Goal: Task Accomplishment & Management: Complete application form

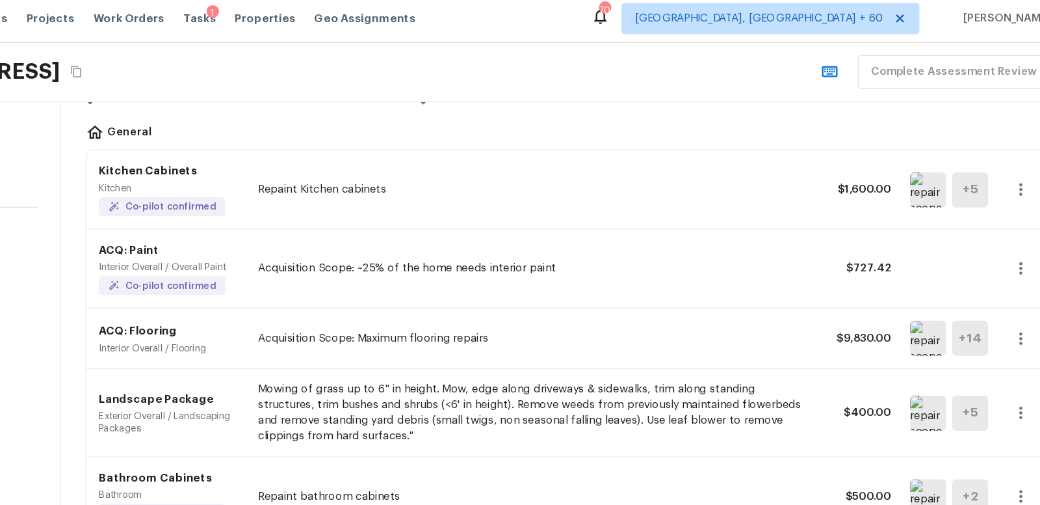
scroll to position [81, 0]
click at [953, 284] on h5 "+ 14" at bounding box center [953, 286] width 19 height 14
click at [919, 282] on img at bounding box center [918, 285] width 30 height 29
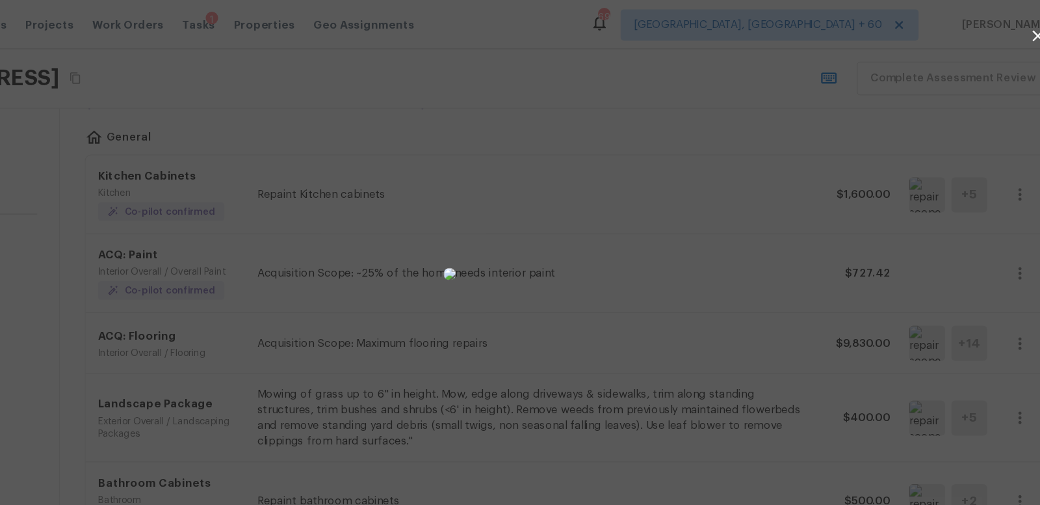
click at [811, 230] on div at bounding box center [520, 228] width 1040 height 415
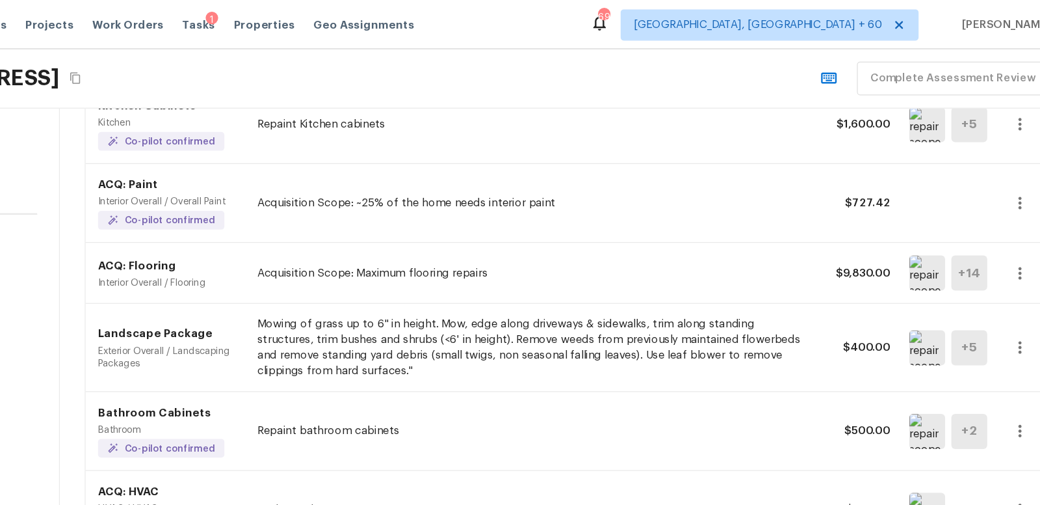
scroll to position [140, 0]
click at [914, 226] on img at bounding box center [918, 226] width 30 height 29
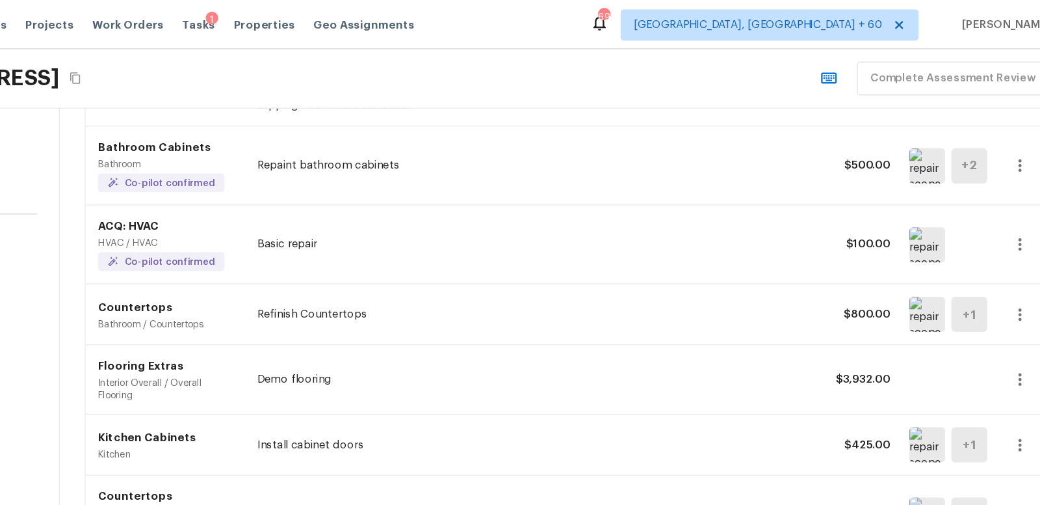
scroll to position [362, 0]
click at [996, 255] on icon "button" at bounding box center [996, 261] width 16 height 16
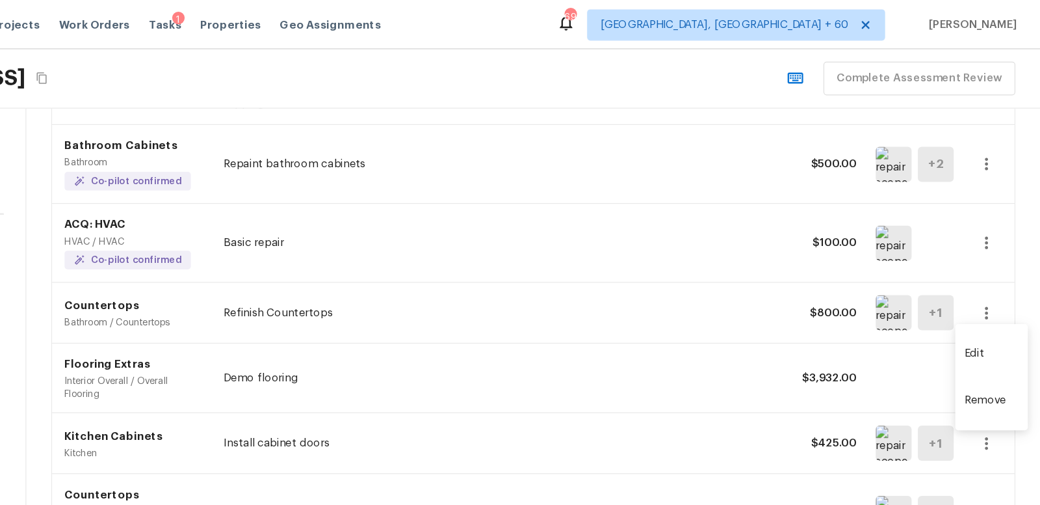
scroll to position [0, 0]
click at [988, 295] on li "Edit" at bounding box center [999, 294] width 60 height 39
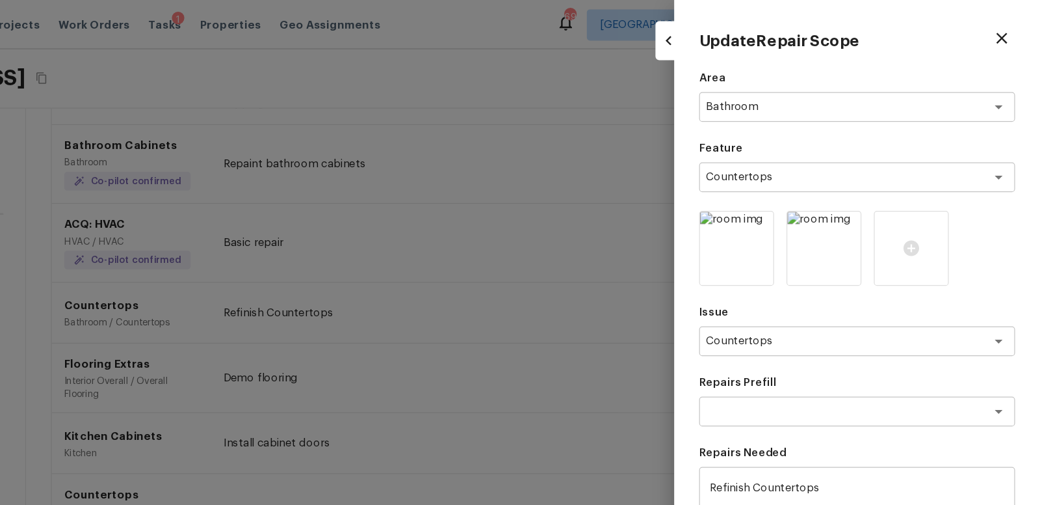
click at [1010, 27] on icon "button" at bounding box center [1009, 32] width 16 height 16
type input "$0.00"
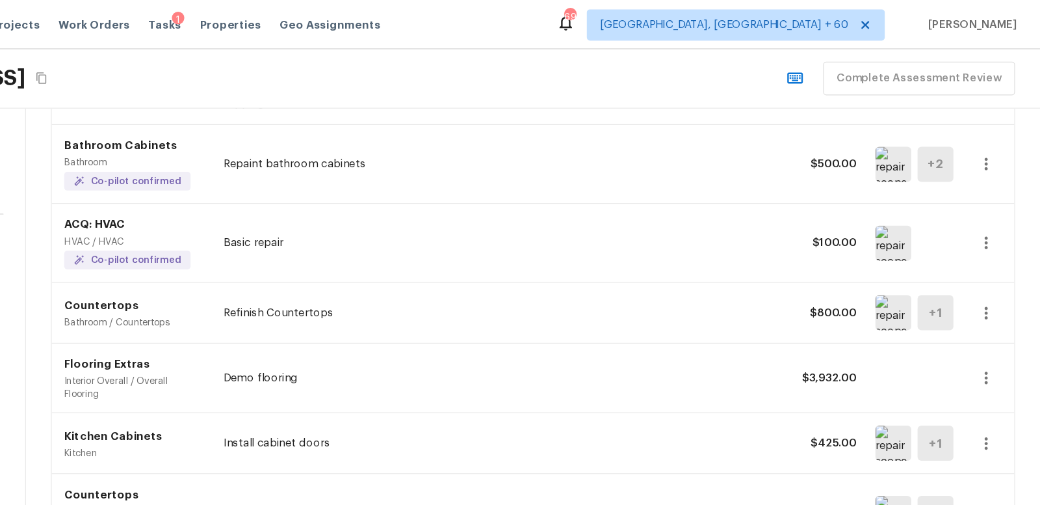
click at [912, 257] on img at bounding box center [918, 260] width 30 height 29
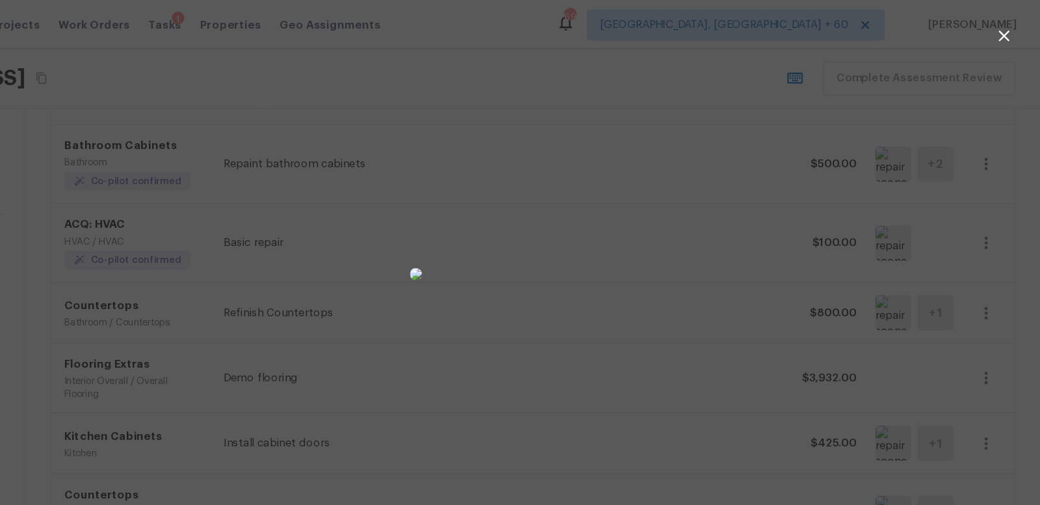
click at [1012, 28] on icon "button" at bounding box center [1011, 30] width 16 height 16
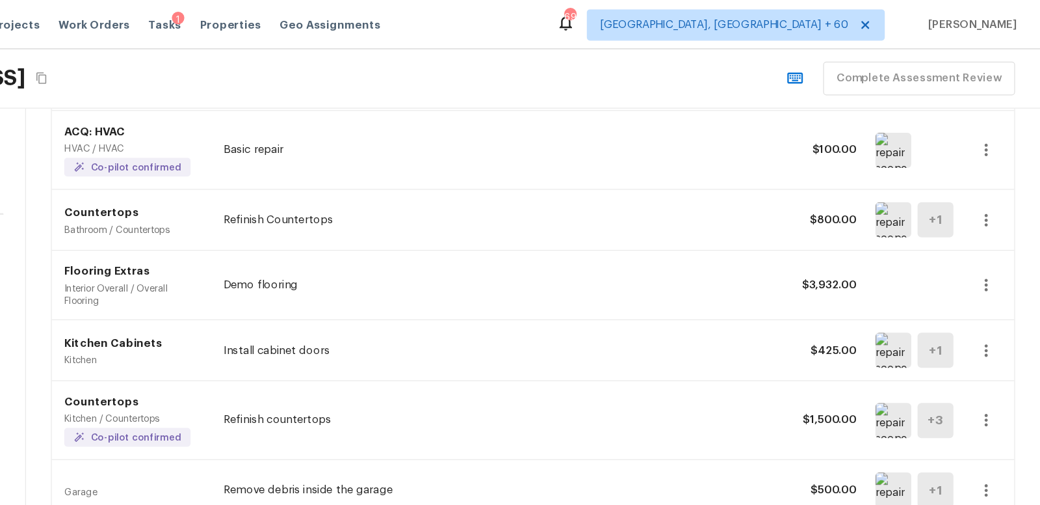
scroll to position [447, 0]
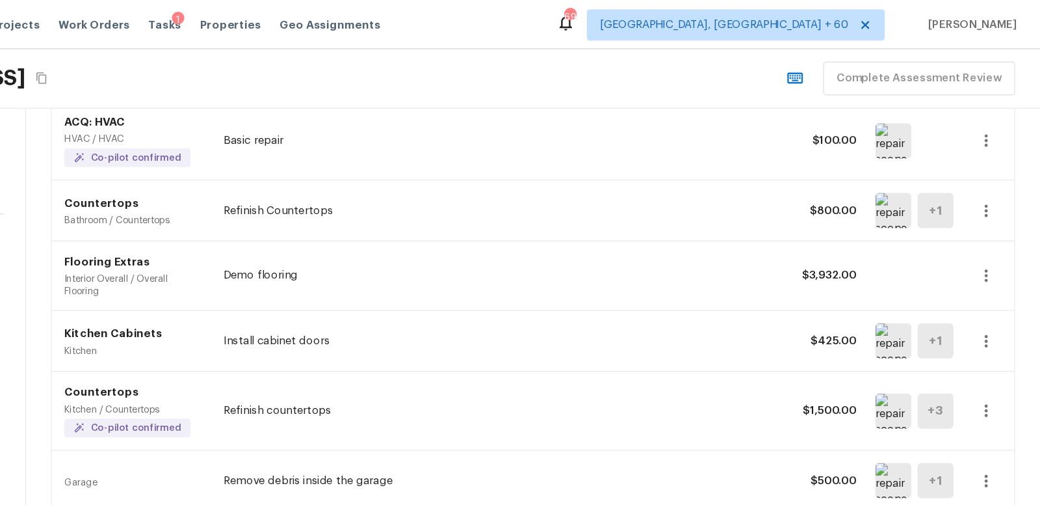
click at [994, 223] on icon "button" at bounding box center [996, 230] width 16 height 16
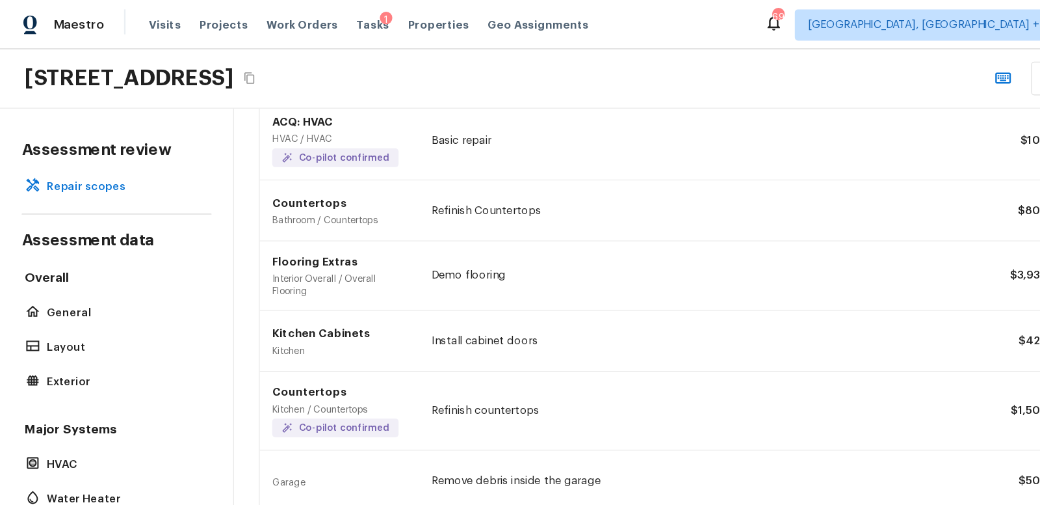
scroll to position [0, 0]
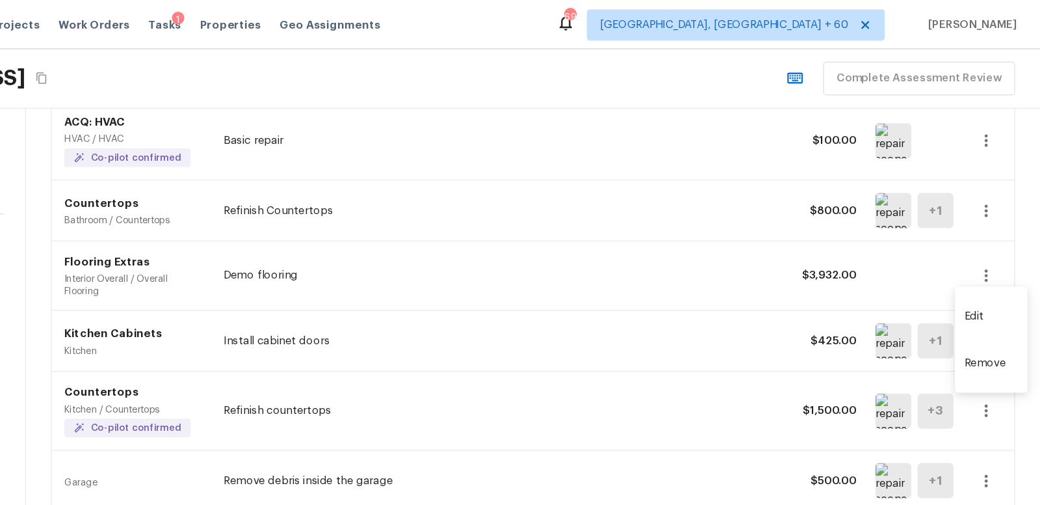
click at [990, 303] on li "Remove" at bounding box center [999, 302] width 60 height 39
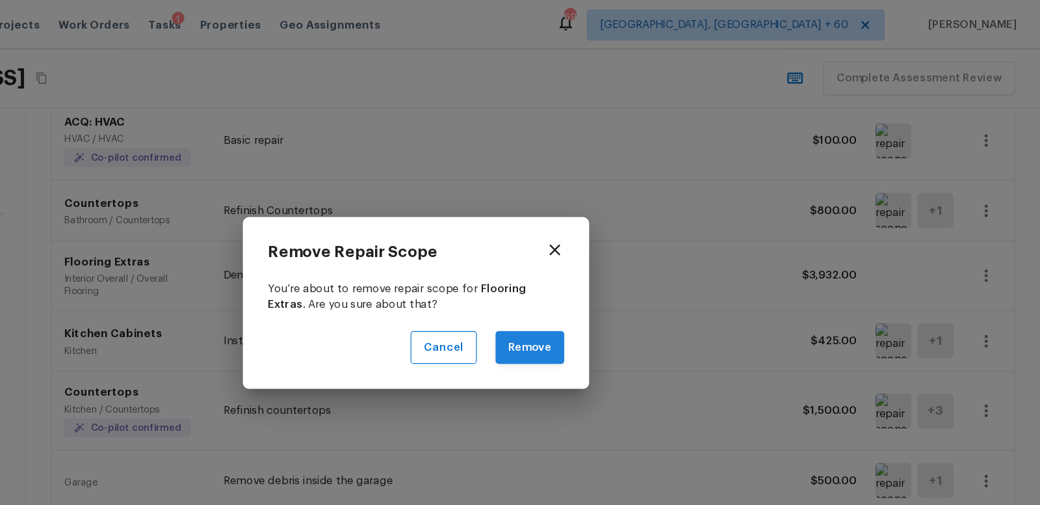
click at [618, 291] on button "Remove" at bounding box center [615, 290] width 57 height 28
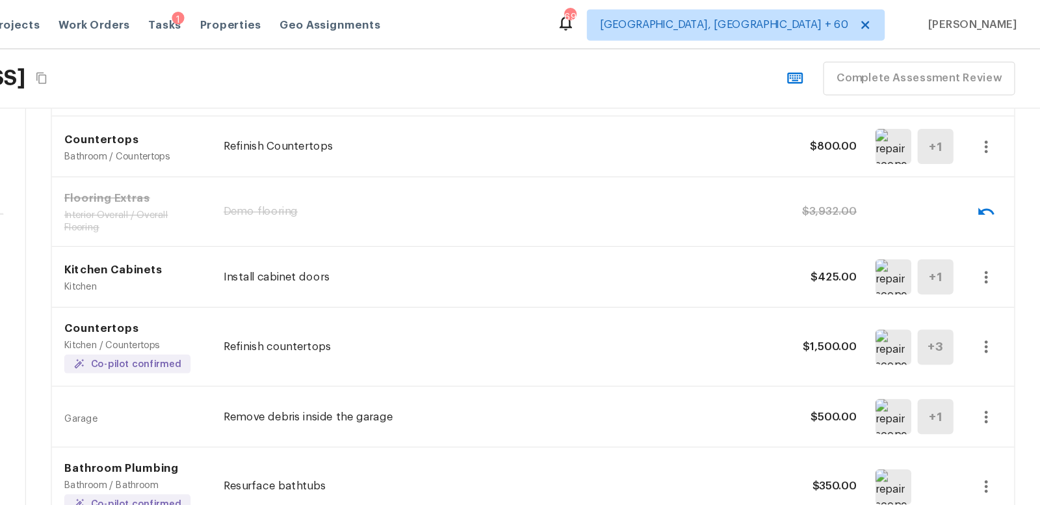
scroll to position [505, 0]
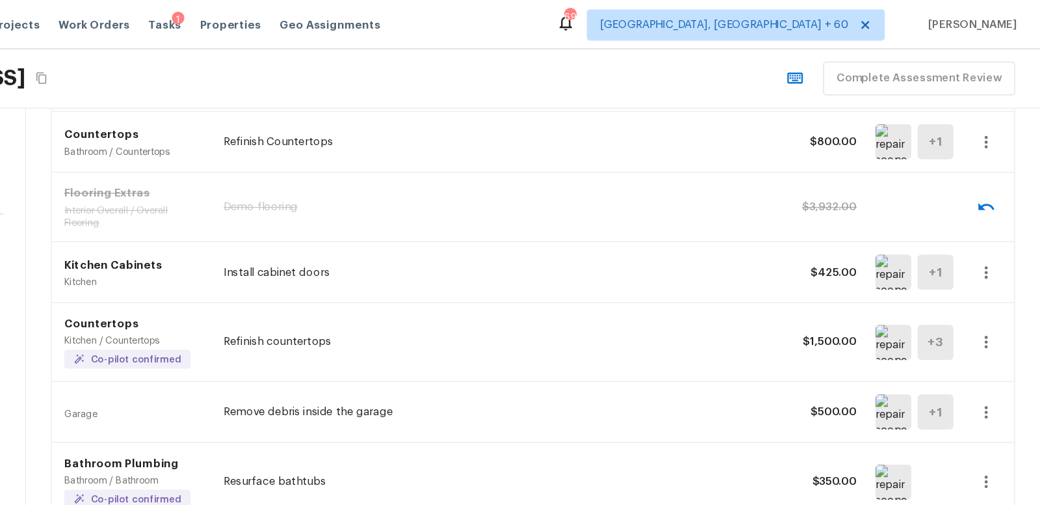
click at [919, 281] on img at bounding box center [918, 284] width 30 height 29
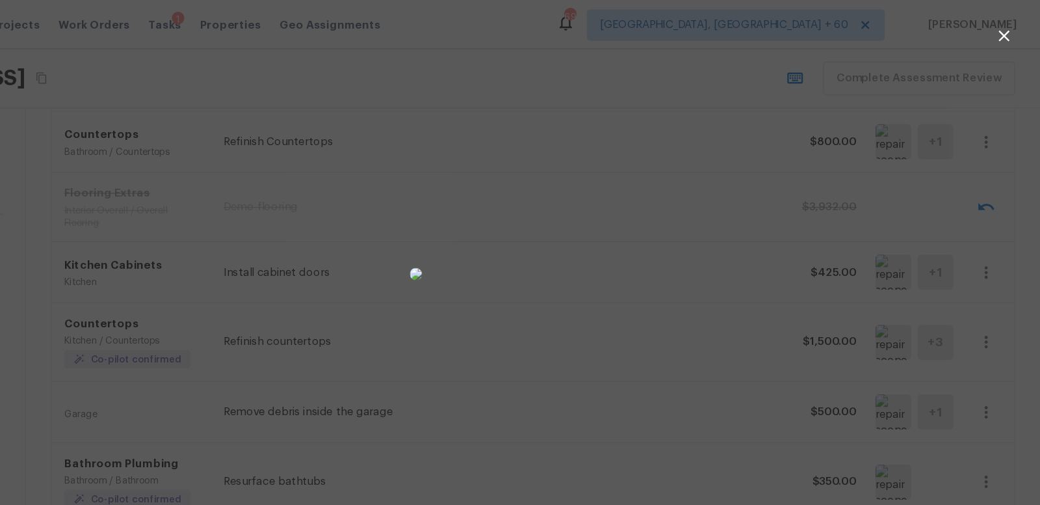
scroll to position [0, 0]
click at [821, 249] on div at bounding box center [520, 228] width 1040 height 415
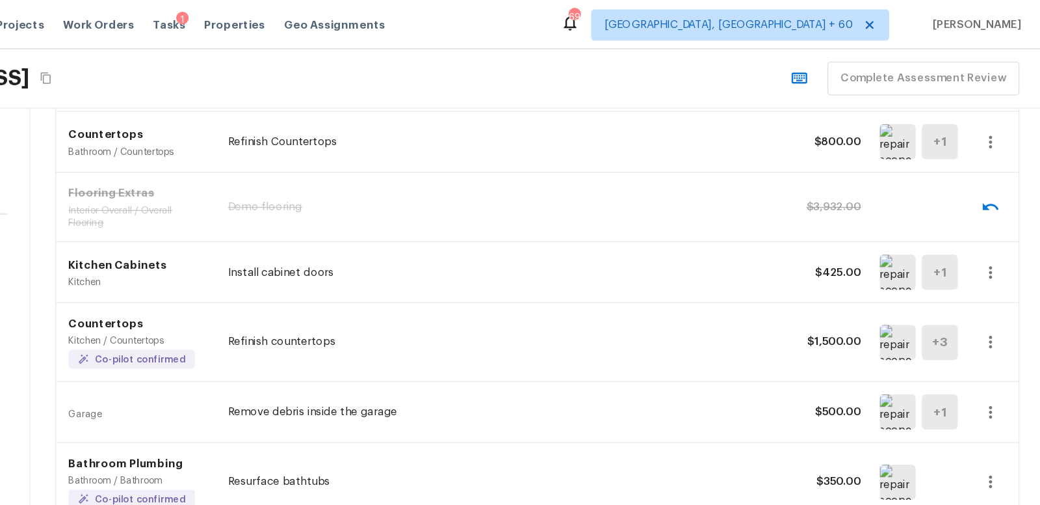
scroll to position [580, 0]
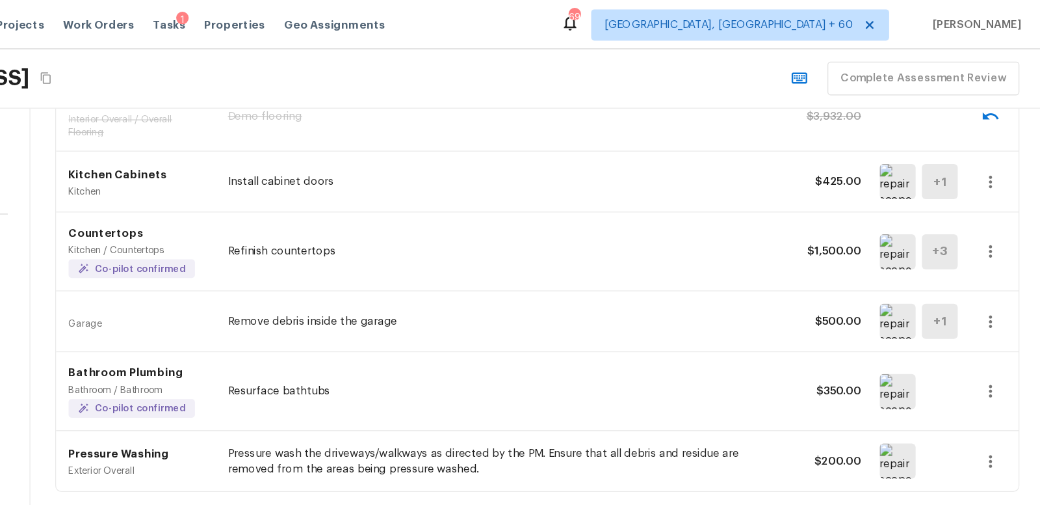
click at [918, 265] on img at bounding box center [918, 267] width 30 height 29
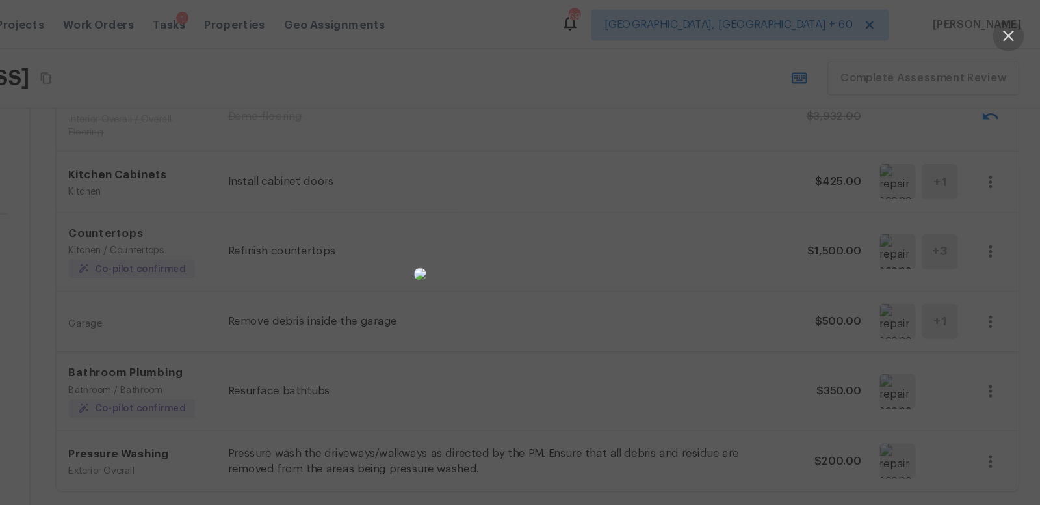
click at [1012, 29] on icon "button" at bounding box center [1010, 29] width 9 height 9
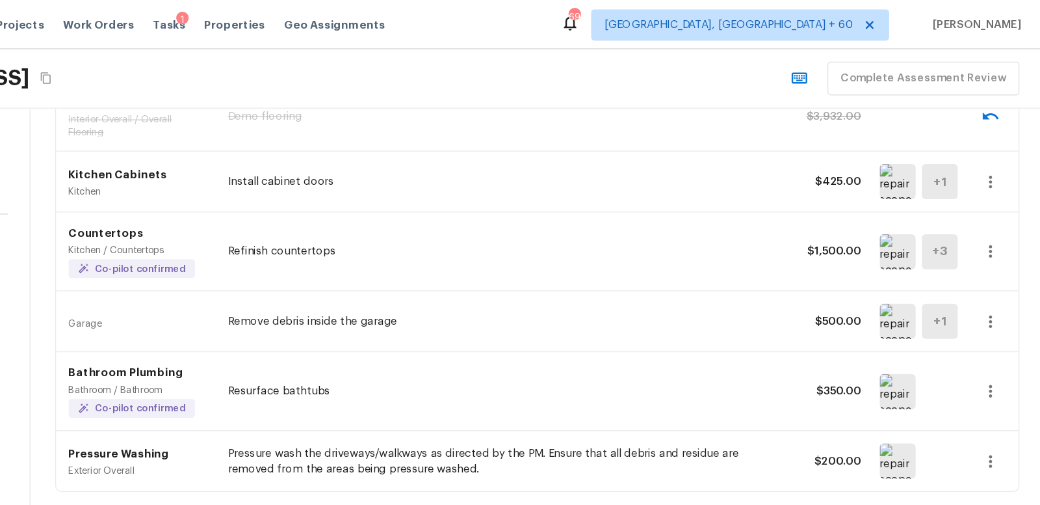
click at [919, 318] on img at bounding box center [918, 325] width 30 height 29
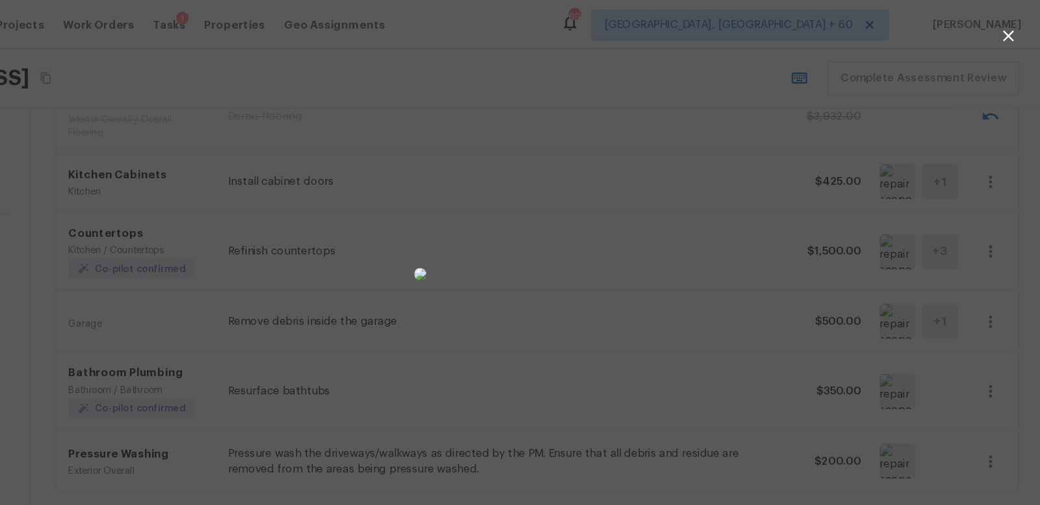
click at [698, 283] on div at bounding box center [520, 228] width 1040 height 415
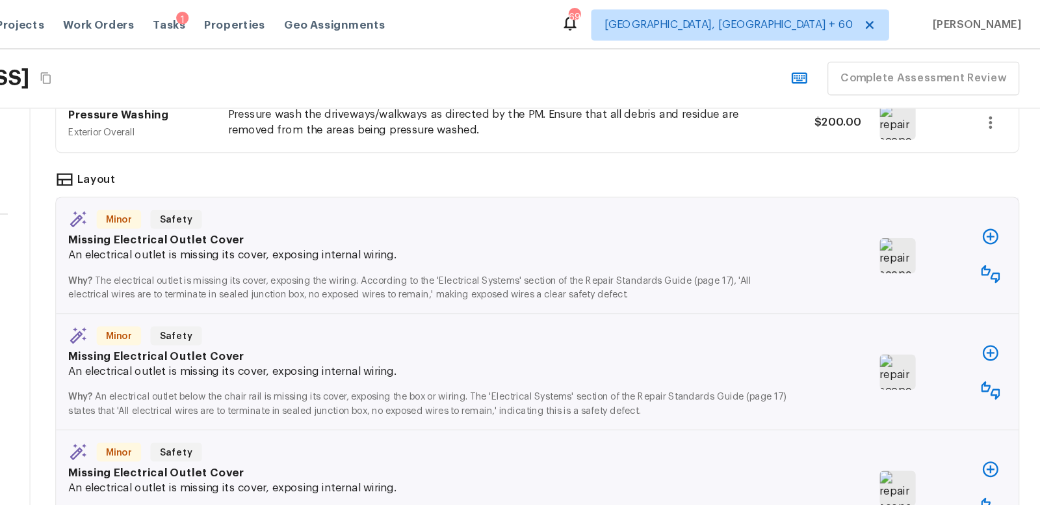
scroll to position [860, 0]
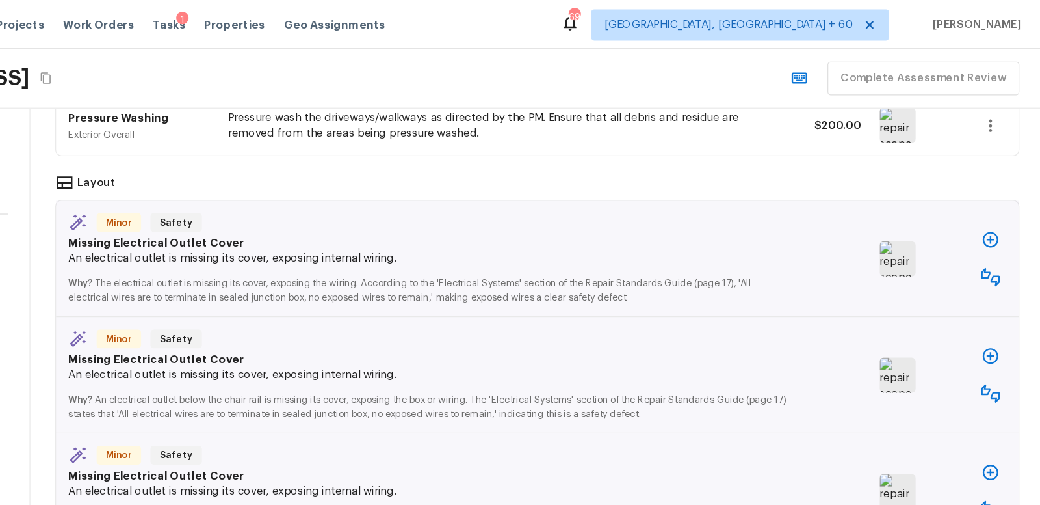
click at [918, 213] on img at bounding box center [918, 215] width 30 height 29
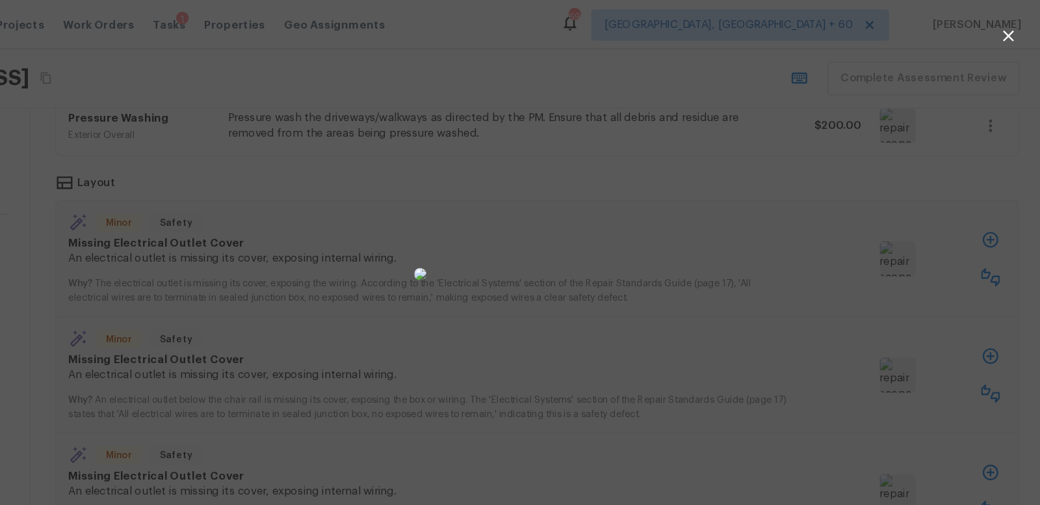
click at [843, 203] on div at bounding box center [520, 228] width 1040 height 415
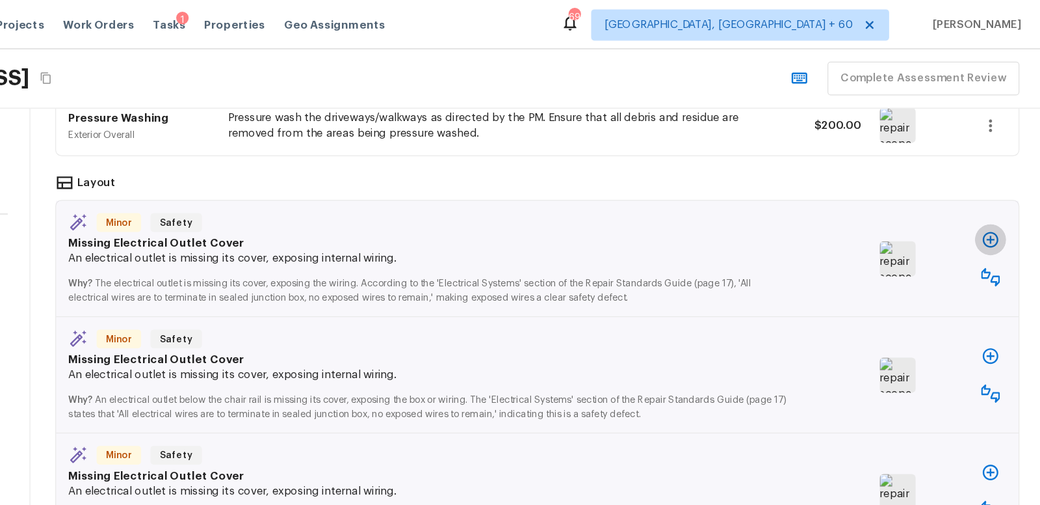
click at [995, 193] on icon "button" at bounding box center [995, 199] width 13 height 13
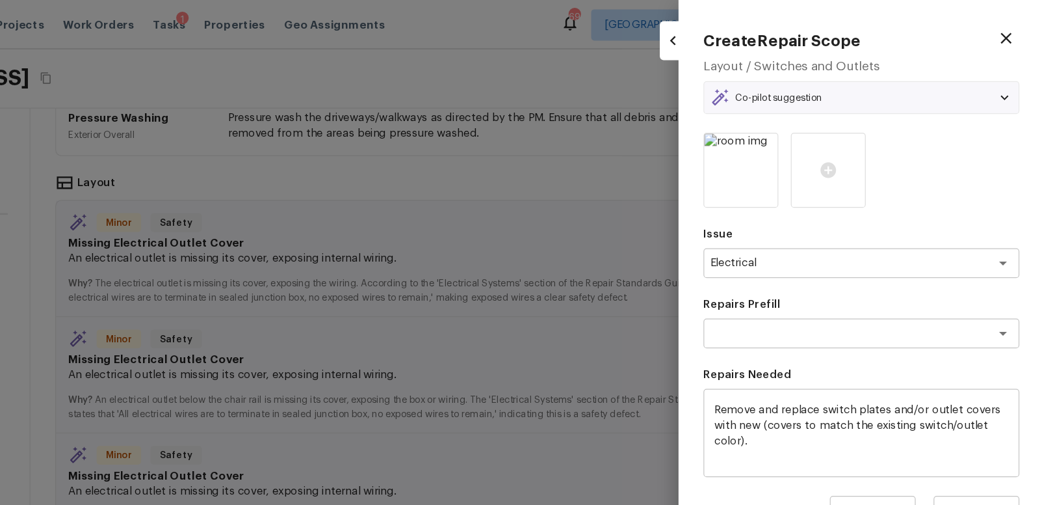
scroll to position [0, 0]
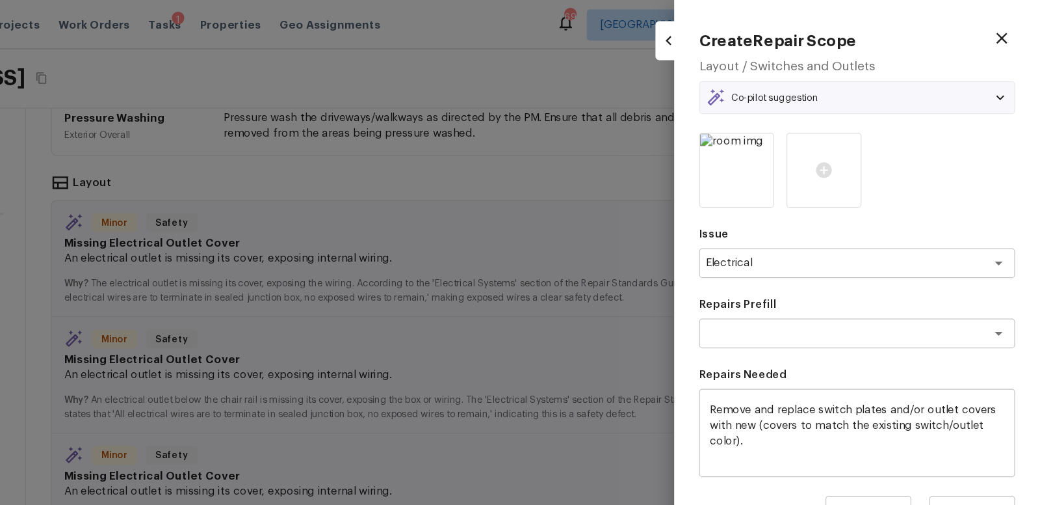
type textarea "Remove & Replace Switch Plate/Outlet Cover"
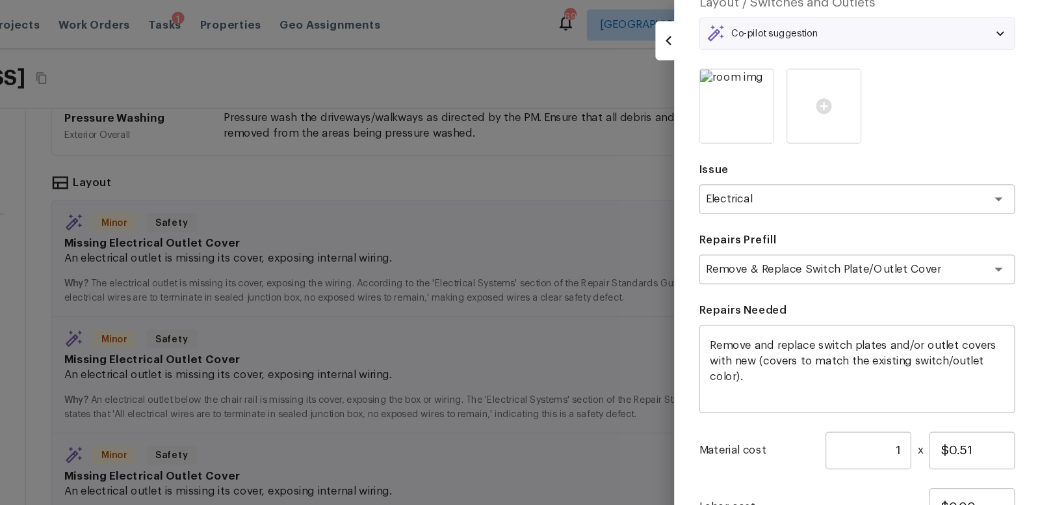
scroll to position [80, 0]
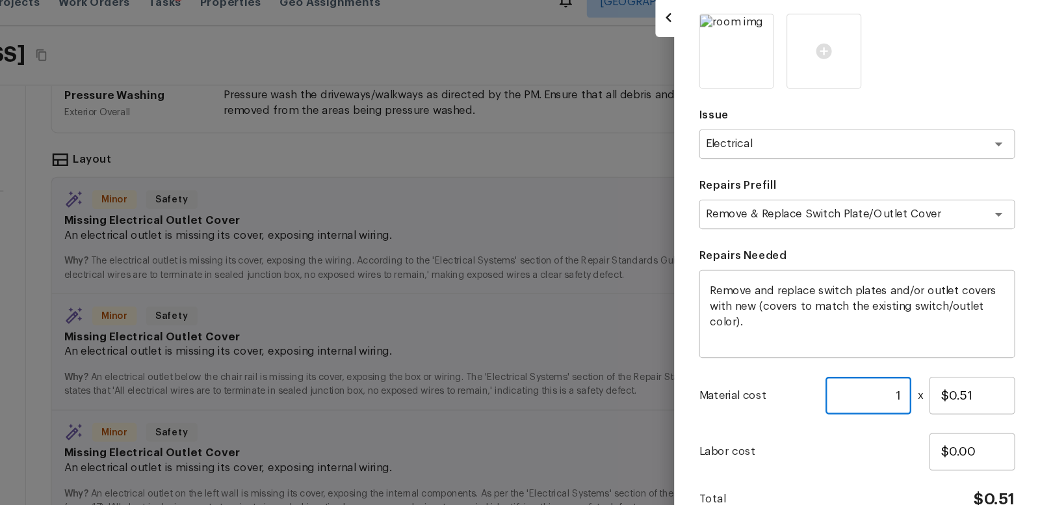
drag, startPoint x: 912, startPoint y: 345, endPoint x: 938, endPoint y: 346, distance: 26.0
click at [938, 346] on div "Material cost 1 ​ x $0.51" at bounding box center [887, 348] width 263 height 31
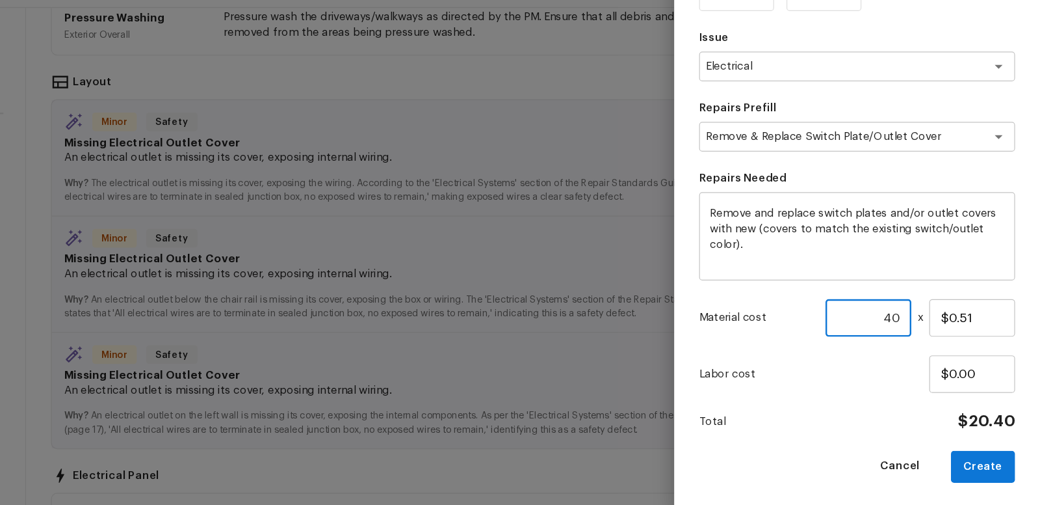
drag, startPoint x: 902, startPoint y: 345, endPoint x: 929, endPoint y: 345, distance: 26.7
click at [929, 345] on input "40" at bounding box center [898, 348] width 72 height 31
type input "60"
click at [995, 468] on button "Create" at bounding box center [992, 472] width 53 height 27
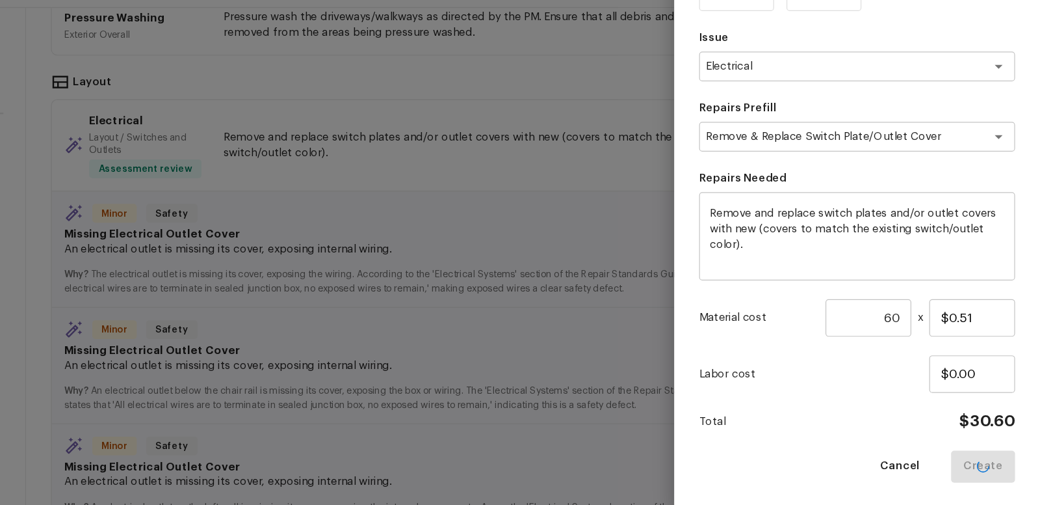
type input "1"
type input "$0.00"
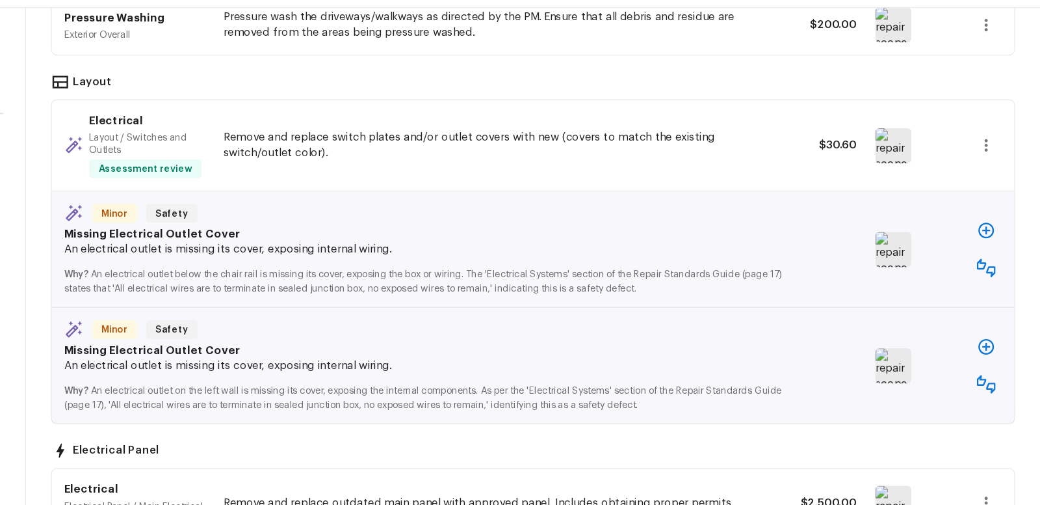
click at [999, 302] on icon "button" at bounding box center [996, 307] width 16 height 16
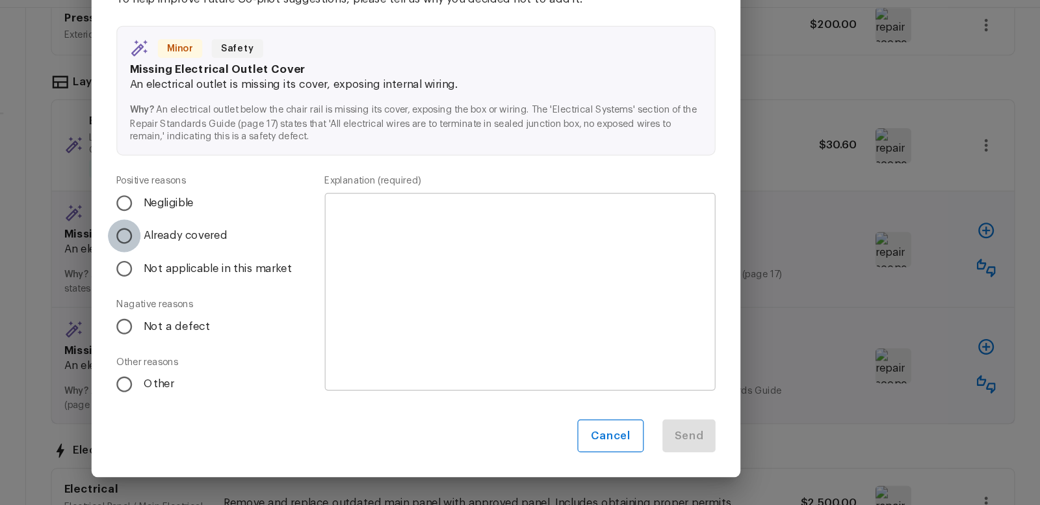
click at [279, 281] on input "Already covered" at bounding box center [276, 280] width 27 height 27
radio input "true"
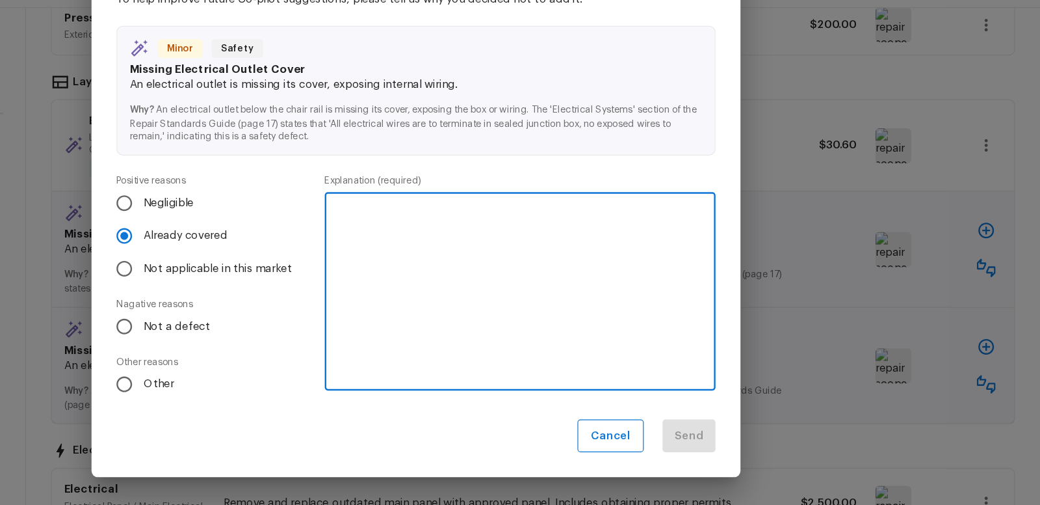
click at [504, 275] on textarea at bounding box center [607, 326] width 308 height 143
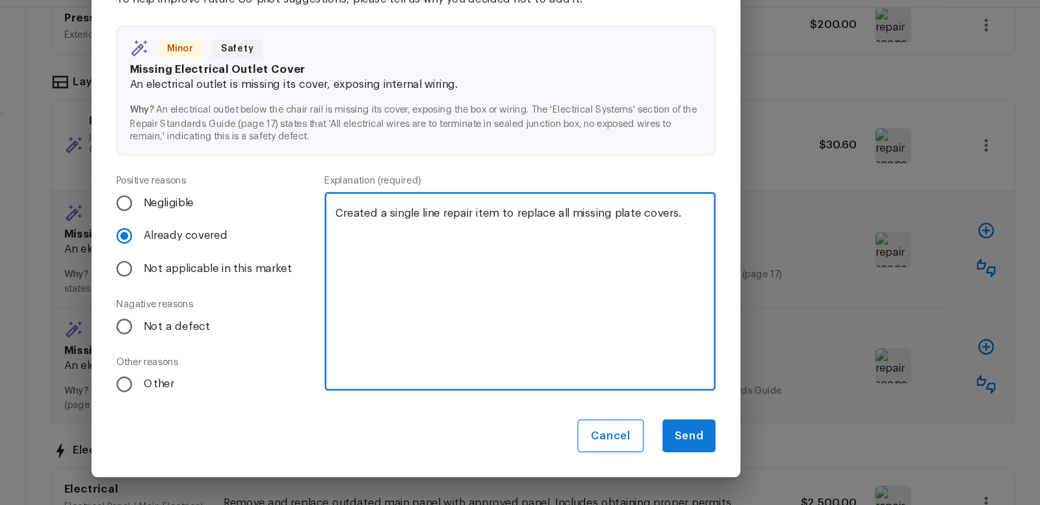
scroll to position [0, 0]
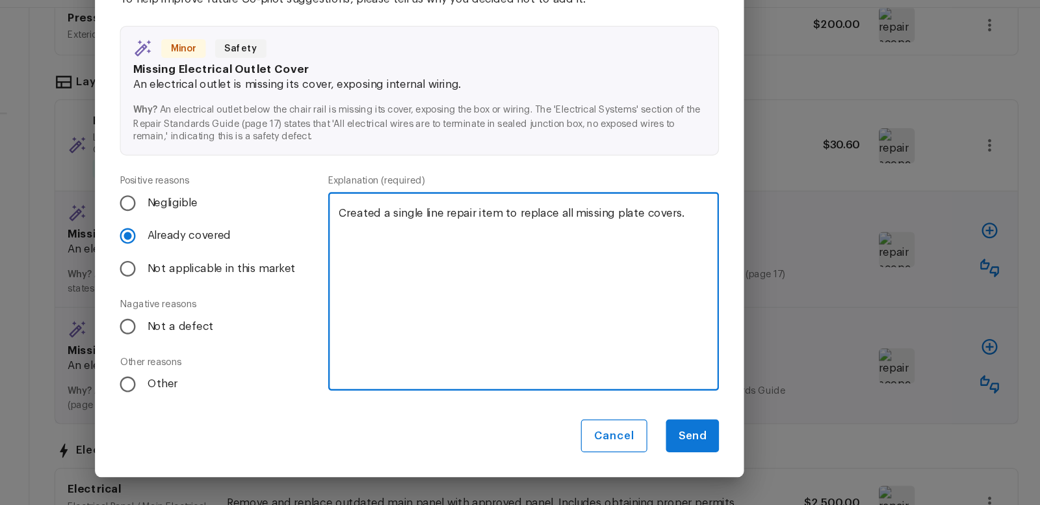
type textarea "Created a single line repair item to replace all missing plate covers."
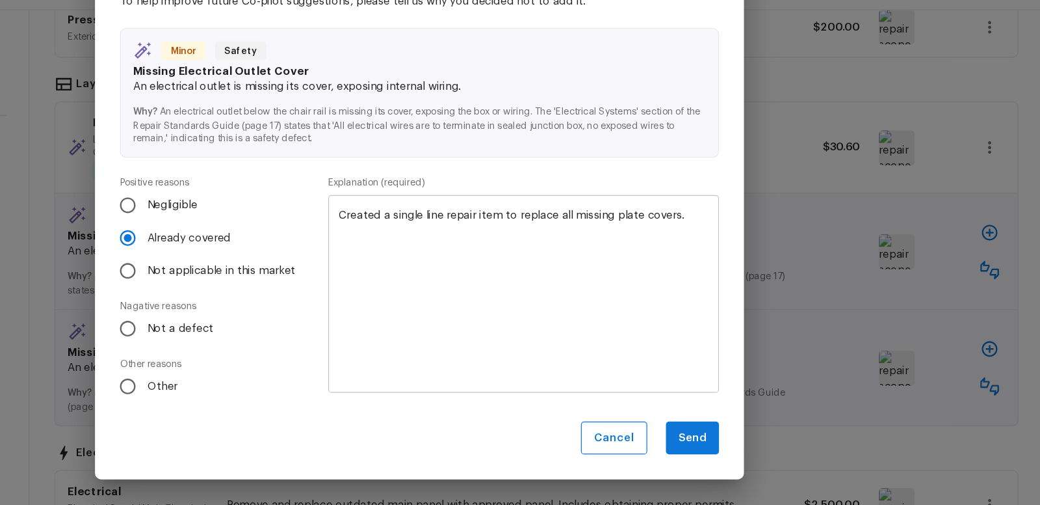
drag, startPoint x: 452, startPoint y: 259, endPoint x: 740, endPoint y: 263, distance: 288.1
click at [739, 261] on div "Created a single line repair item to replace all missing plate covers. x ​" at bounding box center [607, 326] width 326 height 165
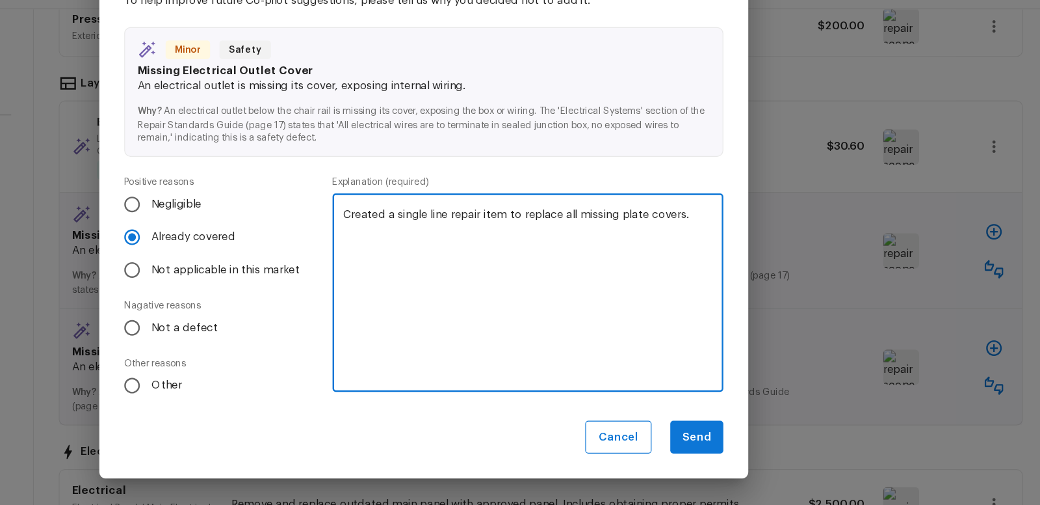
drag, startPoint x: 737, startPoint y: 263, endPoint x: 441, endPoint y: 261, distance: 295.9
click at [443, 261] on div "Positive reasons Negligible Already covered Not applicable in this market Nagat…" at bounding box center [519, 323] width 499 height 189
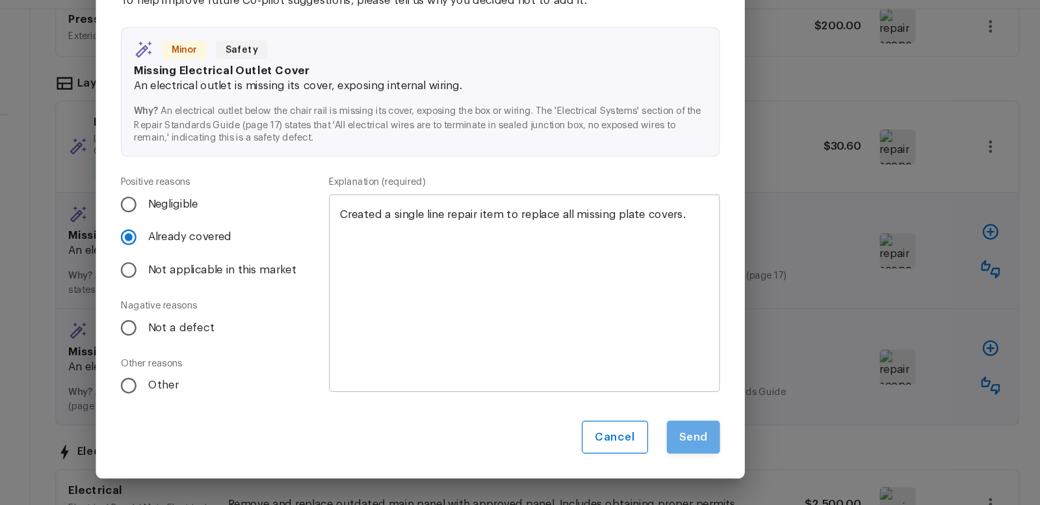
click at [748, 447] on button "Send" at bounding box center [748, 447] width 44 height 28
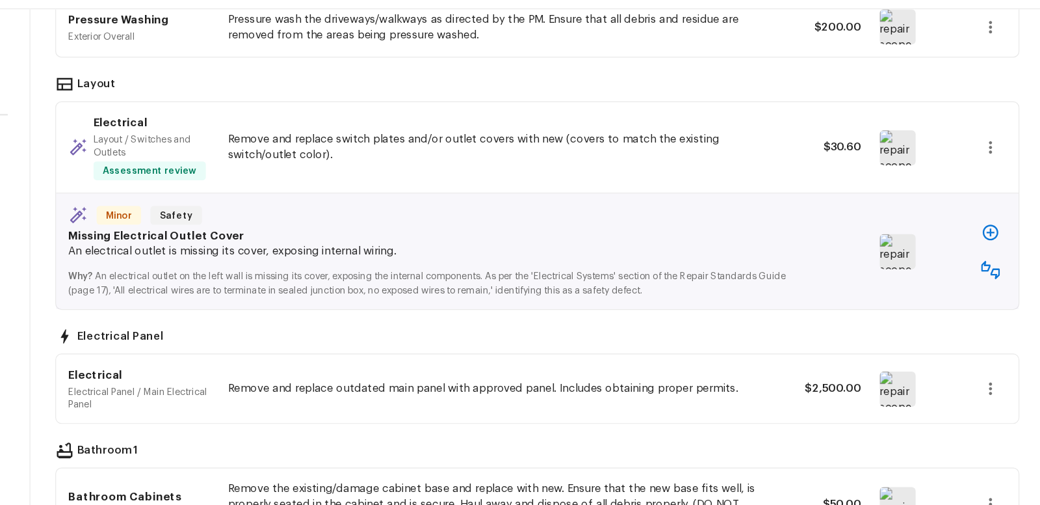
scroll to position [869, 0]
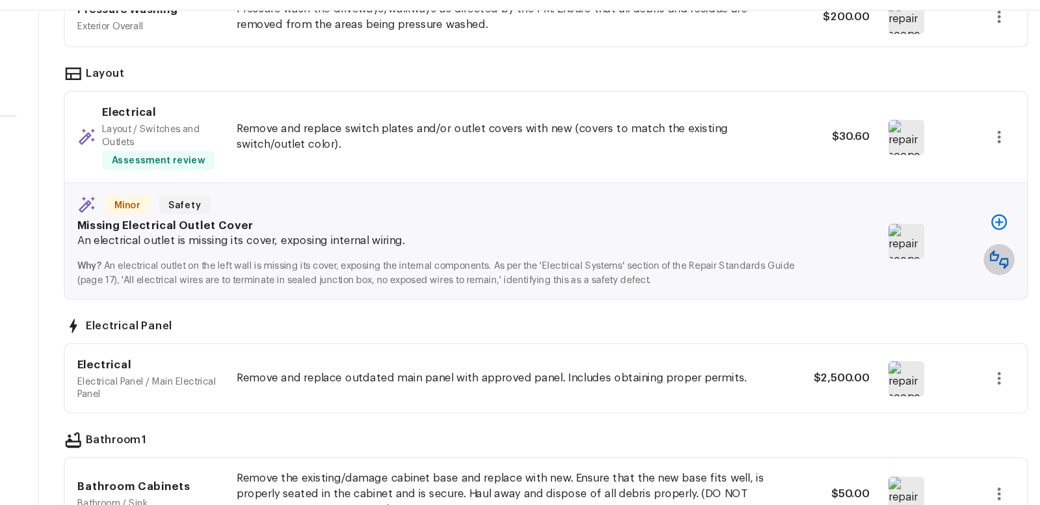
click at [992, 290] on icon "button" at bounding box center [996, 298] width 16 height 16
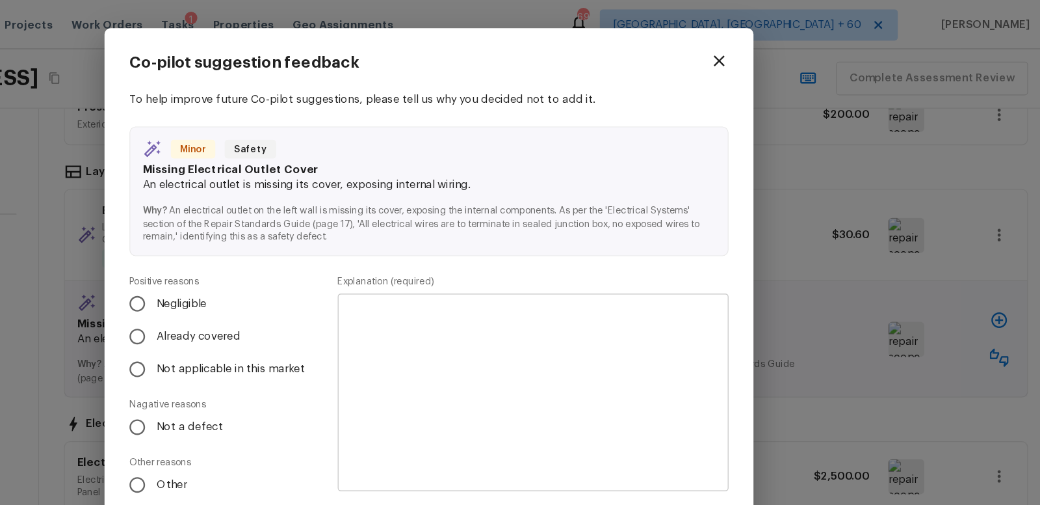
click at [758, 49] on icon "button" at bounding box center [762, 51] width 16 height 16
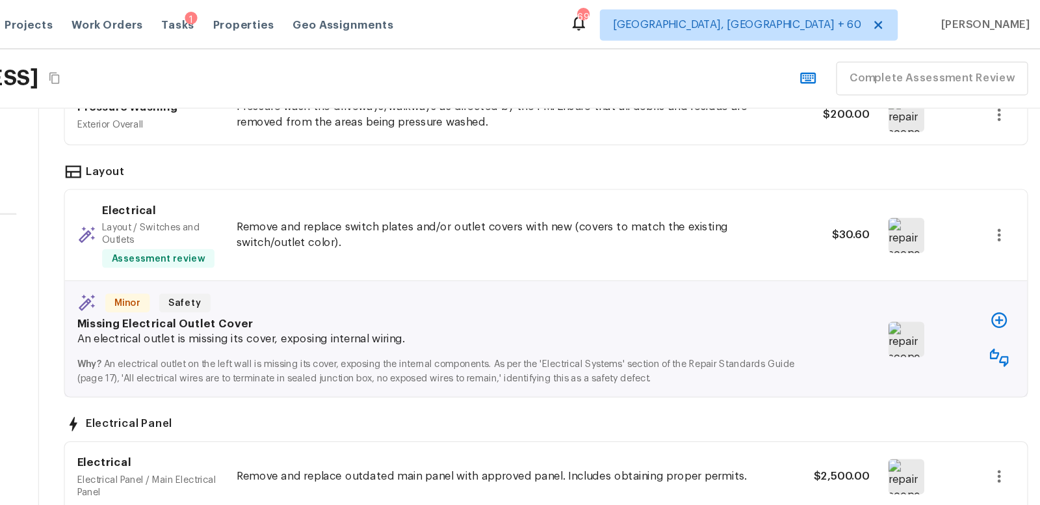
click at [919, 274] on img at bounding box center [918, 282] width 30 height 29
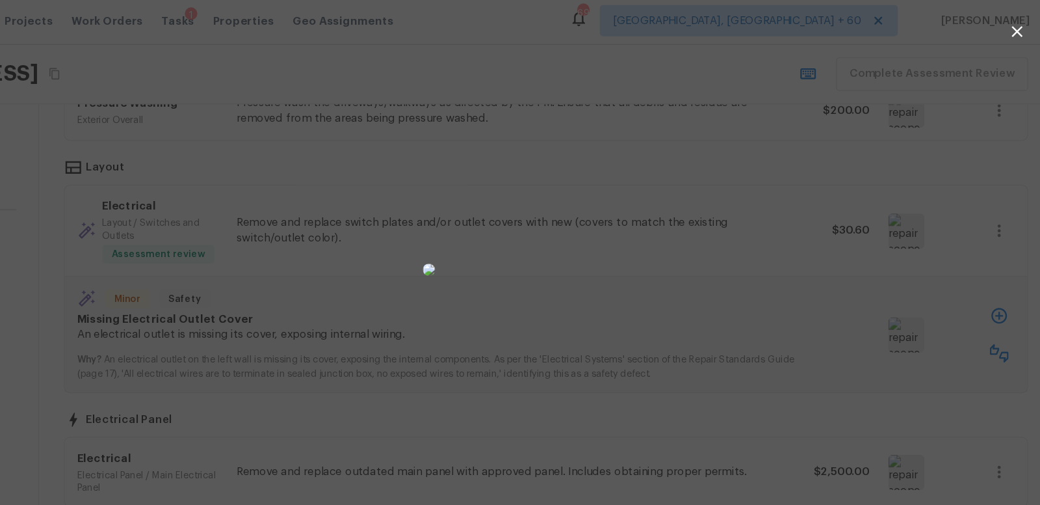
click at [979, 304] on div at bounding box center [520, 228] width 1040 height 415
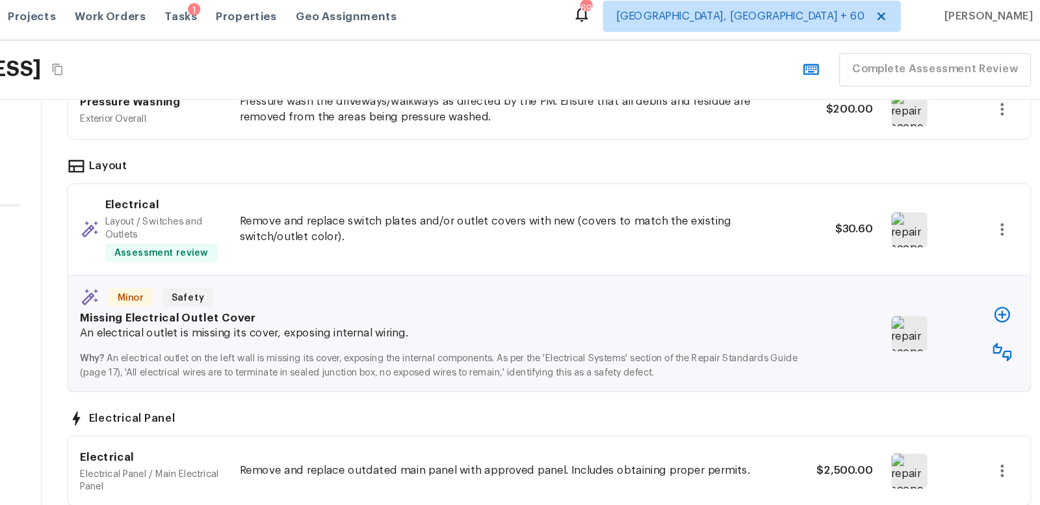
click at [995, 296] on icon "button" at bounding box center [996, 301] width 16 height 16
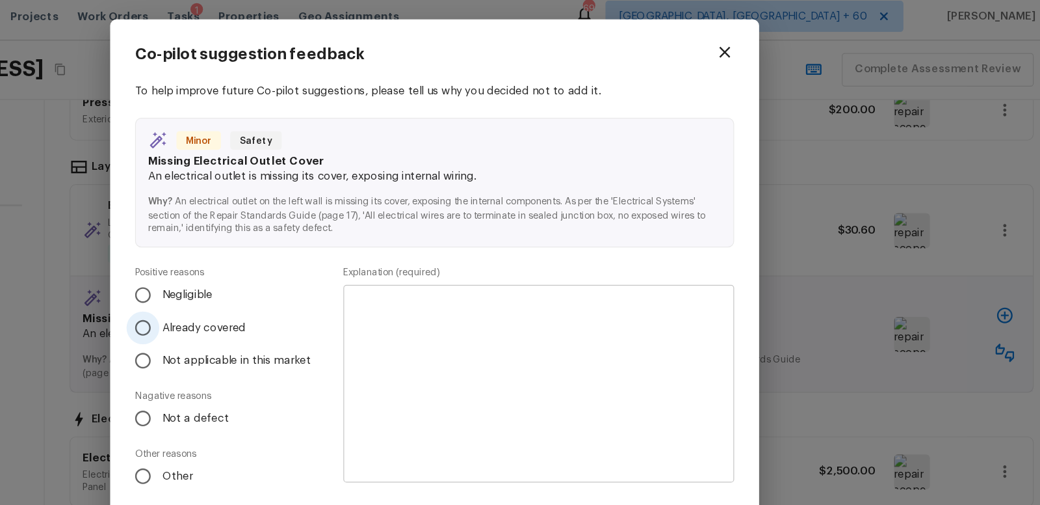
click at [280, 279] on input "Already covered" at bounding box center [276, 280] width 27 height 27
radio input "true"
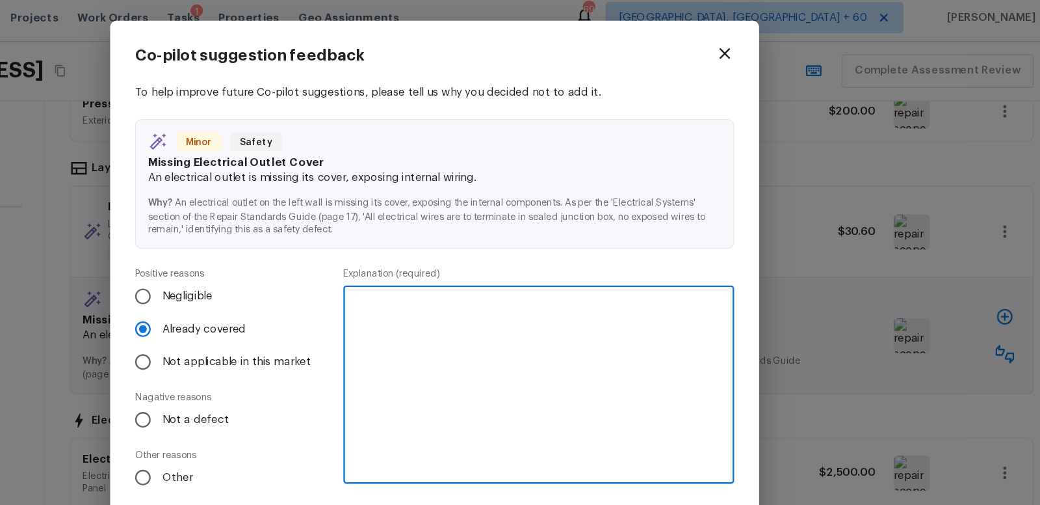
click at [479, 259] on textarea at bounding box center [607, 326] width 308 height 143
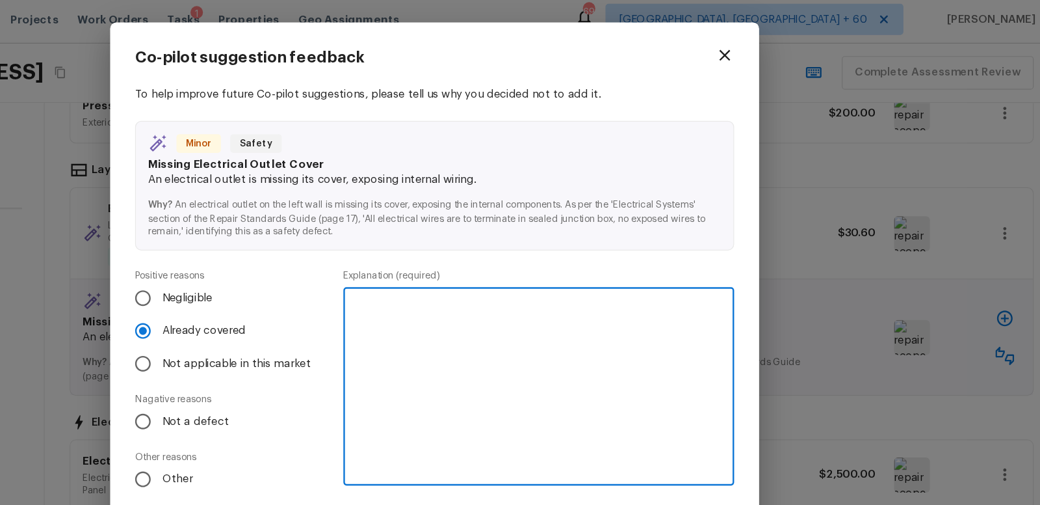
paste textarea "Created a single line repair item to replace all missing plate covers"
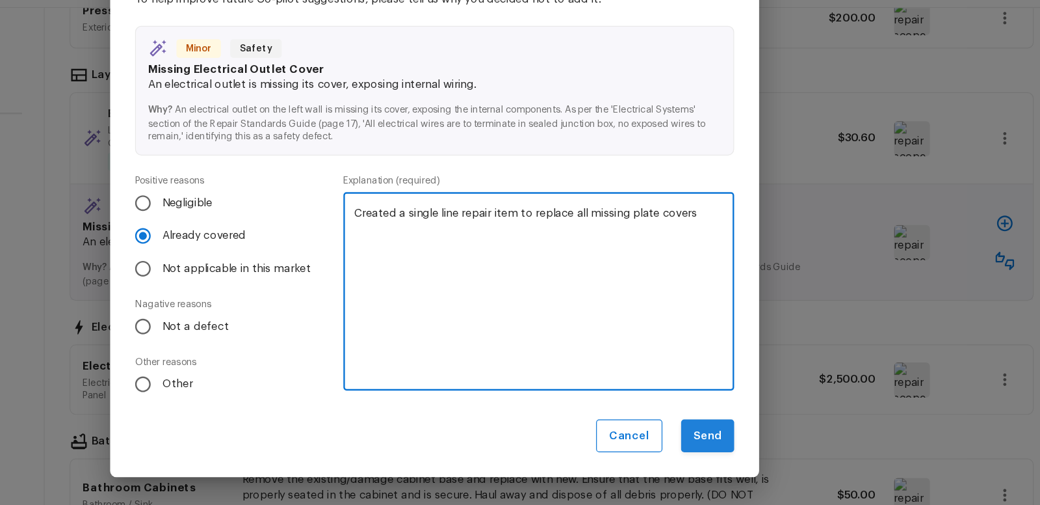
type textarea "Created a single line repair item to replace all missing plate covers"
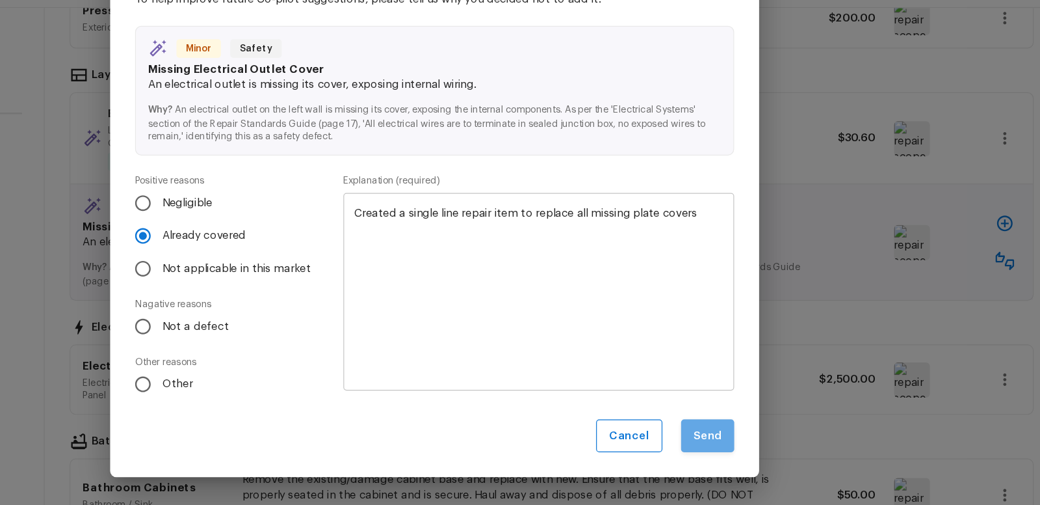
click at [736, 449] on button "Send" at bounding box center [748, 447] width 44 height 28
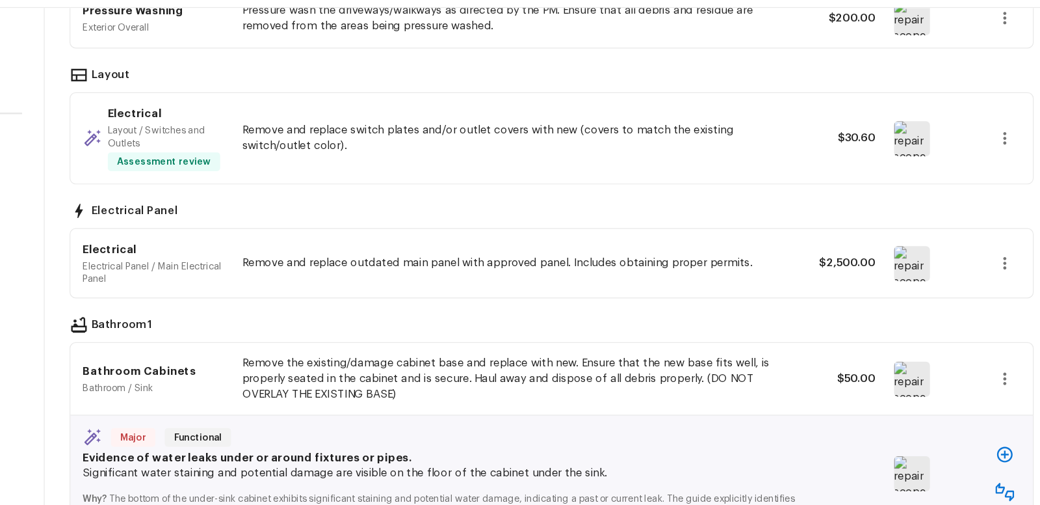
click at [920, 297] on img at bounding box center [918, 303] width 30 height 29
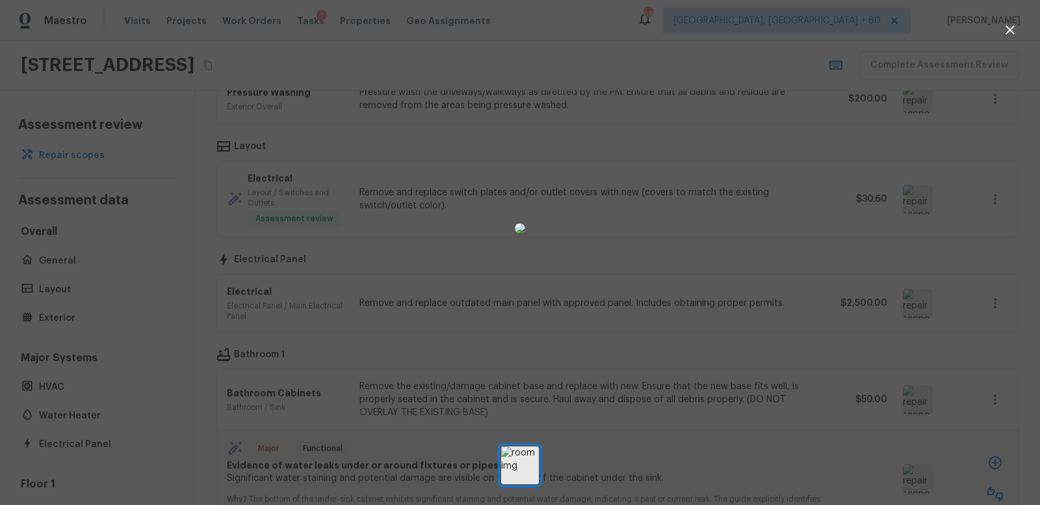
click at [1014, 28] on icon "button" at bounding box center [1011, 30] width 16 height 16
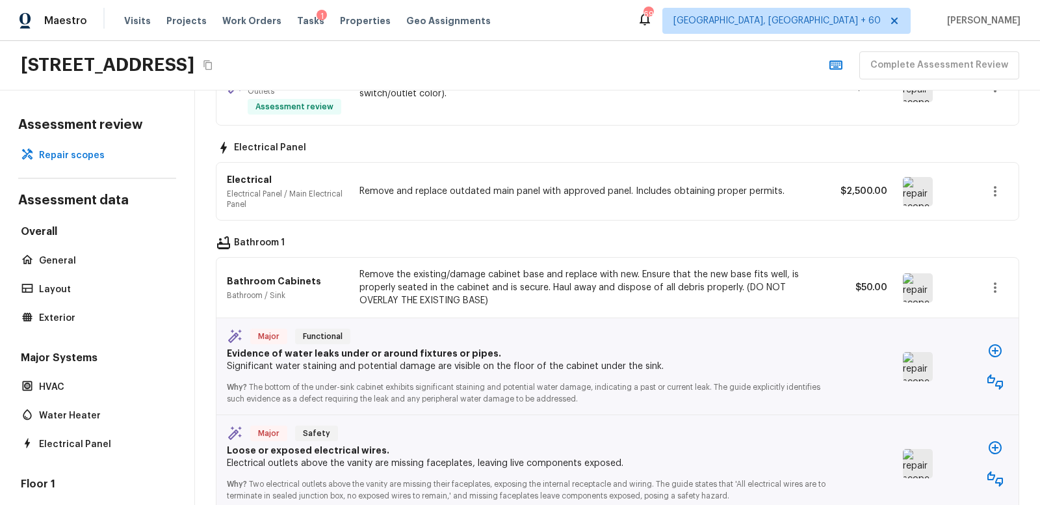
scroll to position [1001, 0]
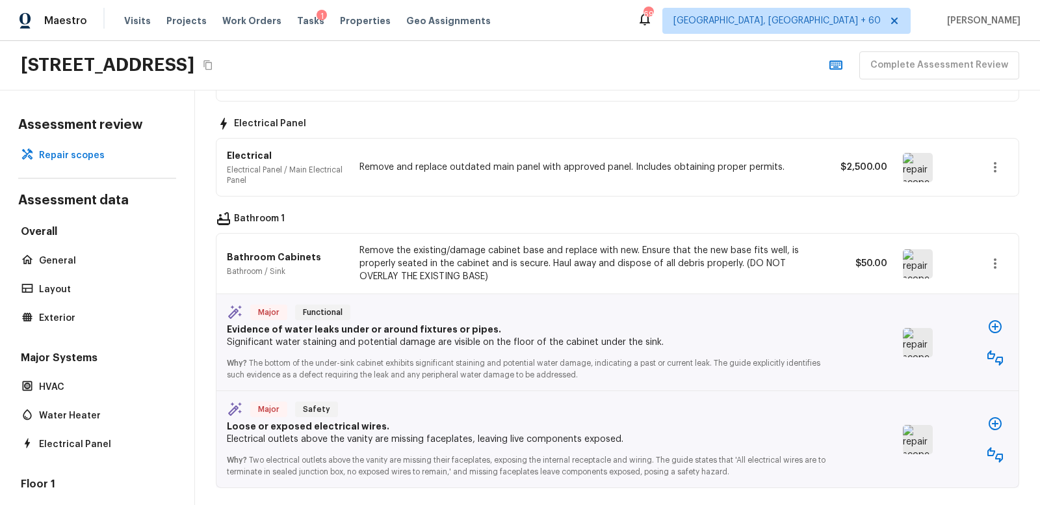
click at [912, 254] on img at bounding box center [918, 263] width 30 height 29
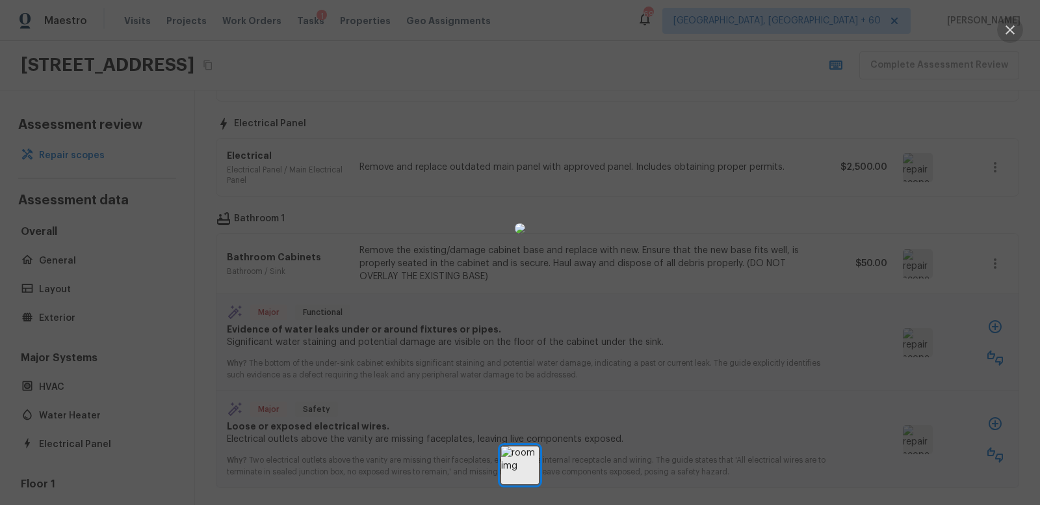
click at [1012, 30] on icon "button" at bounding box center [1011, 30] width 16 height 16
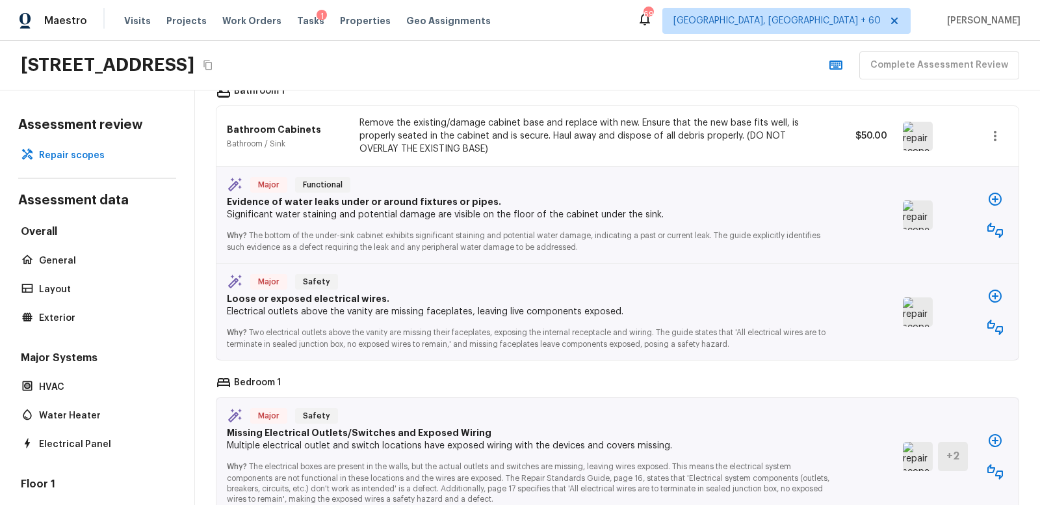
scroll to position [1129, 0]
click at [919, 209] on img at bounding box center [918, 214] width 30 height 29
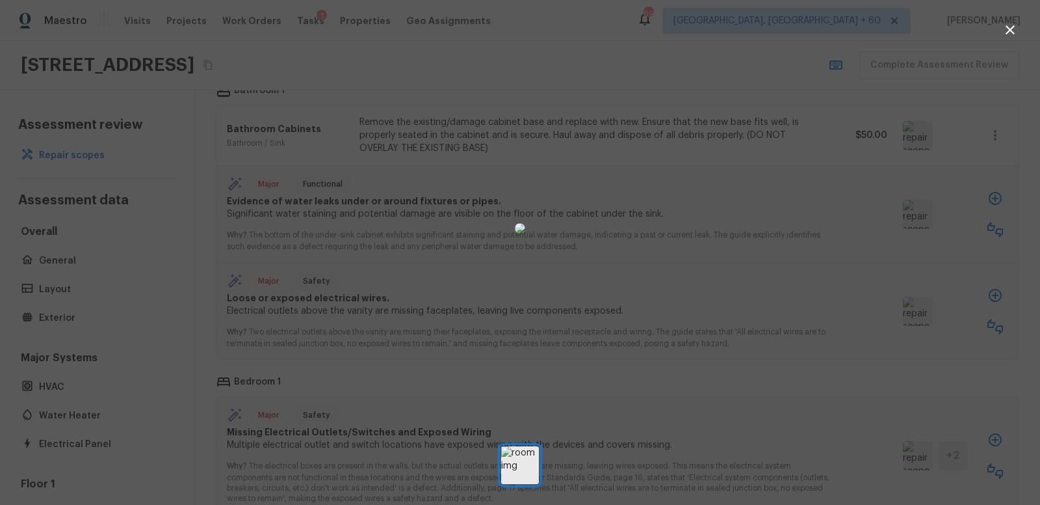
click at [1010, 30] on icon "button" at bounding box center [1010, 29] width 9 height 9
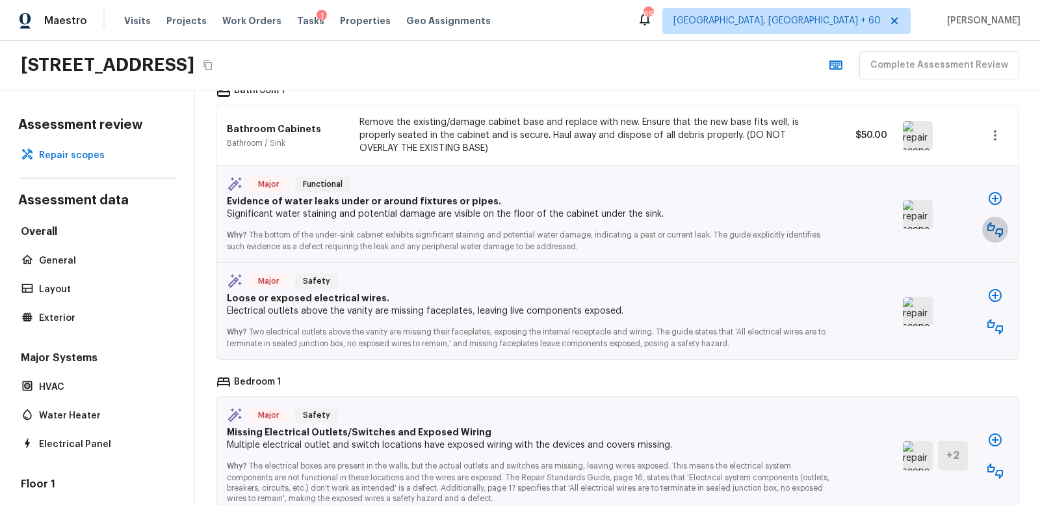
click at [995, 222] on icon "button" at bounding box center [996, 230] width 16 height 16
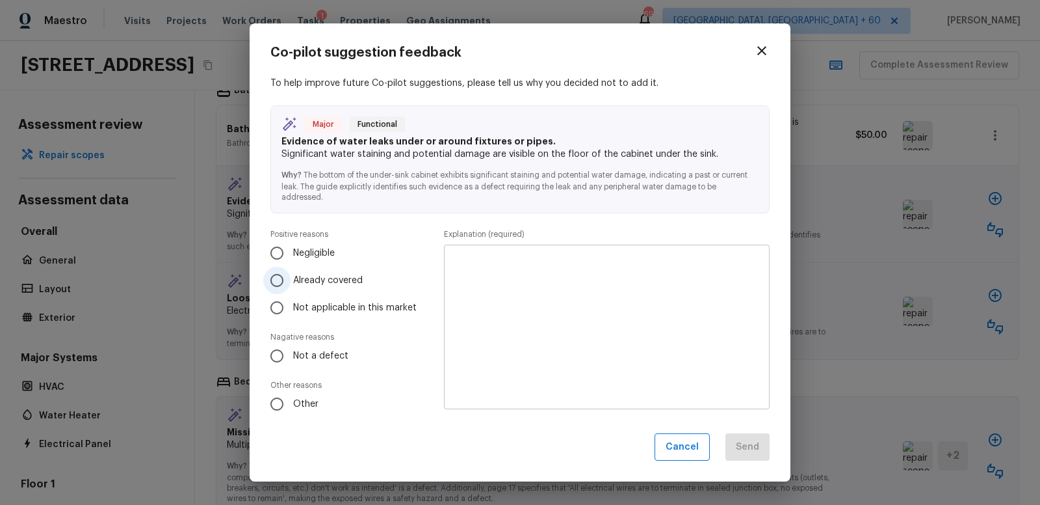
drag, startPoint x: 278, startPoint y: 275, endPoint x: 310, endPoint y: 276, distance: 32.5
click at [278, 275] on input "Already covered" at bounding box center [276, 280] width 27 height 27
radio input "true"
click at [510, 280] on textarea at bounding box center [607, 326] width 308 height 143
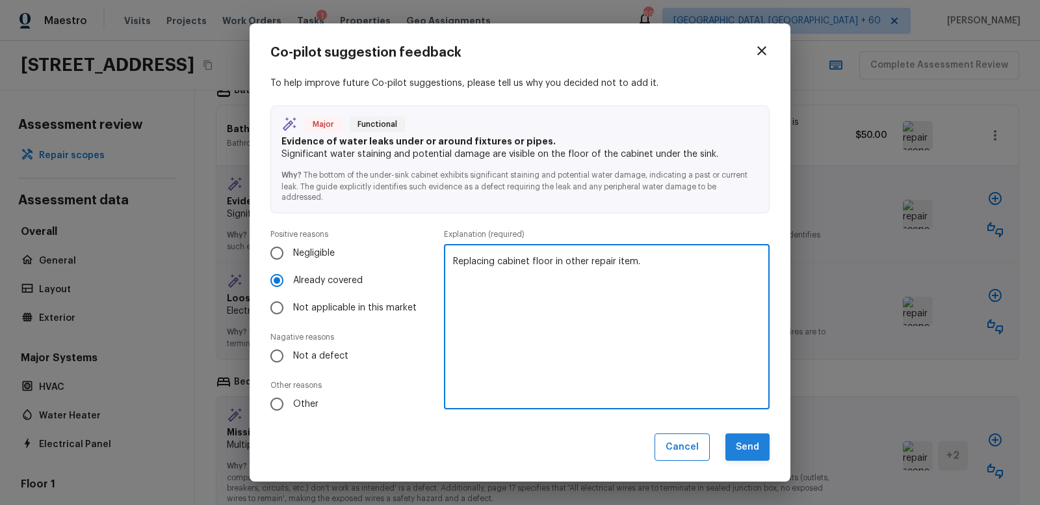
type textarea "Replacing cabinet floor in other repair item."
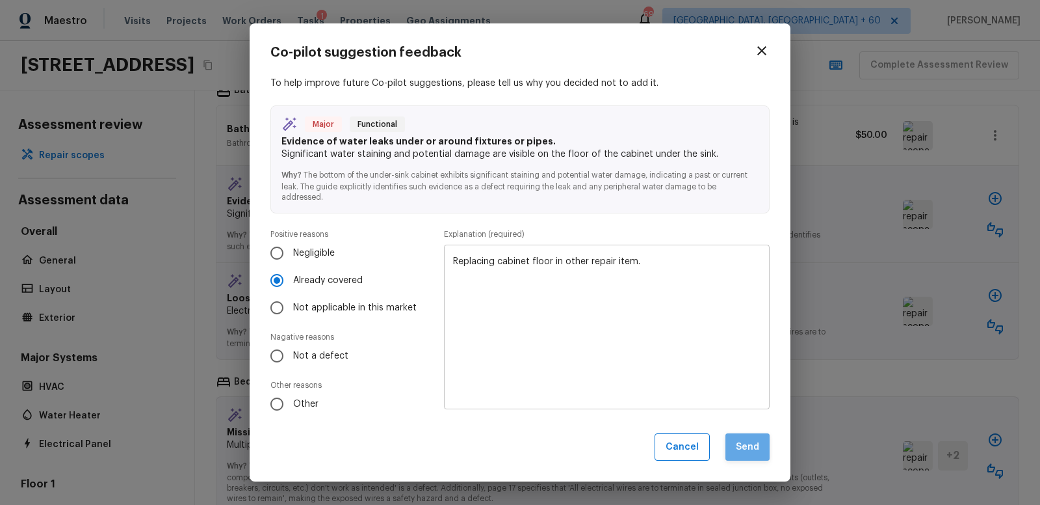
click at [754, 444] on button "Send" at bounding box center [748, 447] width 44 height 28
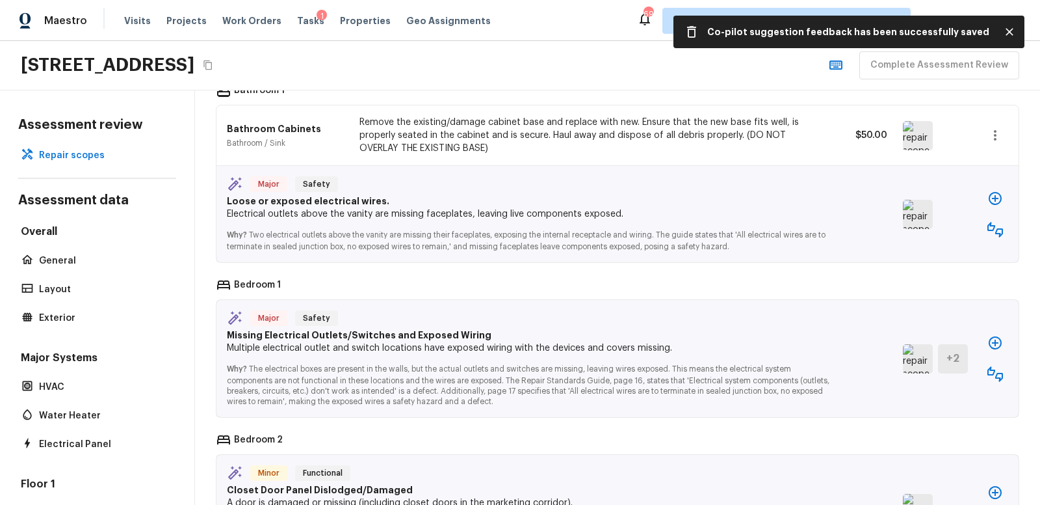
click at [994, 222] on icon "button" at bounding box center [996, 230] width 16 height 16
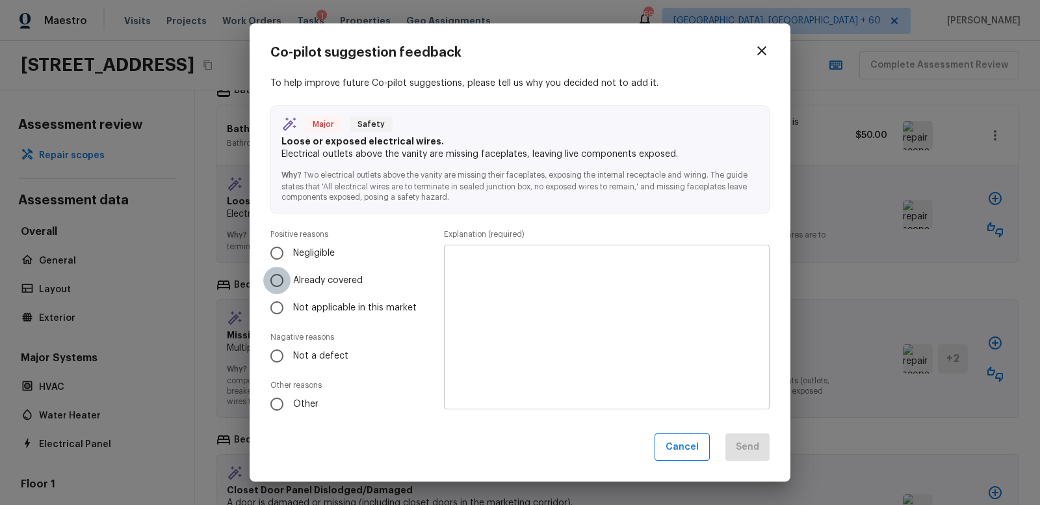
drag, startPoint x: 279, startPoint y: 282, endPoint x: 392, endPoint y: 285, distance: 113.2
click at [280, 282] on input "Already covered" at bounding box center [276, 280] width 27 height 27
radio input "true"
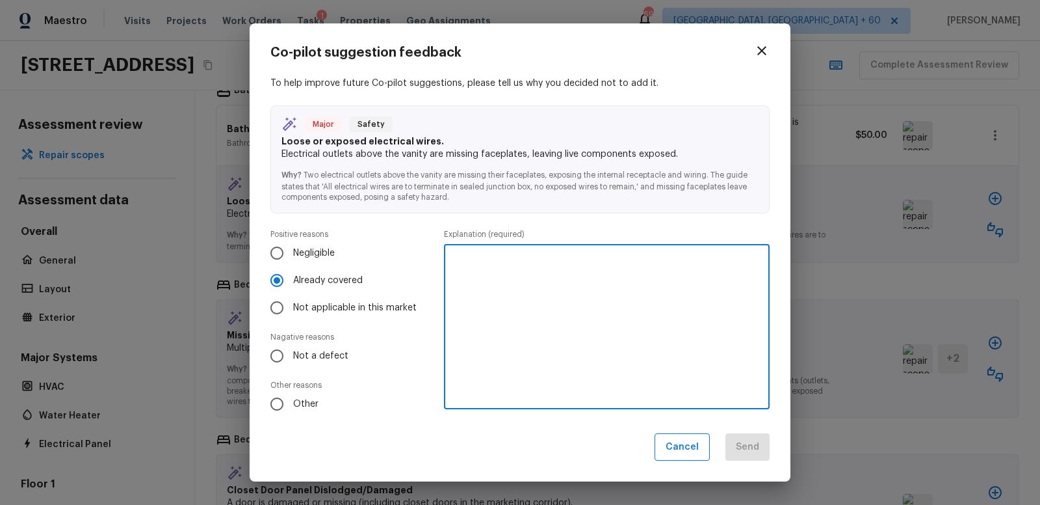
click at [469, 264] on textarea at bounding box center [607, 326] width 308 height 143
paste textarea "Created a single line repair item to replace all missing plate covers"
type textarea "Created a single line repair item to replace all missing plate covers"
click at [756, 451] on button "Send" at bounding box center [748, 447] width 44 height 28
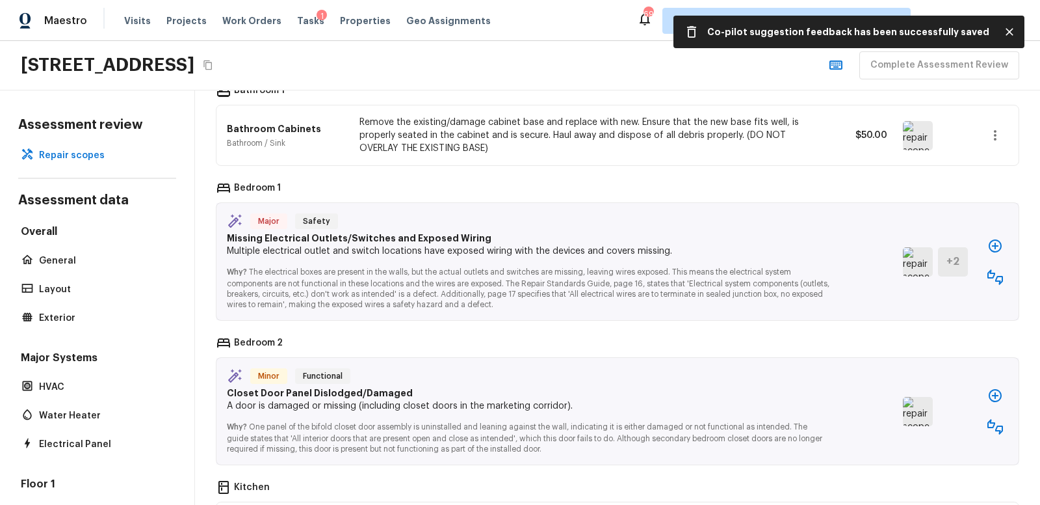
click at [919, 254] on img at bounding box center [918, 261] width 30 height 29
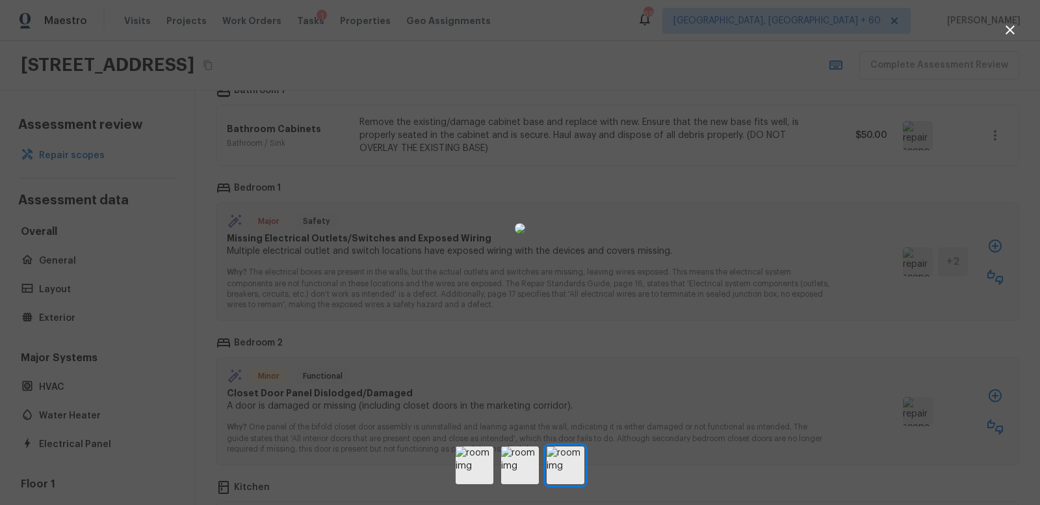
click at [1012, 29] on icon "button" at bounding box center [1011, 30] width 16 height 16
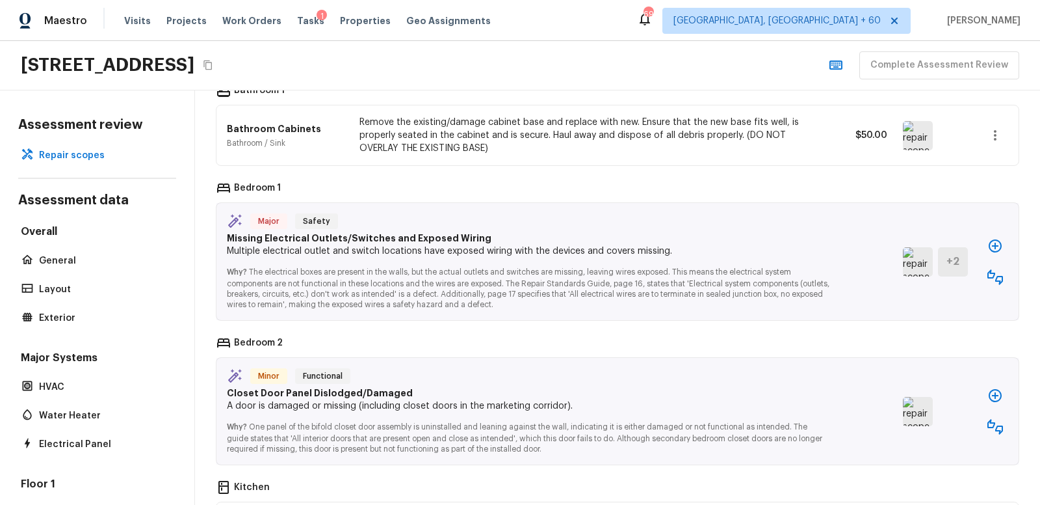
click at [997, 271] on icon "button" at bounding box center [996, 277] width 16 height 16
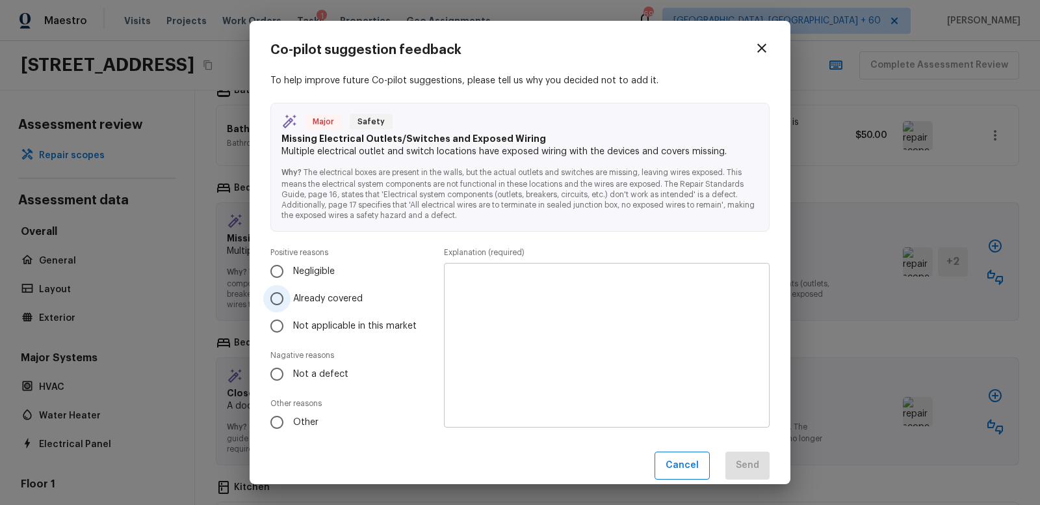
drag, startPoint x: 280, startPoint y: 297, endPoint x: 295, endPoint y: 296, distance: 15.0
click at [285, 297] on input "Already covered" at bounding box center [276, 298] width 27 height 27
radio input "true"
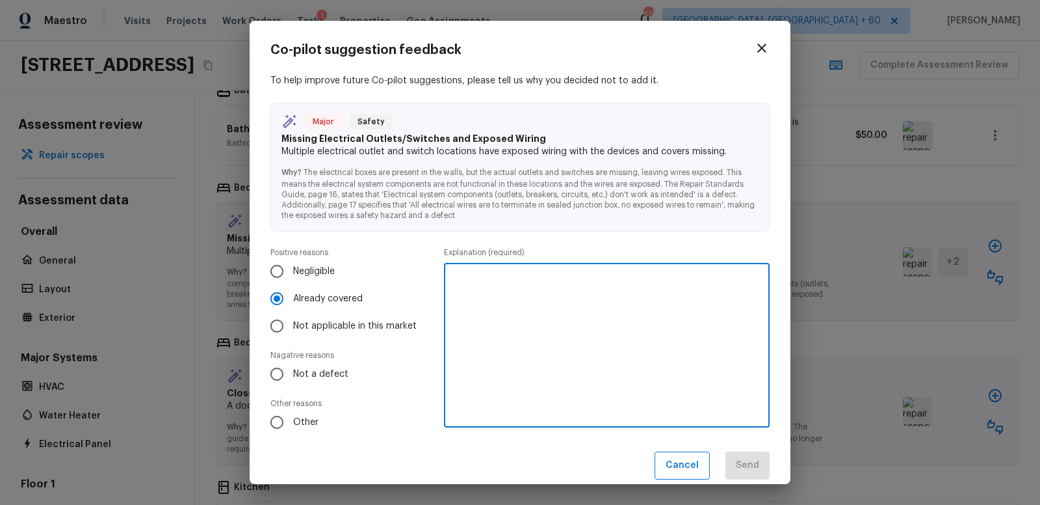
click at [536, 295] on textarea at bounding box center [607, 345] width 308 height 143
paste textarea "Created a single line repair item to replace all missing plate covers"
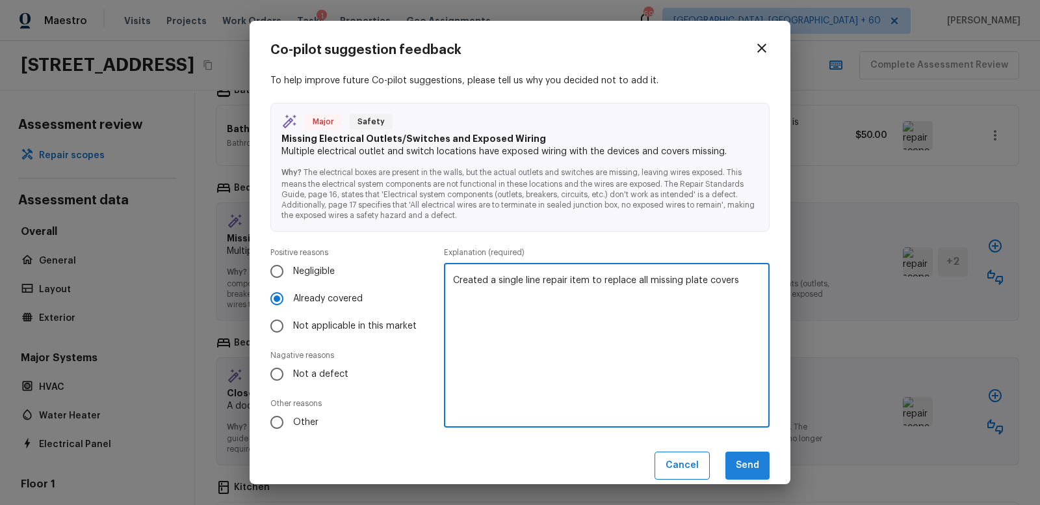
type textarea "Created a single line repair item to replace all missing plate covers"
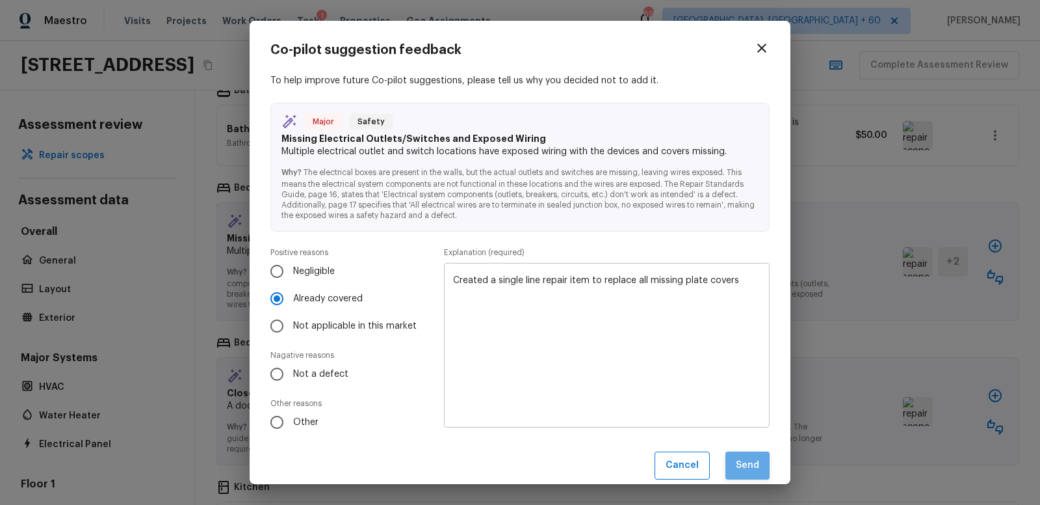
click at [755, 467] on button "Send" at bounding box center [748, 465] width 44 height 28
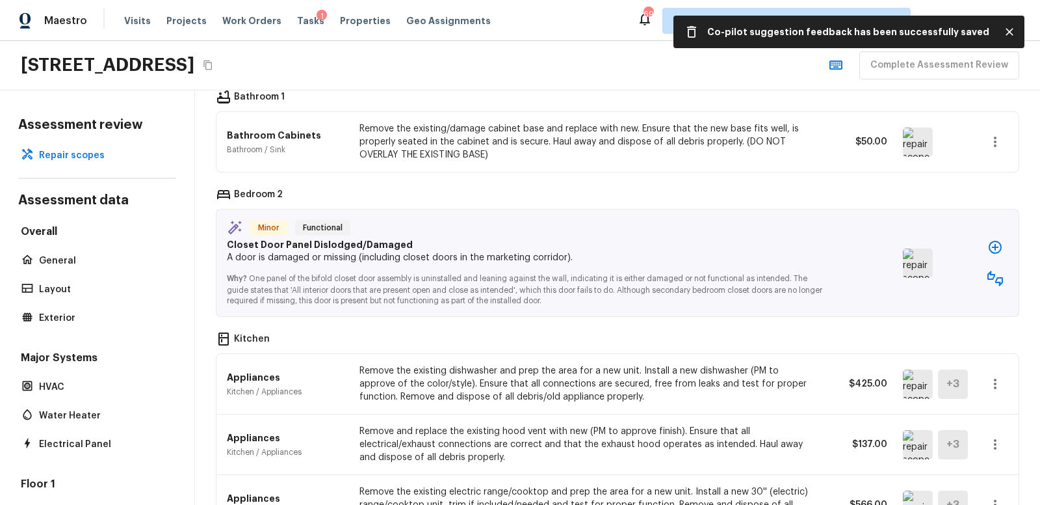
scroll to position [1120, 0]
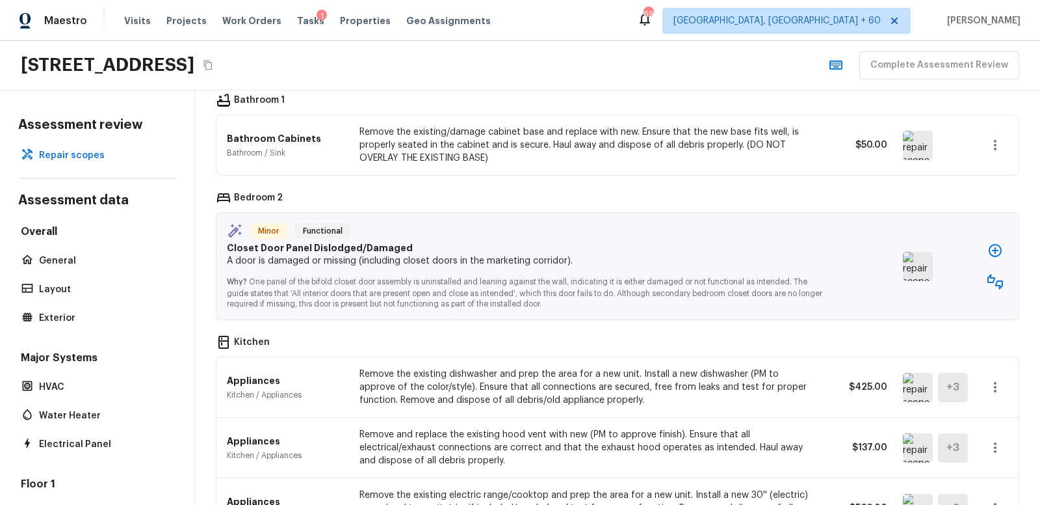
click at [914, 259] on img at bounding box center [918, 266] width 30 height 29
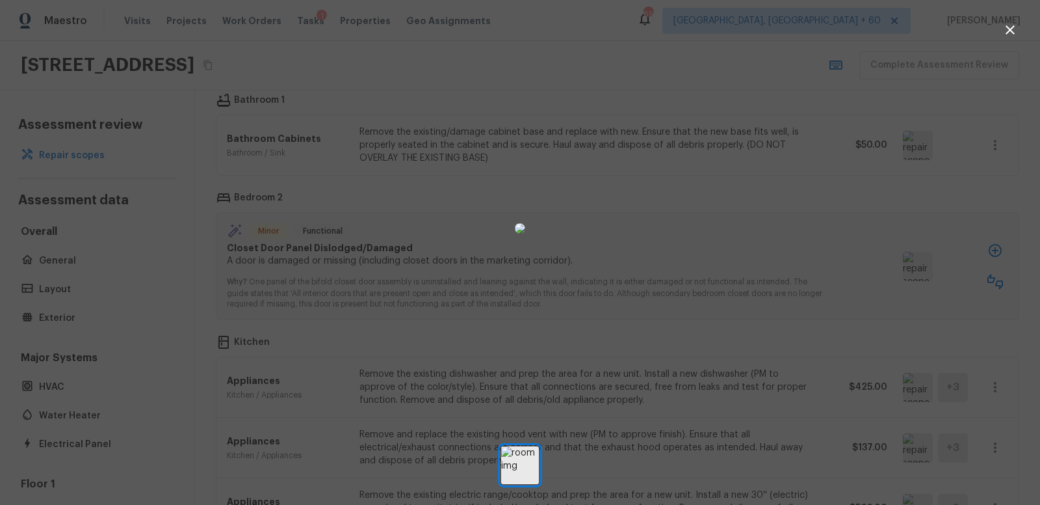
click at [1011, 28] on icon "button" at bounding box center [1011, 30] width 16 height 16
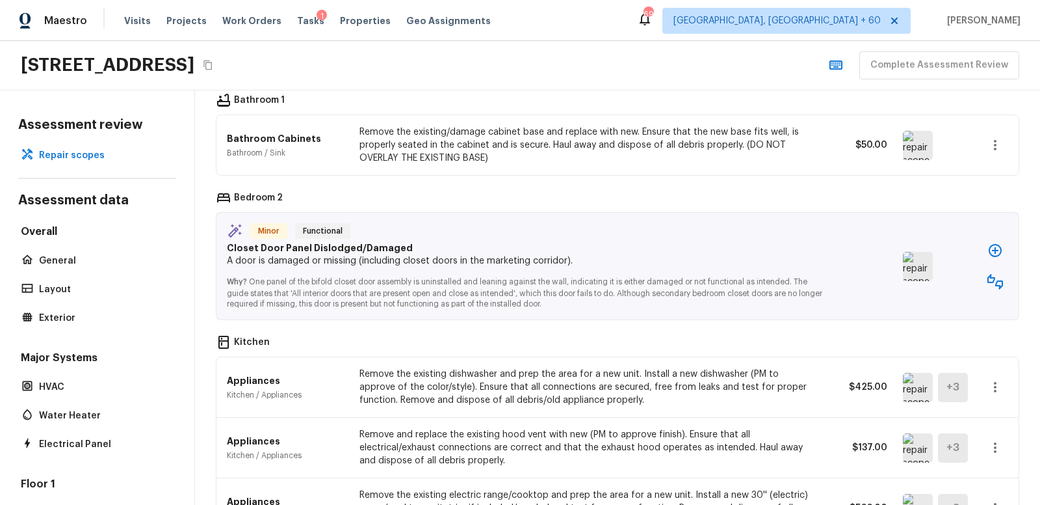
click at [995, 244] on icon "button" at bounding box center [995, 250] width 13 height 13
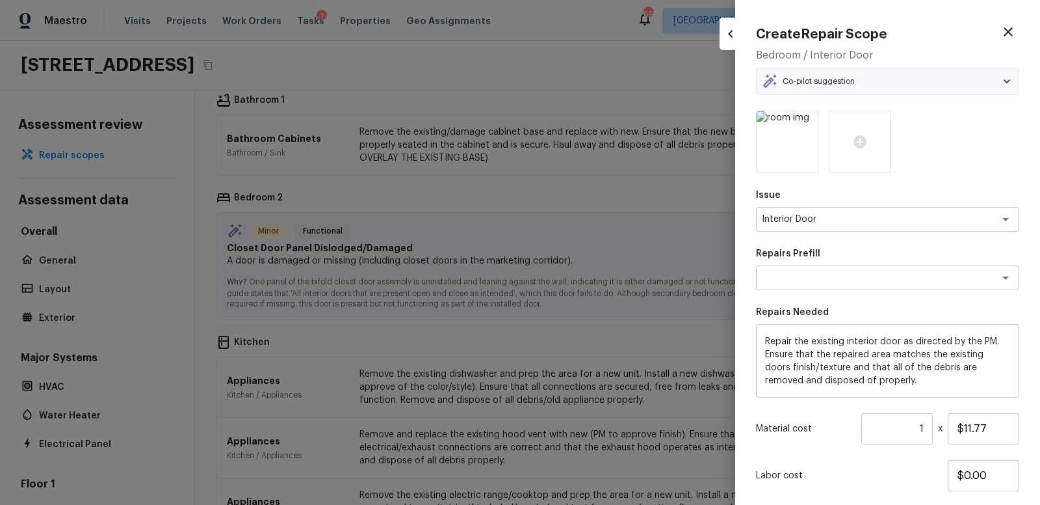
type textarea "Interior Door Repair"
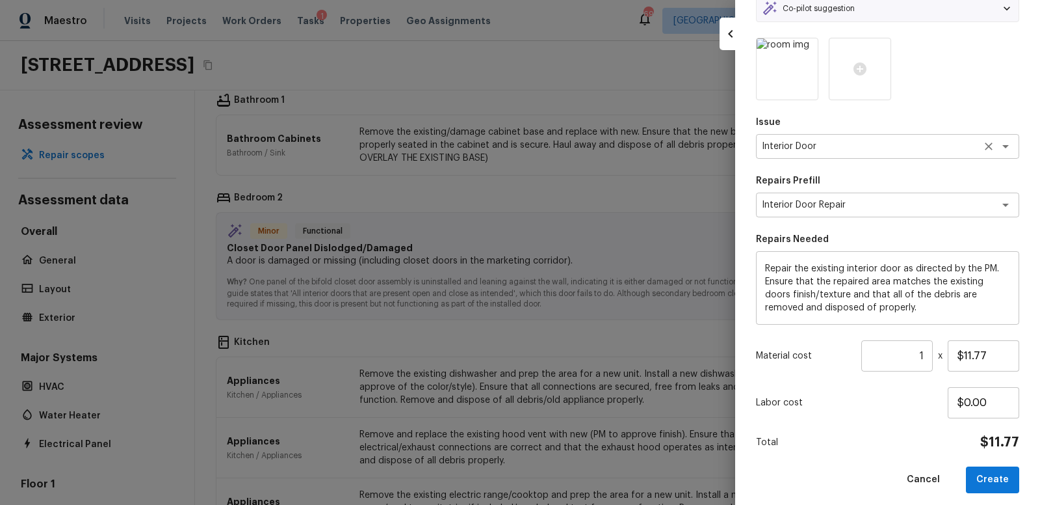
scroll to position [80, 0]
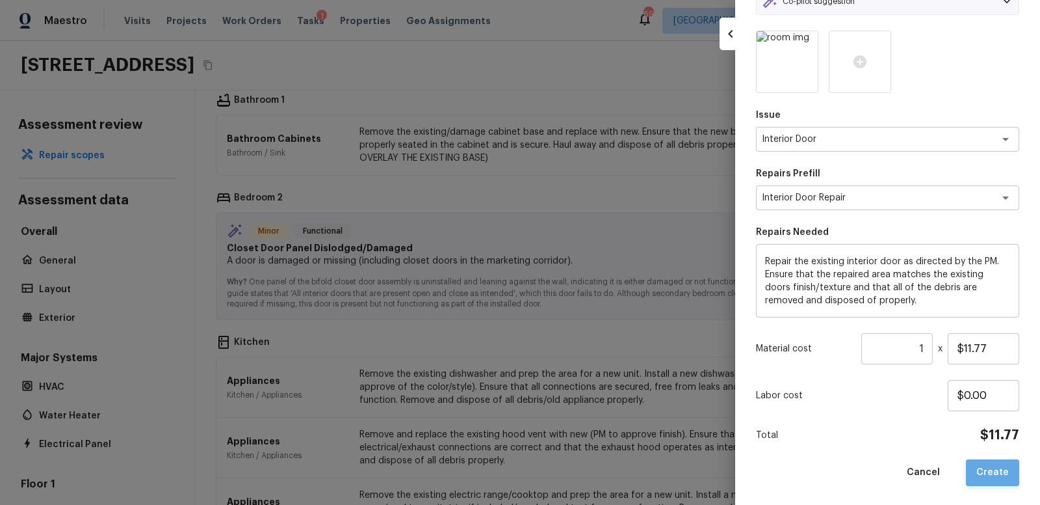
click at [997, 468] on button "Create" at bounding box center [992, 472] width 53 height 27
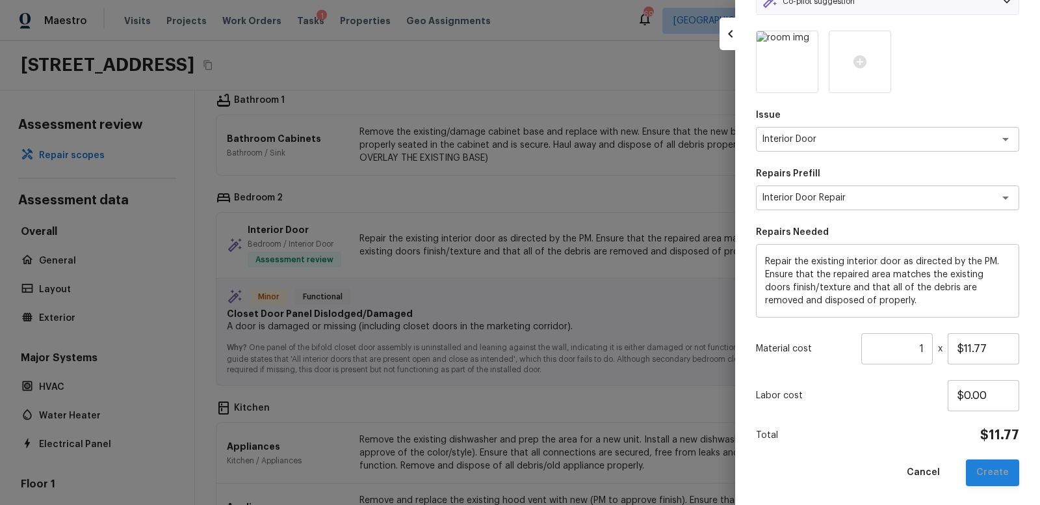
type input "$0.00"
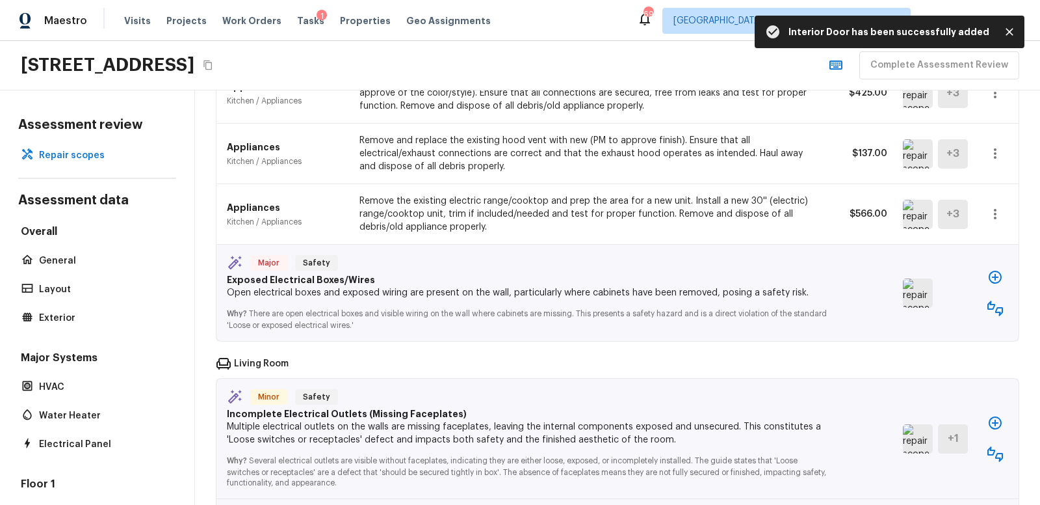
scroll to position [1371, 0]
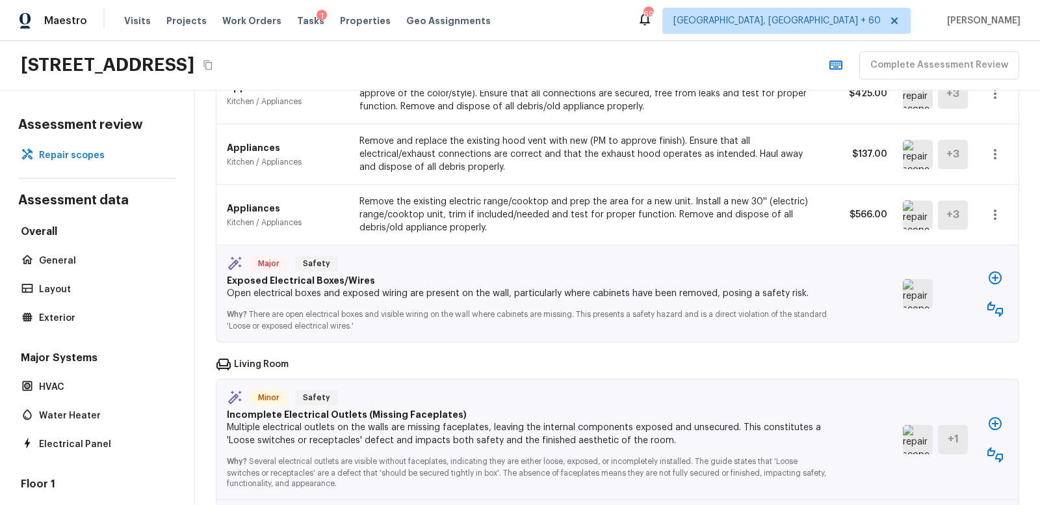
click at [919, 286] on img at bounding box center [918, 293] width 30 height 29
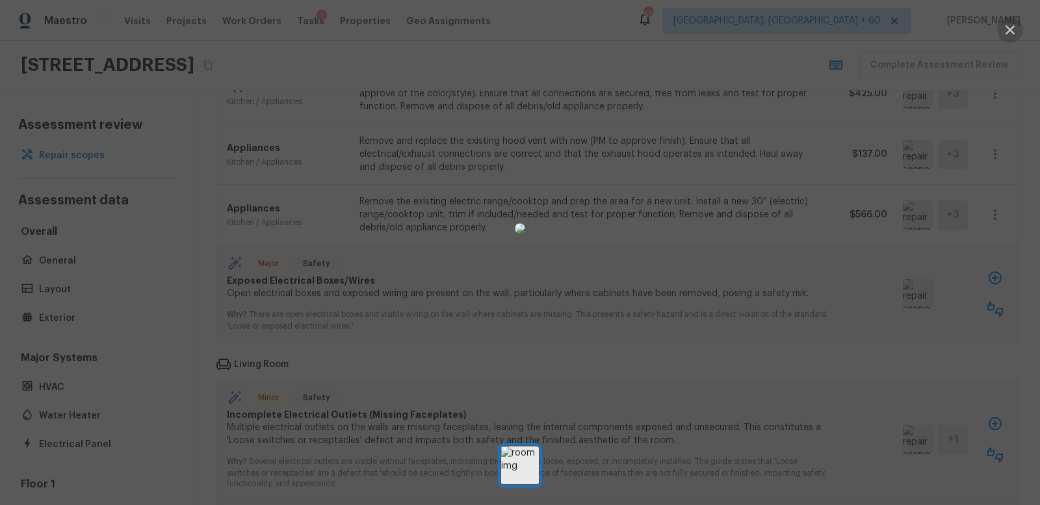
click at [1014, 28] on icon "button" at bounding box center [1011, 30] width 16 height 16
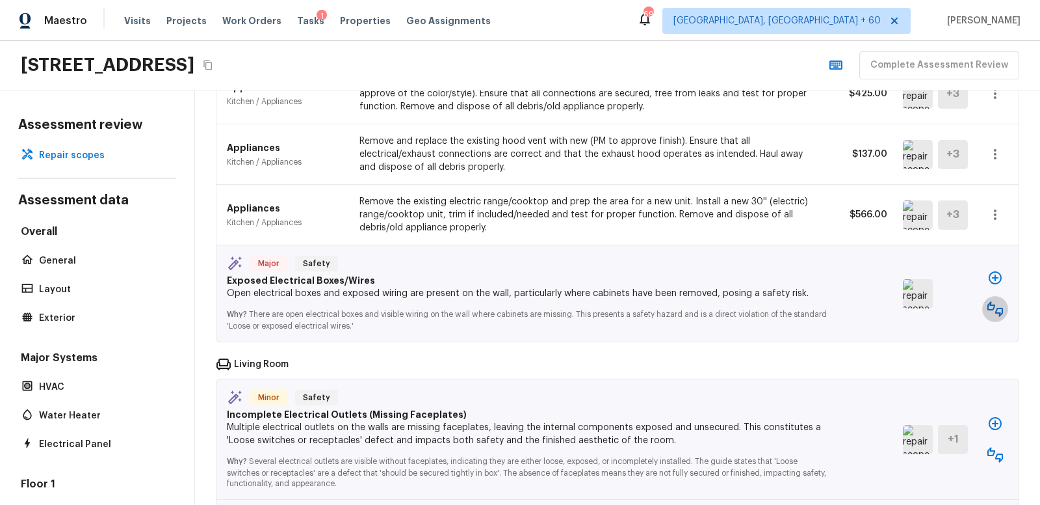
click at [994, 301] on icon "button" at bounding box center [996, 309] width 16 height 16
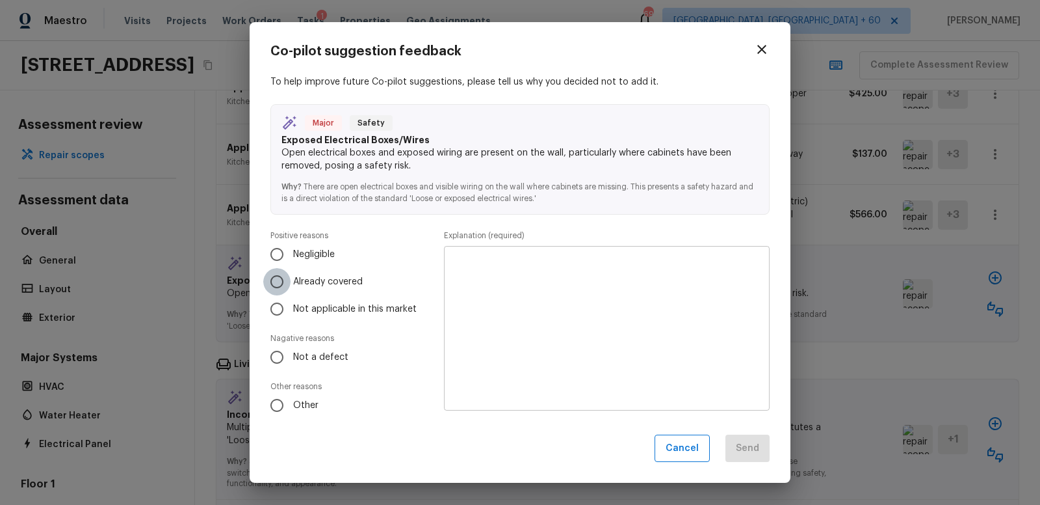
drag, startPoint x: 276, startPoint y: 282, endPoint x: 300, endPoint y: 282, distance: 24.1
click at [282, 281] on input "Already covered" at bounding box center [276, 281] width 27 height 27
radio input "true"
click at [553, 282] on textarea at bounding box center [607, 327] width 308 height 143
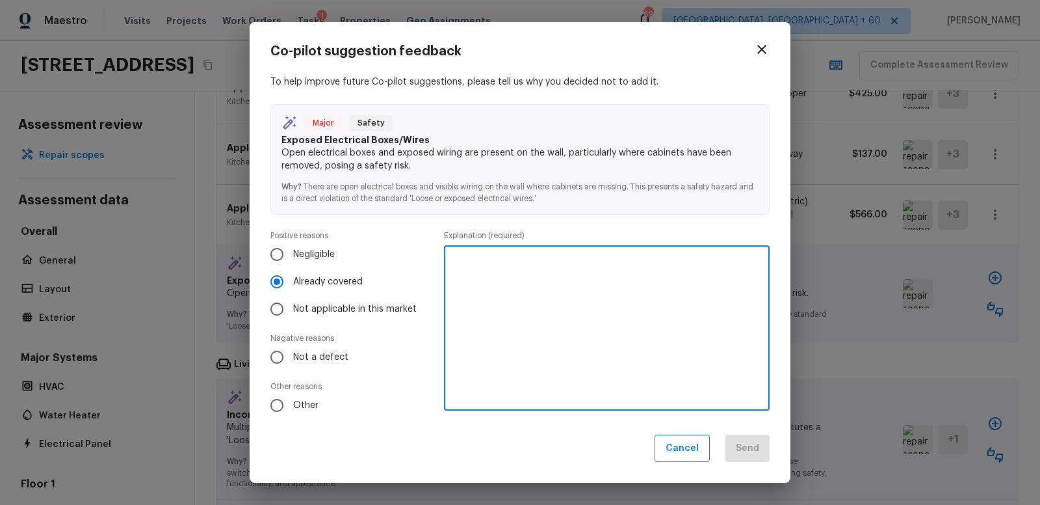
paste textarea "Created a single line repair item to replace all missing plate covers"
type textarea "Created a single line repair item to replace all missing plate covers"
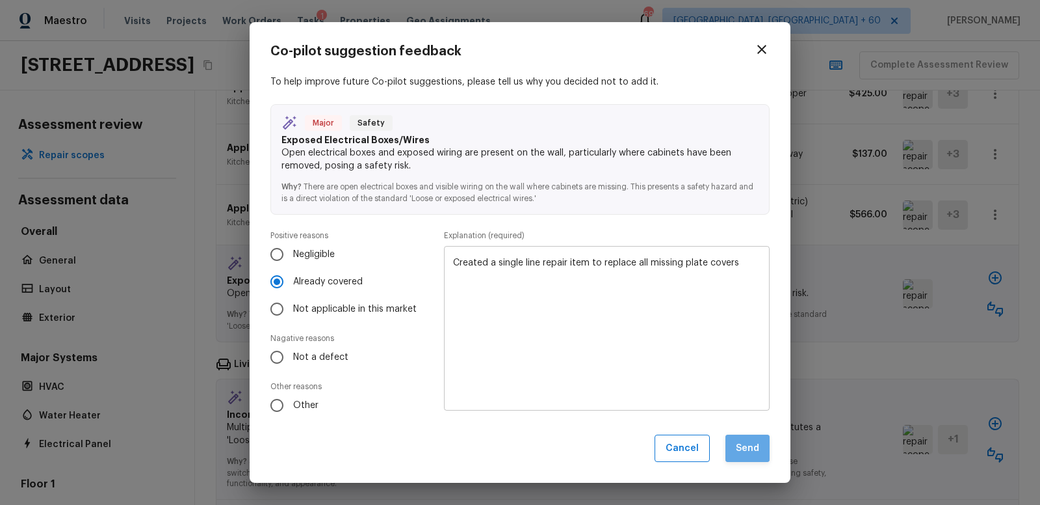
click at [745, 455] on button "Send" at bounding box center [748, 448] width 44 height 28
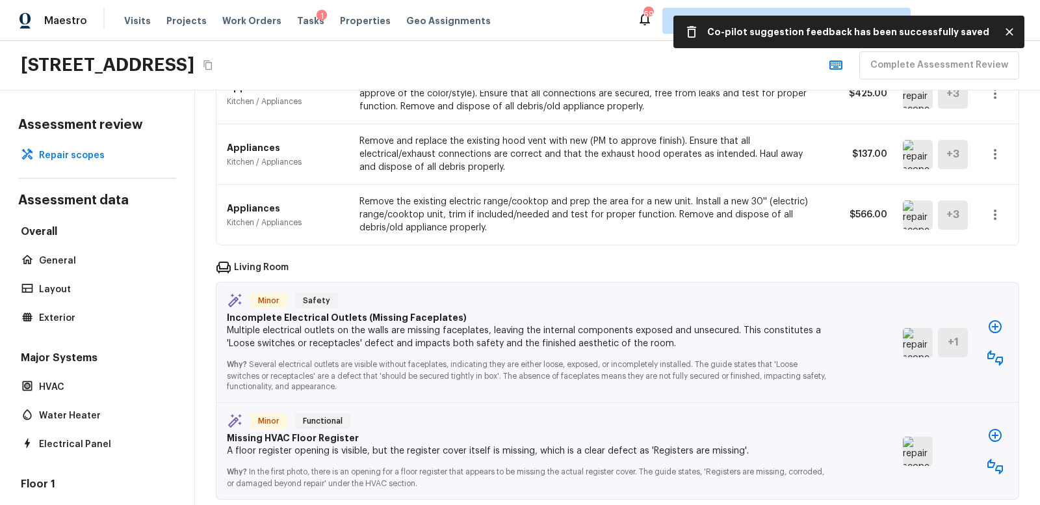
click at [917, 332] on img at bounding box center [918, 342] width 30 height 29
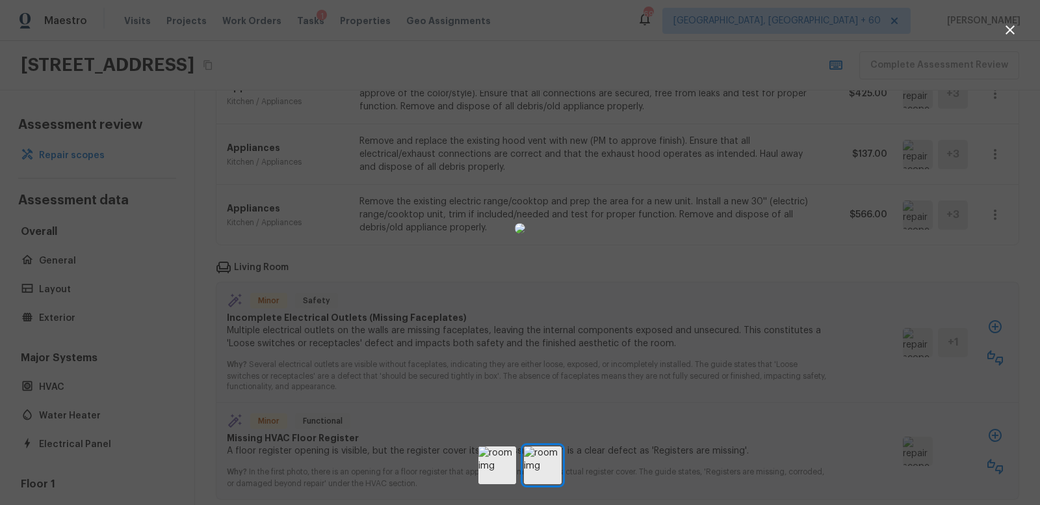
click at [1011, 34] on icon "button" at bounding box center [1011, 30] width 16 height 16
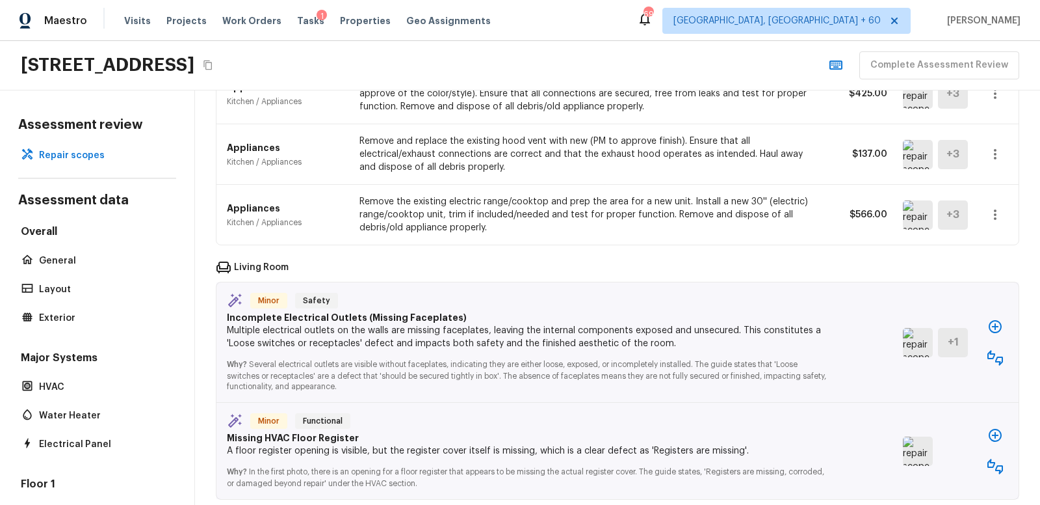
click at [995, 350] on icon "button" at bounding box center [996, 358] width 16 height 16
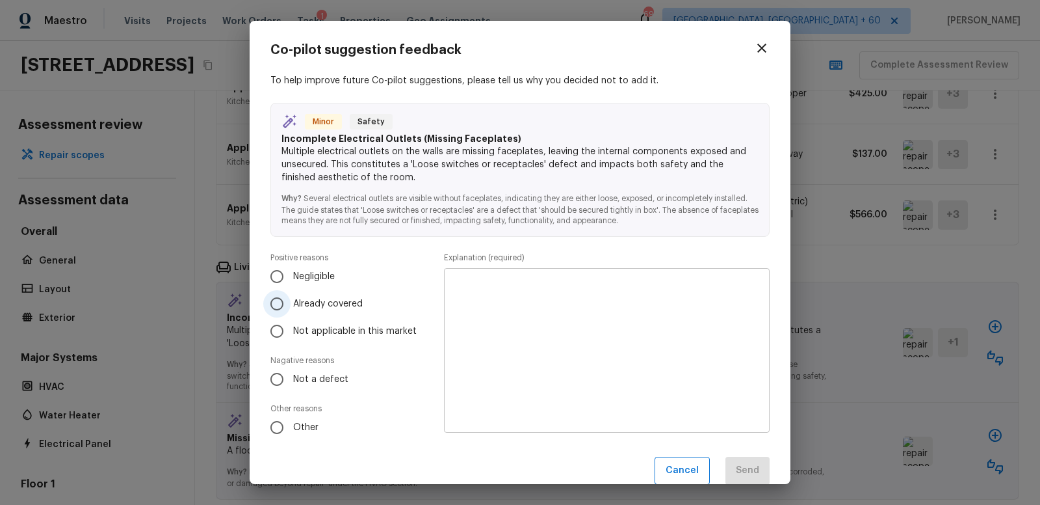
drag, startPoint x: 276, startPoint y: 302, endPoint x: 284, endPoint y: 304, distance: 8.7
click at [281, 304] on input "Already covered" at bounding box center [276, 303] width 27 height 27
radio input "true"
click at [532, 298] on textarea at bounding box center [607, 350] width 308 height 143
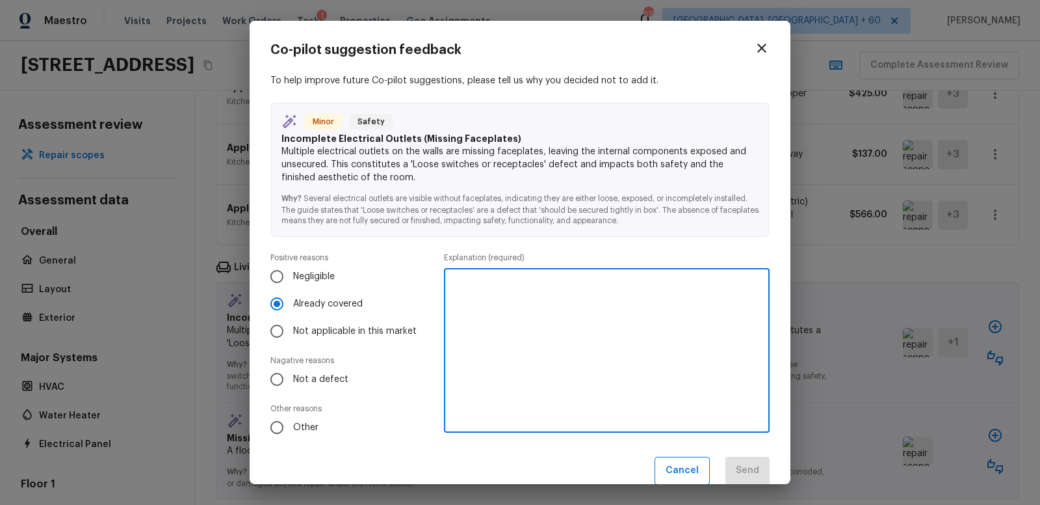
paste textarea "Created a single line repair item to replace all missing plate covers"
type textarea "Created a single line repair item to replace all missing plate covers"
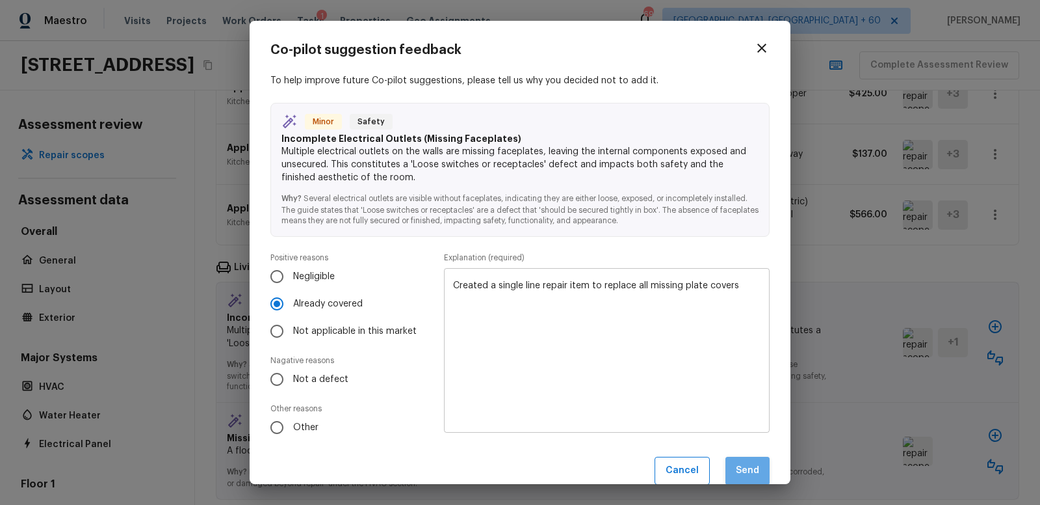
click at [746, 471] on button "Send" at bounding box center [748, 470] width 44 height 28
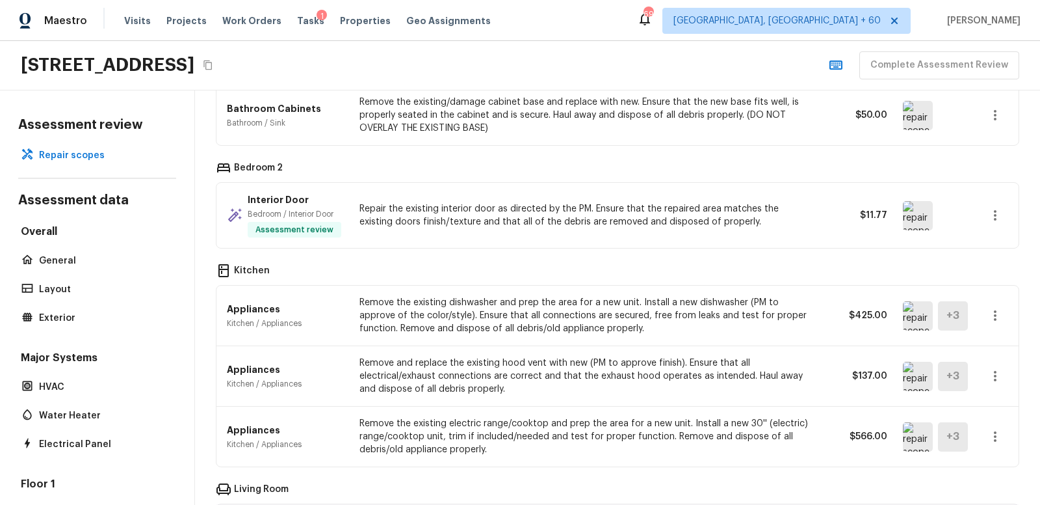
scroll to position [1168, 0]
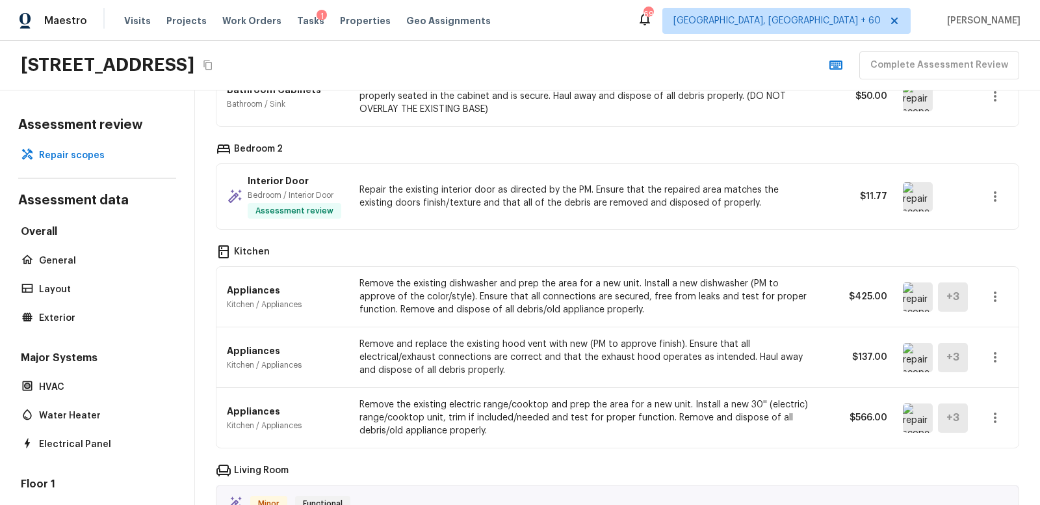
click at [921, 289] on img at bounding box center [918, 296] width 30 height 29
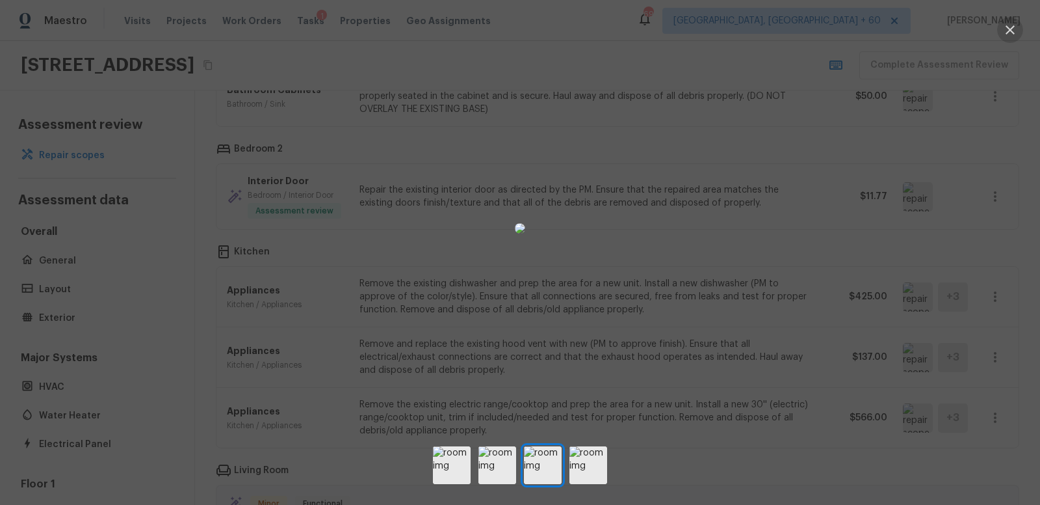
click at [1016, 29] on icon "button" at bounding box center [1011, 30] width 16 height 16
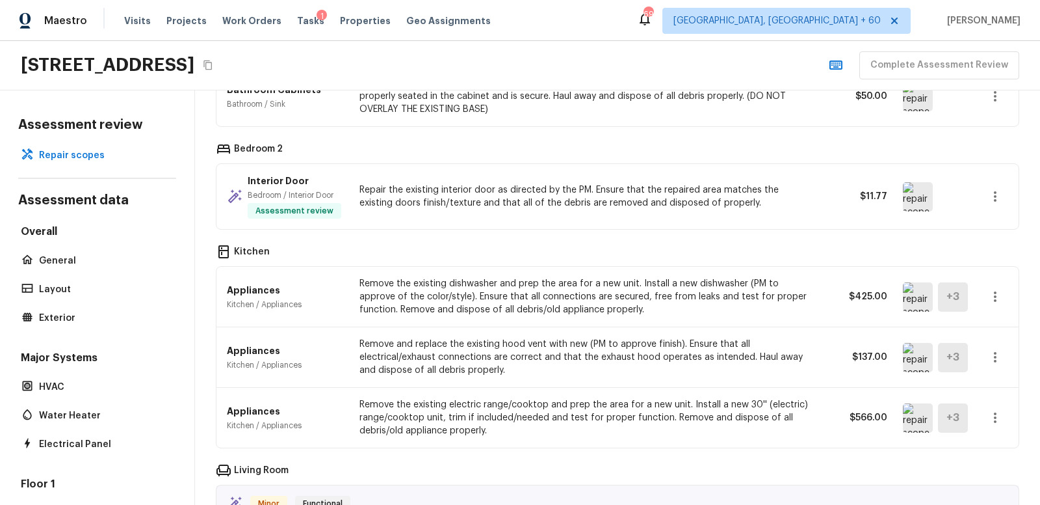
click at [999, 291] on icon "button" at bounding box center [996, 297] width 16 height 16
click at [969, 366] on li "Remove" at bounding box center [990, 364] width 85 height 39
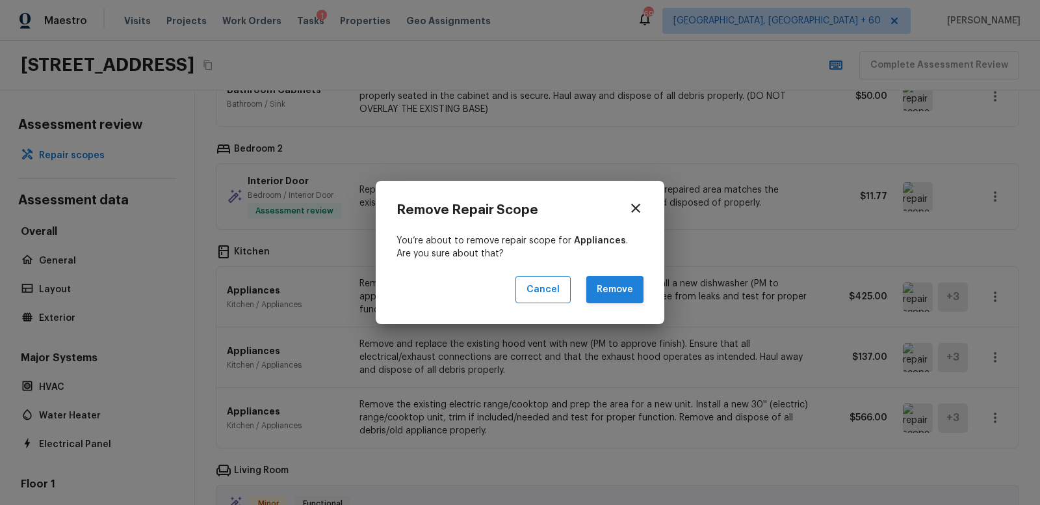
click at [626, 293] on button "Remove" at bounding box center [615, 290] width 57 height 28
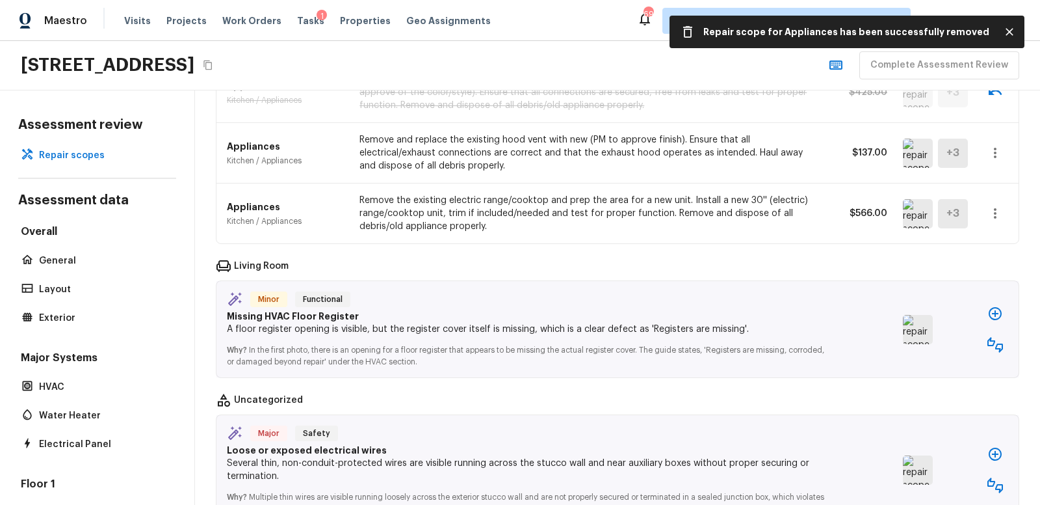
scroll to position [1382, 0]
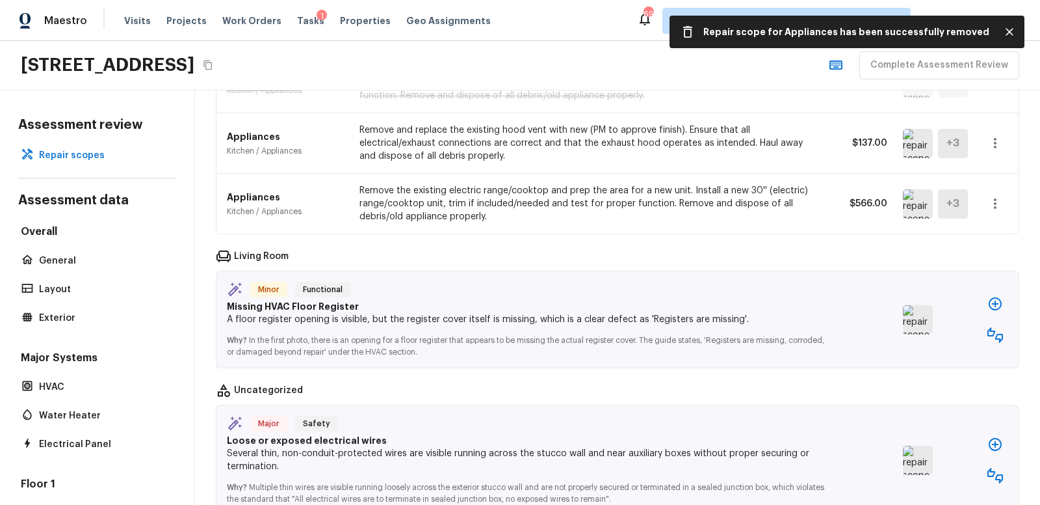
click at [920, 310] on img at bounding box center [918, 319] width 30 height 29
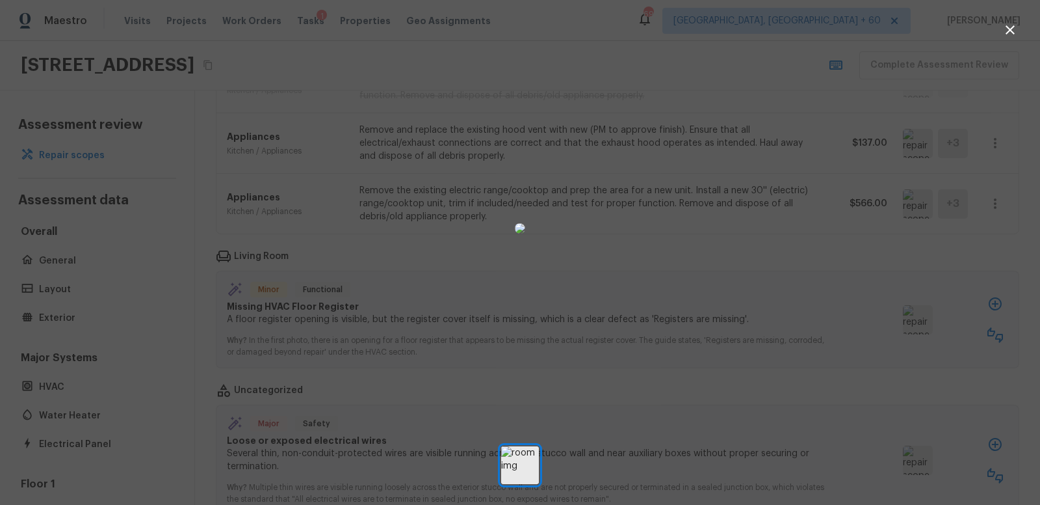
click at [1008, 27] on icon "button" at bounding box center [1010, 29] width 9 height 9
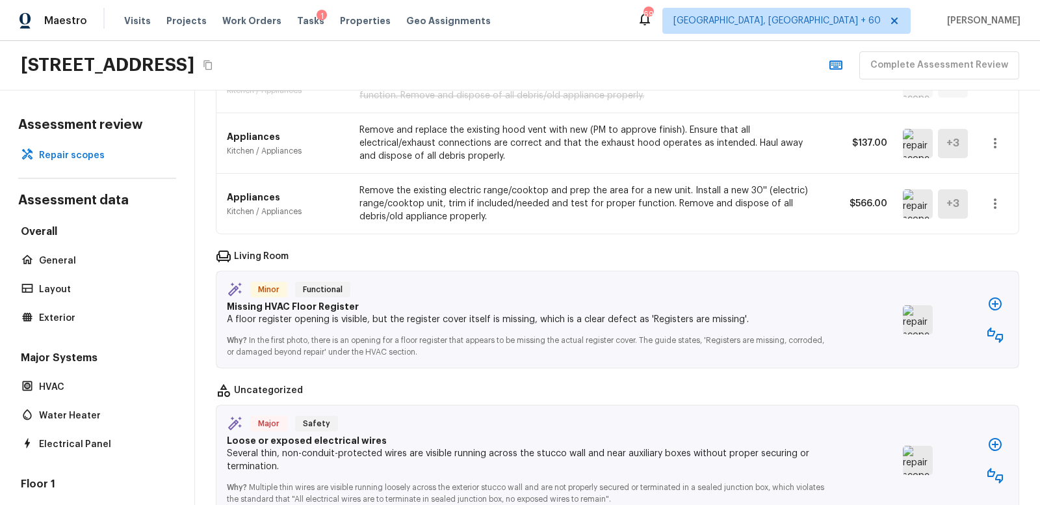
click at [997, 296] on icon "button" at bounding box center [996, 304] width 16 height 16
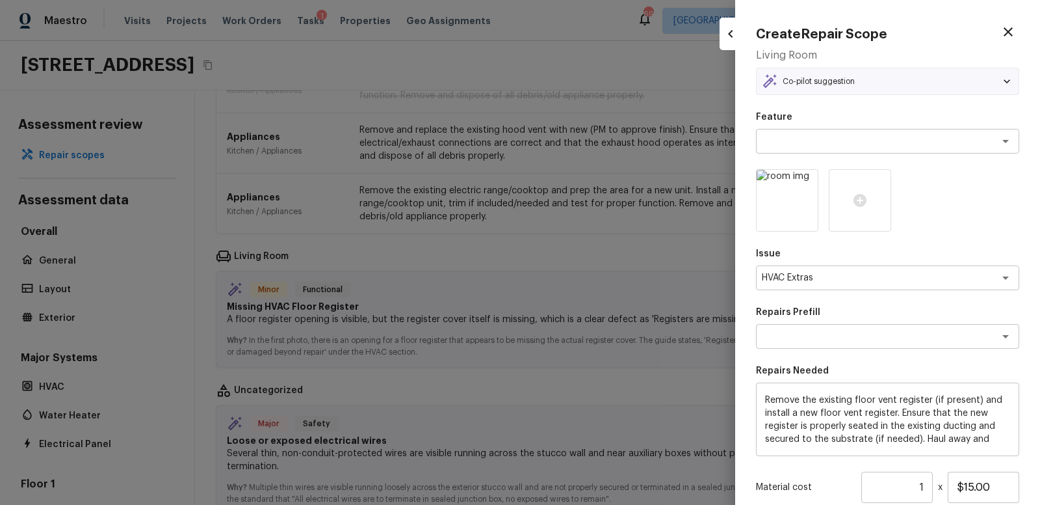
type textarea "Floor Vent Register"
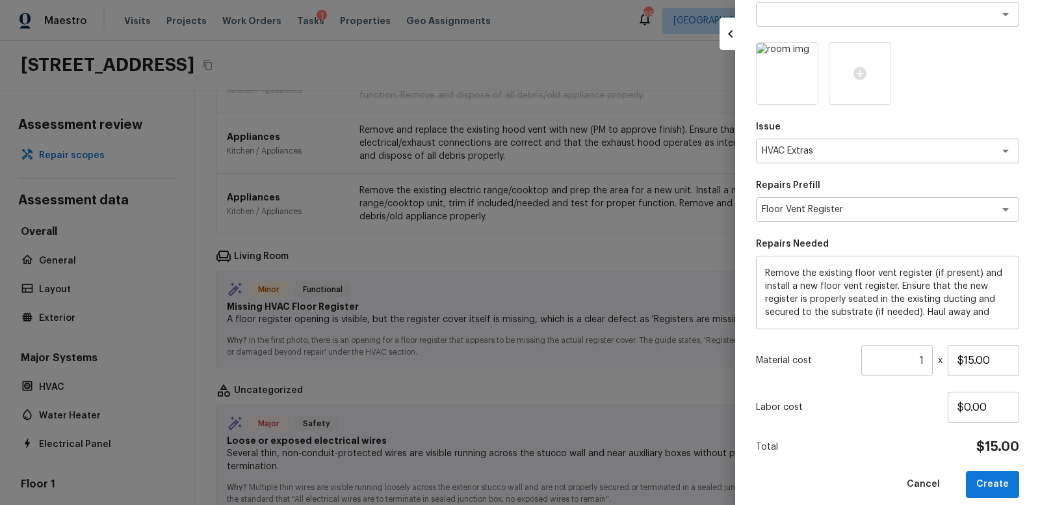
scroll to position [138, 0]
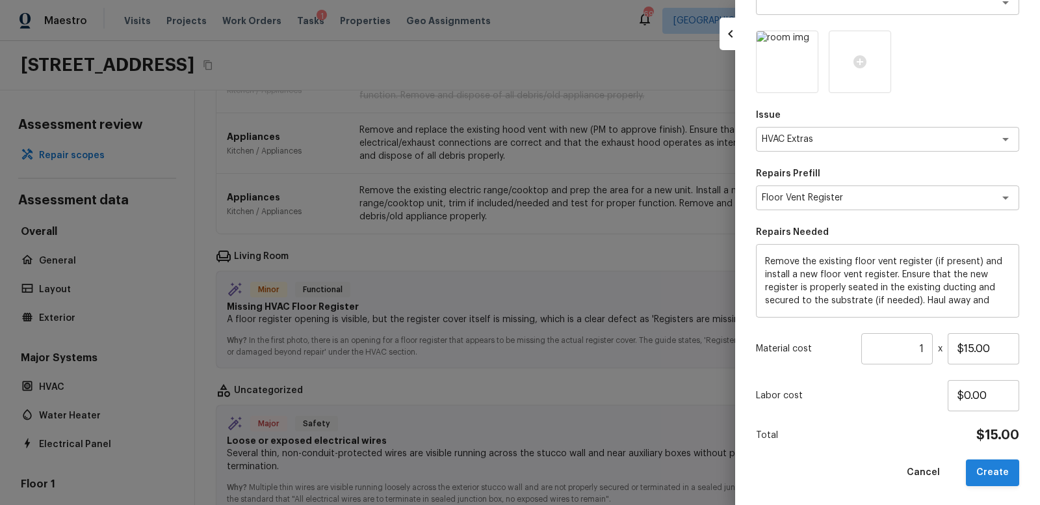
click at [995, 471] on button "Create" at bounding box center [992, 472] width 53 height 27
type input "$0.00"
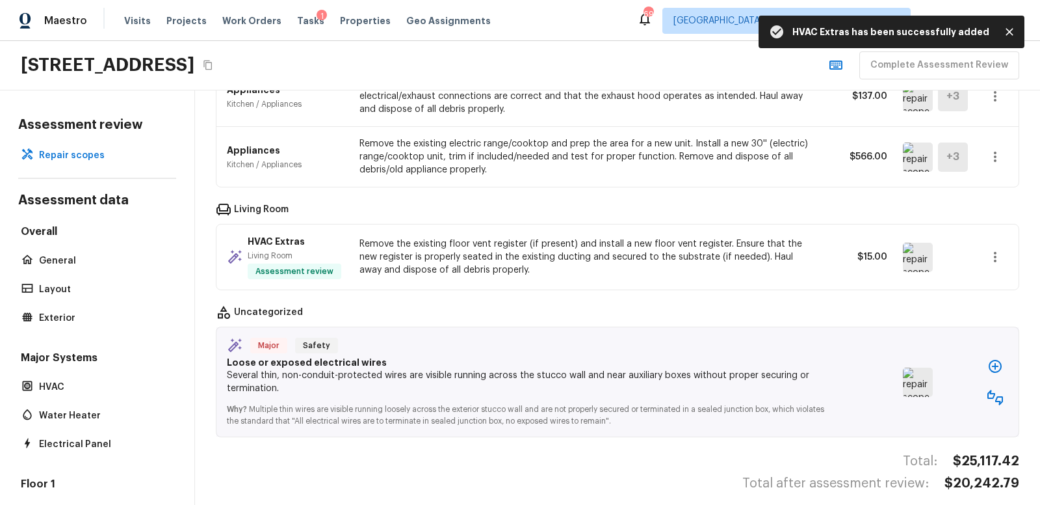
scroll to position [1432, 0]
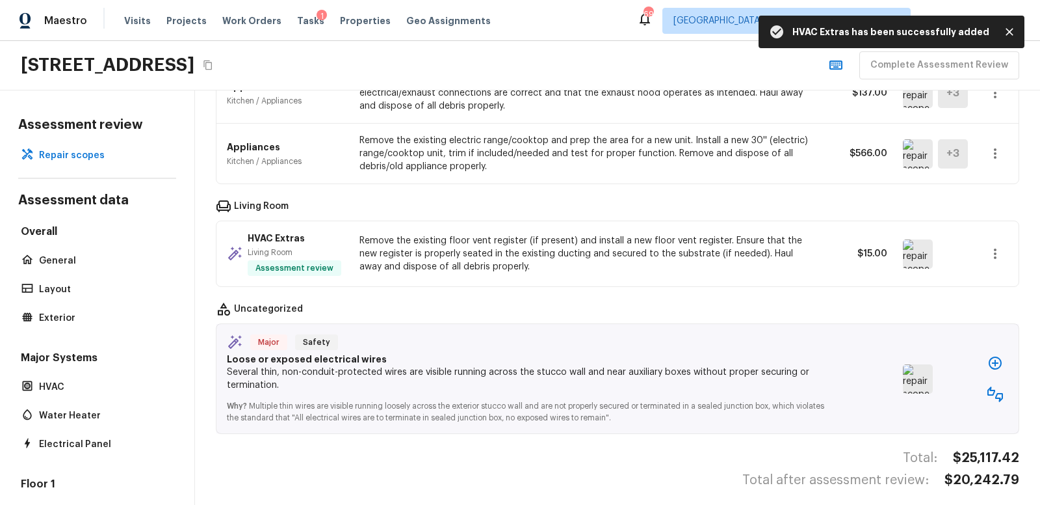
click at [920, 368] on img at bounding box center [918, 378] width 30 height 29
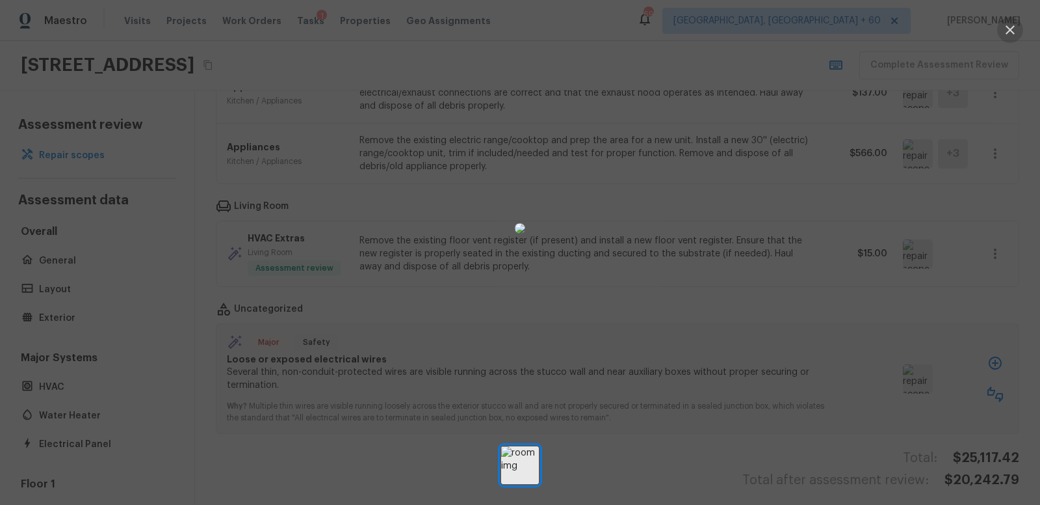
click at [1010, 29] on icon "button" at bounding box center [1010, 29] width 9 height 9
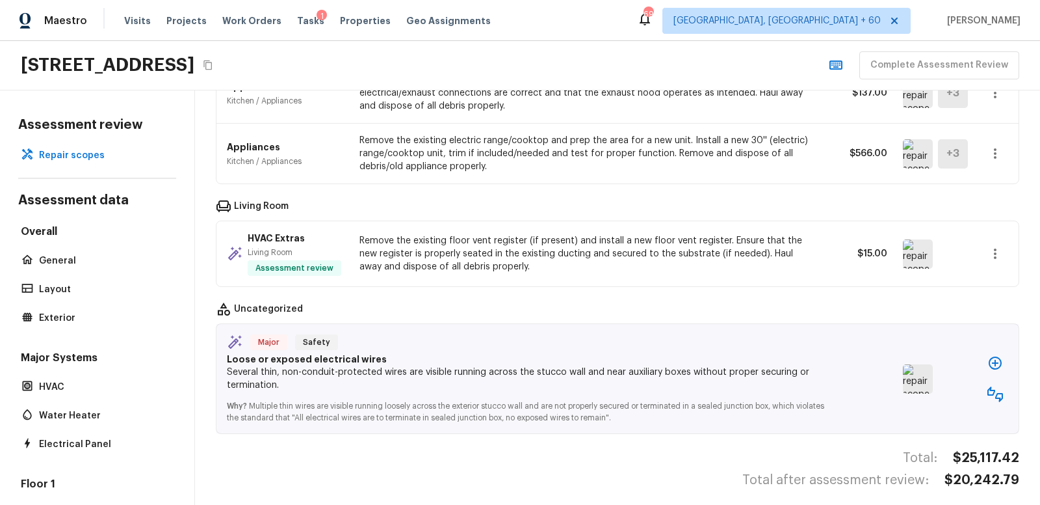
click at [914, 369] on img at bounding box center [918, 378] width 30 height 29
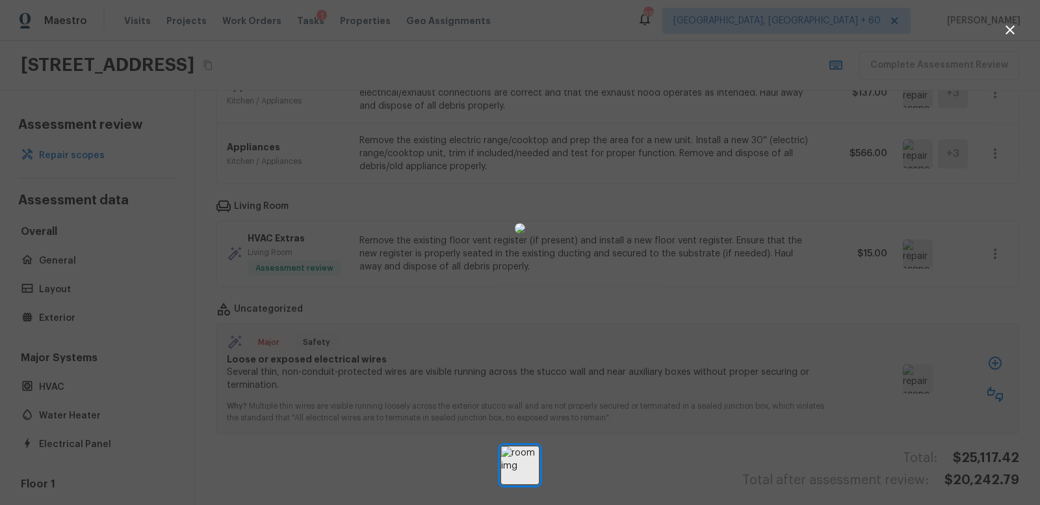
click at [1011, 30] on icon "button" at bounding box center [1010, 29] width 9 height 9
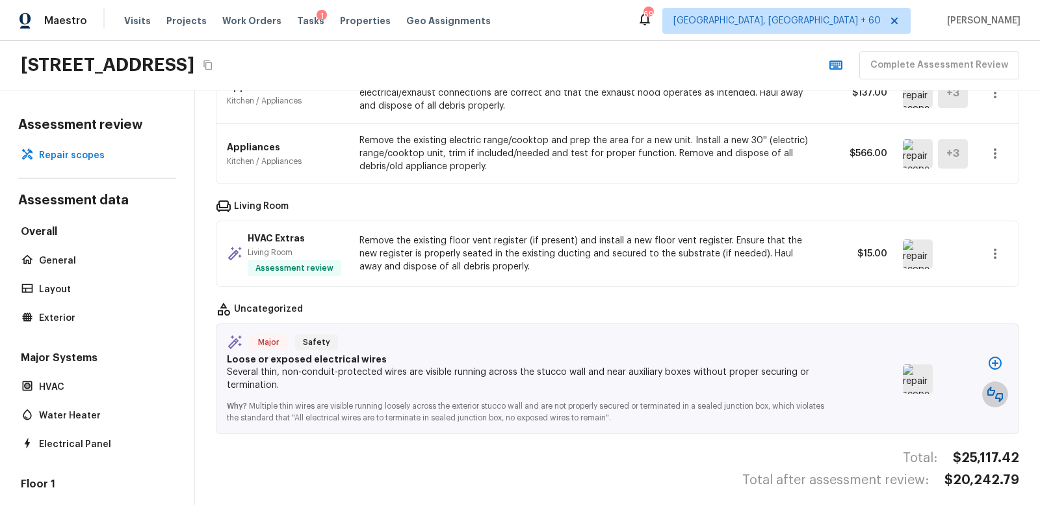
click at [997, 386] on icon "button" at bounding box center [996, 394] width 16 height 16
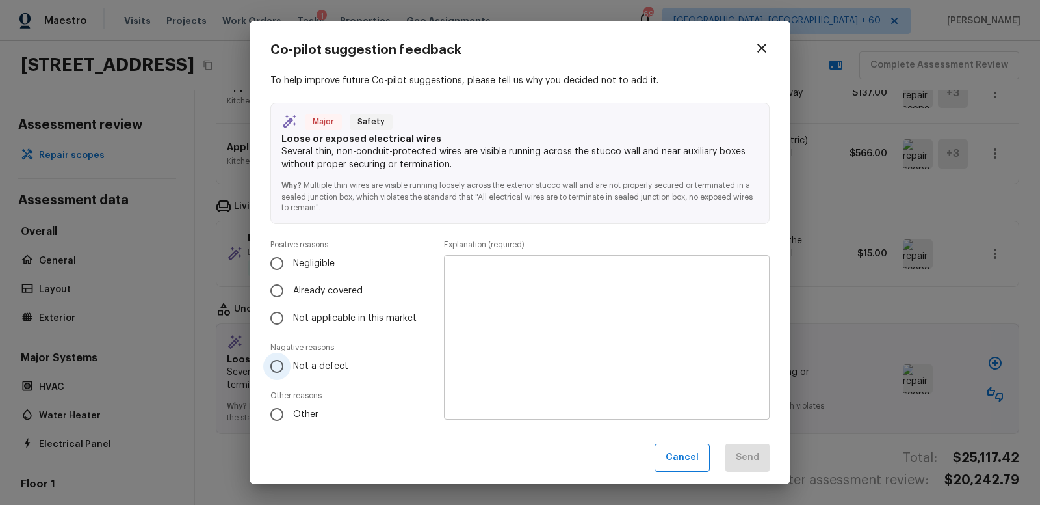
click at [279, 367] on input "Not a defect" at bounding box center [276, 365] width 27 height 27
radio input "true"
click at [484, 278] on textarea at bounding box center [607, 337] width 308 height 143
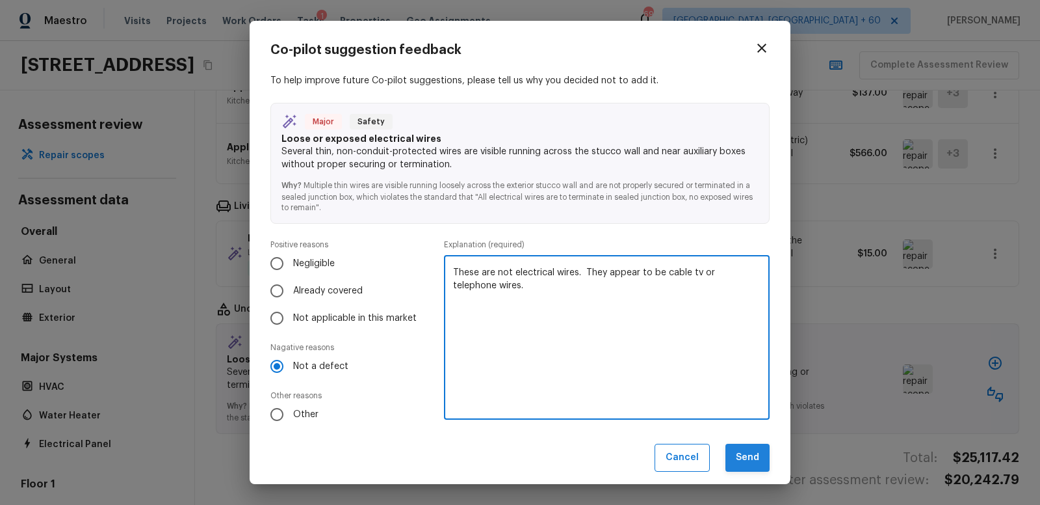
type textarea "These are not electrical wires. They appear to be cable tv or telephone wires."
click at [743, 453] on button "Send" at bounding box center [748, 457] width 44 height 28
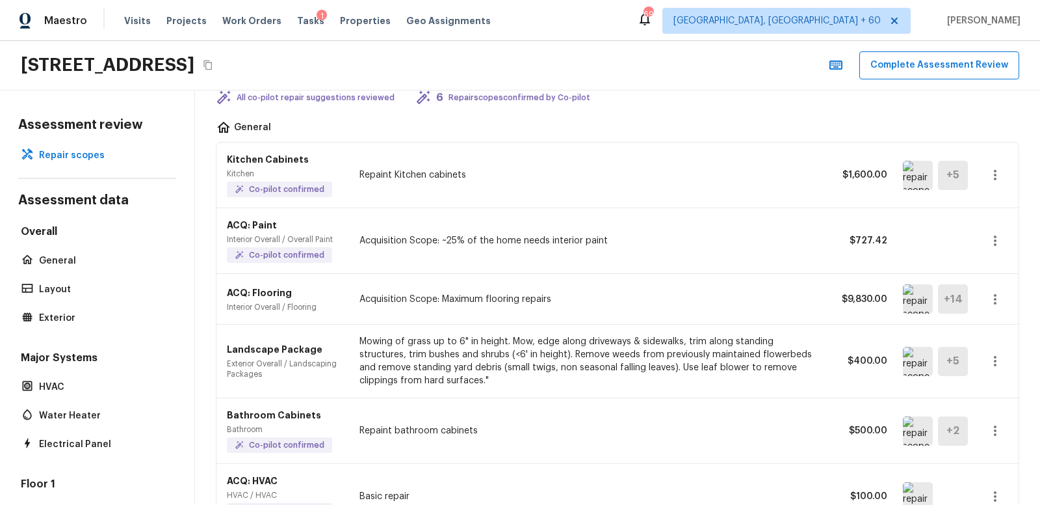
scroll to position [66, 0]
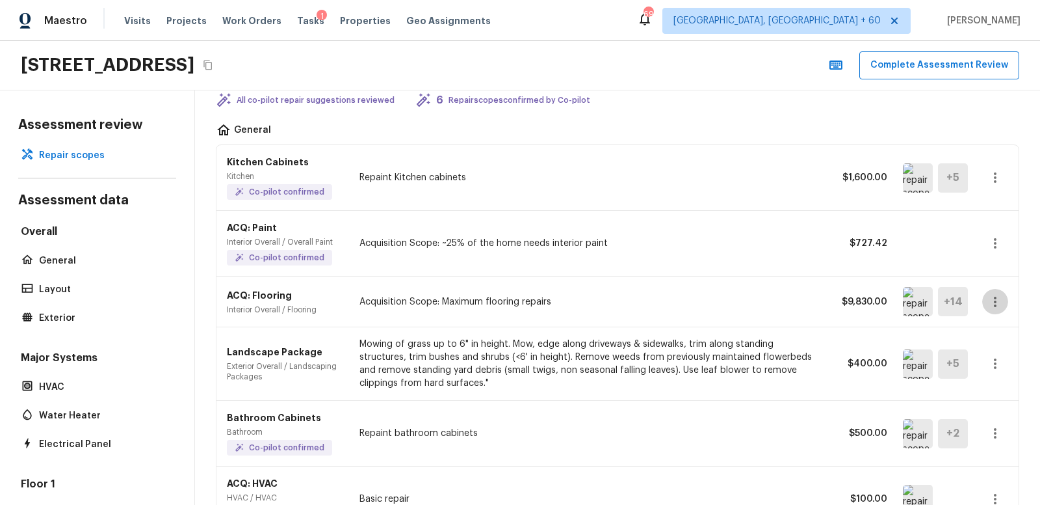
click at [994, 300] on icon "button" at bounding box center [996, 302] width 16 height 16
click at [990, 334] on li "Edit" at bounding box center [999, 336] width 60 height 39
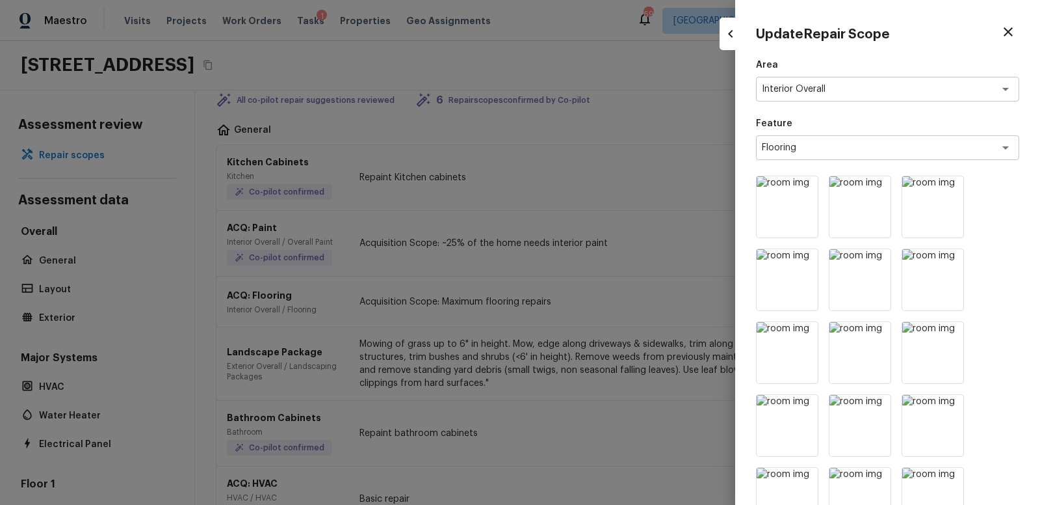
scroll to position [510, 0]
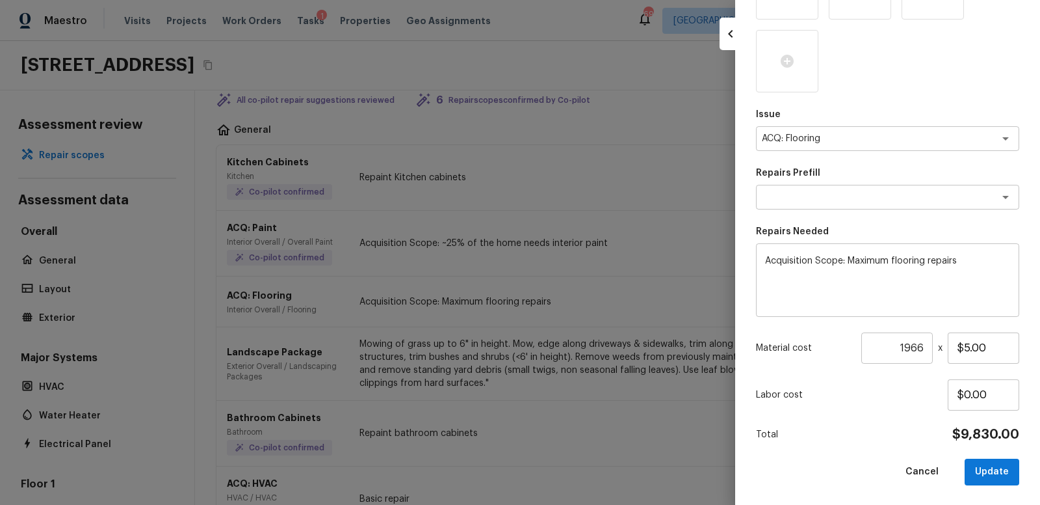
click at [974, 261] on textarea "Acquisition Scope: Maximum flooring repairs" at bounding box center [887, 280] width 245 height 52
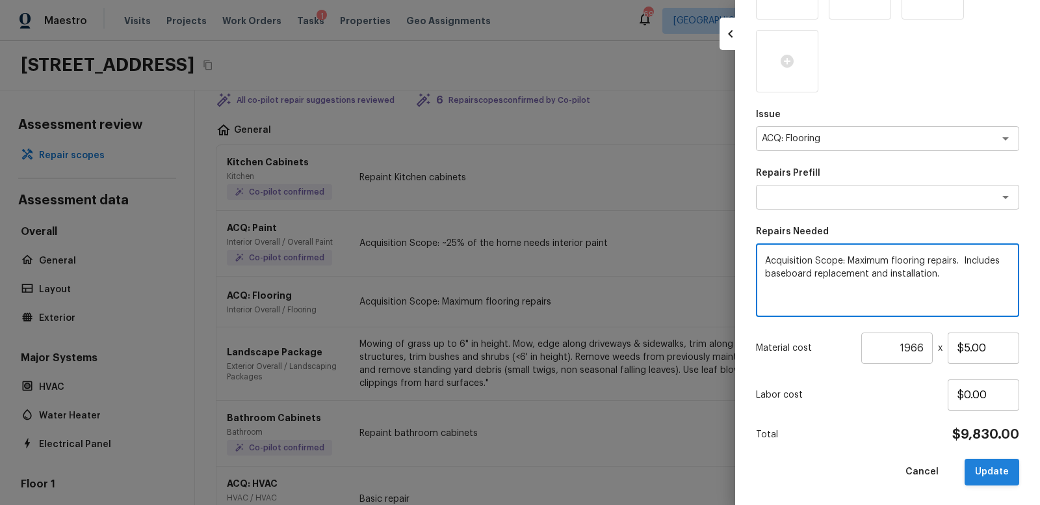
type textarea "Acquisition Scope: Maximum flooring repairs. Includes baseboard replacement and…"
click at [993, 470] on button "Update" at bounding box center [992, 471] width 55 height 27
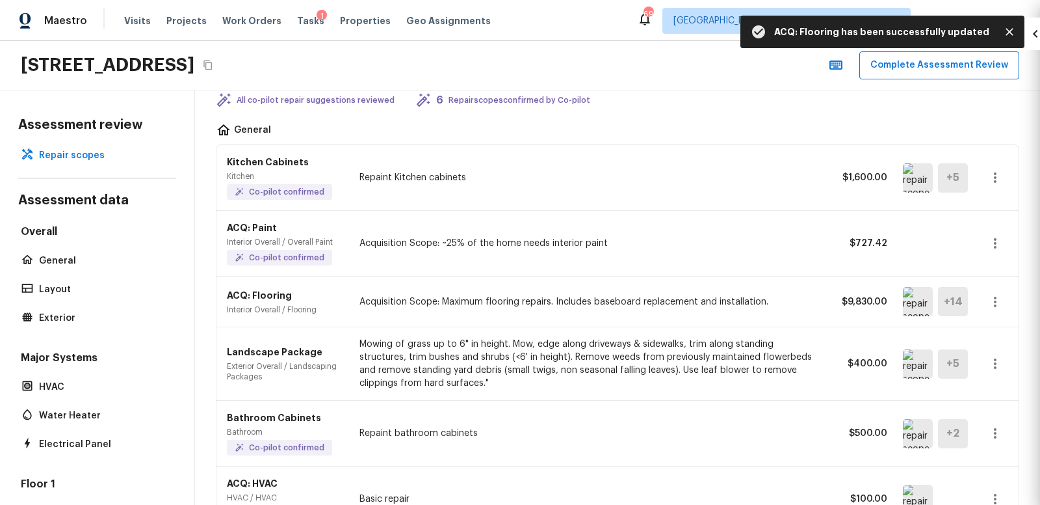
type input "1"
type input "$0.00"
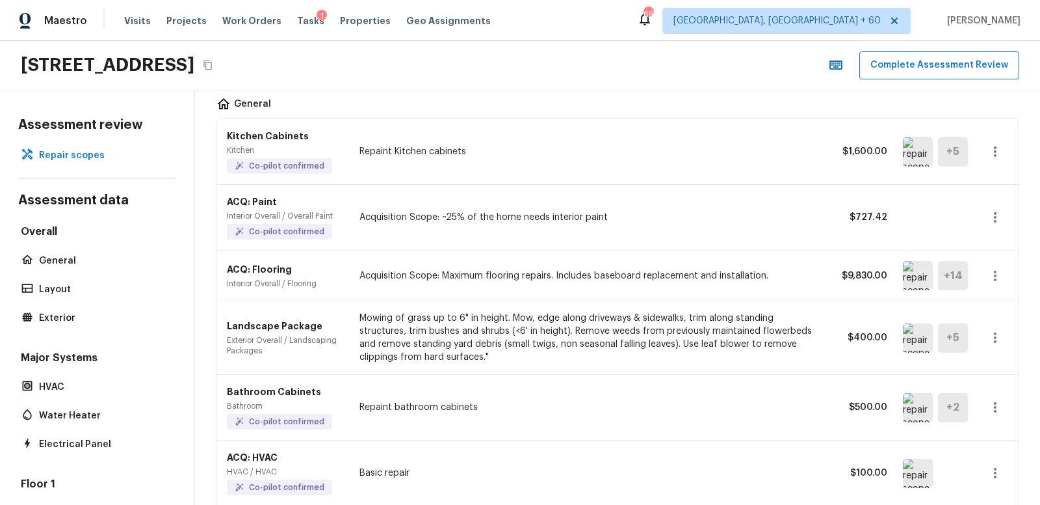
scroll to position [93, 0]
click at [917, 332] on img at bounding box center [918, 336] width 30 height 29
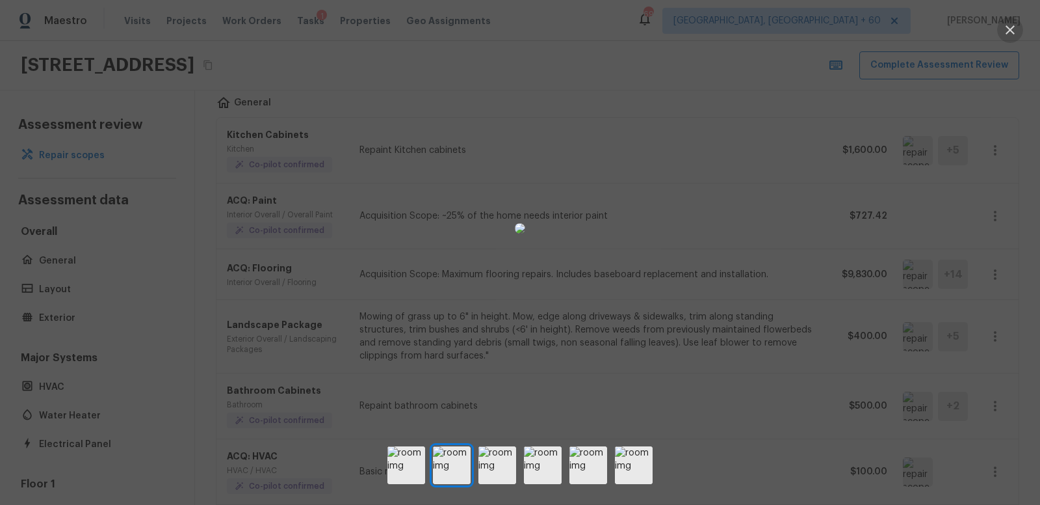
click at [1012, 31] on icon "button" at bounding box center [1010, 29] width 9 height 9
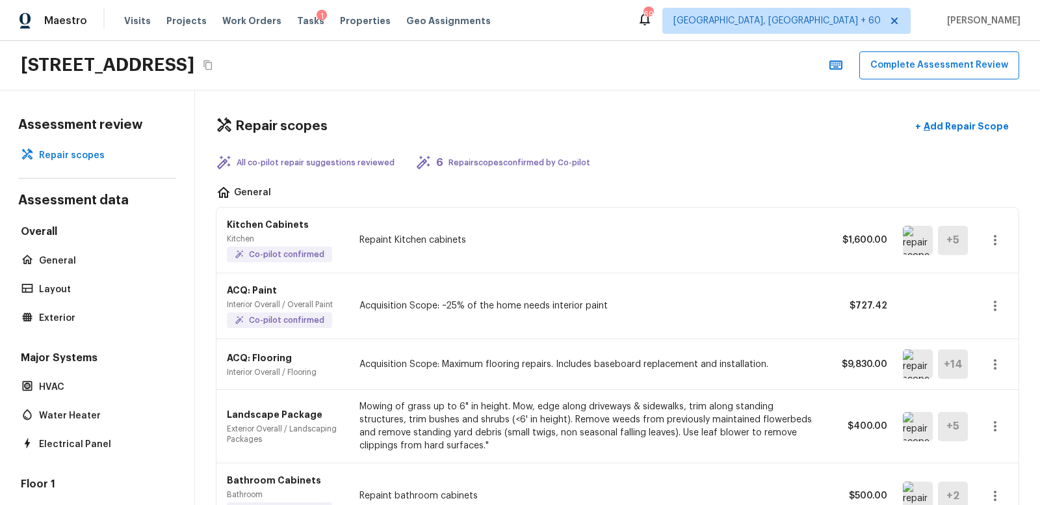
scroll to position [4, 0]
click at [916, 62] on button "Complete Assessment Review" at bounding box center [940, 65] width 160 height 28
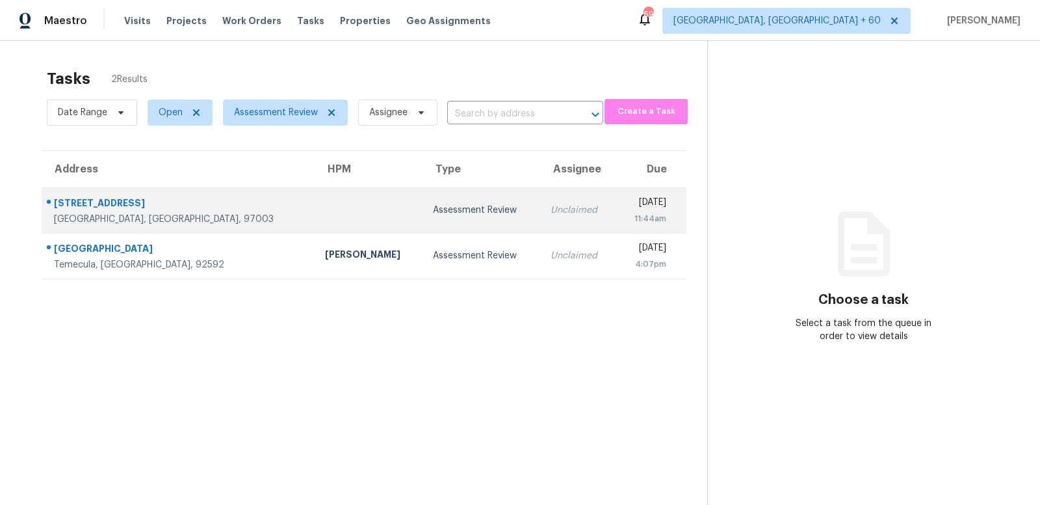
click at [315, 207] on td at bounding box center [369, 210] width 108 height 46
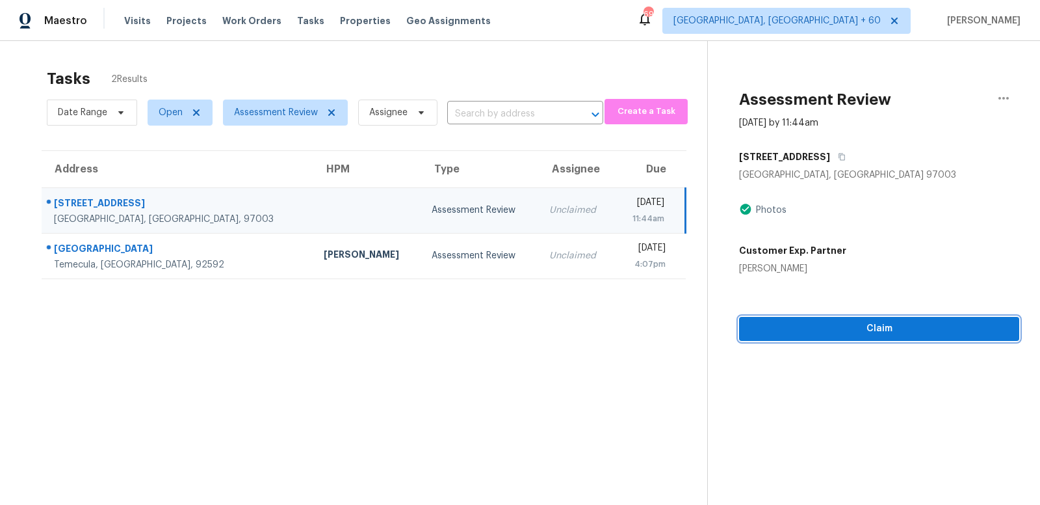
click at [879, 329] on span "Claim" at bounding box center [879, 329] width 259 height 16
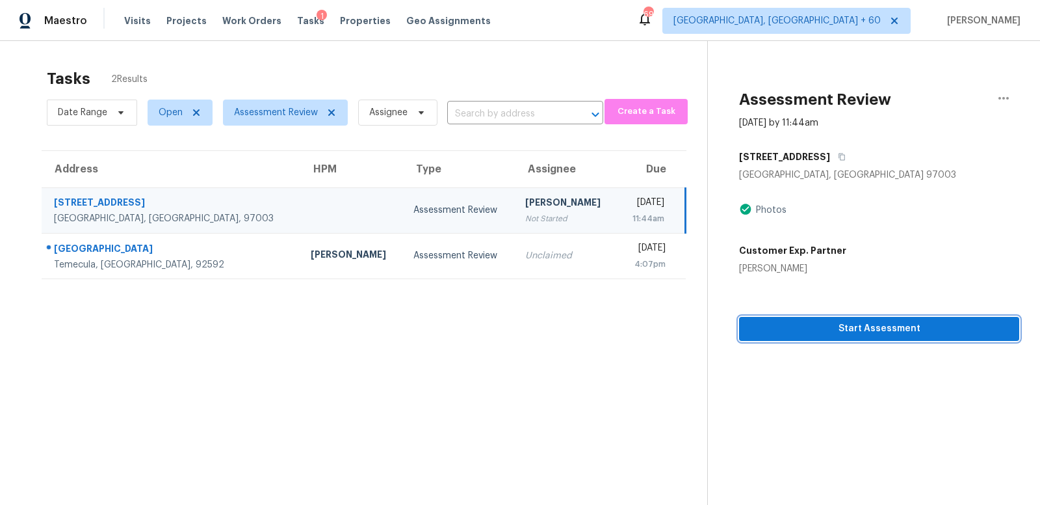
click at [875, 325] on span "Start Assessment" at bounding box center [879, 329] width 259 height 16
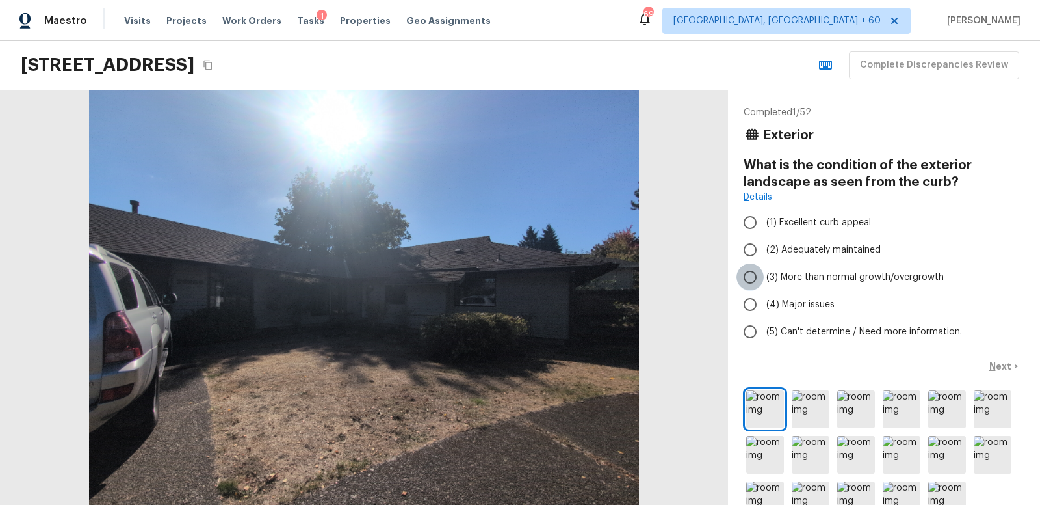
click at [751, 275] on input "(3) More than normal growth/overgrowth" at bounding box center [750, 276] width 27 height 27
radio input "true"
click at [1003, 363] on p "Next" at bounding box center [1002, 366] width 25 height 13
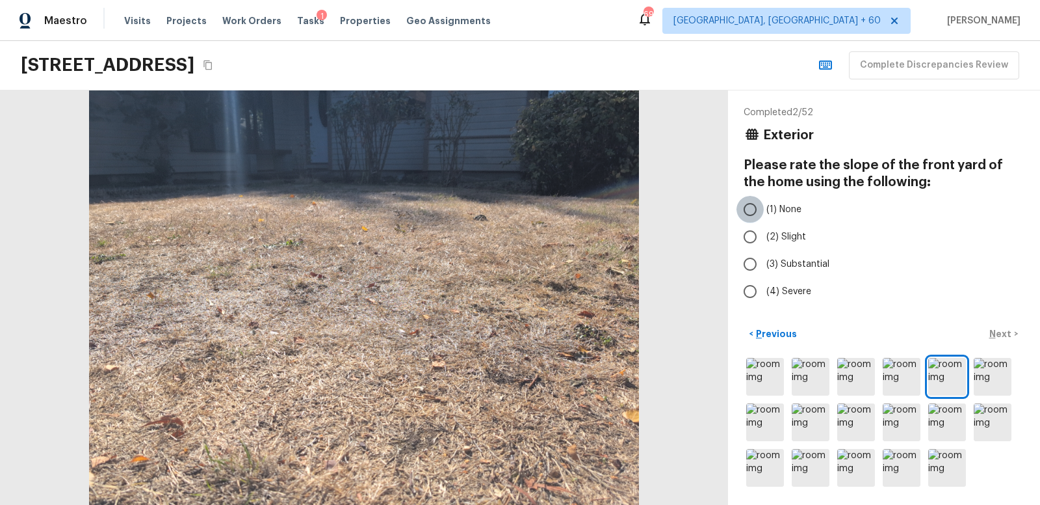
click at [750, 205] on input "(1) None" at bounding box center [750, 209] width 27 height 27
radio input "true"
click at [998, 333] on p "Next" at bounding box center [1002, 333] width 25 height 13
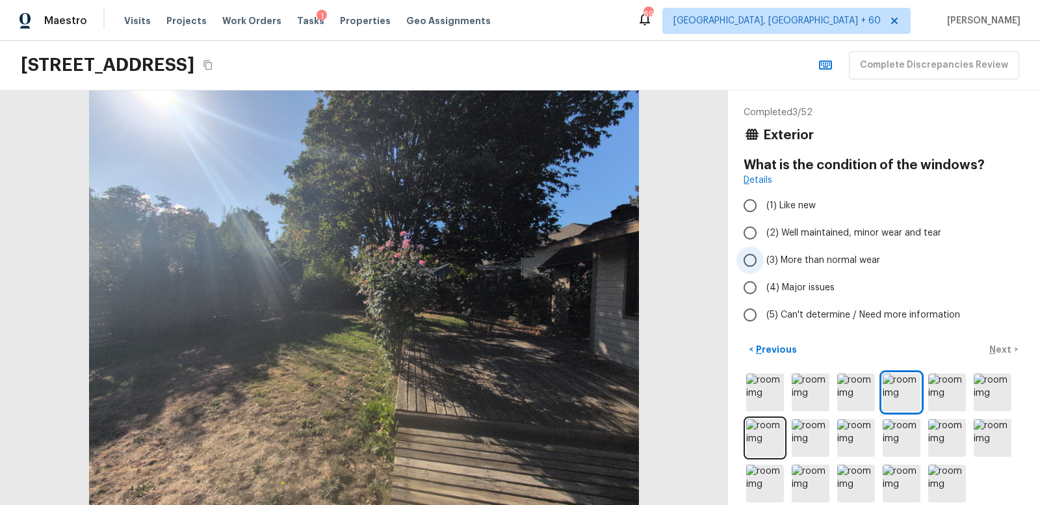
click at [748, 257] on input "(3) More than normal wear" at bounding box center [750, 259] width 27 height 27
radio input "true"
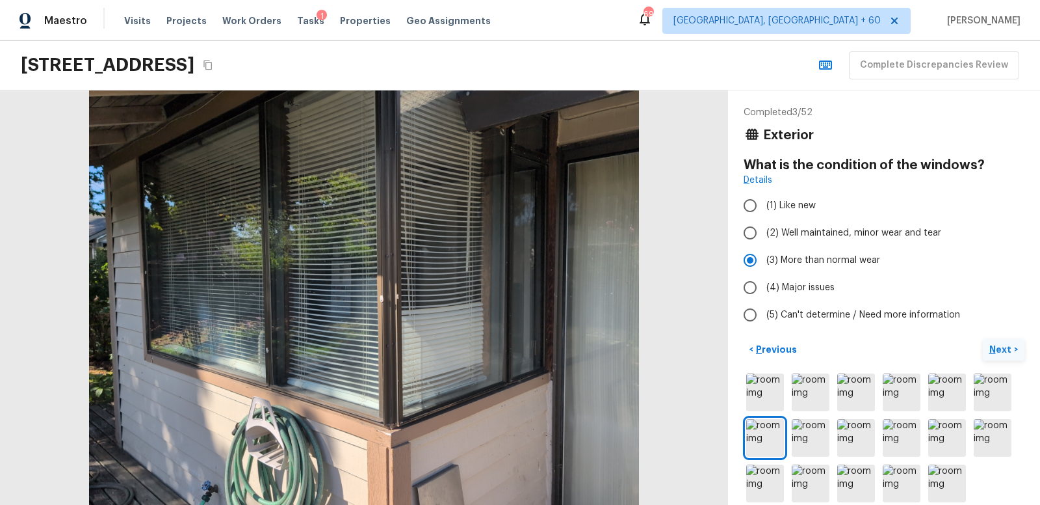
click at [1002, 349] on p "Next" at bounding box center [1002, 349] width 25 height 13
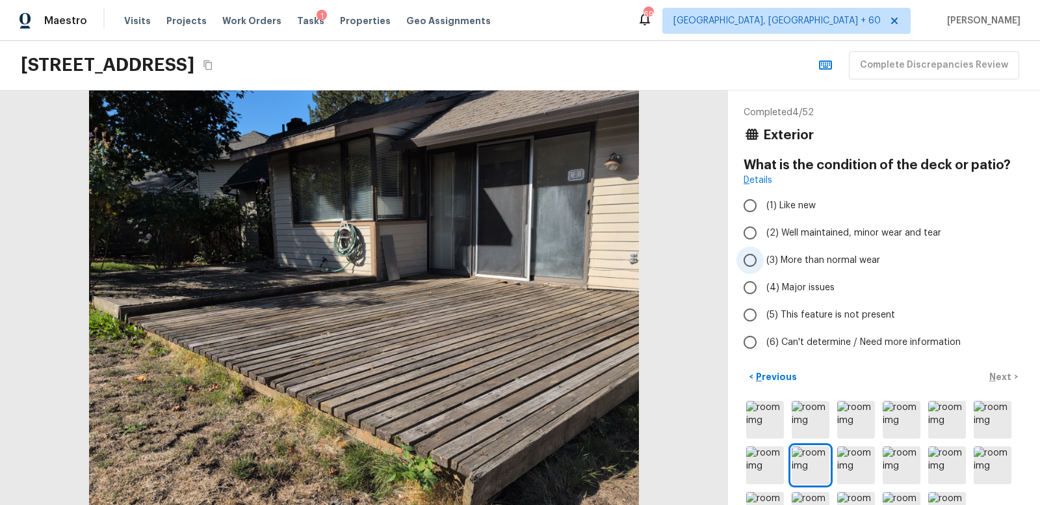
click at [750, 258] on input "(3) More than normal wear" at bounding box center [750, 259] width 27 height 27
radio input "true"
click at [1001, 375] on p "Next" at bounding box center [1002, 376] width 25 height 13
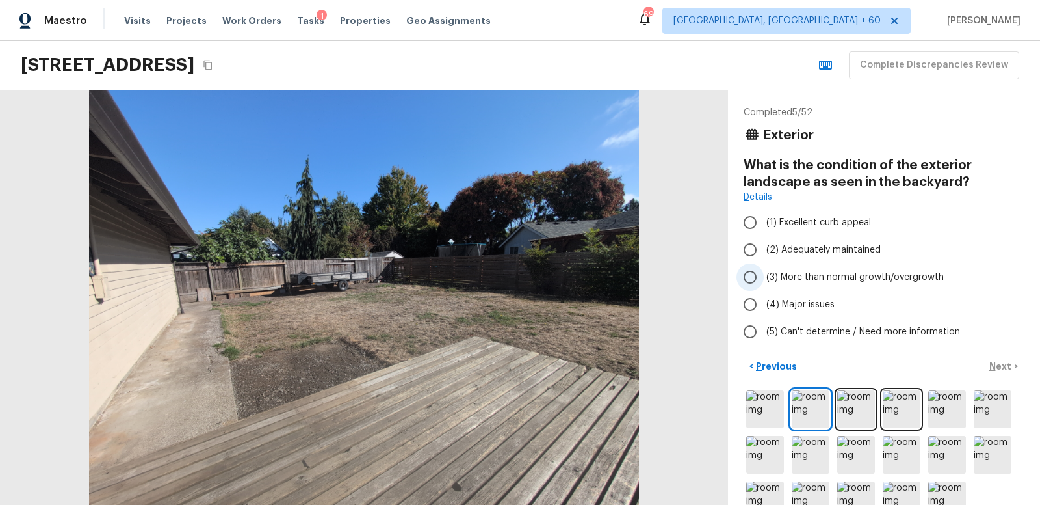
click at [750, 277] on input "(3) More than normal growth/overgrowth" at bounding box center [750, 276] width 27 height 27
radio input "true"
click at [1003, 362] on p "Next" at bounding box center [1002, 366] width 25 height 13
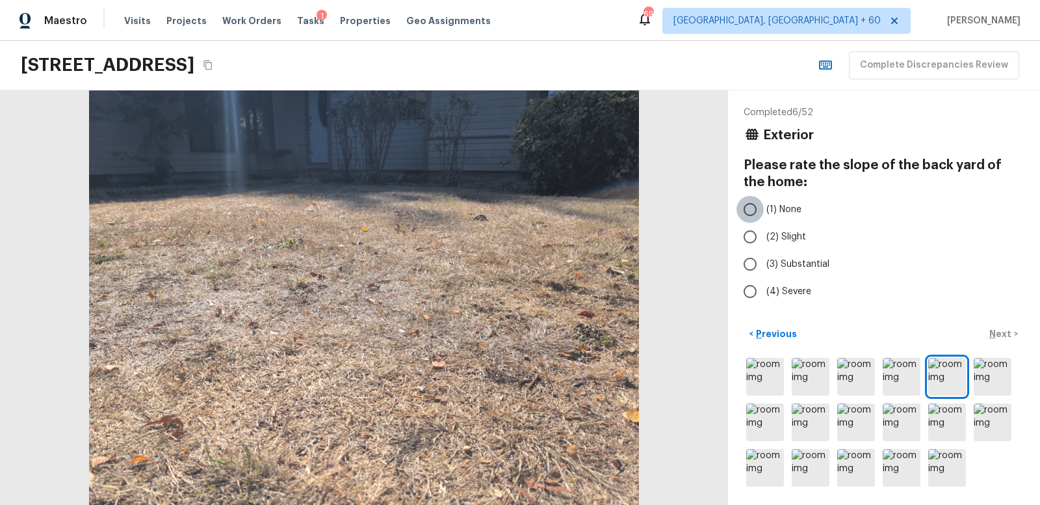
drag, startPoint x: 745, startPoint y: 205, endPoint x: 754, endPoint y: 209, distance: 10.2
click at [748, 206] on input "(1) None" at bounding box center [750, 209] width 27 height 27
radio input "true"
click at [1004, 333] on p "Next" at bounding box center [1002, 333] width 25 height 13
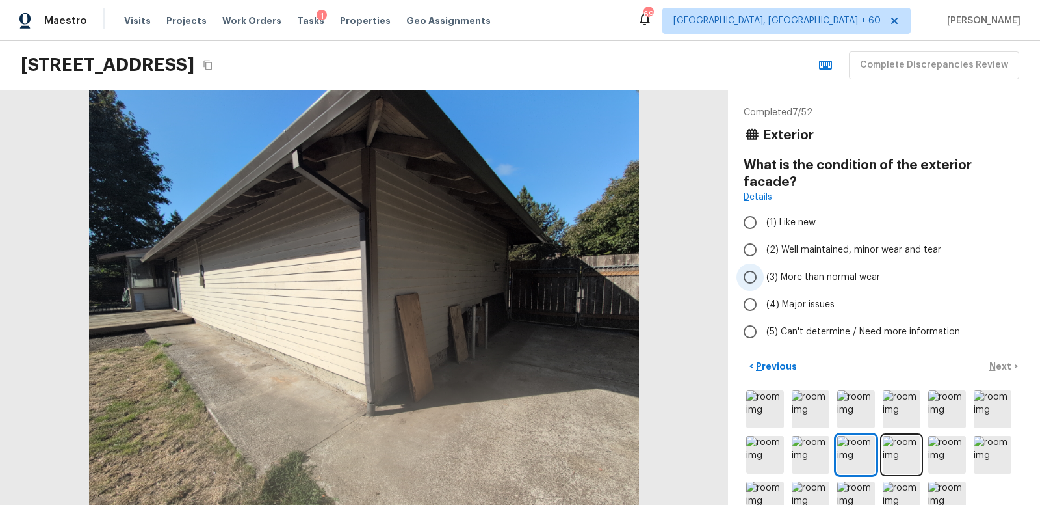
click at [752, 263] on input "(3) More than normal wear" at bounding box center [750, 276] width 27 height 27
radio input "true"
click at [1005, 360] on p "Next" at bounding box center [1002, 366] width 25 height 13
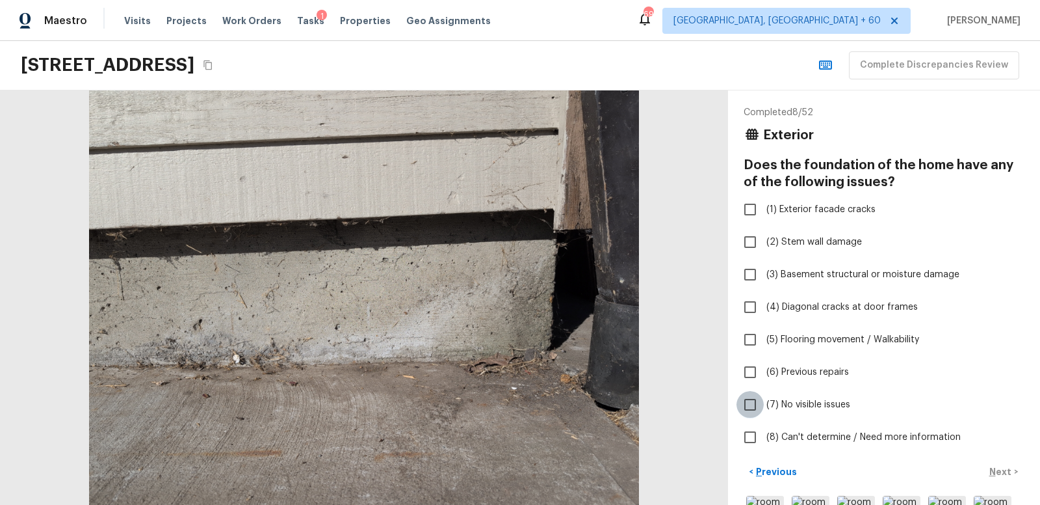
click at [752, 404] on input "(7) No visible issues" at bounding box center [750, 404] width 27 height 27
checkbox input "true"
click at [1001, 469] on p "Next" at bounding box center [1002, 471] width 25 height 13
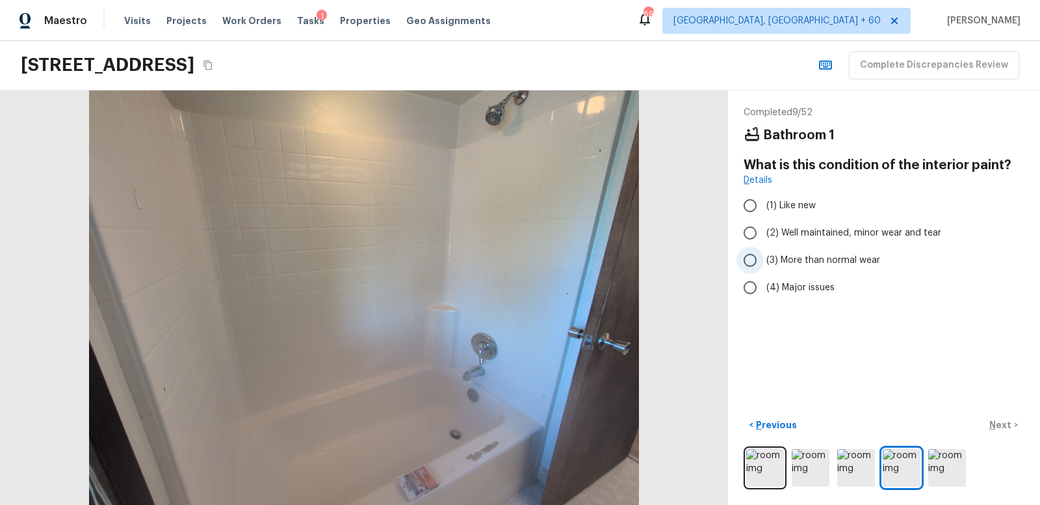
click at [750, 261] on input "(3) More than normal wear" at bounding box center [750, 259] width 27 height 27
radio input "true"
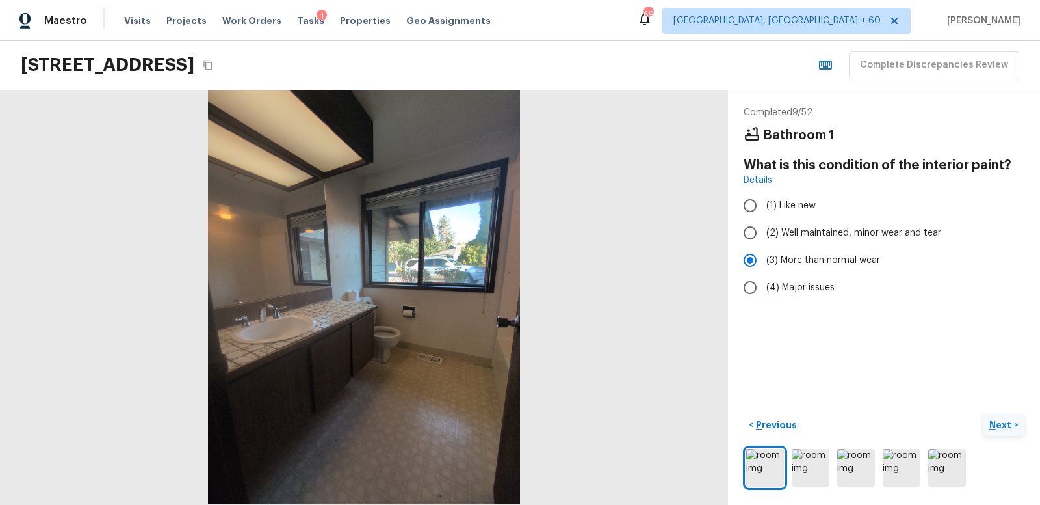
click at [1006, 425] on p "Next" at bounding box center [1002, 424] width 25 height 13
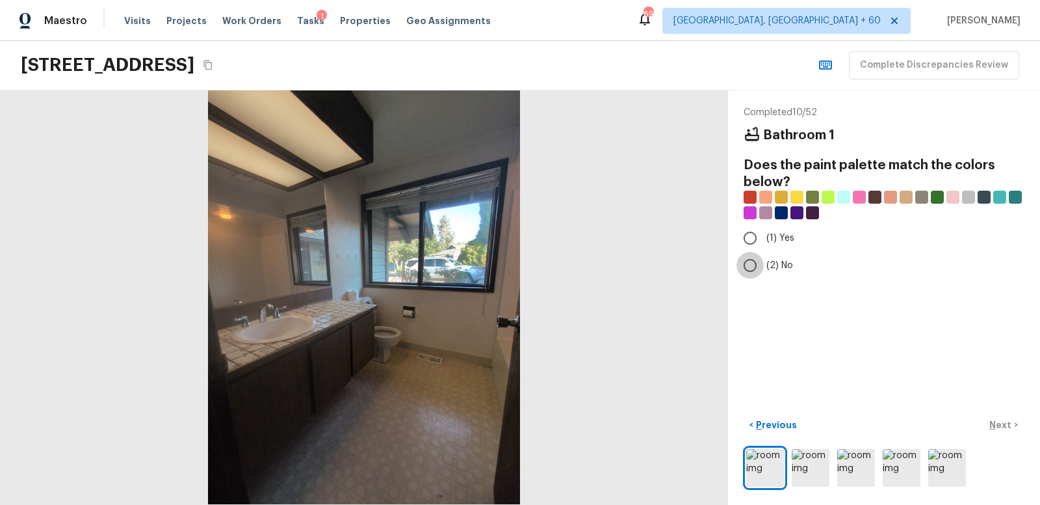
drag, startPoint x: 751, startPoint y: 263, endPoint x: 821, endPoint y: 324, distance: 93.0
click at [752, 263] on input "(2) No" at bounding box center [750, 265] width 27 height 27
radio input "true"
click at [1006, 426] on p "Next" at bounding box center [1002, 424] width 25 height 13
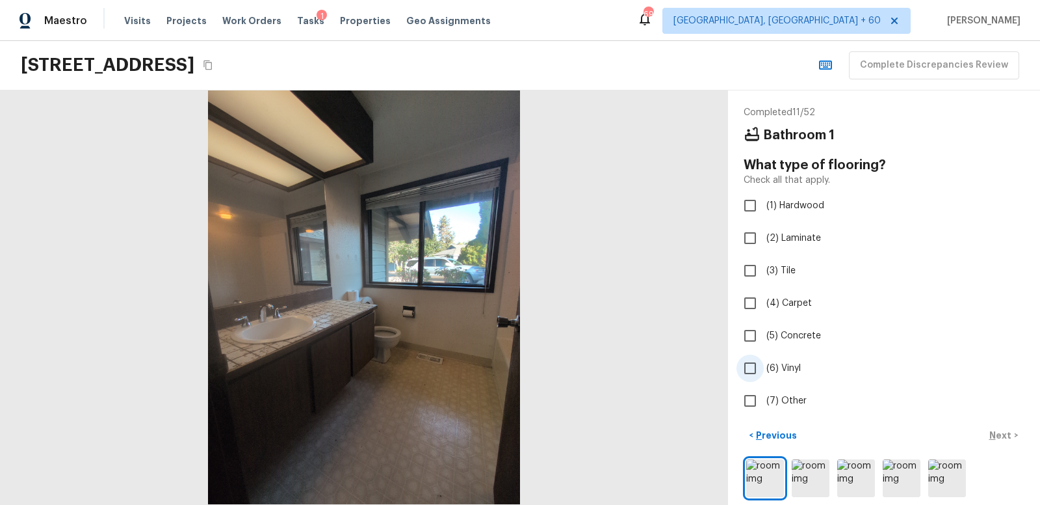
click at [750, 365] on input "(6) Vinyl" at bounding box center [750, 367] width 27 height 27
checkbox input "true"
click at [1001, 432] on p "Next" at bounding box center [1002, 434] width 25 height 13
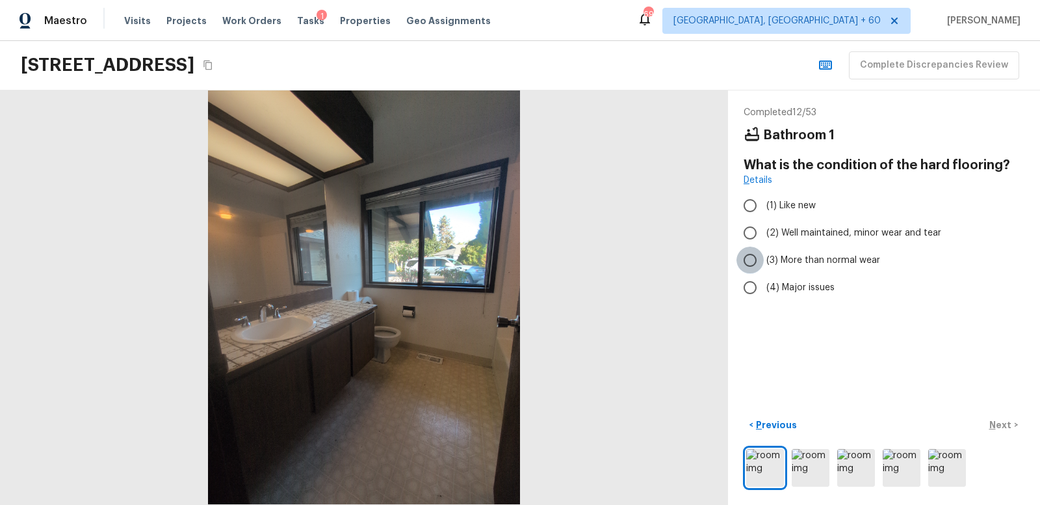
click at [751, 259] on input "(3) More than normal wear" at bounding box center [750, 259] width 27 height 27
radio input "true"
click at [1001, 424] on p "Next" at bounding box center [1002, 424] width 25 height 13
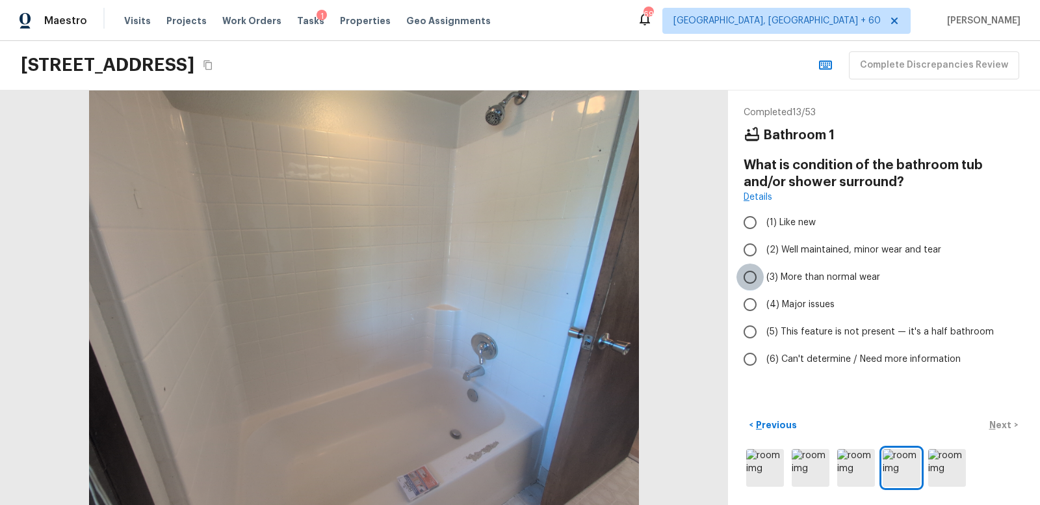
click at [750, 275] on input "(3) More than normal wear" at bounding box center [750, 276] width 27 height 27
radio input "true"
click at [1000, 422] on p "Next" at bounding box center [1002, 424] width 25 height 13
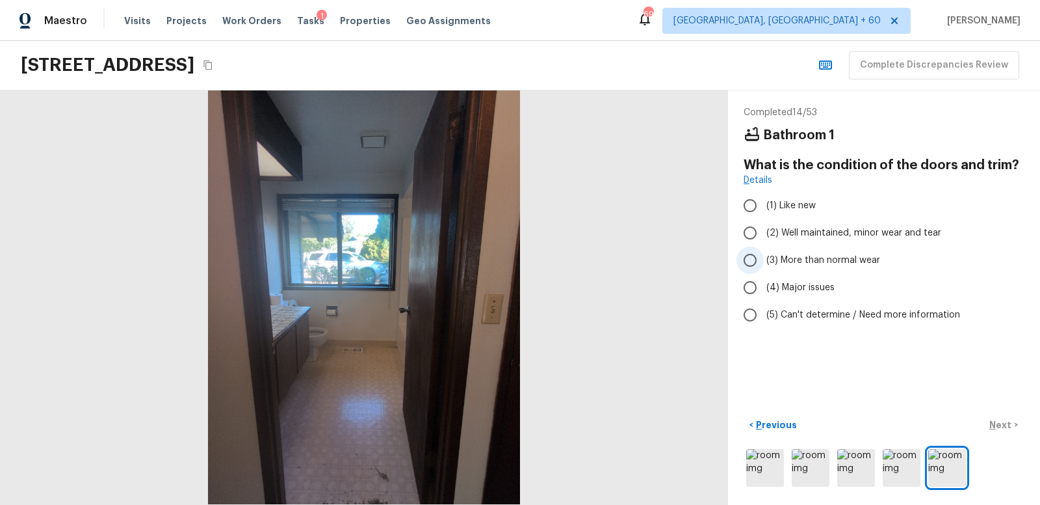
click at [752, 257] on input "(3) More than normal wear" at bounding box center [750, 259] width 27 height 27
radio input "true"
click at [1001, 425] on p "Next" at bounding box center [1002, 424] width 25 height 13
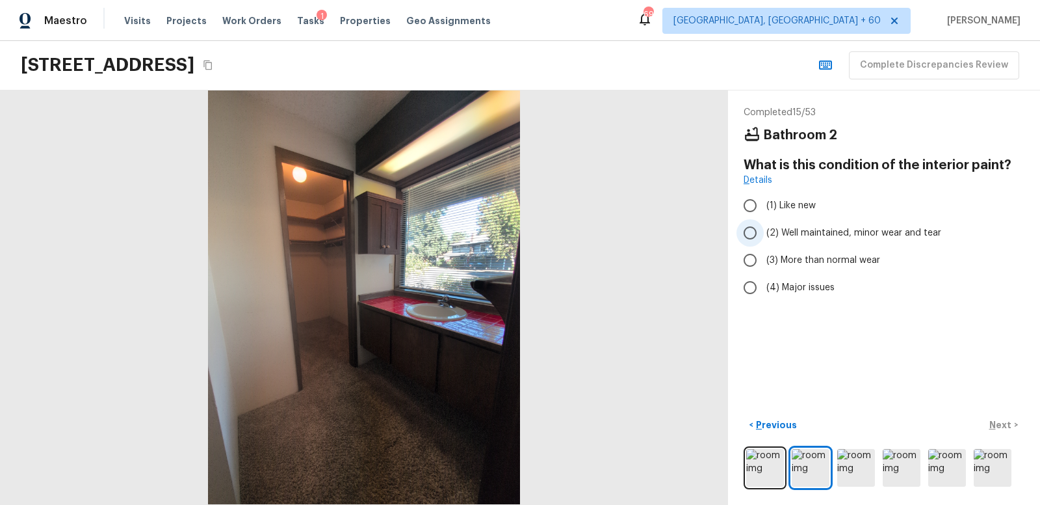
drag, startPoint x: 751, startPoint y: 231, endPoint x: 763, endPoint y: 237, distance: 12.8
click at [753, 231] on input "(2) Well maintained, minor wear and tear" at bounding box center [750, 232] width 27 height 27
radio input "true"
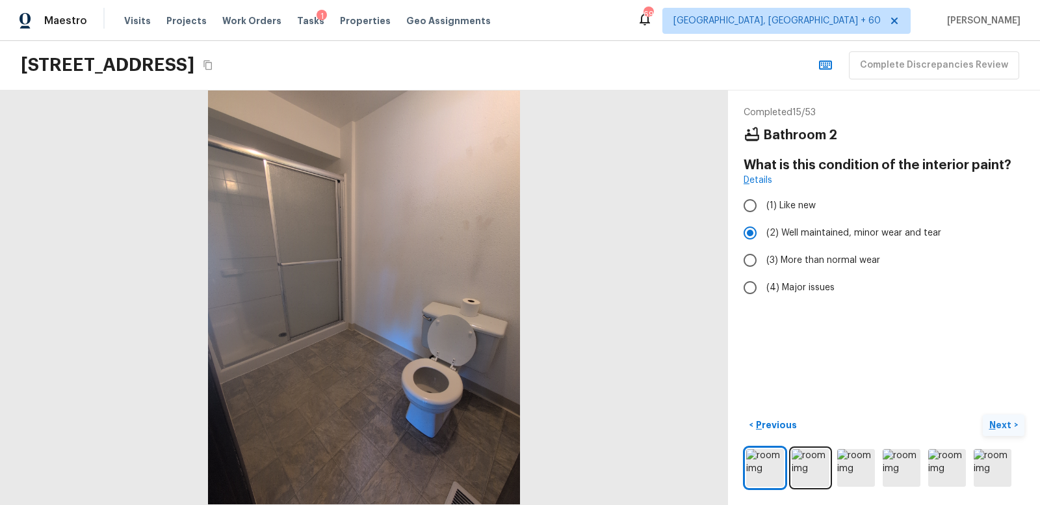
click at [1003, 420] on p "Next" at bounding box center [1002, 424] width 25 height 13
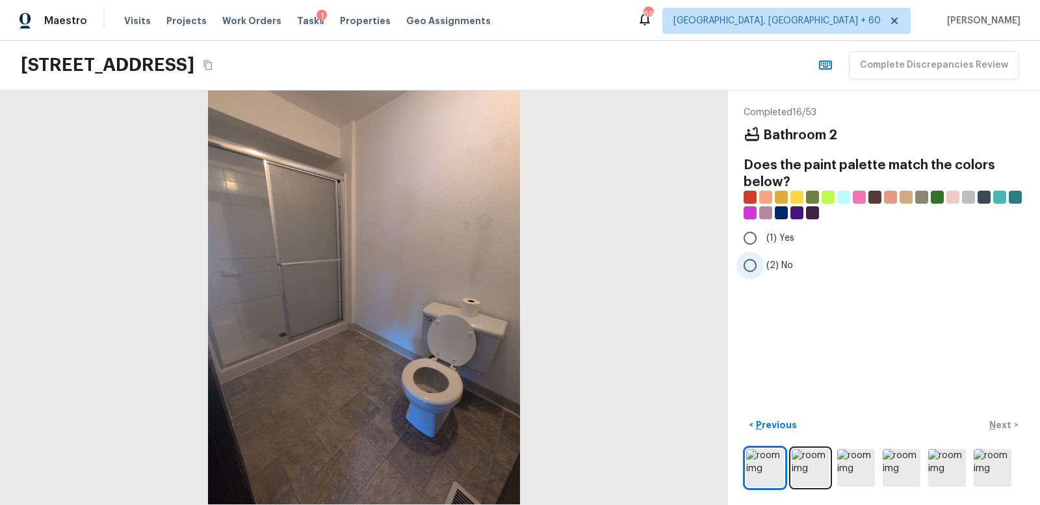
click at [750, 265] on input "(2) No" at bounding box center [750, 265] width 27 height 27
radio input "true"
click at [1002, 423] on p "Next" at bounding box center [1002, 424] width 25 height 13
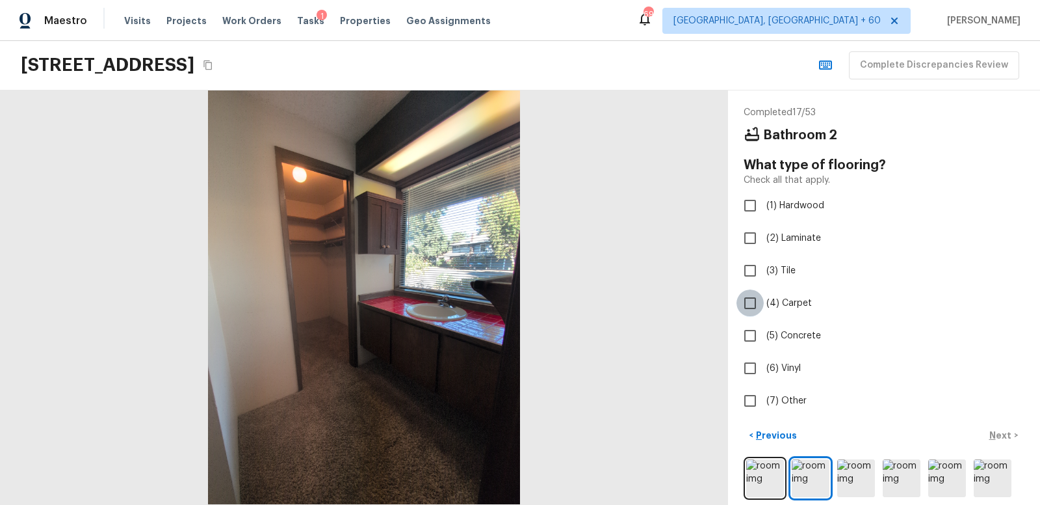
click at [750, 303] on input "(4) Carpet" at bounding box center [750, 302] width 27 height 27
checkbox input "true"
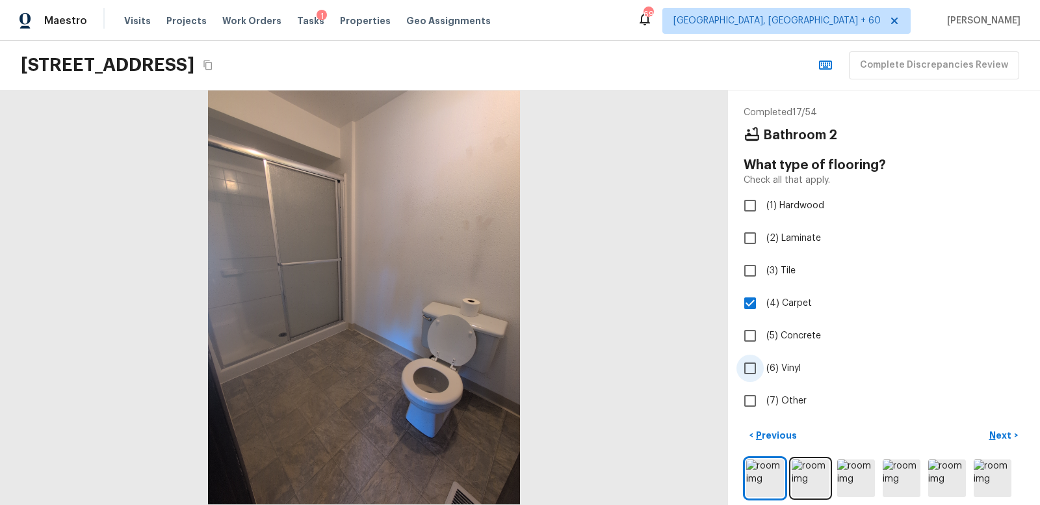
click at [746, 367] on input "(6) Vinyl" at bounding box center [750, 367] width 27 height 27
checkbox input "true"
click at [999, 432] on p "Next" at bounding box center [1002, 434] width 25 height 13
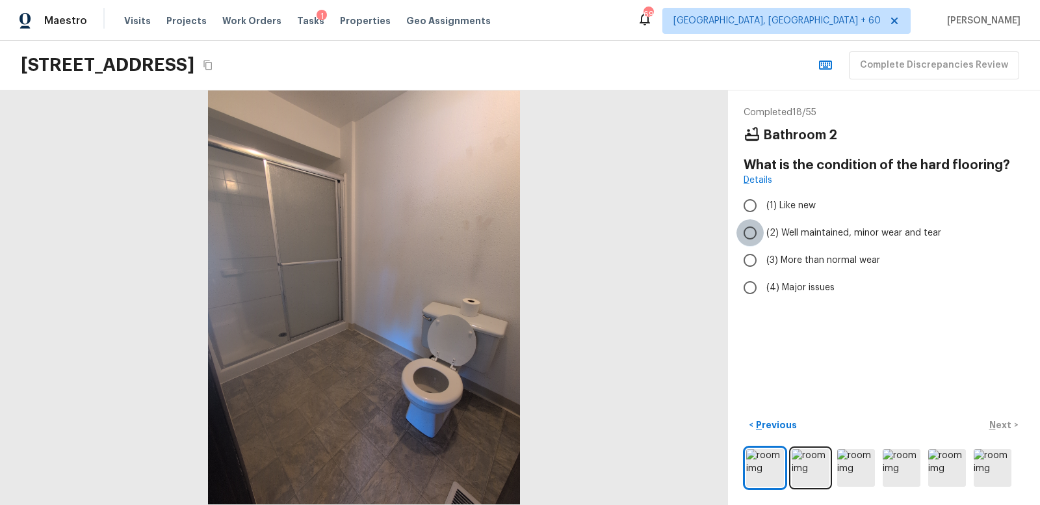
click at [753, 231] on input "(2) Well maintained, minor wear and tear" at bounding box center [750, 232] width 27 height 27
radio input "true"
click at [1002, 419] on p "Next" at bounding box center [1002, 424] width 25 height 13
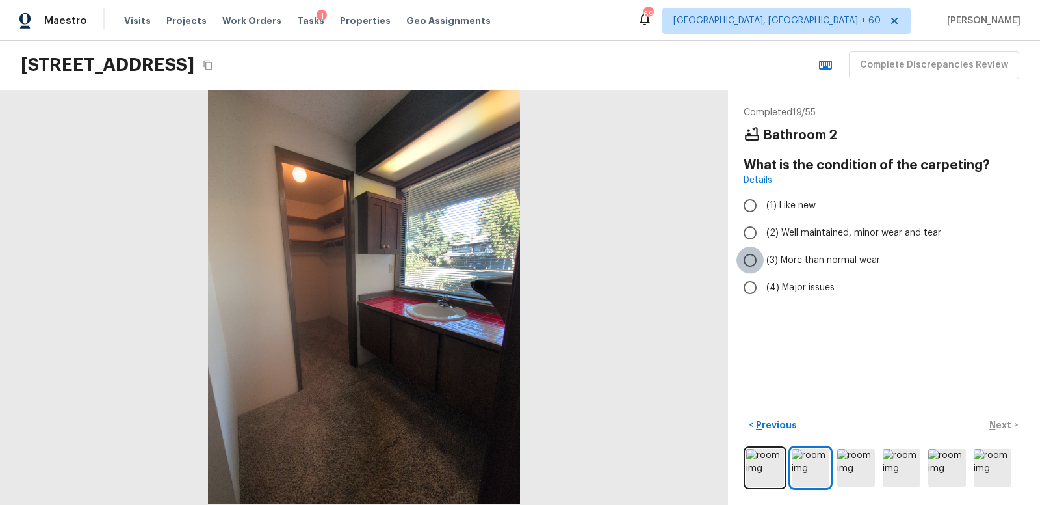
click at [754, 257] on input "(3) More than normal wear" at bounding box center [750, 259] width 27 height 27
radio input "true"
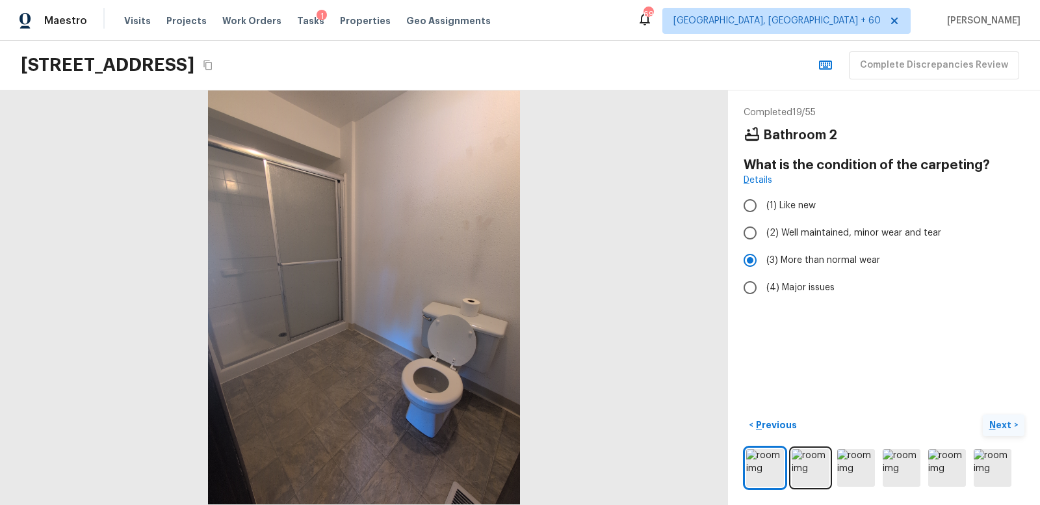
click at [1011, 426] on p "Next" at bounding box center [1002, 424] width 25 height 13
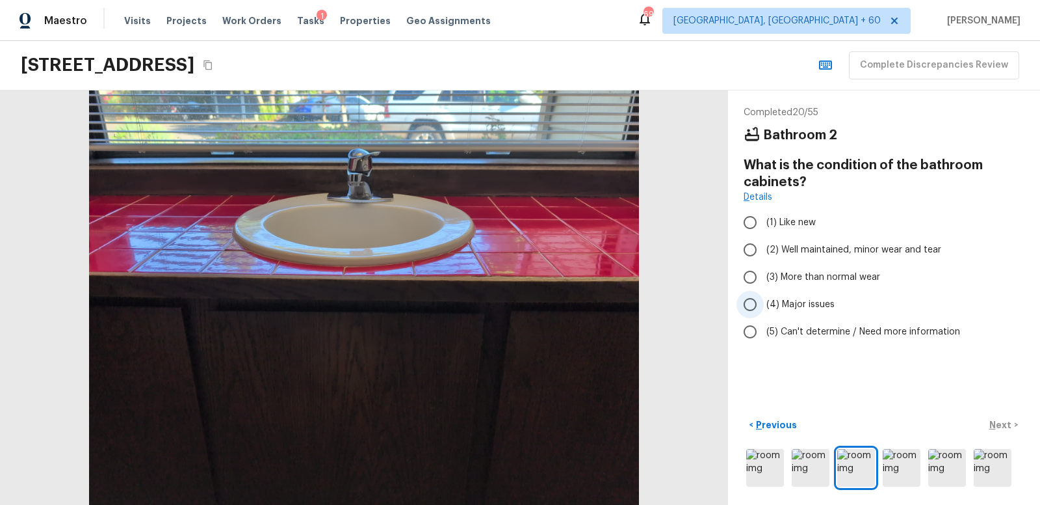
drag, startPoint x: 751, startPoint y: 274, endPoint x: 791, endPoint y: 299, distance: 47.3
click at [752, 275] on input "(3) More than normal wear" at bounding box center [750, 276] width 27 height 27
radio input "true"
click at [1004, 423] on p "Next" at bounding box center [1002, 424] width 25 height 13
click at [751, 275] on input "(3) More than normal wear" at bounding box center [750, 276] width 27 height 27
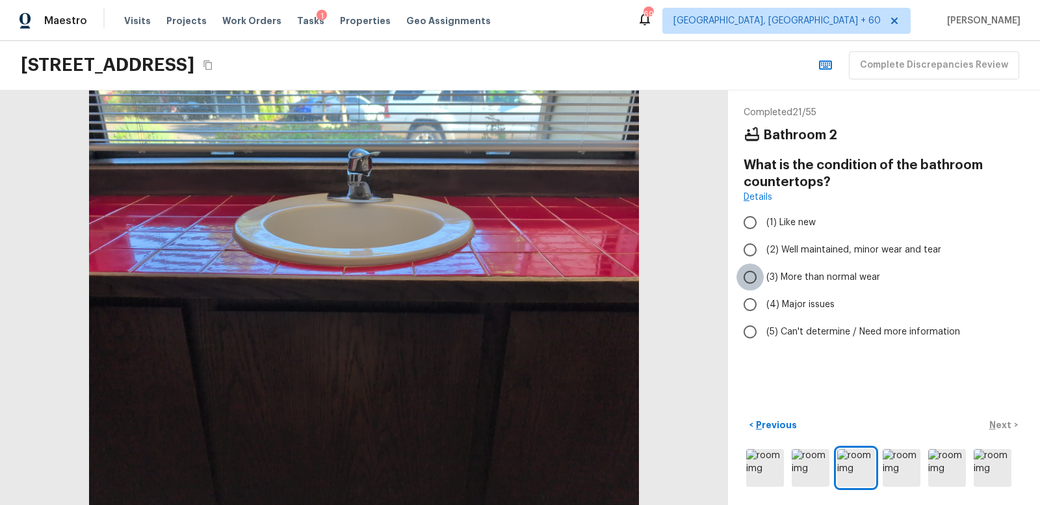
radio input "true"
click at [1003, 423] on p "Next" at bounding box center [1002, 424] width 25 height 13
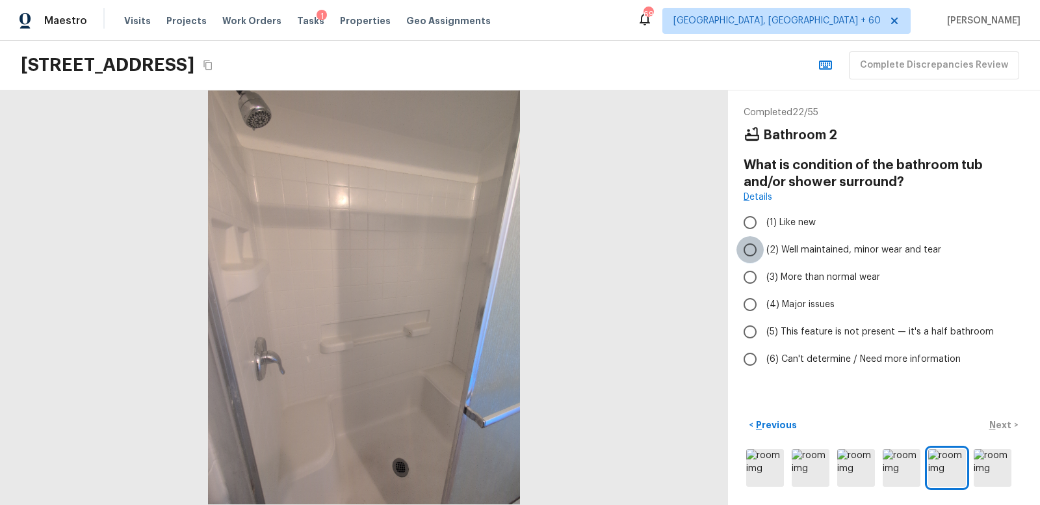
click at [750, 246] on input "(2) Well maintained, minor wear and tear" at bounding box center [750, 249] width 27 height 27
radio input "true"
click at [995, 419] on p "Next" at bounding box center [1002, 424] width 25 height 13
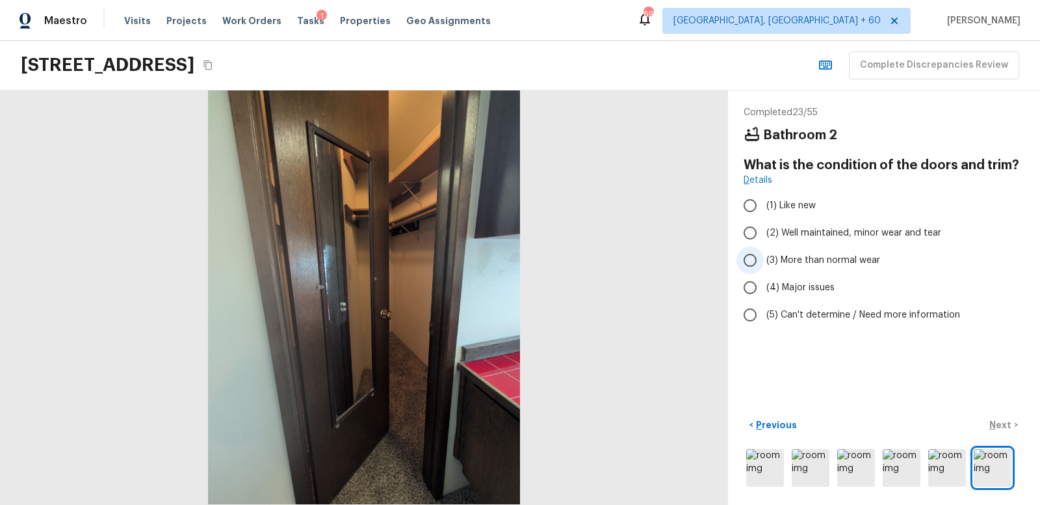
click at [751, 257] on input "(3) More than normal wear" at bounding box center [750, 259] width 27 height 27
radio input "true"
click at [997, 420] on p "Next" at bounding box center [1002, 424] width 25 height 13
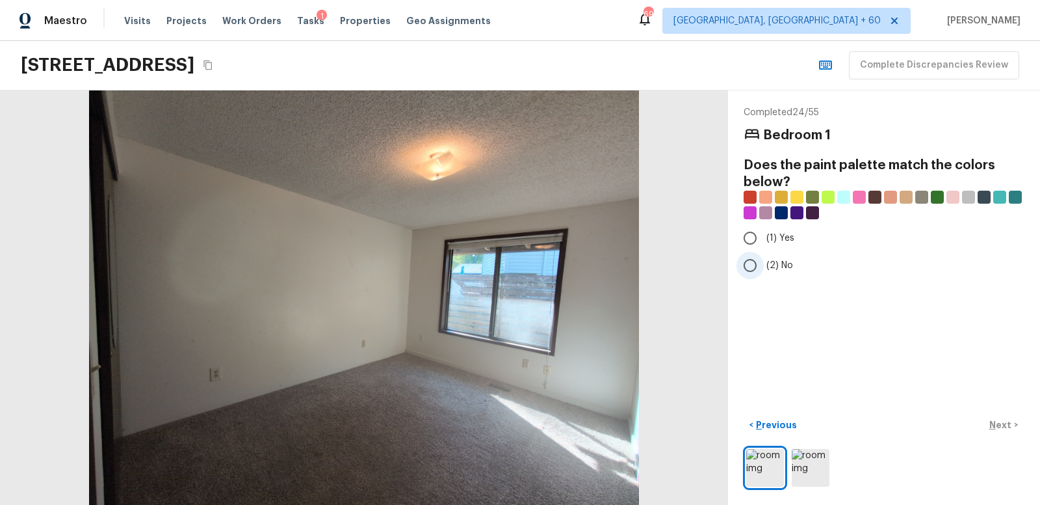
click at [749, 262] on input "(2) No" at bounding box center [750, 265] width 27 height 27
radio input "true"
click at [1006, 421] on p "Next" at bounding box center [1002, 424] width 25 height 13
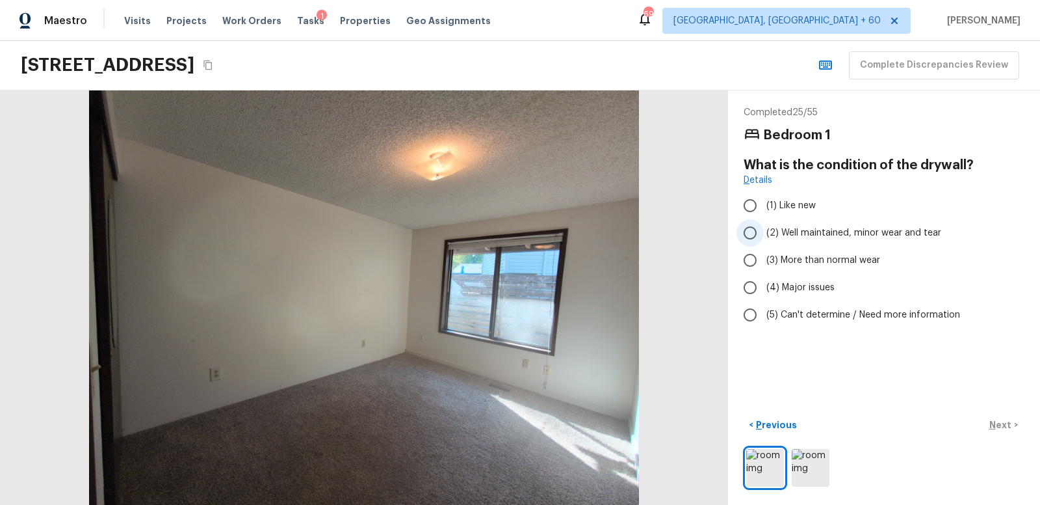
click at [752, 234] on input "(2) Well maintained, minor wear and tear" at bounding box center [750, 232] width 27 height 27
radio input "true"
click at [1001, 423] on p "Next" at bounding box center [1002, 424] width 25 height 13
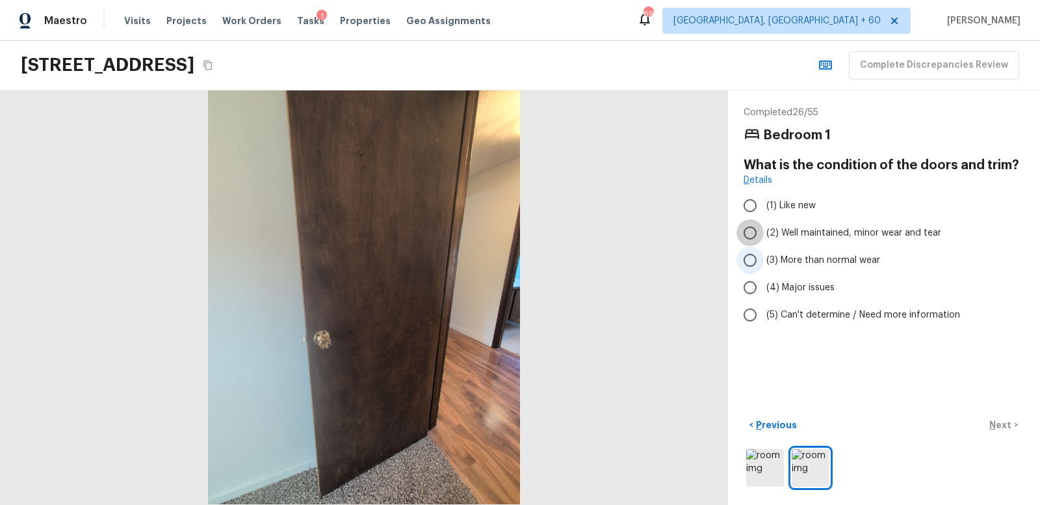
drag, startPoint x: 752, startPoint y: 232, endPoint x: 776, endPoint y: 247, distance: 28.3
click at [753, 232] on input "(2) Well maintained, minor wear and tear" at bounding box center [750, 232] width 27 height 27
radio input "true"
click at [995, 422] on p "Next" at bounding box center [1002, 424] width 25 height 13
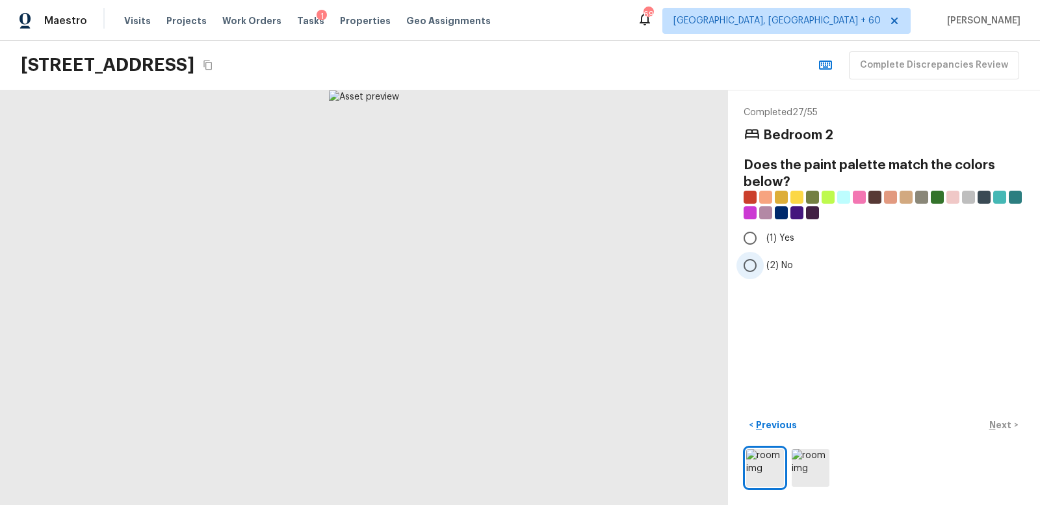
click at [750, 266] on input "(2) No" at bounding box center [750, 265] width 27 height 27
radio input "true"
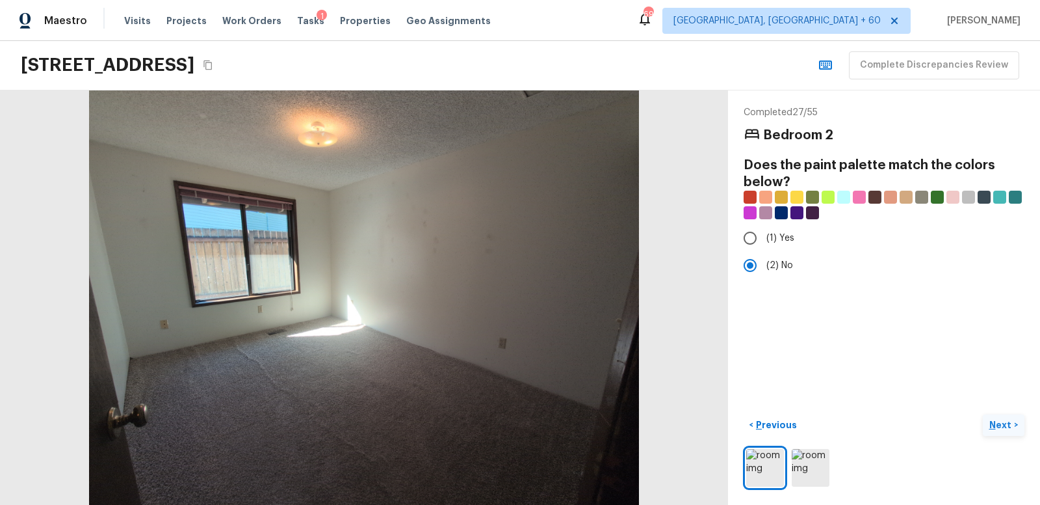
click at [999, 424] on p "Next" at bounding box center [1002, 424] width 25 height 13
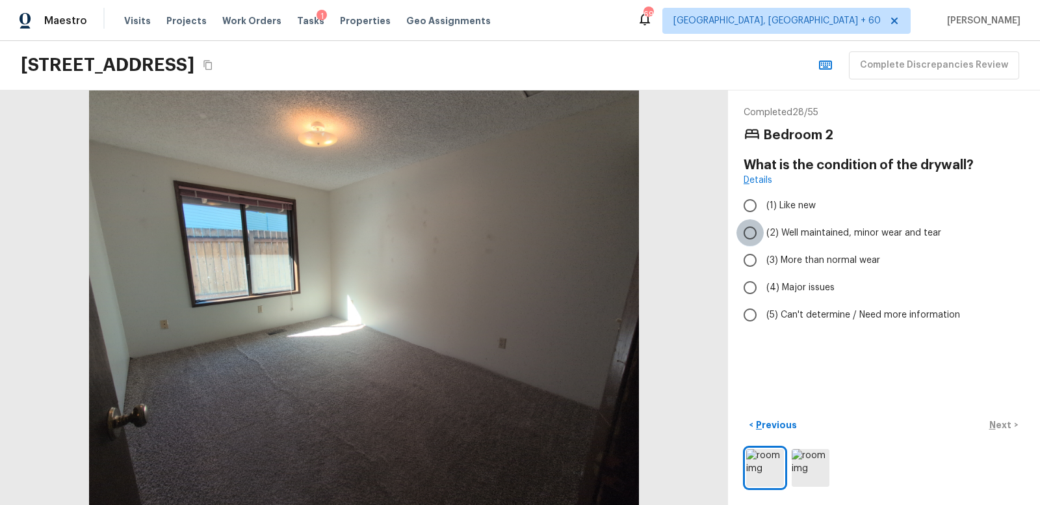
click at [752, 233] on input "(2) Well maintained, minor wear and tear" at bounding box center [750, 232] width 27 height 27
radio input "true"
click at [1003, 424] on p "Next" at bounding box center [1002, 424] width 25 height 13
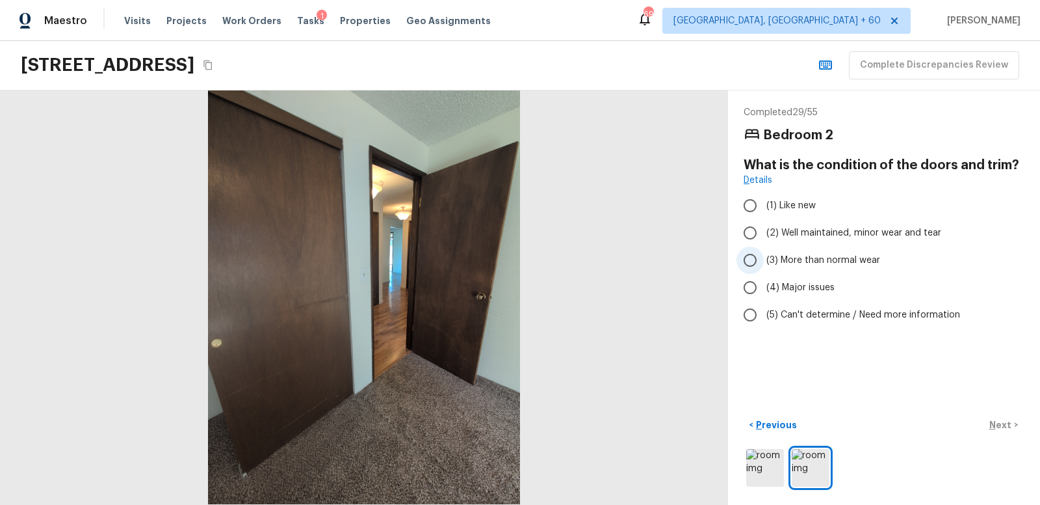
click at [750, 257] on input "(3) More than normal wear" at bounding box center [750, 259] width 27 height 27
radio input "true"
click at [1003, 423] on p "Next" at bounding box center [1002, 424] width 25 height 13
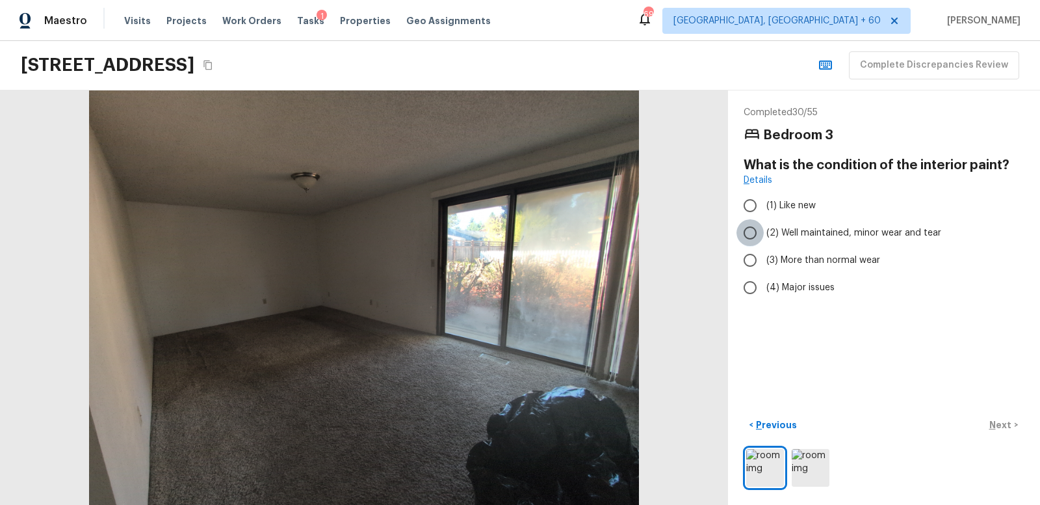
click at [752, 233] on input "(2) Well maintained, minor wear and tear" at bounding box center [750, 232] width 27 height 27
radio input "true"
click at [1001, 425] on p "Next" at bounding box center [1002, 424] width 25 height 13
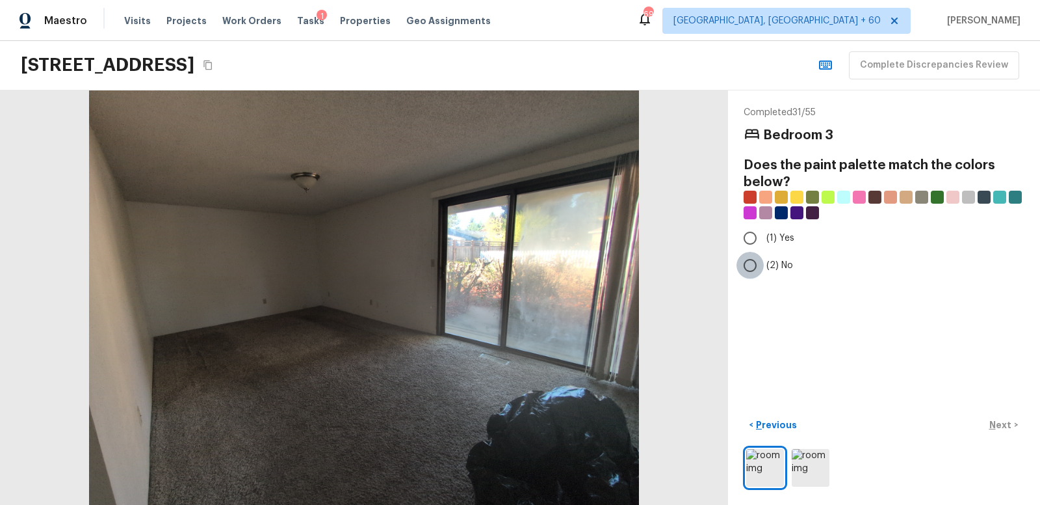
drag, startPoint x: 752, startPoint y: 263, endPoint x: 759, endPoint y: 269, distance: 9.2
click at [753, 263] on input "(2) No" at bounding box center [750, 265] width 27 height 27
radio input "true"
click at [1008, 422] on p "Next" at bounding box center [1002, 424] width 25 height 13
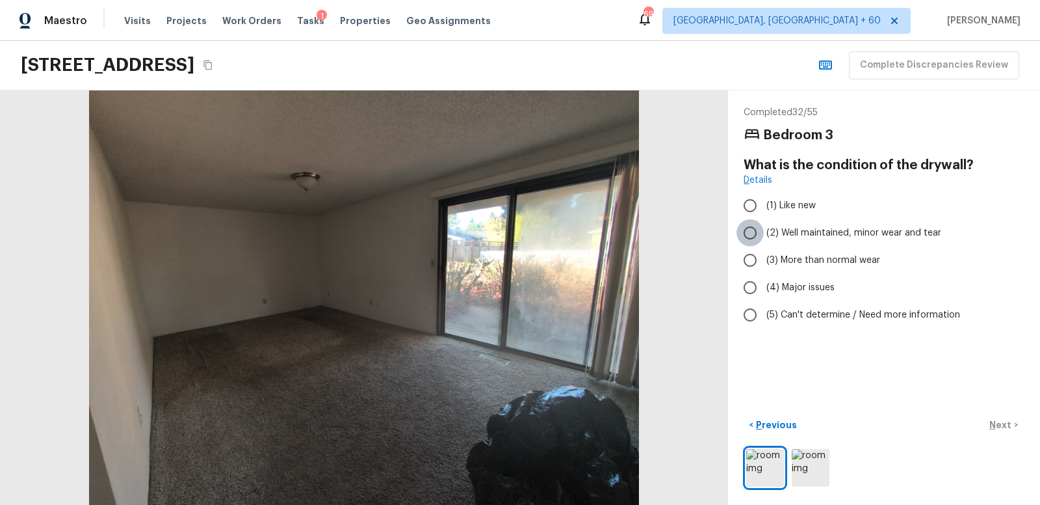
click at [752, 233] on input "(2) Well maintained, minor wear and tear" at bounding box center [750, 232] width 27 height 27
radio input "true"
click at [1002, 423] on p "Next" at bounding box center [1002, 424] width 25 height 13
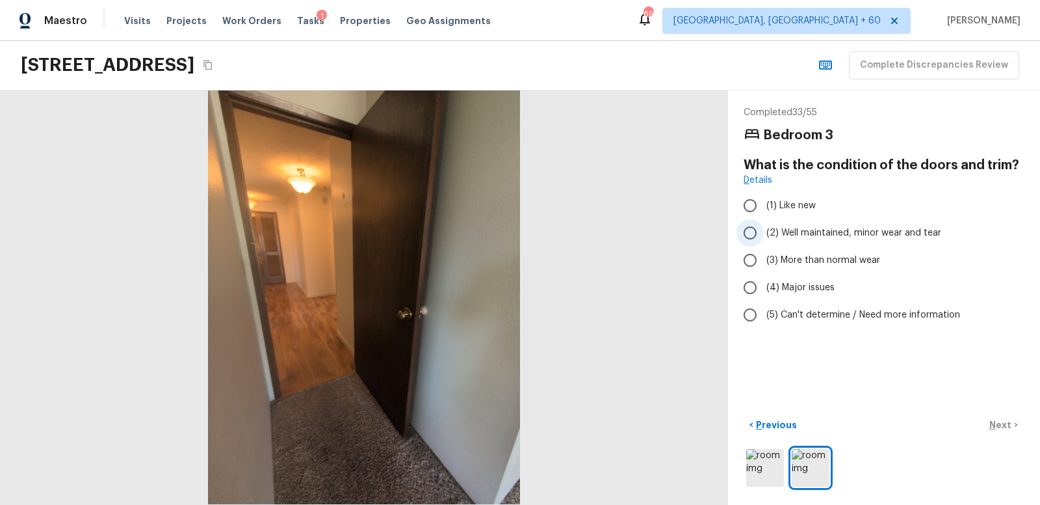
click at [752, 230] on input "(2) Well maintained, minor wear and tear" at bounding box center [750, 232] width 27 height 27
radio input "true"
click at [1003, 419] on p "Next" at bounding box center [1002, 424] width 25 height 13
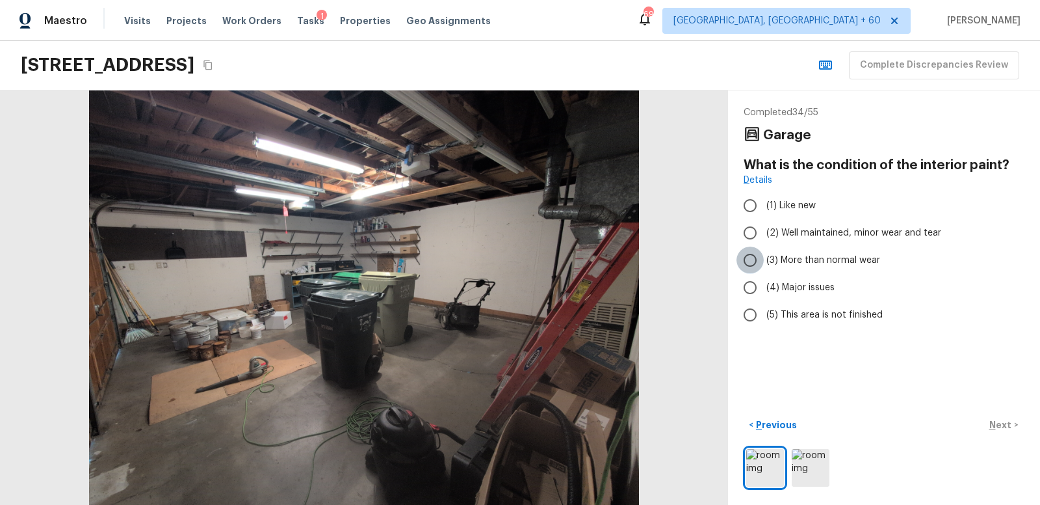
click at [754, 258] on input "(3) More than normal wear" at bounding box center [750, 259] width 27 height 27
radio input "true"
click at [1003, 422] on p "Next" at bounding box center [1002, 424] width 25 height 13
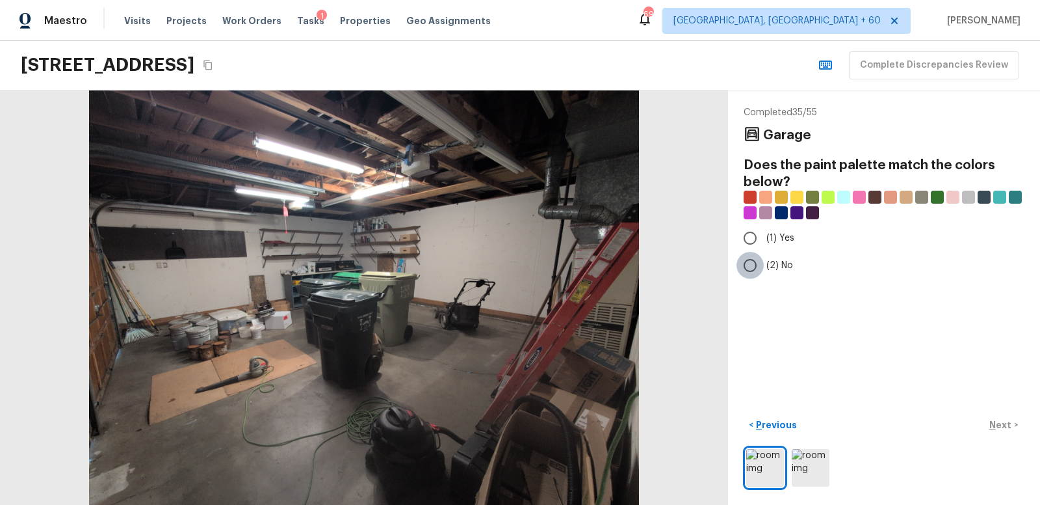
click at [755, 263] on input "(2) No" at bounding box center [750, 265] width 27 height 27
radio input "true"
click at [1001, 424] on p "Next" at bounding box center [1002, 424] width 25 height 13
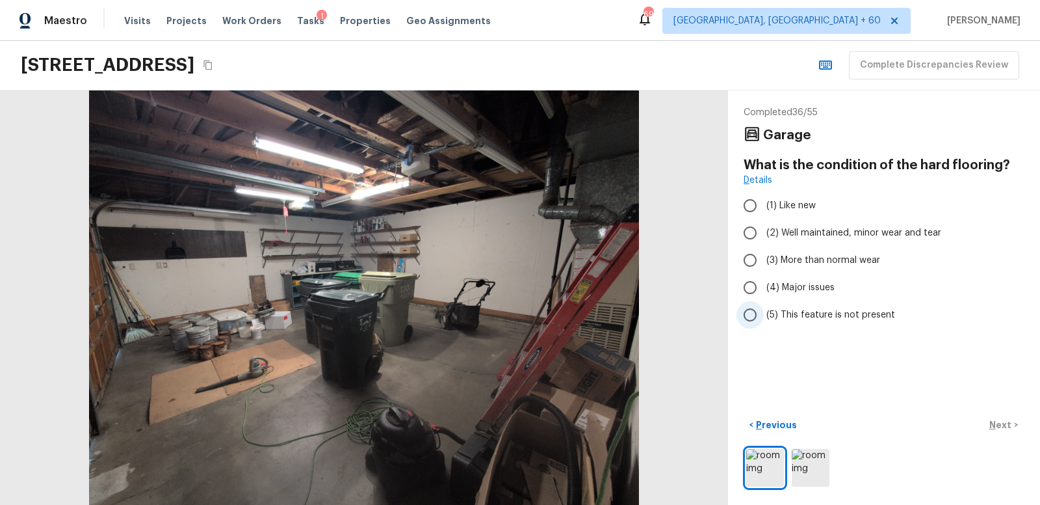
click at [750, 310] on input "(5) This feature is not present" at bounding box center [750, 314] width 27 height 27
radio input "true"
click at [999, 421] on p "Next" at bounding box center [1002, 424] width 25 height 13
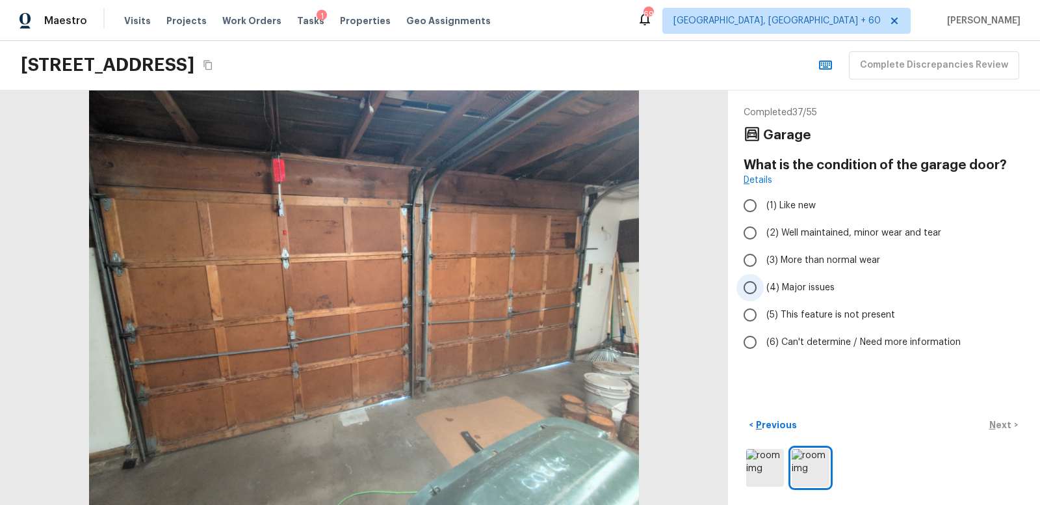
click at [751, 282] on input "(4) Major issues" at bounding box center [750, 287] width 27 height 27
radio input "true"
click at [997, 421] on p "Next" at bounding box center [1002, 424] width 25 height 13
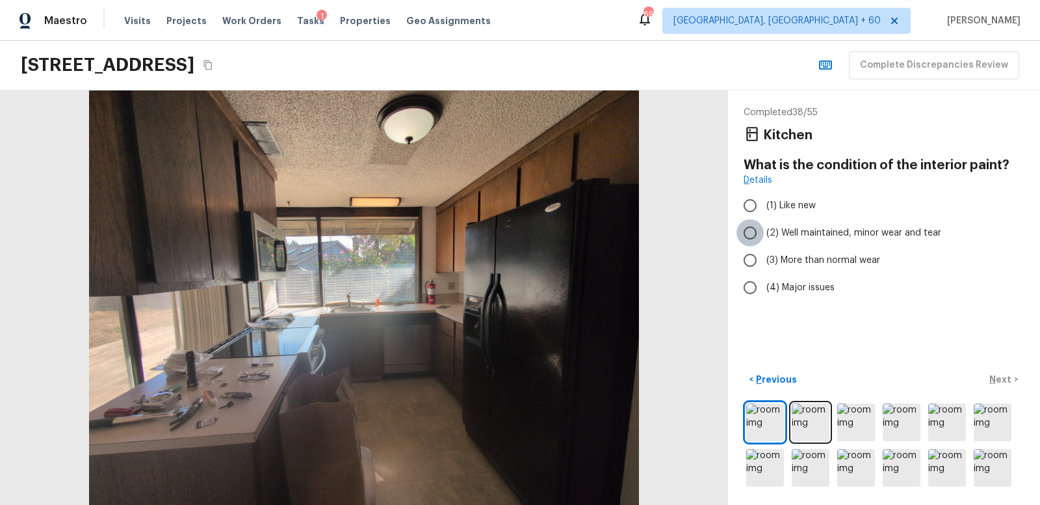
click at [754, 232] on input "(2) Well maintained, minor wear and tear" at bounding box center [750, 232] width 27 height 27
radio input "true"
click at [1007, 377] on p "Next" at bounding box center [1002, 379] width 25 height 13
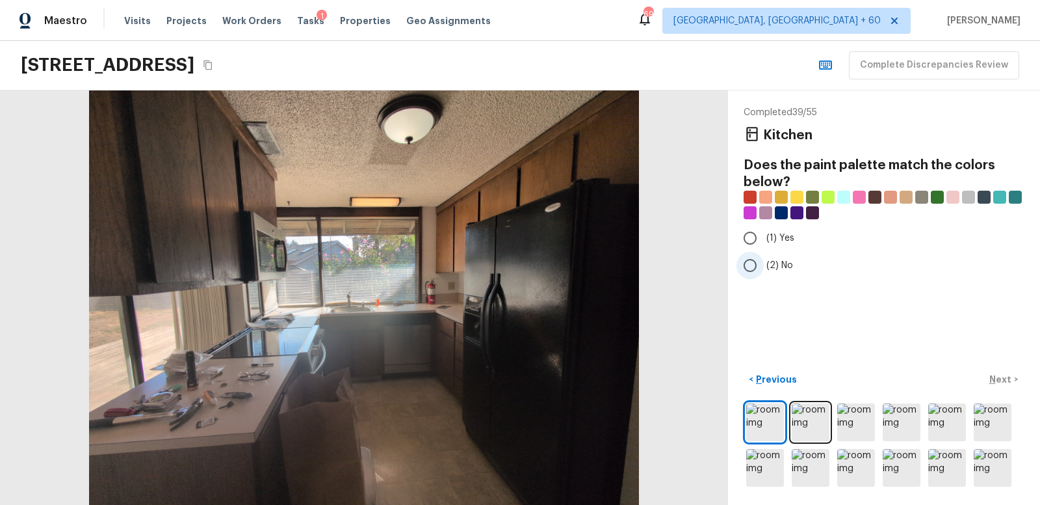
drag, startPoint x: 754, startPoint y: 264, endPoint x: 762, endPoint y: 269, distance: 9.9
click at [754, 264] on input "(2) No" at bounding box center [750, 265] width 27 height 27
radio input "true"
click at [993, 375] on p "Next" at bounding box center [1002, 379] width 25 height 13
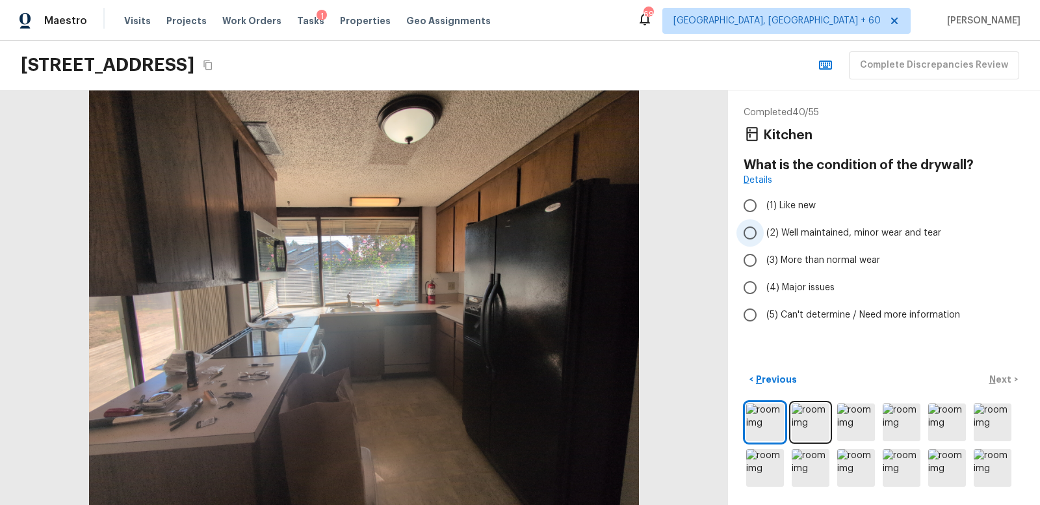
click at [752, 232] on input "(2) Well maintained, minor wear and tear" at bounding box center [750, 232] width 27 height 27
radio input "true"
click at [1001, 376] on p "Next" at bounding box center [1002, 379] width 25 height 13
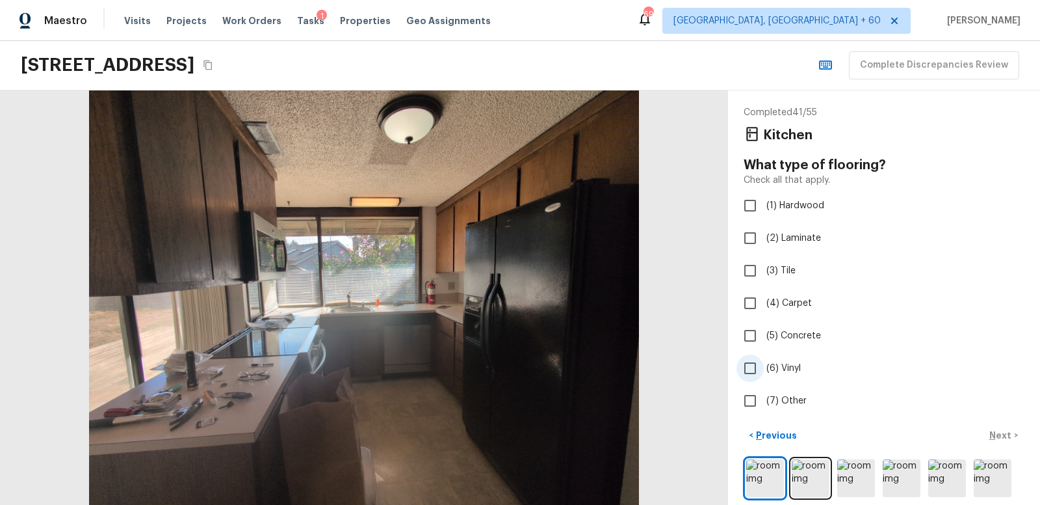
drag, startPoint x: 752, startPoint y: 364, endPoint x: 758, endPoint y: 365, distance: 6.5
click at [757, 365] on input "(6) Vinyl" at bounding box center [750, 367] width 27 height 27
checkbox input "true"
click at [1000, 431] on p "Next" at bounding box center [1002, 434] width 25 height 13
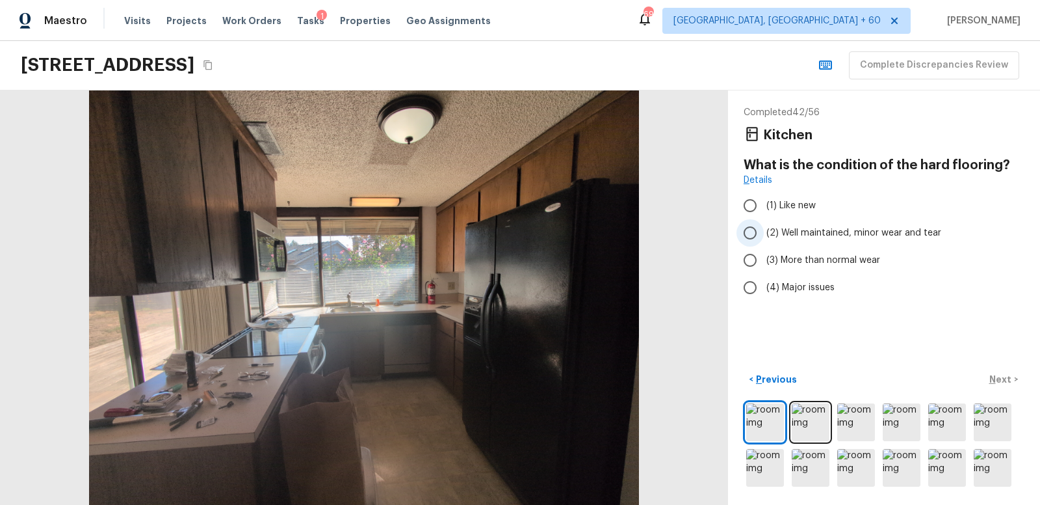
click at [751, 237] on input "(2) Well maintained, minor wear and tear" at bounding box center [750, 232] width 27 height 27
radio input "true"
click at [1000, 380] on p "Next" at bounding box center [1002, 379] width 25 height 13
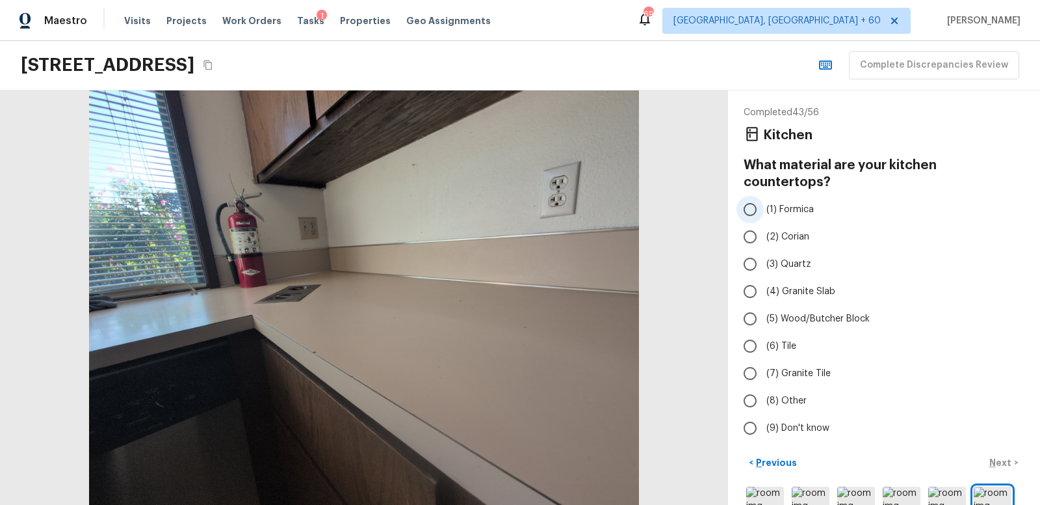
click at [751, 196] on input "(1) Formica" at bounding box center [750, 209] width 27 height 27
radio input "true"
click at [1003, 456] on p "Next" at bounding box center [1002, 462] width 25 height 13
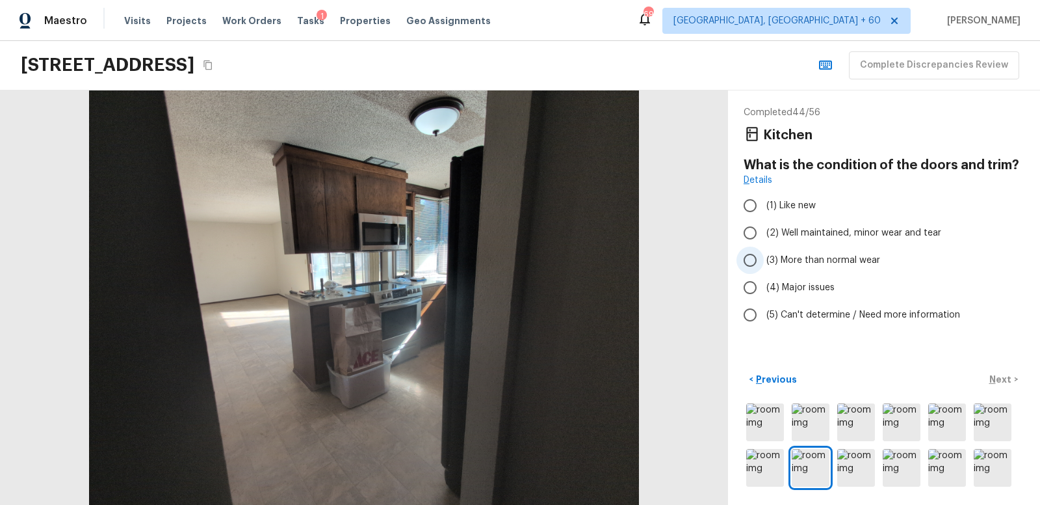
drag, startPoint x: 752, startPoint y: 256, endPoint x: 762, endPoint y: 259, distance: 10.9
click at [754, 256] on input "(3) More than normal wear" at bounding box center [750, 259] width 27 height 27
radio input "true"
click at [1003, 375] on p "Next" at bounding box center [1002, 379] width 25 height 13
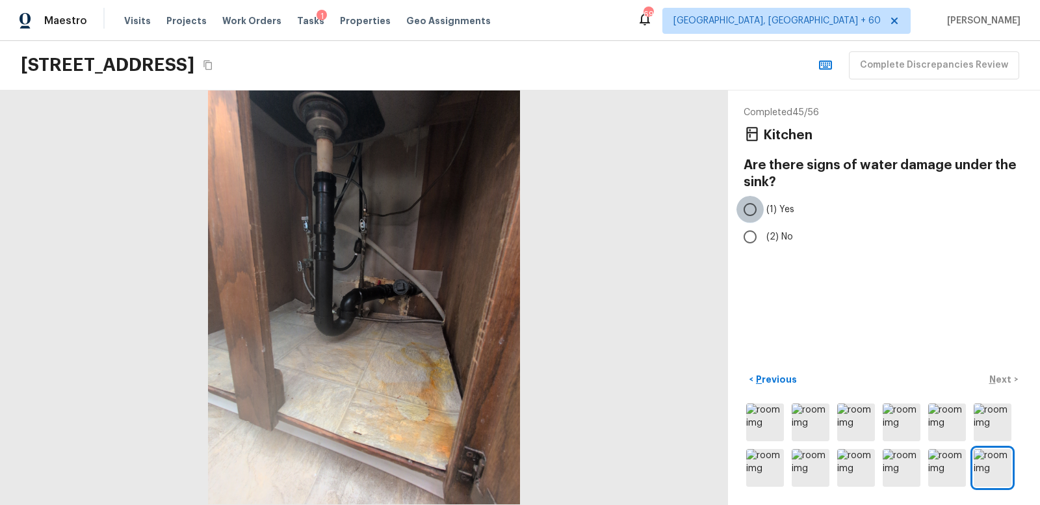
drag, startPoint x: 752, startPoint y: 206, endPoint x: 759, endPoint y: 209, distance: 7.0
click at [754, 207] on input "(1) Yes" at bounding box center [750, 209] width 27 height 27
radio input "true"
click at [999, 378] on p "Next" at bounding box center [1002, 379] width 25 height 13
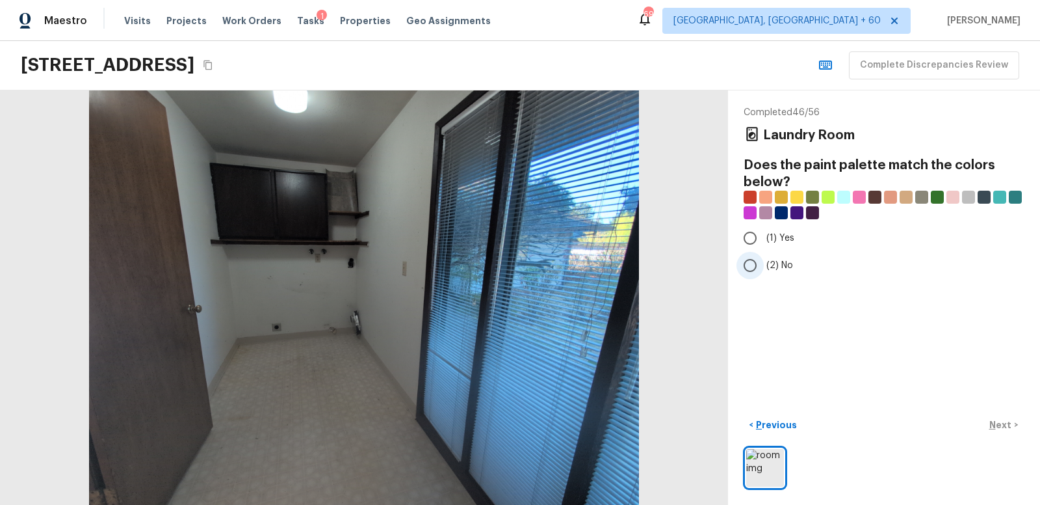
click at [749, 263] on input "(2) No" at bounding box center [750, 265] width 27 height 27
radio input "true"
click at [999, 423] on p "Next" at bounding box center [1002, 424] width 25 height 13
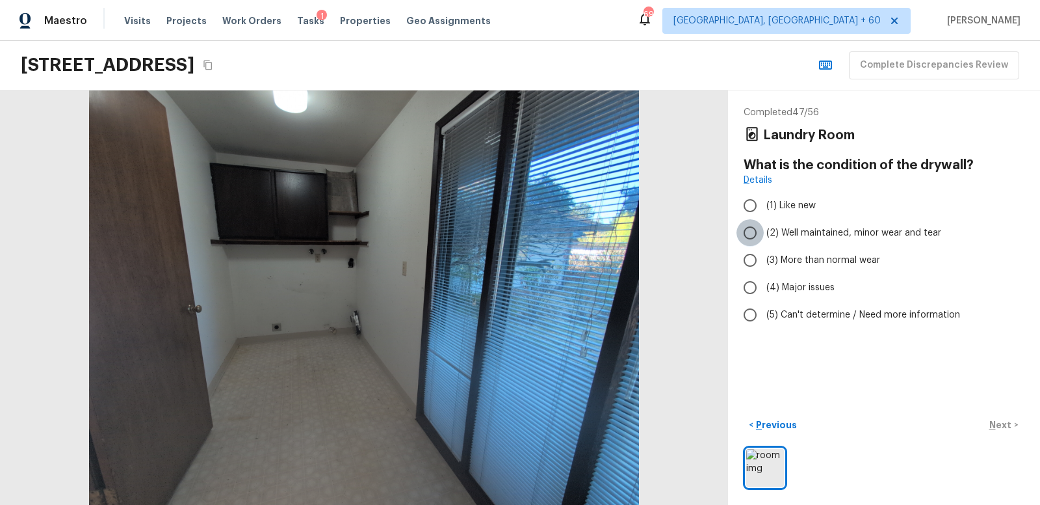
click at [752, 230] on input "(2) Well maintained, minor wear and tear" at bounding box center [750, 232] width 27 height 27
radio input "true"
click at [1001, 420] on p "Next" at bounding box center [1002, 424] width 25 height 13
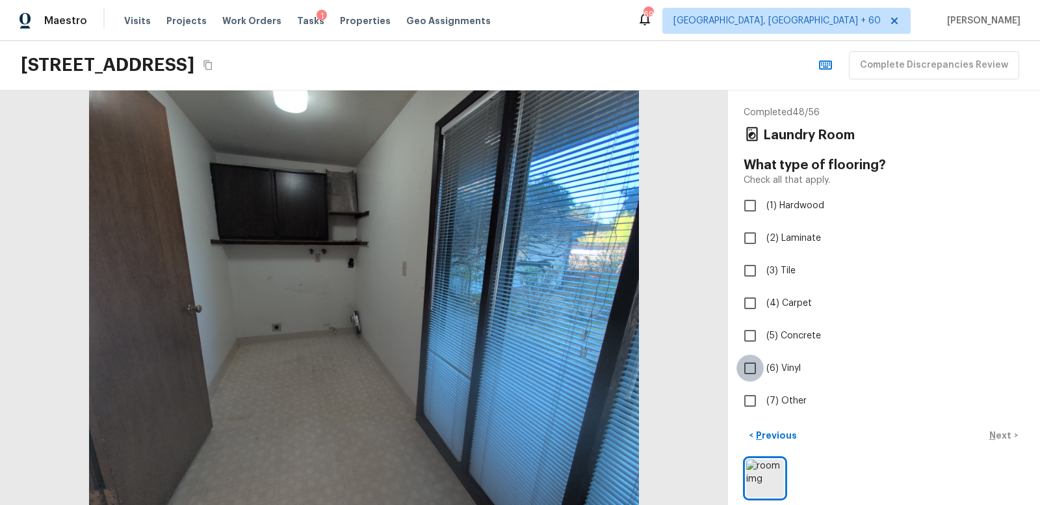
drag, startPoint x: 754, startPoint y: 365, endPoint x: 782, endPoint y: 373, distance: 29.0
click at [755, 365] on input "(6) Vinyl" at bounding box center [750, 367] width 27 height 27
checkbox input "true"
click at [1004, 431] on p "Next" at bounding box center [1002, 434] width 25 height 13
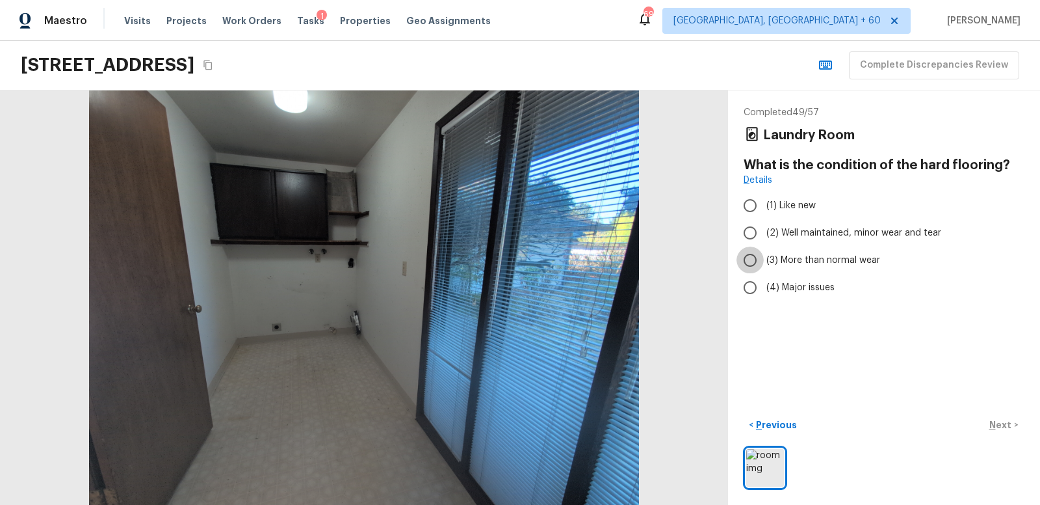
drag, startPoint x: 754, startPoint y: 259, endPoint x: 816, endPoint y: 311, distance: 81.3
click at [754, 259] on input "(3) More than normal wear" at bounding box center [750, 259] width 27 height 27
radio input "true"
click at [996, 424] on p "Next" at bounding box center [1002, 424] width 25 height 13
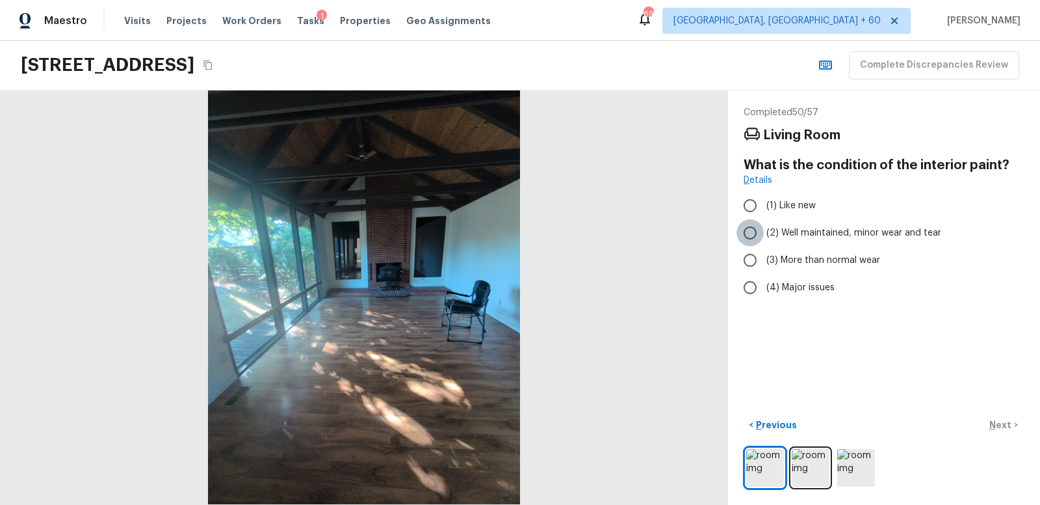
click at [752, 234] on input "(2) Well maintained, minor wear and tear" at bounding box center [750, 232] width 27 height 27
radio input "true"
click at [1001, 421] on p "Next" at bounding box center [1002, 424] width 25 height 13
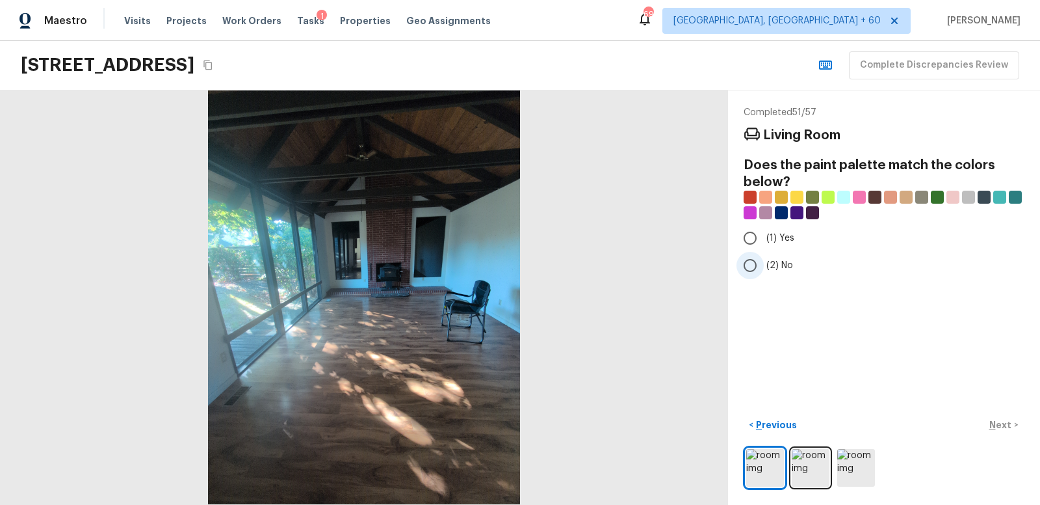
click at [753, 261] on input "(2) No" at bounding box center [750, 265] width 27 height 27
radio input "true"
click at [1008, 423] on p "Next" at bounding box center [1002, 424] width 25 height 13
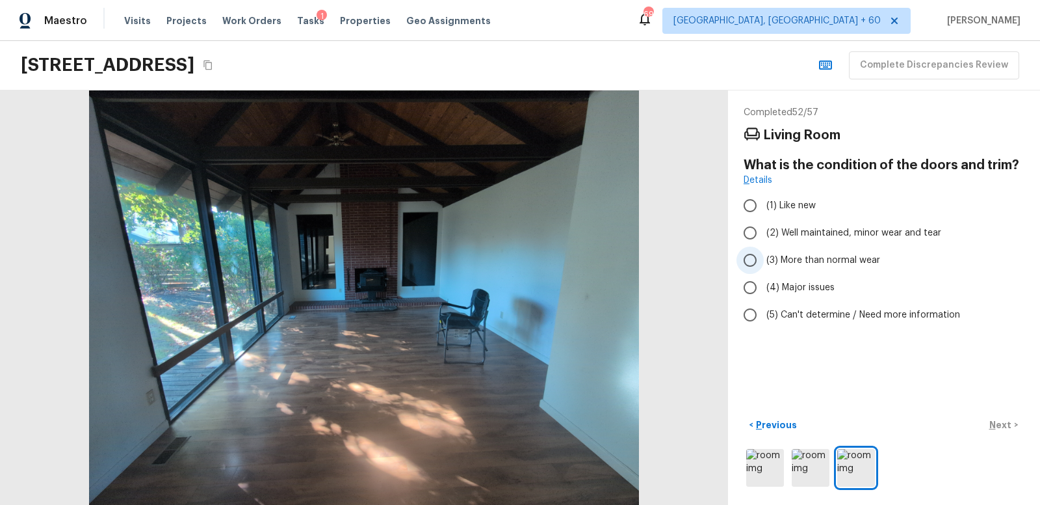
click at [751, 257] on input "(3) More than normal wear" at bounding box center [750, 259] width 27 height 27
radio input "true"
click at [1001, 424] on p "Next" at bounding box center [1002, 424] width 25 height 13
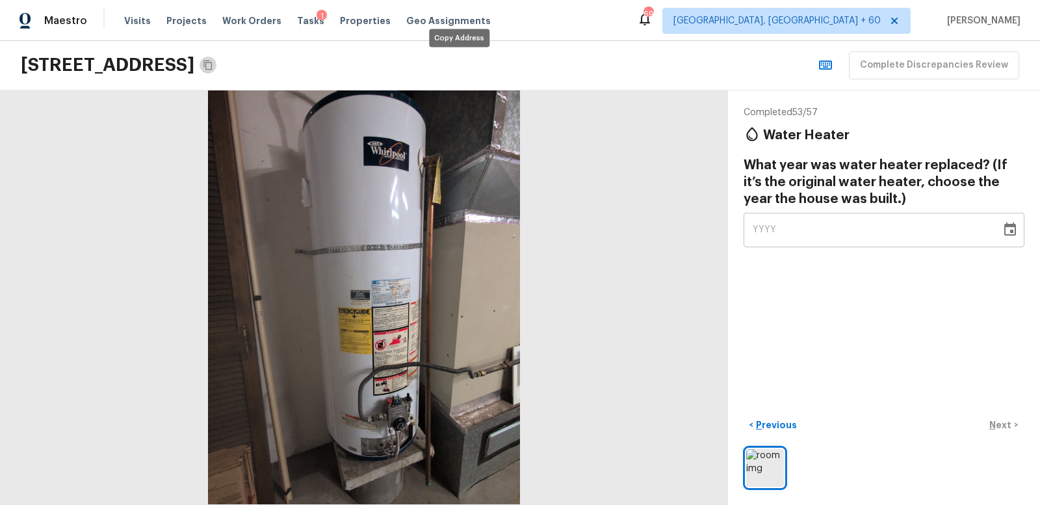
click at [213, 64] on icon "Copy Address" at bounding box center [208, 65] width 10 height 10
click at [1013, 229] on icon "Choose date" at bounding box center [1011, 228] width 12 height 13
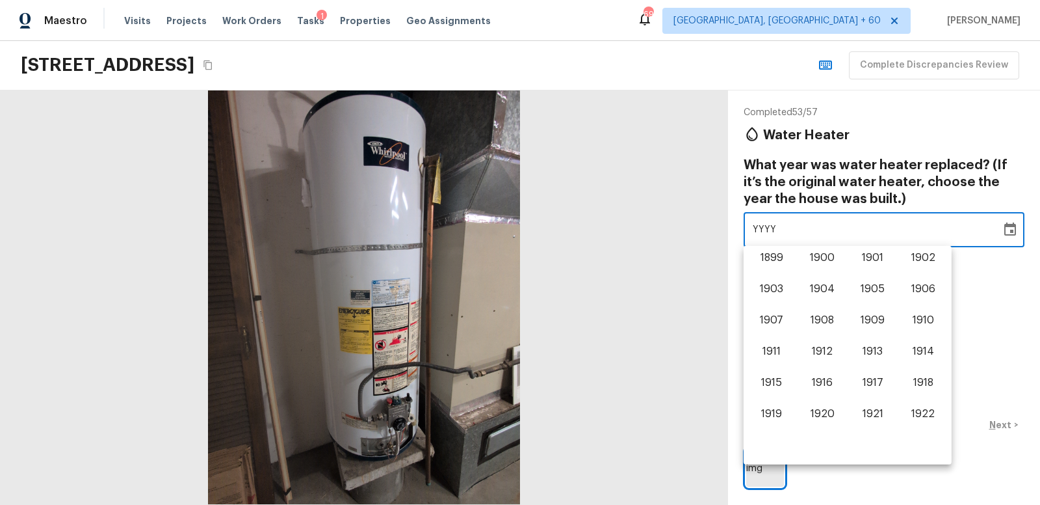
scroll to position [808, 0]
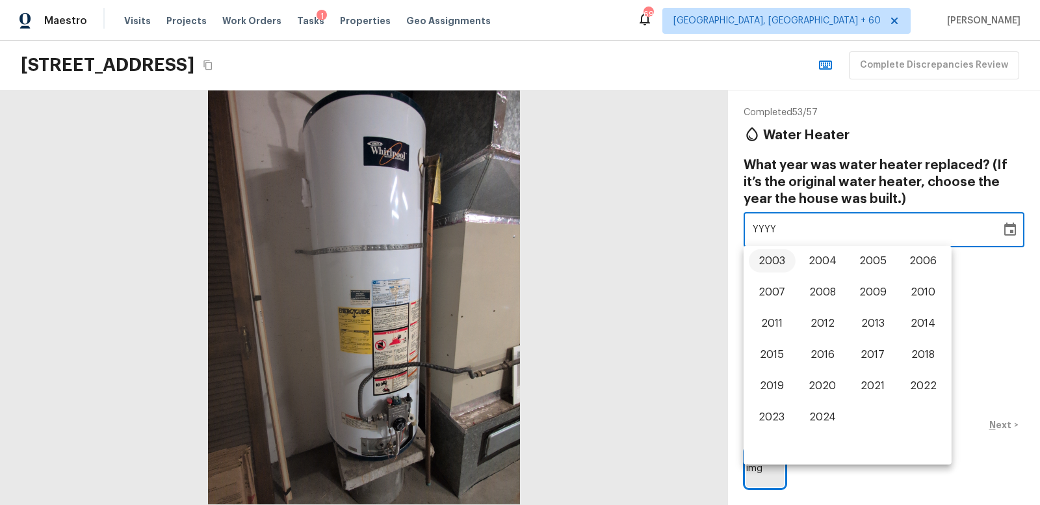
click at [775, 260] on button "2003" at bounding box center [771, 260] width 47 height 23
type input "2003"
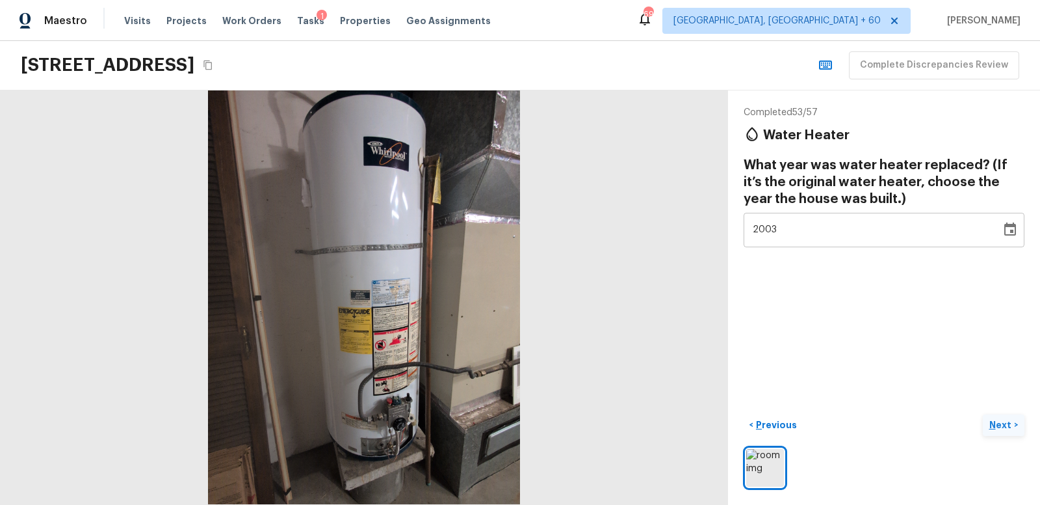
click at [1003, 421] on p "Next" at bounding box center [1002, 424] width 25 height 13
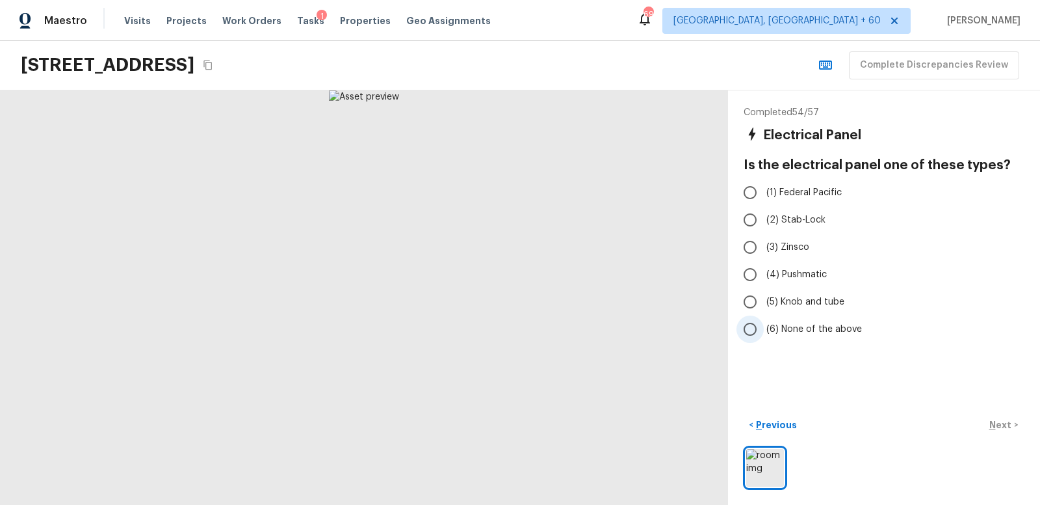
click at [752, 326] on input "(6) None of the above" at bounding box center [750, 328] width 27 height 27
radio input "true"
click at [1007, 420] on p "Next" at bounding box center [1002, 424] width 25 height 13
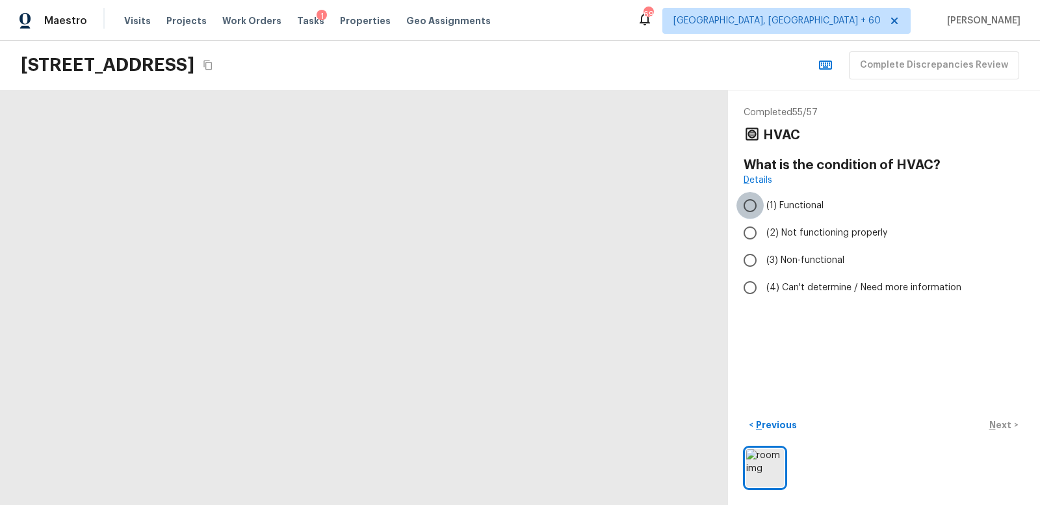
click at [748, 204] on input "(1) Functional" at bounding box center [750, 205] width 27 height 27
radio input "true"
click at [1002, 423] on p "Next" at bounding box center [1002, 424] width 25 height 13
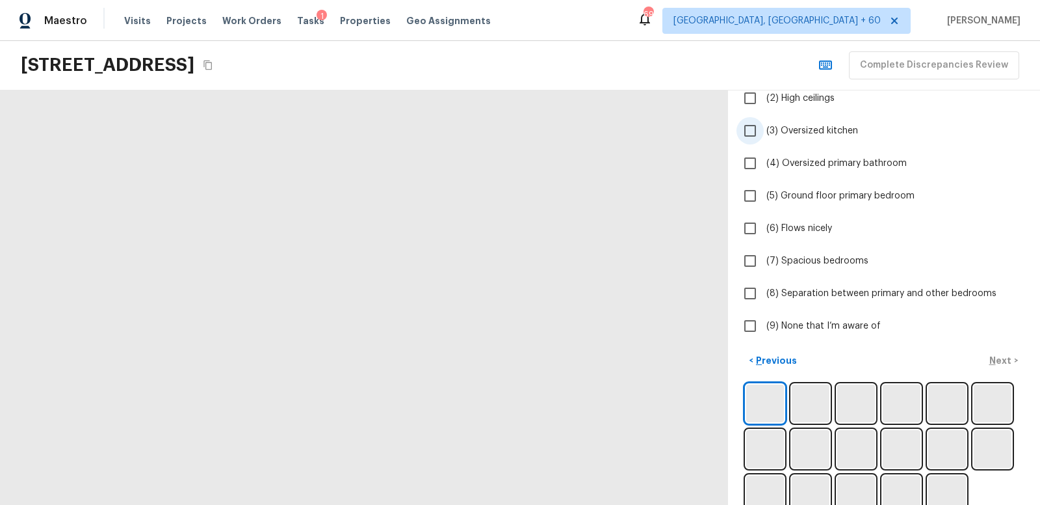
scroll to position [140, 0]
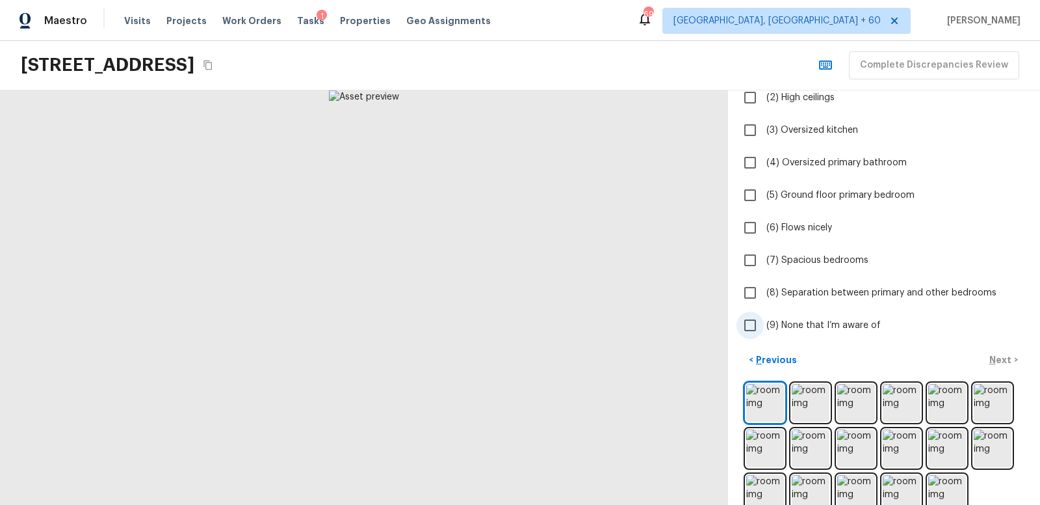
click at [751, 323] on input "(9) None that I’m aware of" at bounding box center [750, 324] width 27 height 27
checkbox input "true"
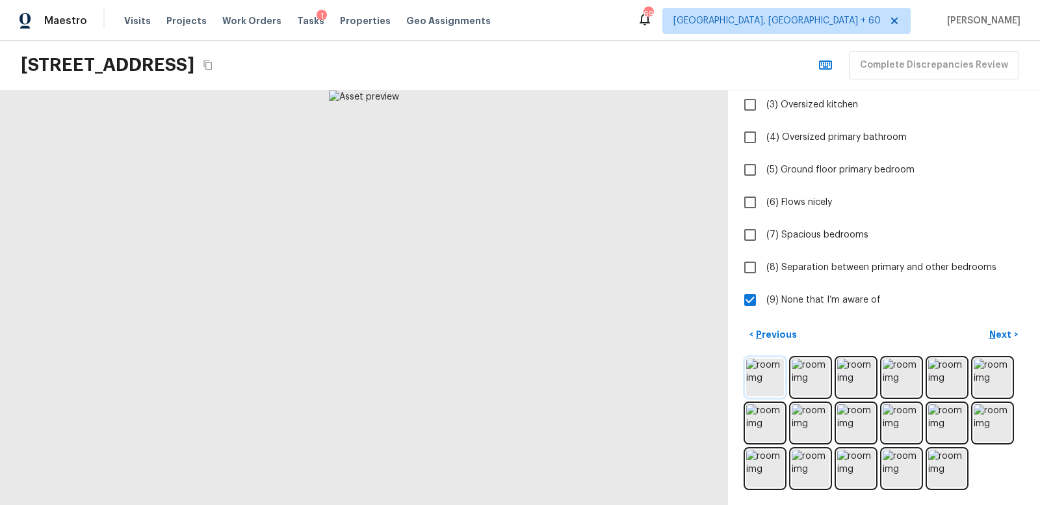
click at [767, 376] on img at bounding box center [765, 377] width 38 height 38
click at [1004, 332] on p "Next" at bounding box center [1002, 334] width 25 height 13
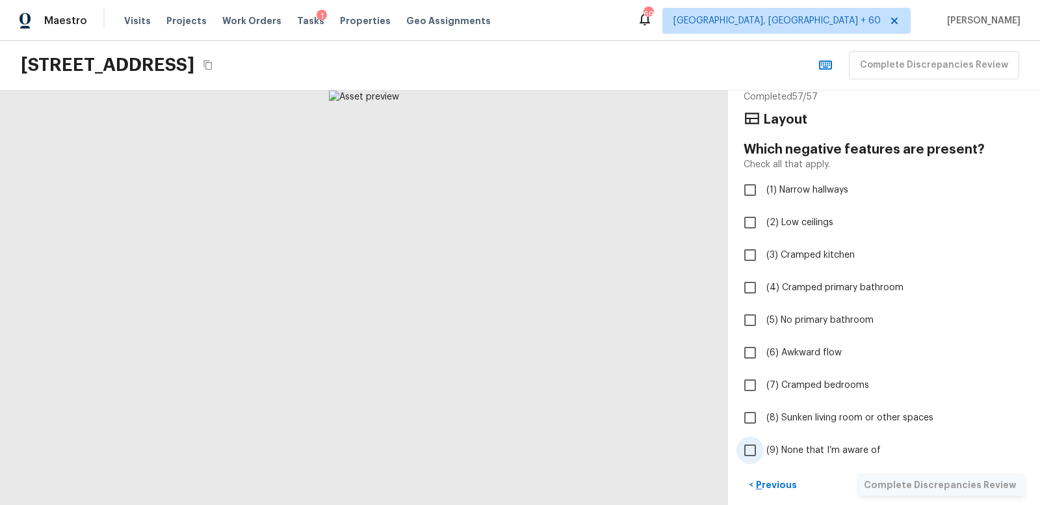
scroll to position [13, 0]
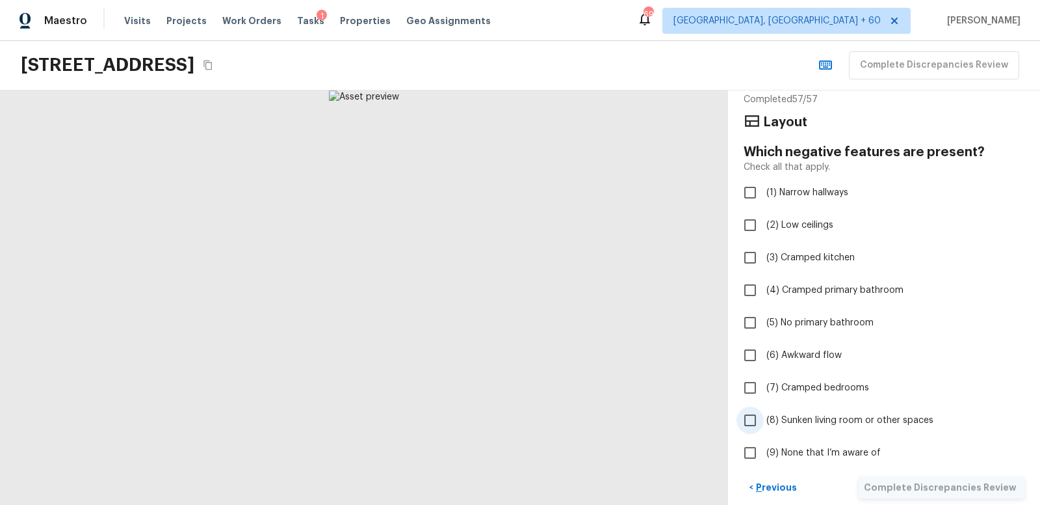
click at [752, 417] on input "(8) Sunken living room or other spaces" at bounding box center [750, 419] width 27 height 27
checkbox input "true"
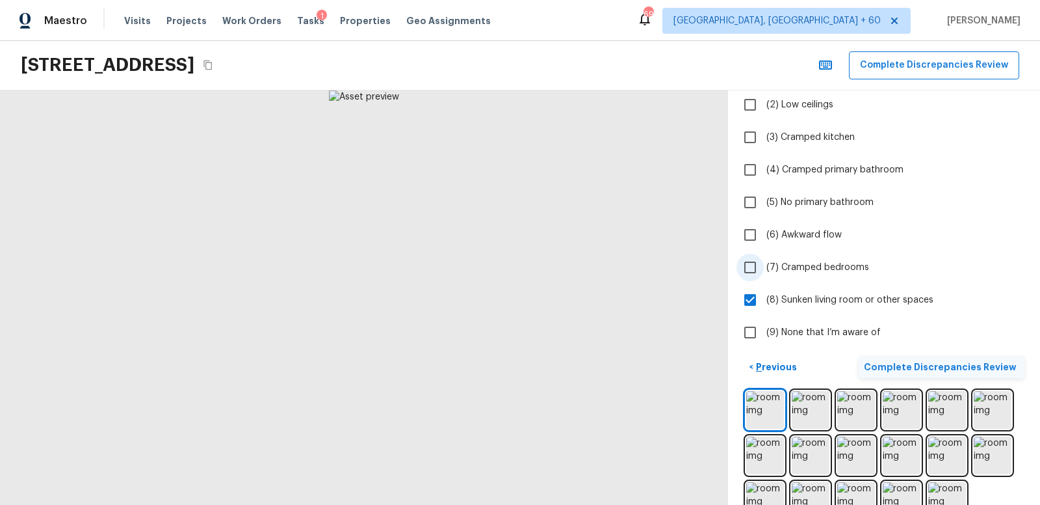
scroll to position [134, 0]
click at [949, 362] on p "Complete Discrepancies Review" at bounding box center [941, 366] width 155 height 13
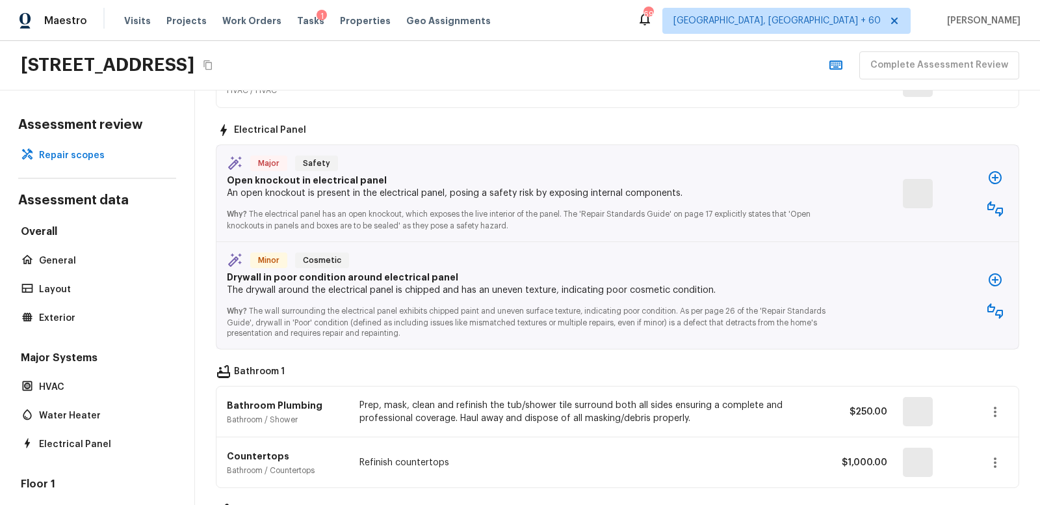
scroll to position [0, 0]
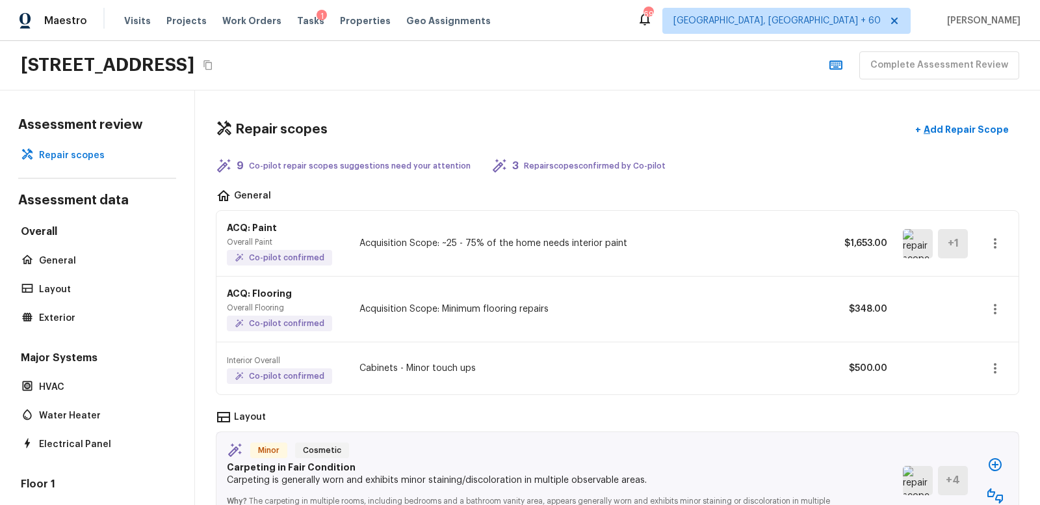
click at [680, 312] on p "Acquisition Scope: Minimum flooring repairs" at bounding box center [587, 308] width 454 height 13
click at [995, 307] on icon "button" at bounding box center [995, 309] width 3 height 10
click at [988, 344] on li "Edit" at bounding box center [999, 344] width 60 height 39
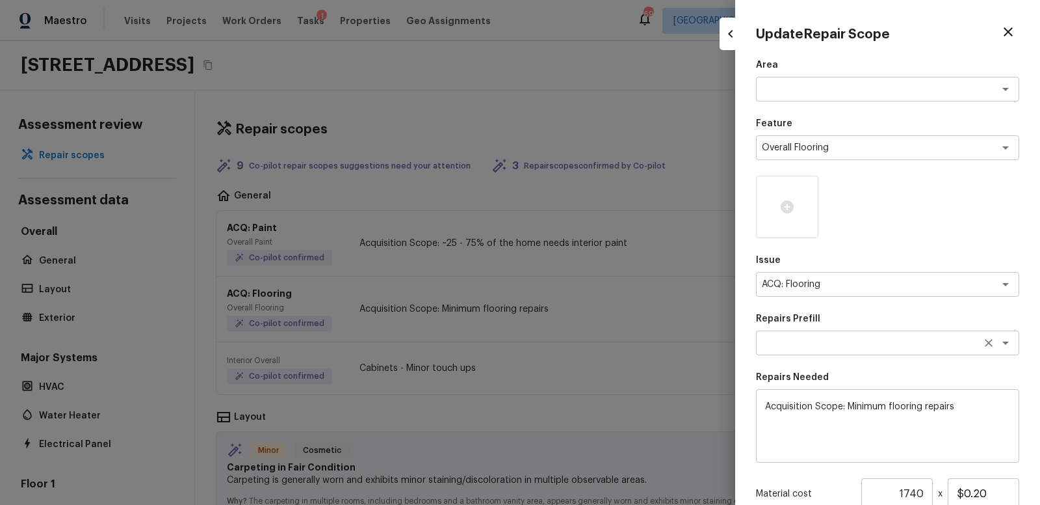
click at [826, 336] on textarea at bounding box center [869, 342] width 215 height 13
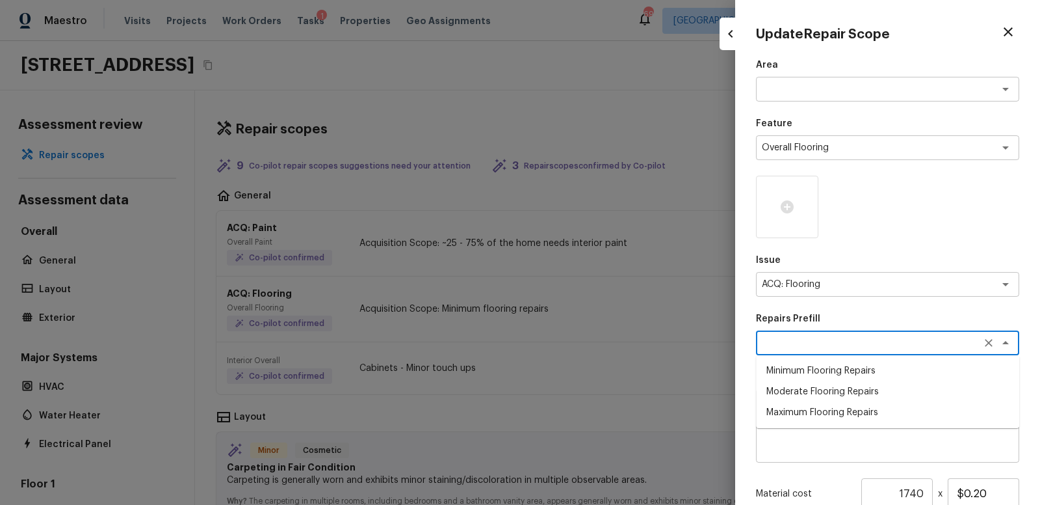
click at [776, 412] on li "Maximum Flooring Repairs" at bounding box center [887, 412] width 263 height 21
type textarea "Maximum Flooring Repairs"
type textarea "Acquisition Scope: Maximum flooring repairs"
type input "$1.50"
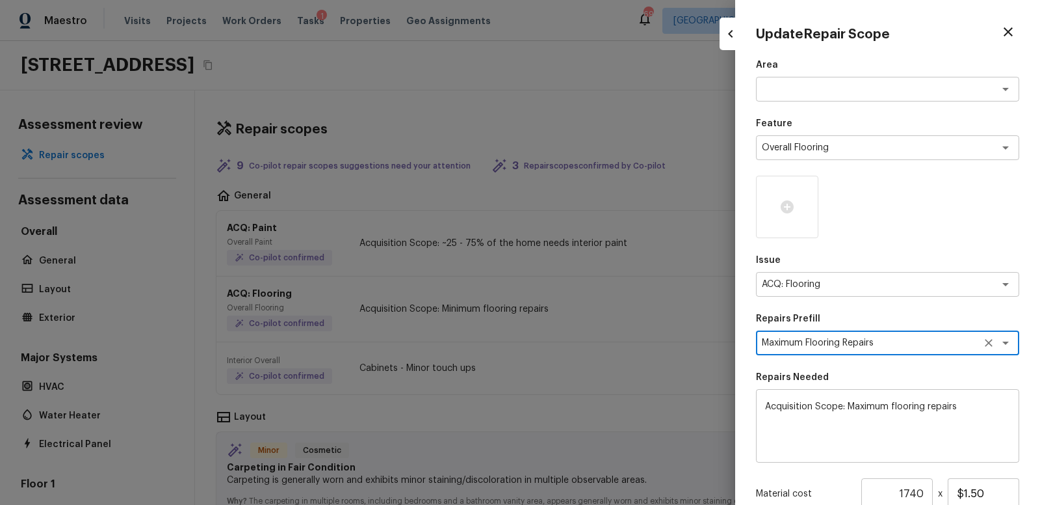
scroll to position [146, 0]
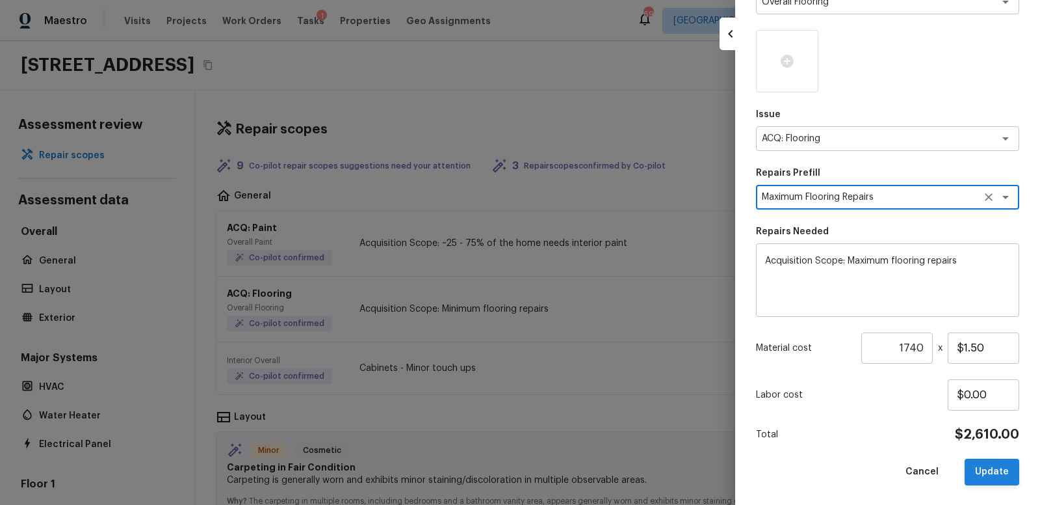
click at [997, 471] on button "Update" at bounding box center [992, 471] width 55 height 27
type textarea "Acquisition Scope: Minimum flooring repairs"
type input "$0.20"
type input "1"
type input "$0.00"
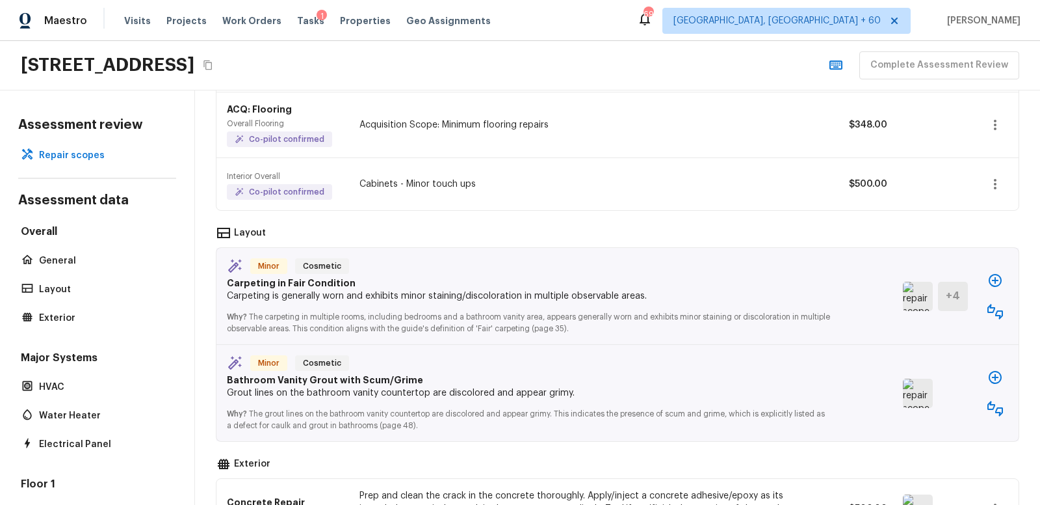
scroll to position [182, 0]
click at [995, 308] on icon "button" at bounding box center [996, 314] width 16 height 16
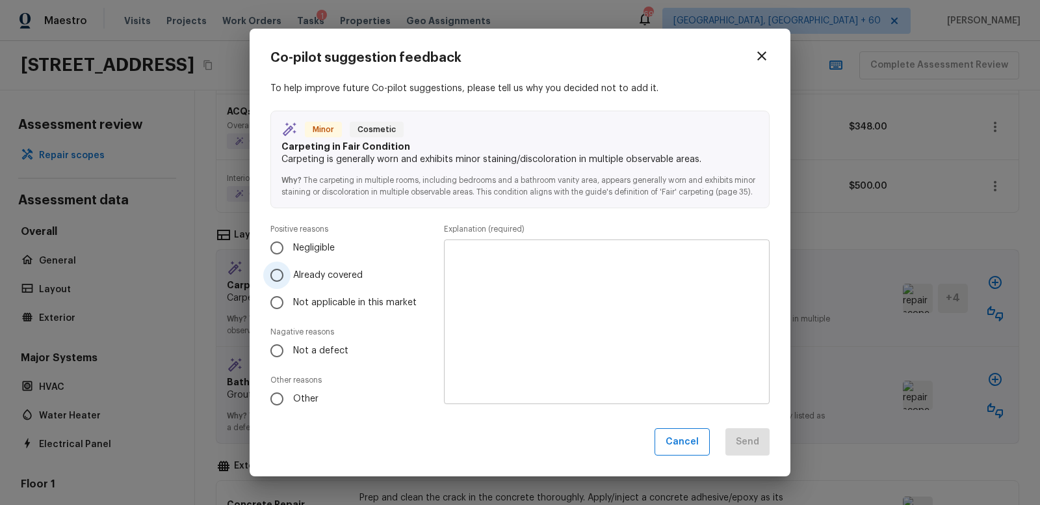
click at [277, 281] on input "Already covered" at bounding box center [276, 274] width 27 height 27
radio input "true"
click at [474, 272] on textarea at bounding box center [607, 321] width 308 height 143
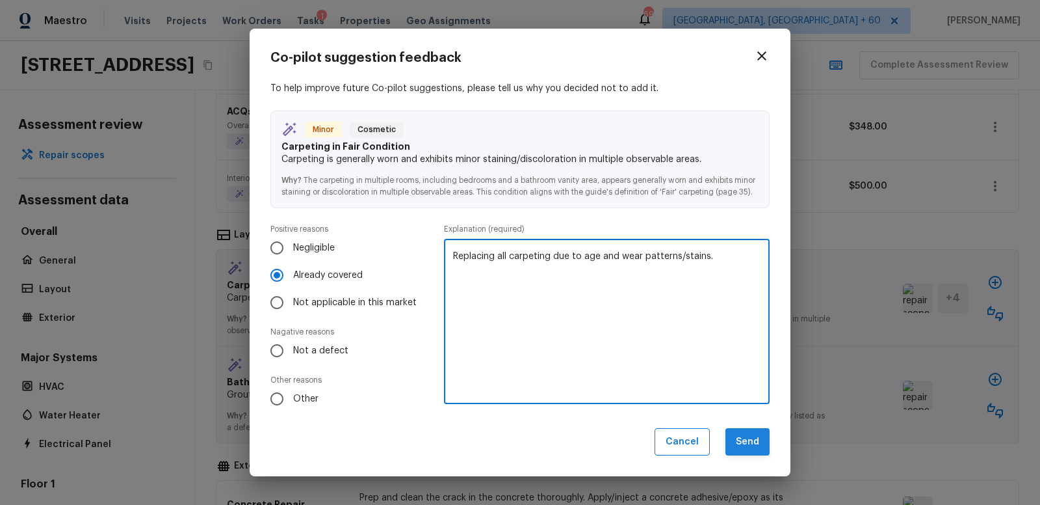
type textarea "Replacing all carpeting due to age and wear patterns/stains."
click at [750, 444] on button "Send" at bounding box center [748, 442] width 44 height 28
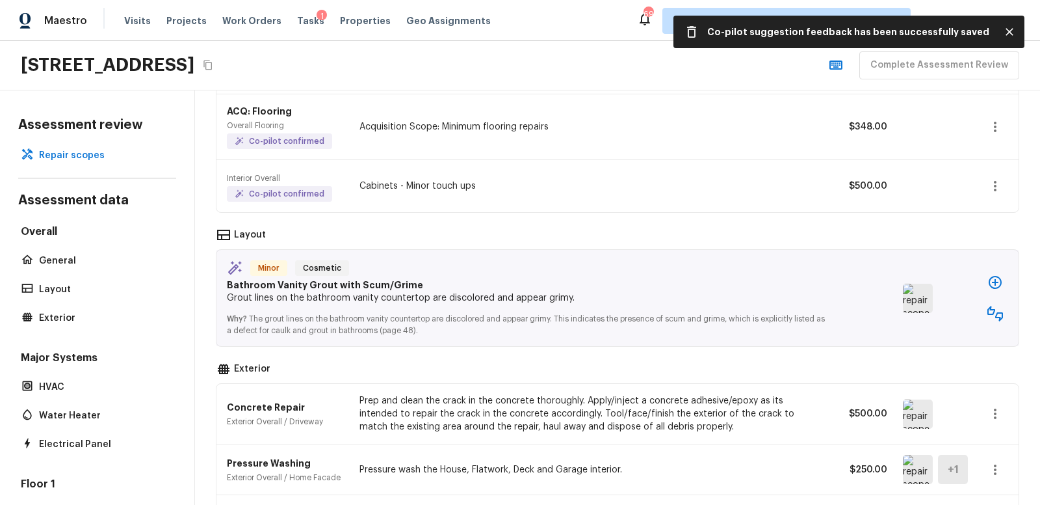
click at [921, 300] on img at bounding box center [918, 297] width 30 height 29
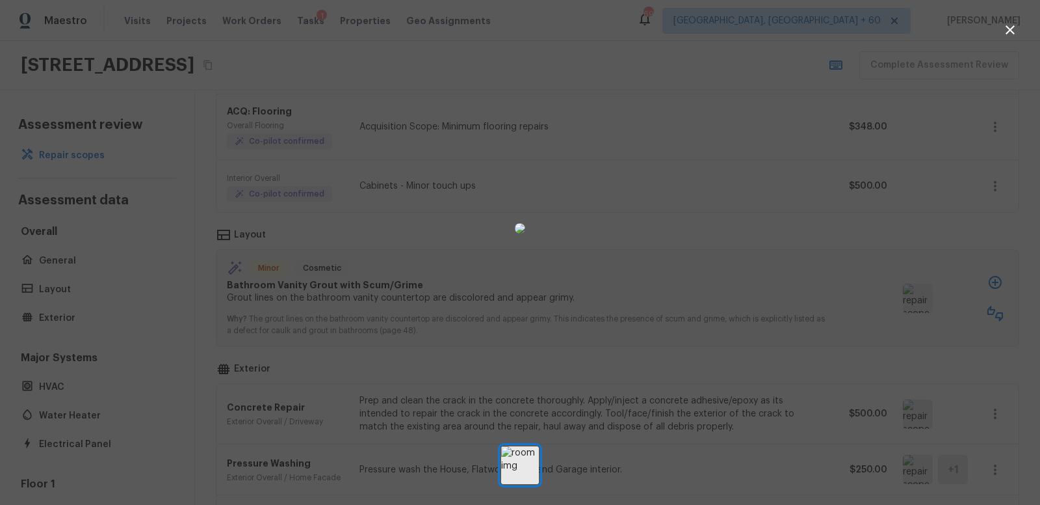
click at [824, 222] on div at bounding box center [520, 228] width 1040 height 415
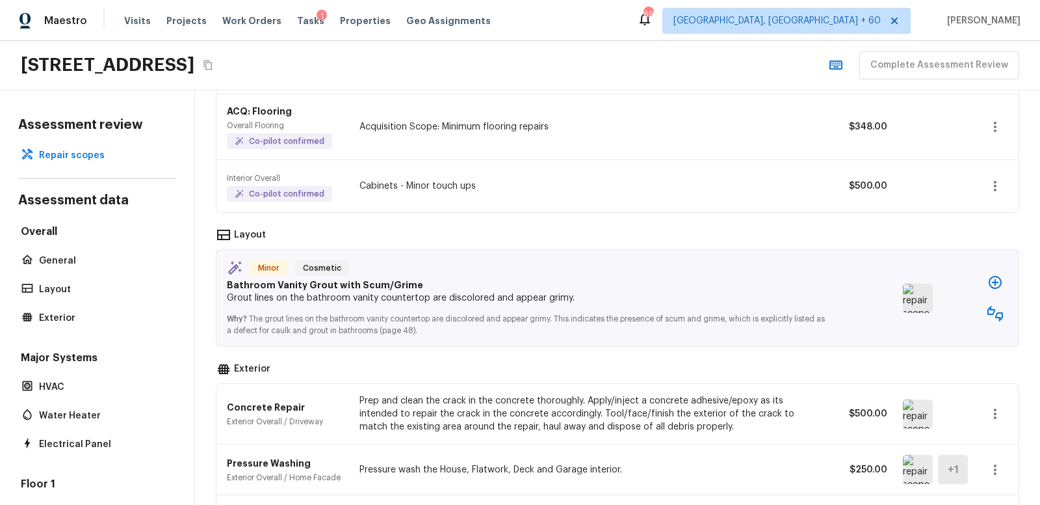
click at [995, 278] on icon "button" at bounding box center [995, 282] width 13 height 13
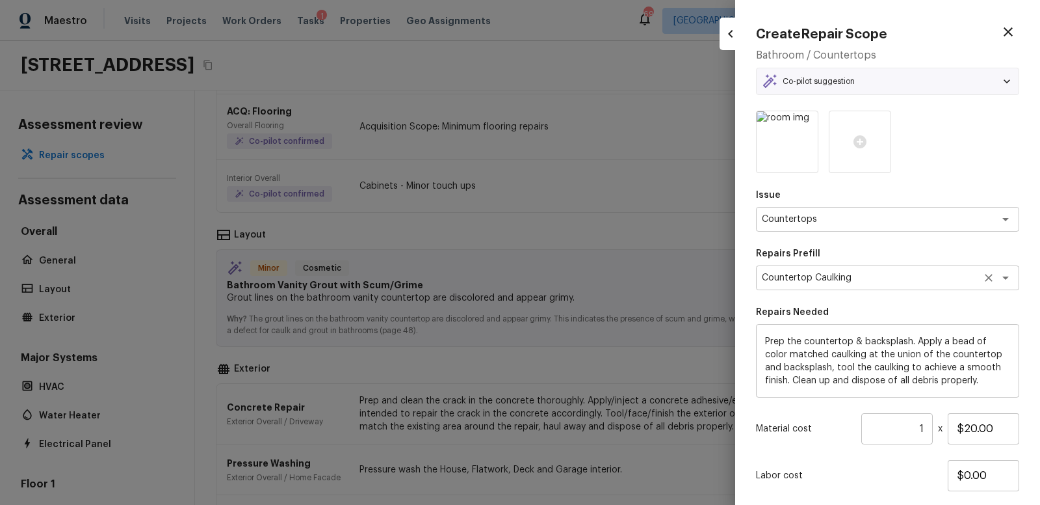
click at [867, 278] on textarea "Countertop Caulking" at bounding box center [869, 277] width 215 height 13
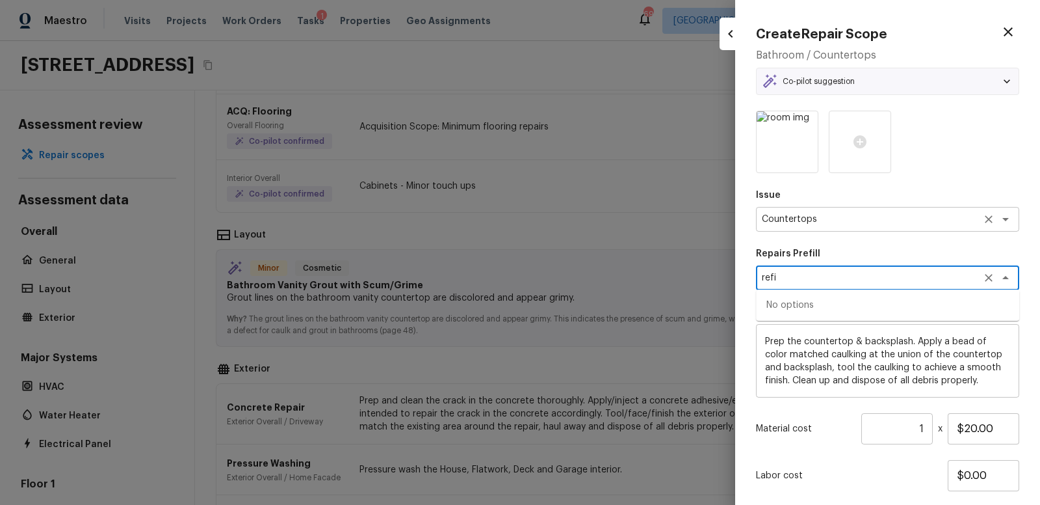
type textarea "Countertop Caulking"
click at [847, 218] on textarea "Countertops" at bounding box center [869, 219] width 215 height 13
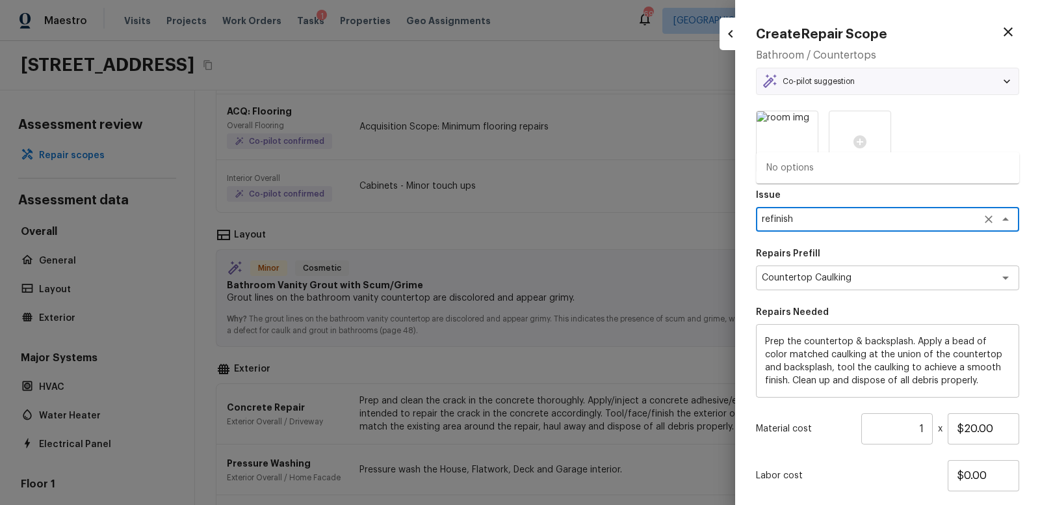
scroll to position [80, 0]
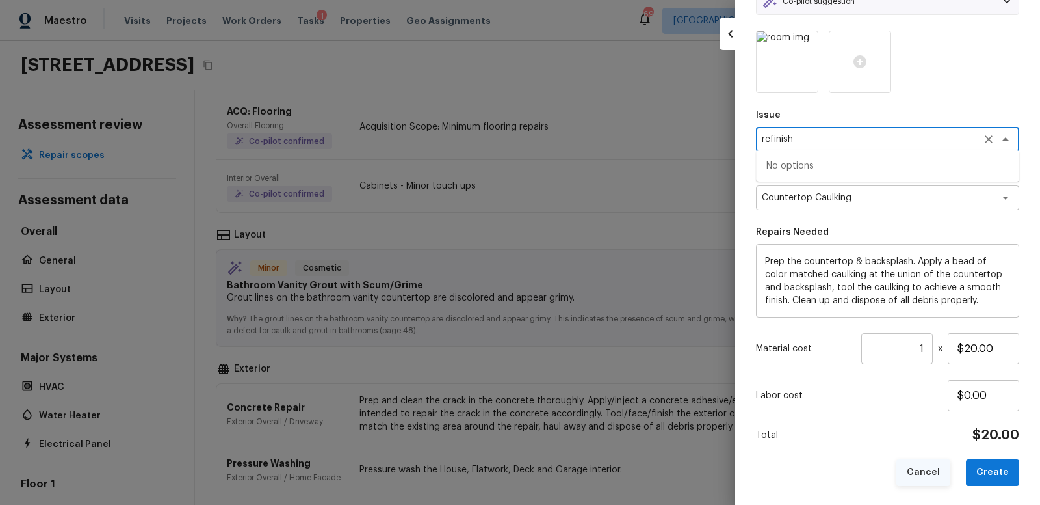
type textarea "Countertops"
click at [923, 470] on button "Cancel" at bounding box center [924, 472] width 54 height 27
type input "$0.00"
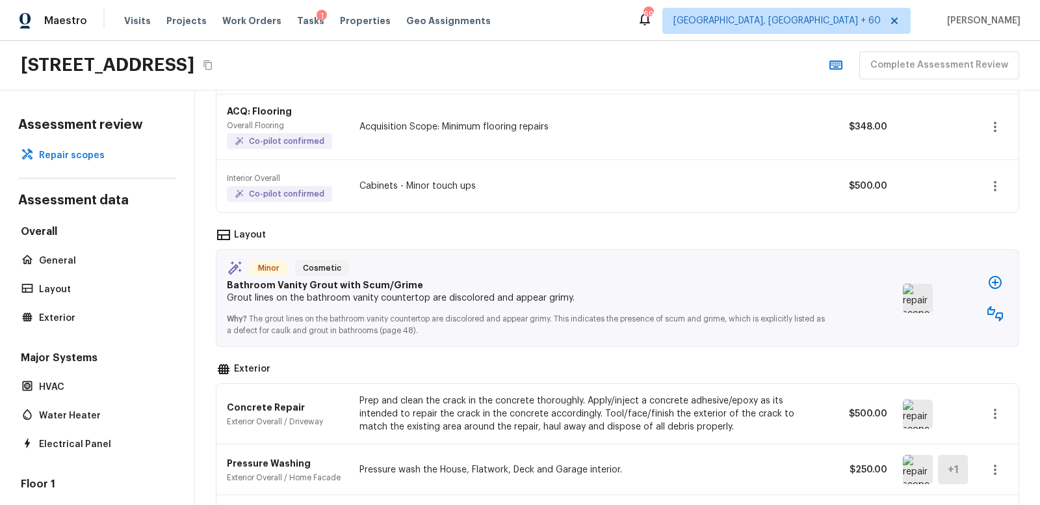
click at [995, 279] on icon "button" at bounding box center [995, 282] width 13 height 13
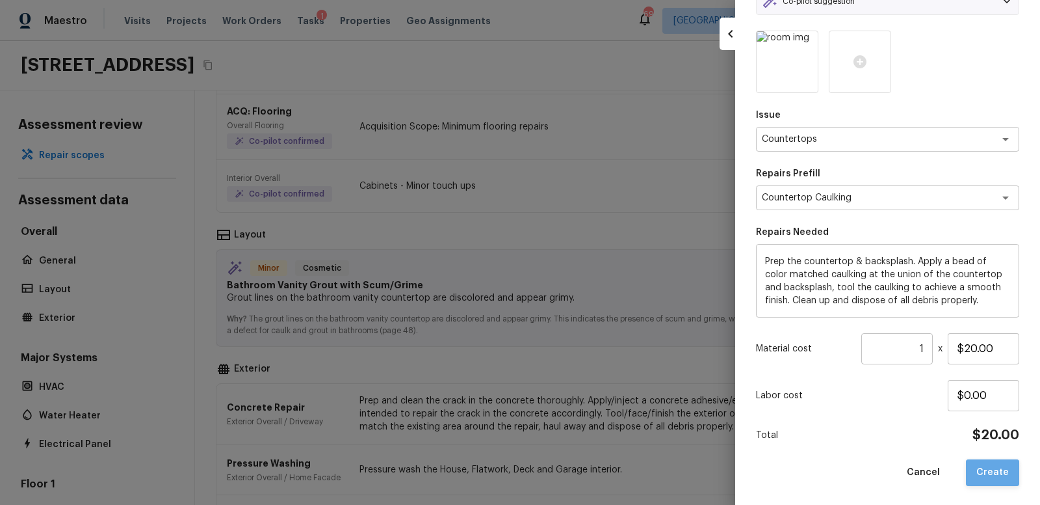
click at [999, 471] on button "Create" at bounding box center [992, 472] width 53 height 27
type input "$0.00"
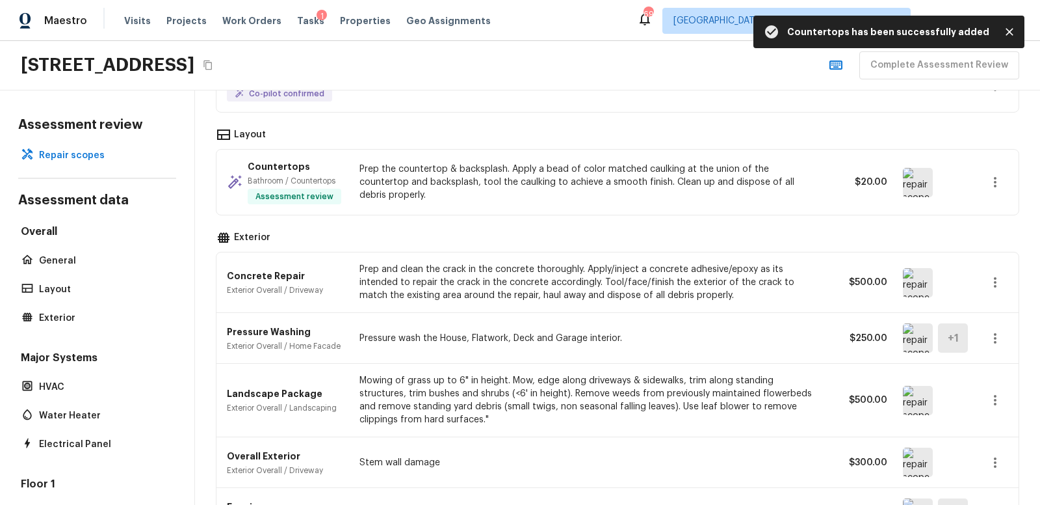
scroll to position [283, 0]
click at [921, 276] on img at bounding box center [918, 281] width 30 height 29
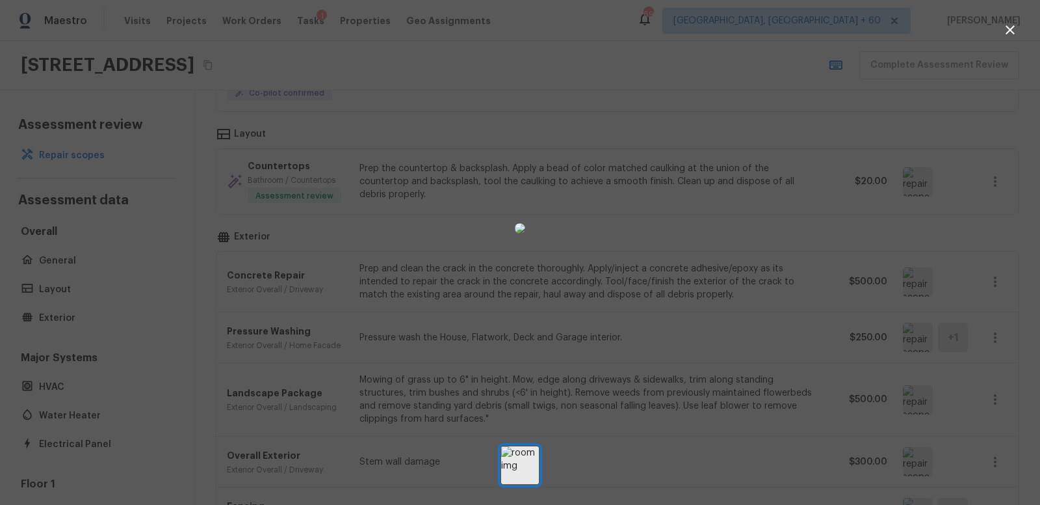
click at [845, 235] on div at bounding box center [520, 228] width 1040 height 415
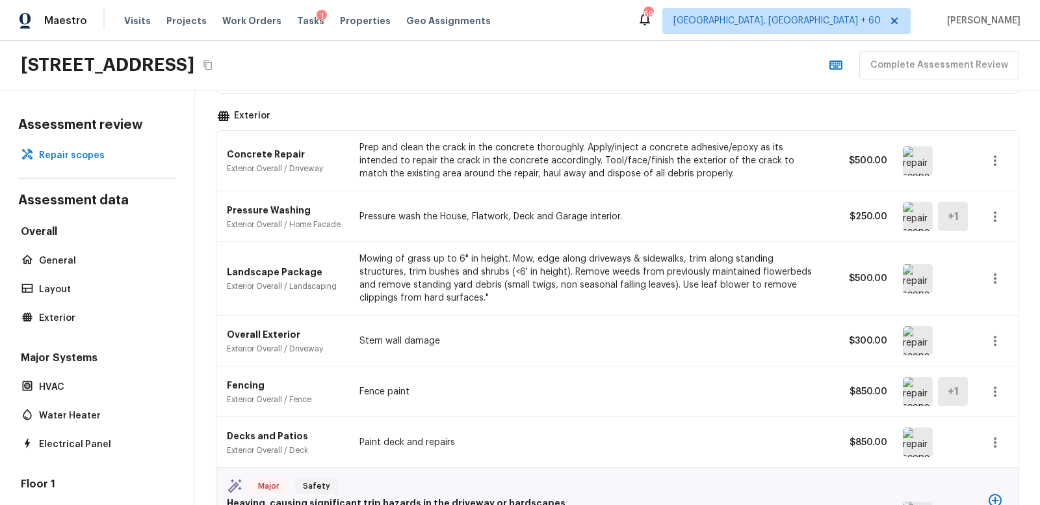
scroll to position [408, 0]
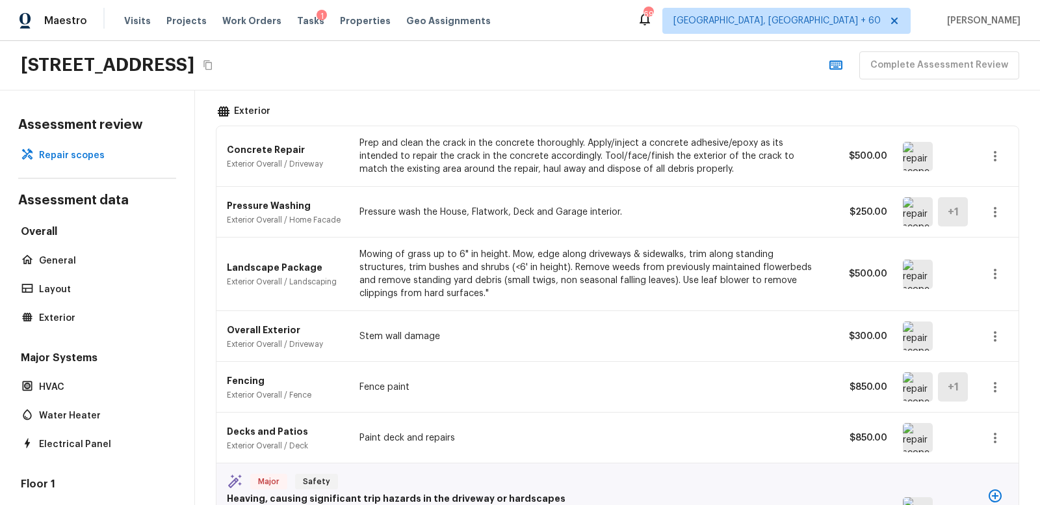
click at [918, 270] on img at bounding box center [918, 273] width 30 height 29
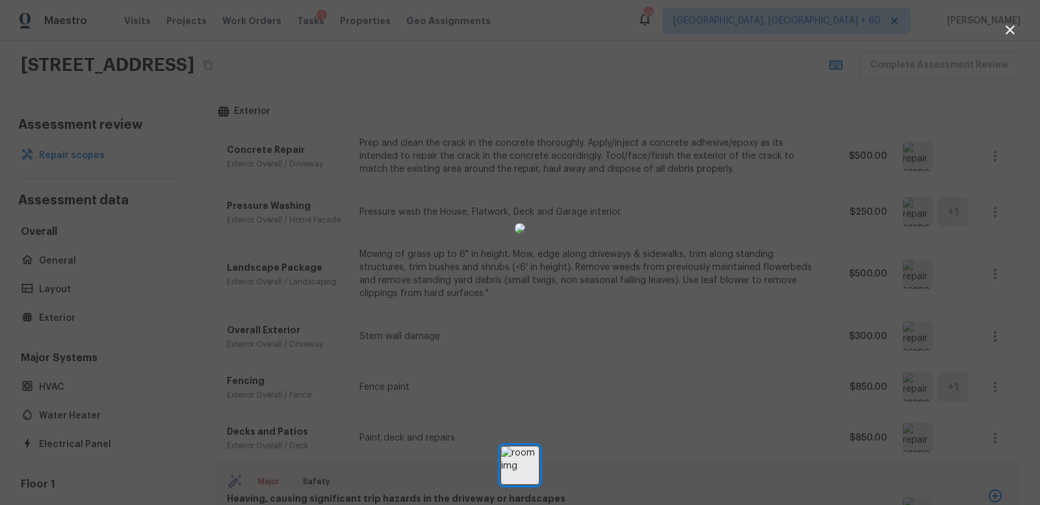
click at [815, 258] on div at bounding box center [520, 228] width 1040 height 415
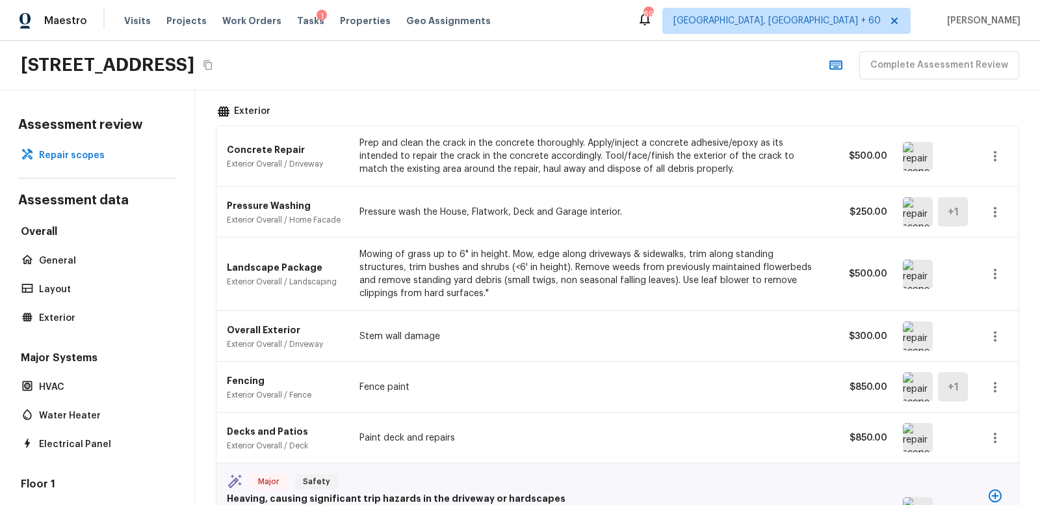
scroll to position [478, 0]
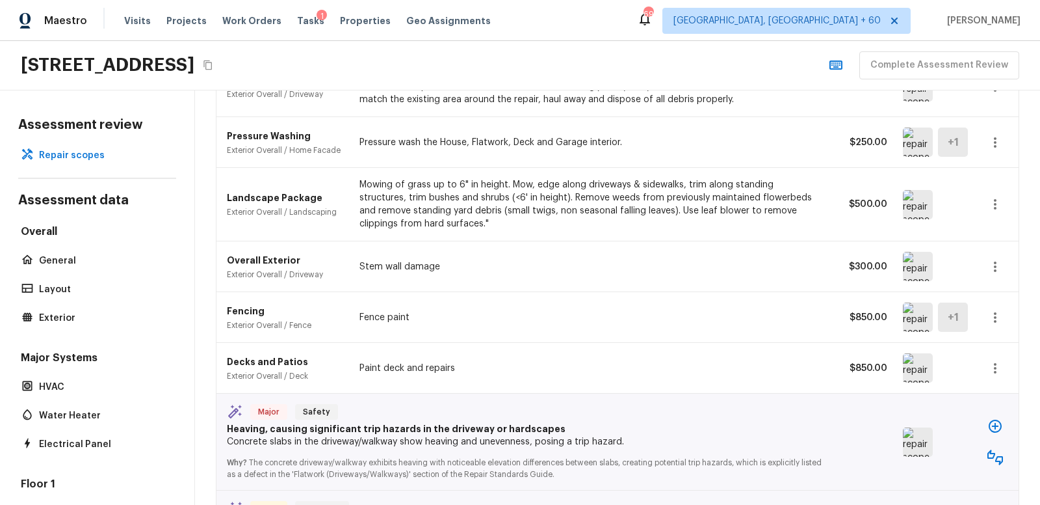
click at [923, 259] on img at bounding box center [918, 266] width 30 height 29
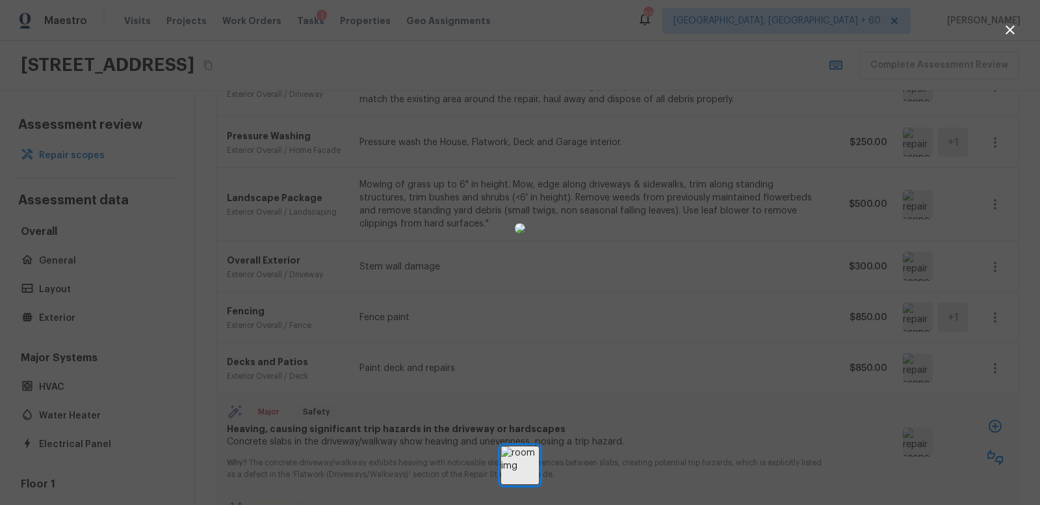
click at [817, 259] on div at bounding box center [520, 228] width 1040 height 415
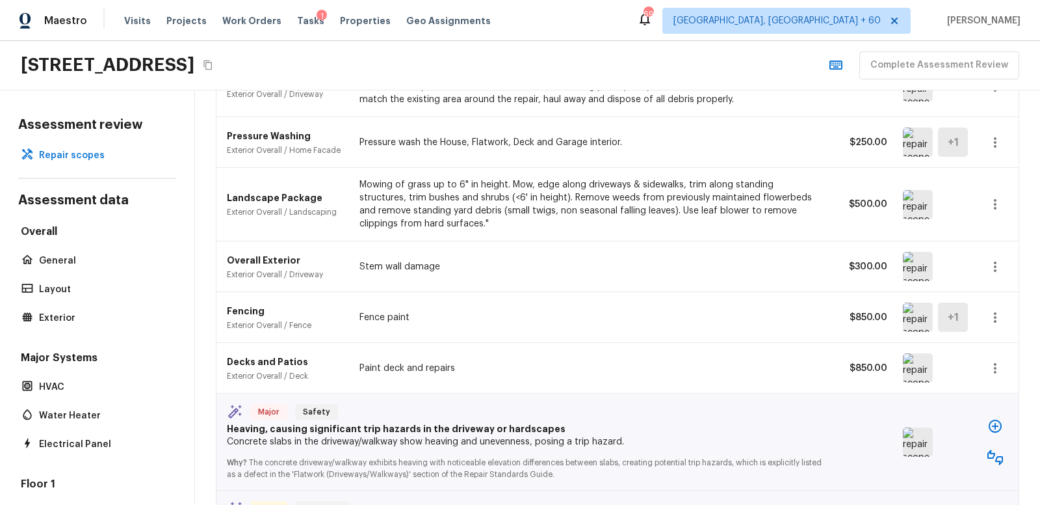
click at [916, 316] on img at bounding box center [918, 316] width 30 height 29
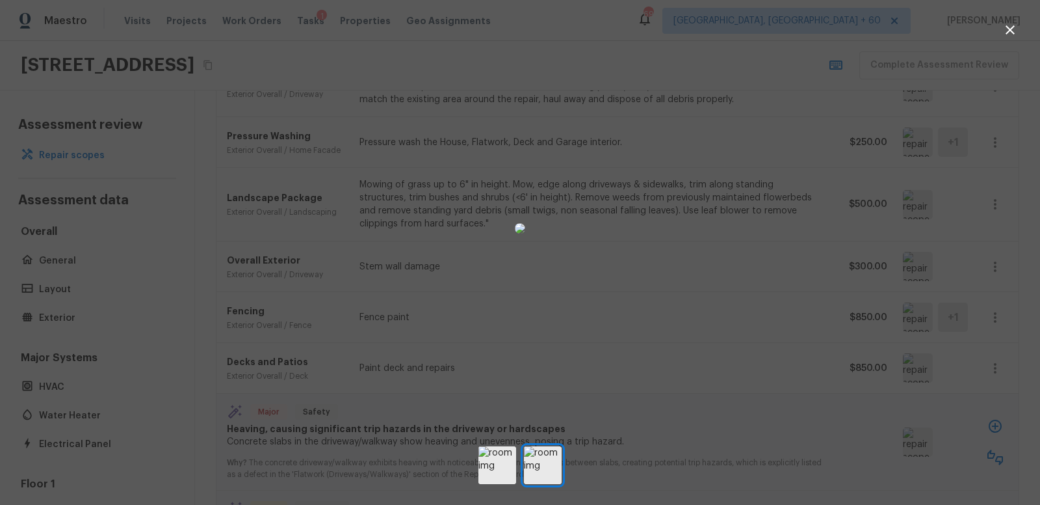
click at [816, 310] on div at bounding box center [520, 228] width 1040 height 415
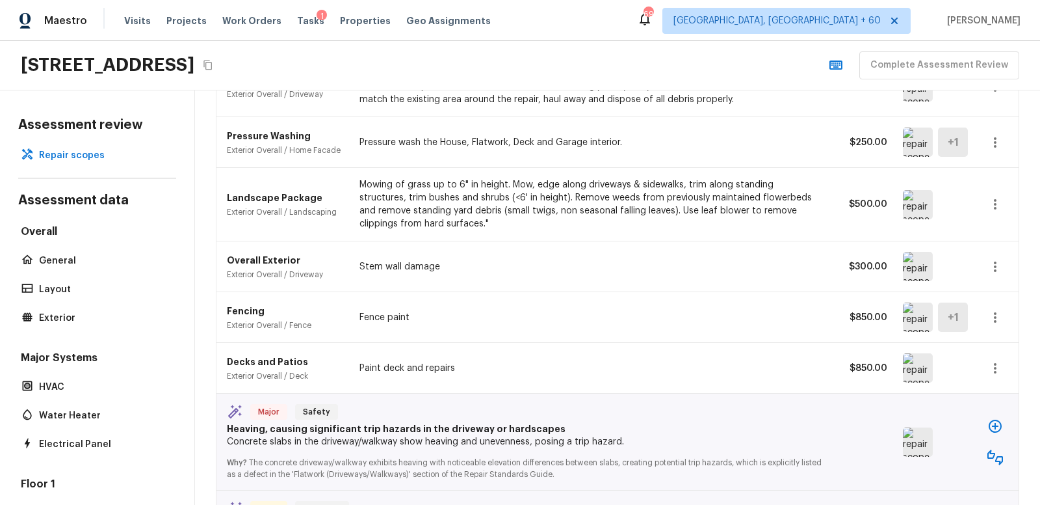
click at [997, 310] on icon "button" at bounding box center [996, 318] width 16 height 16
click at [973, 384] on li "Remove" at bounding box center [990, 388] width 85 height 39
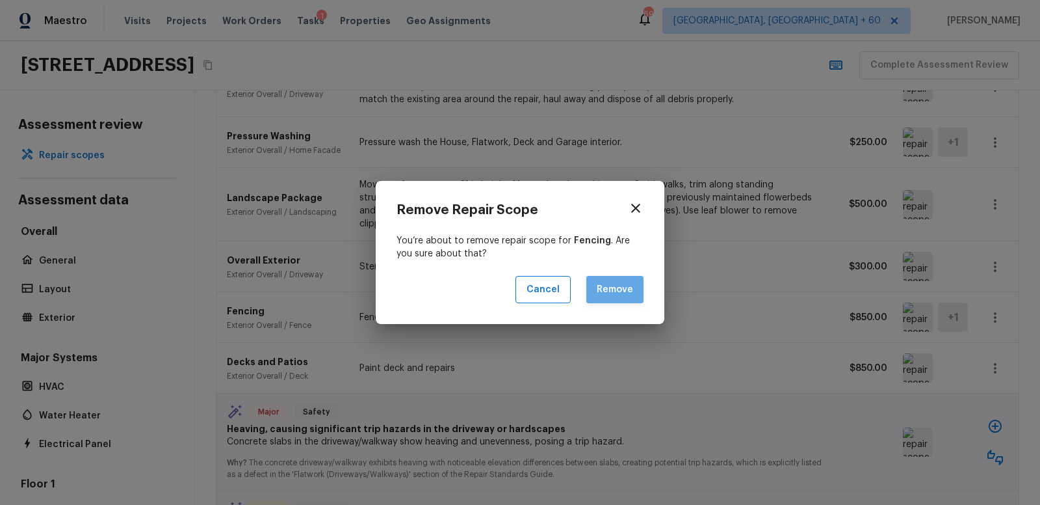
click at [620, 287] on button "Remove" at bounding box center [615, 290] width 57 height 28
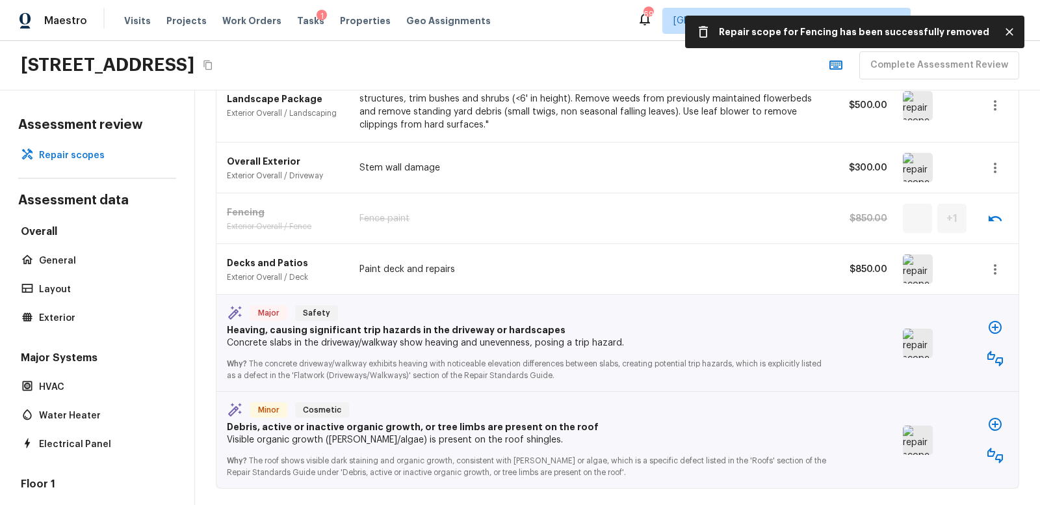
scroll to position [580, 0]
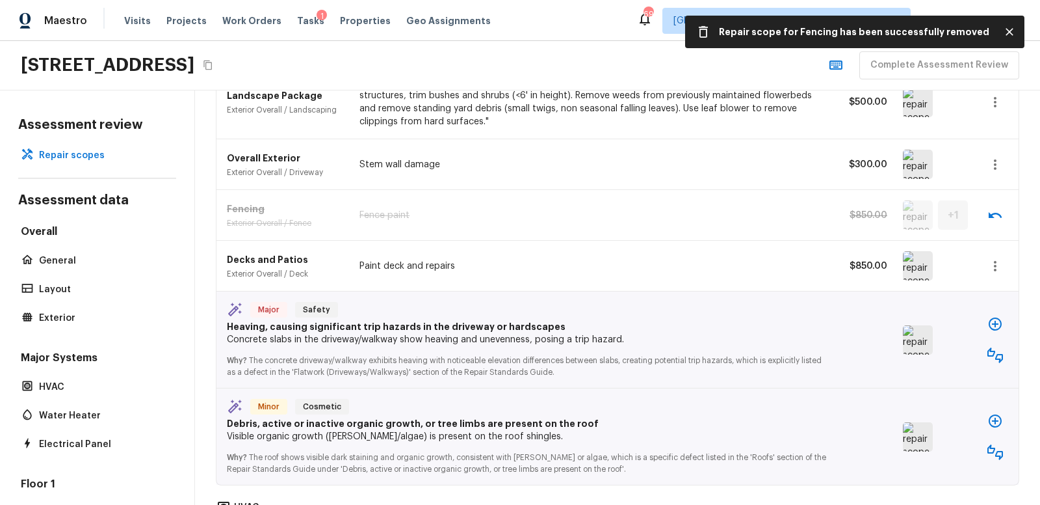
click at [912, 261] on img at bounding box center [918, 265] width 30 height 29
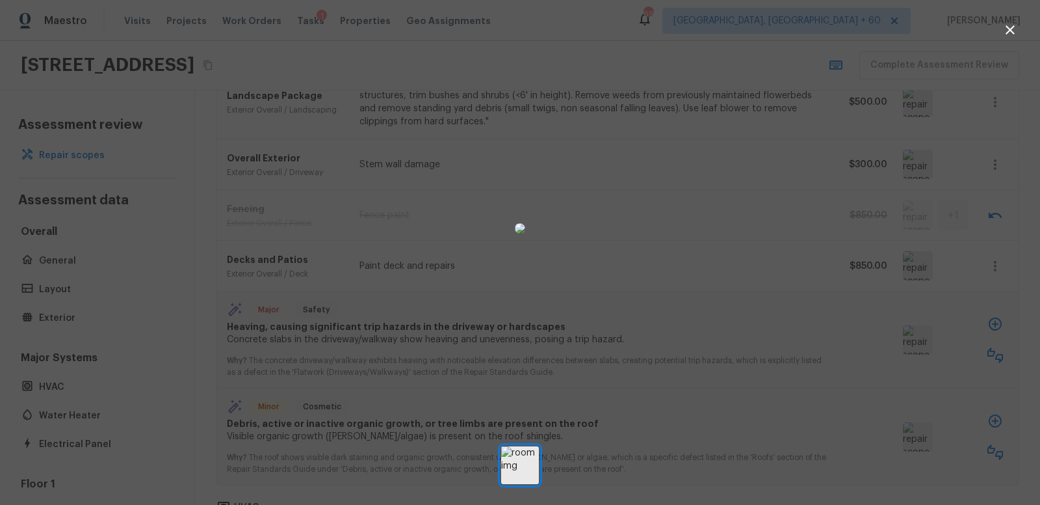
click at [828, 250] on div at bounding box center [520, 228] width 1040 height 415
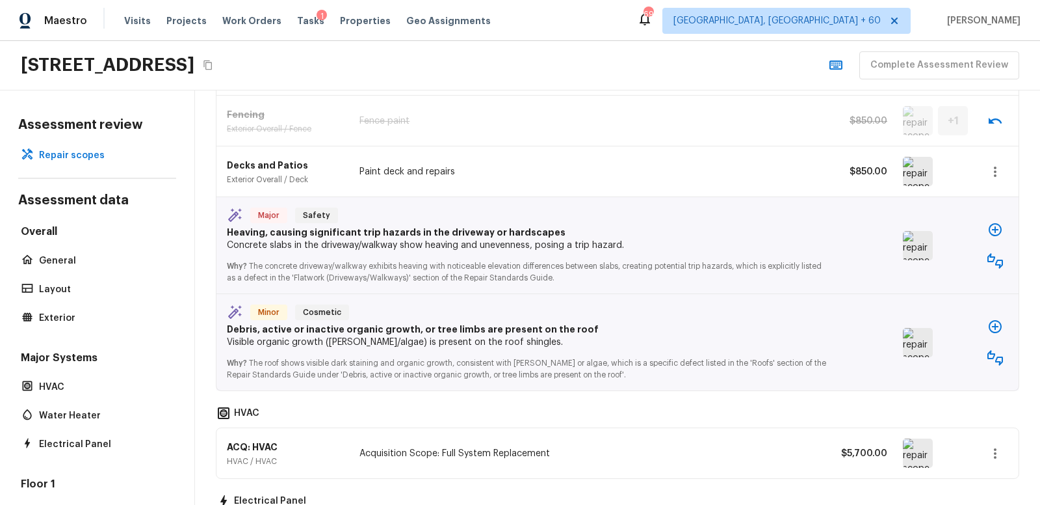
scroll to position [677, 0]
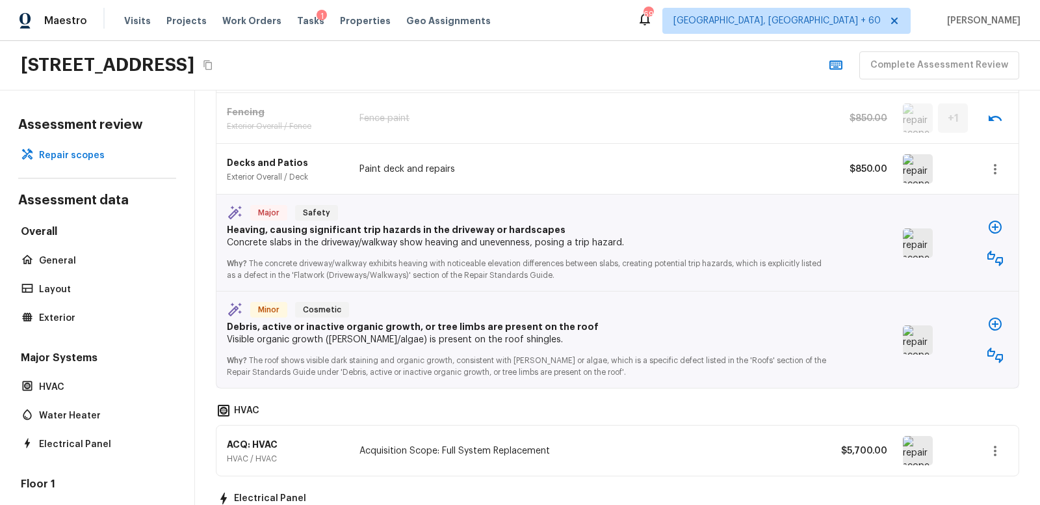
click at [927, 238] on img at bounding box center [918, 242] width 30 height 29
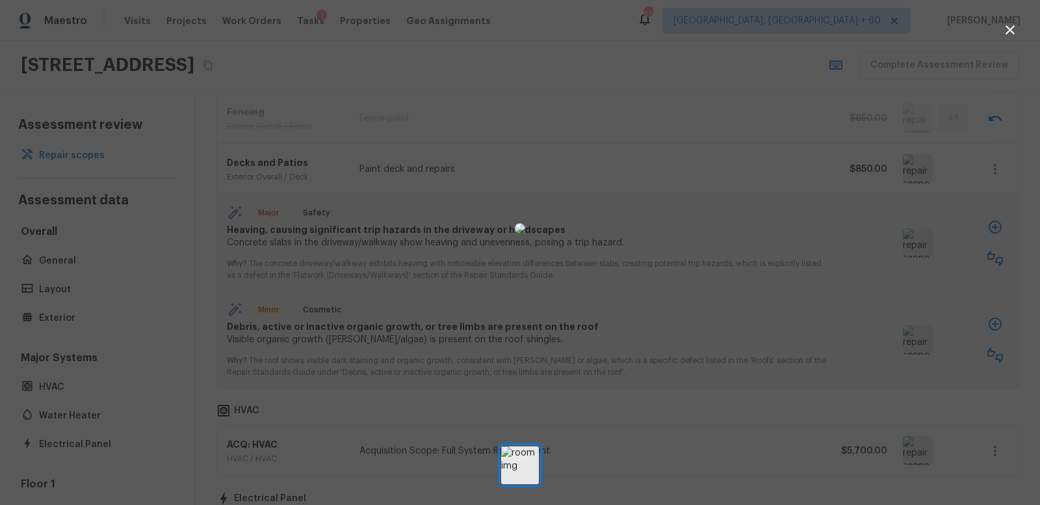
click at [843, 252] on div at bounding box center [520, 228] width 1040 height 415
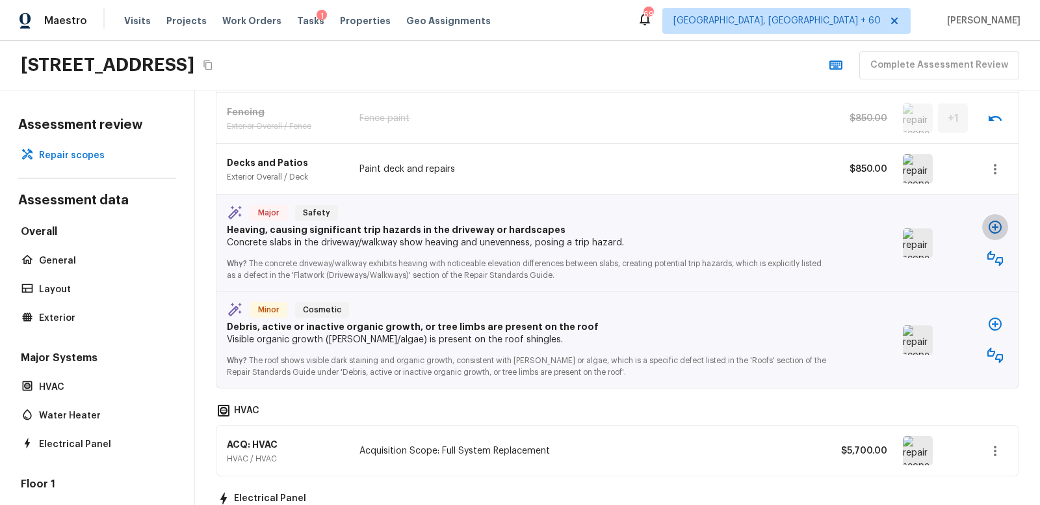
click at [995, 219] on icon "button" at bounding box center [996, 227] width 16 height 16
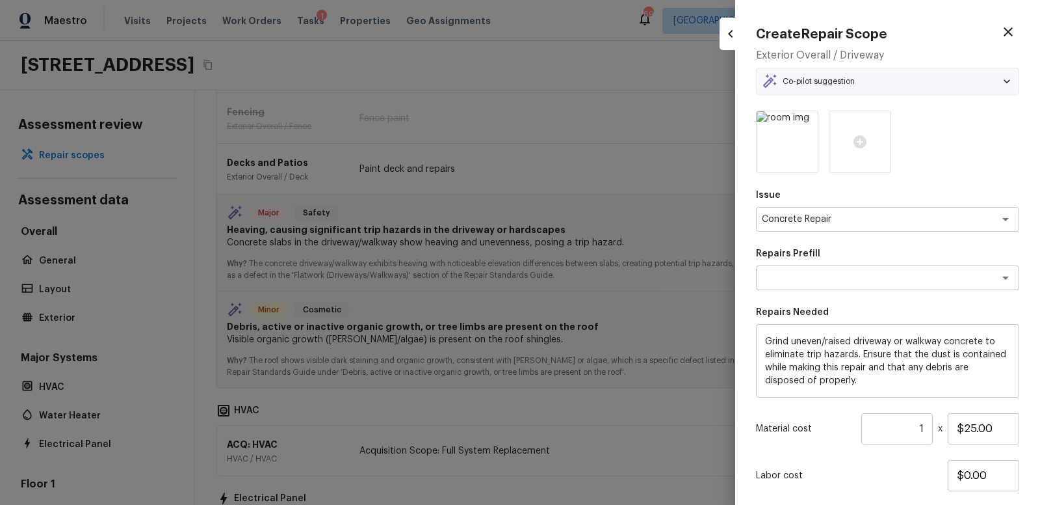
type textarea "Grind Concrete Tripping Hazard"
drag, startPoint x: 890, startPoint y: 427, endPoint x: 943, endPoint y: 423, distance: 54.2
click at [943, 423] on div "Material cost 1 ​ x $25.00" at bounding box center [887, 428] width 263 height 31
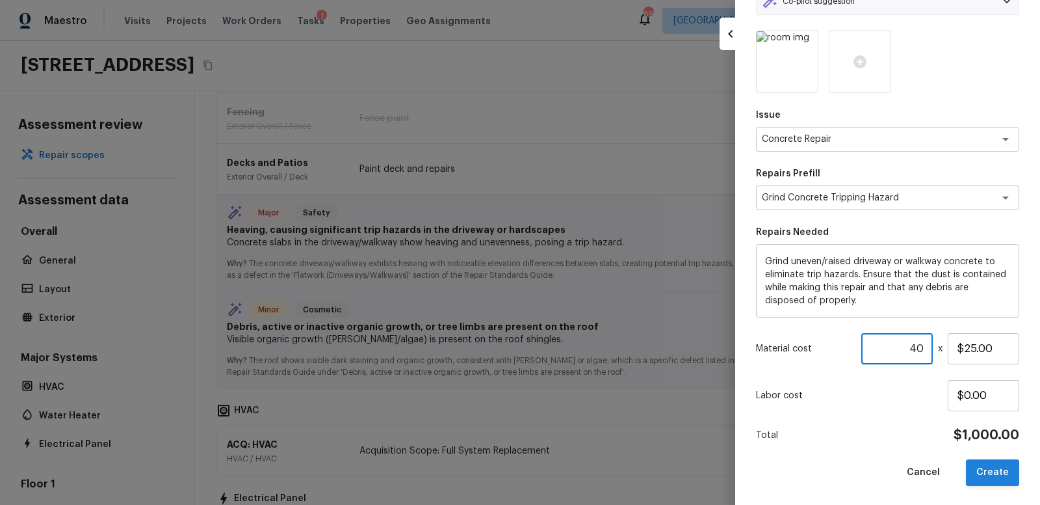
type input "40"
click at [999, 469] on button "Create" at bounding box center [992, 472] width 53 height 27
type input "1"
type input "$0.00"
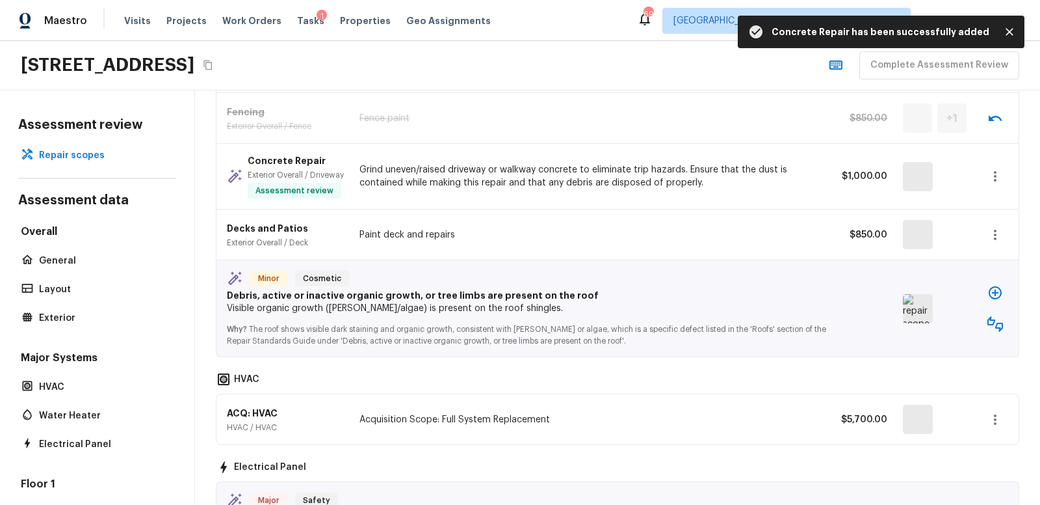
click at [917, 309] on img at bounding box center [918, 308] width 30 height 29
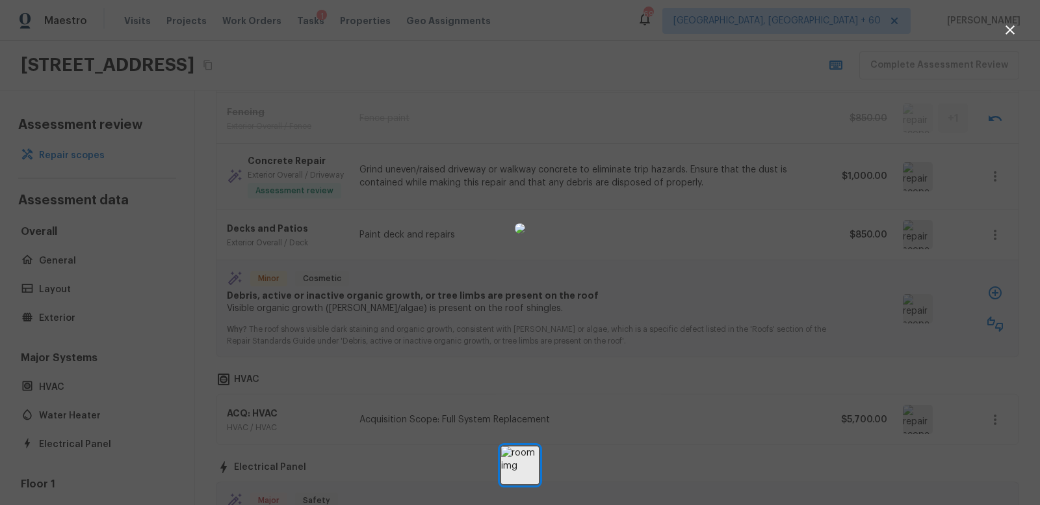
click at [847, 310] on div at bounding box center [520, 228] width 1040 height 415
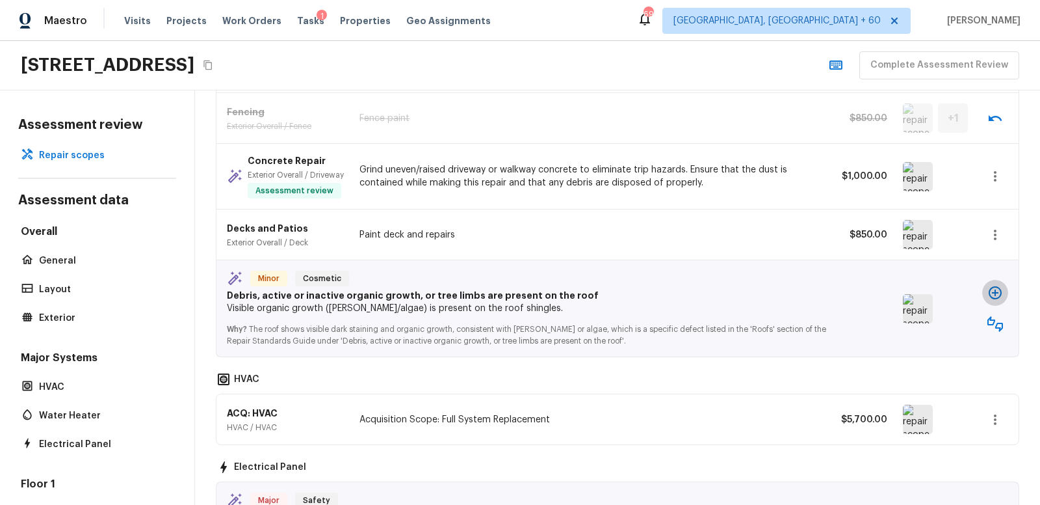
click at [994, 296] on icon "button" at bounding box center [996, 293] width 16 height 16
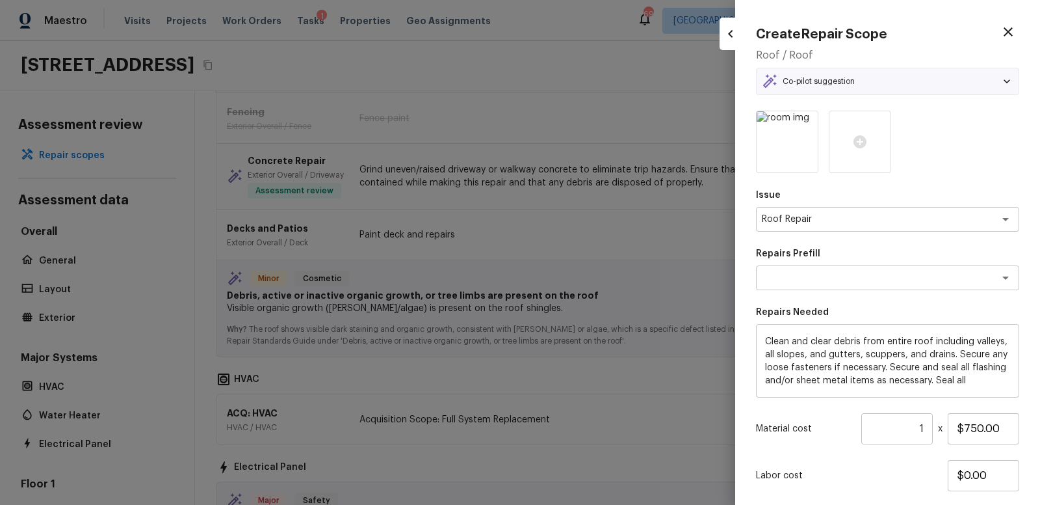
type textarea "Roof Service"
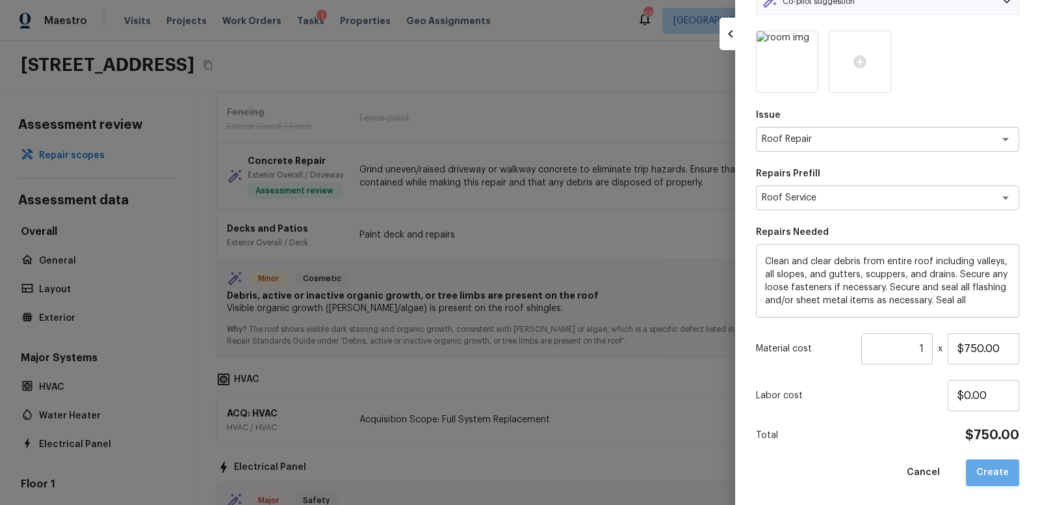
click at [1001, 470] on button "Create" at bounding box center [992, 472] width 53 height 27
type input "$0.00"
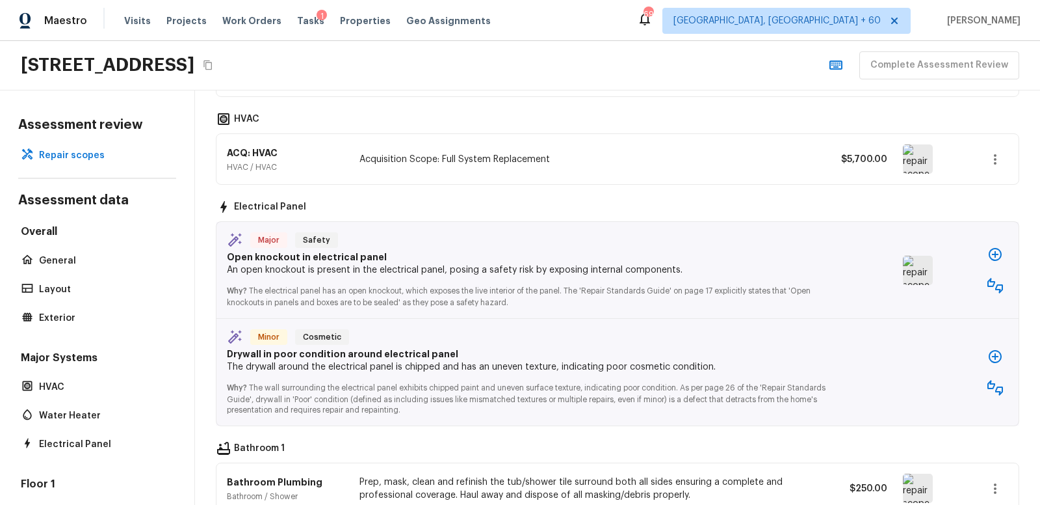
scroll to position [940, 0]
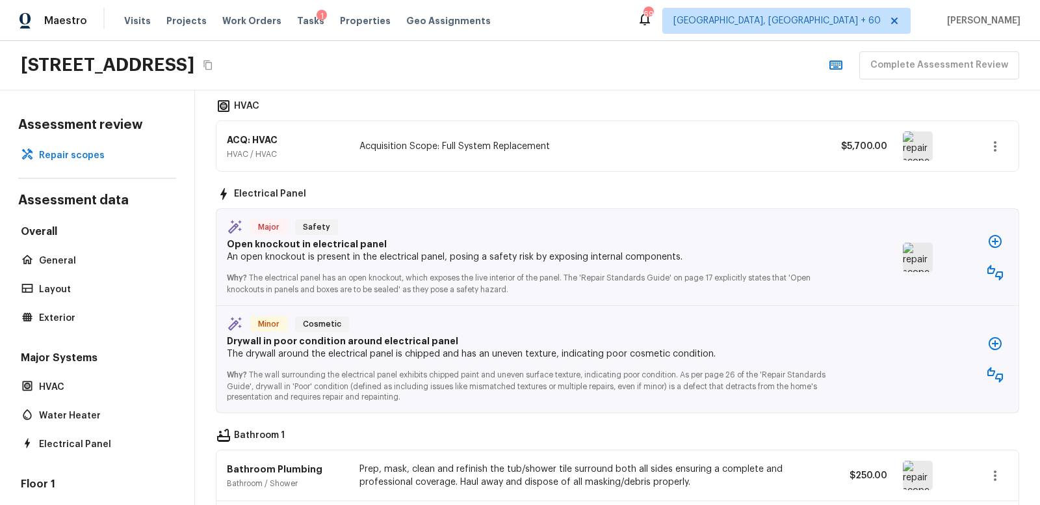
click at [920, 262] on img at bounding box center [918, 257] width 30 height 29
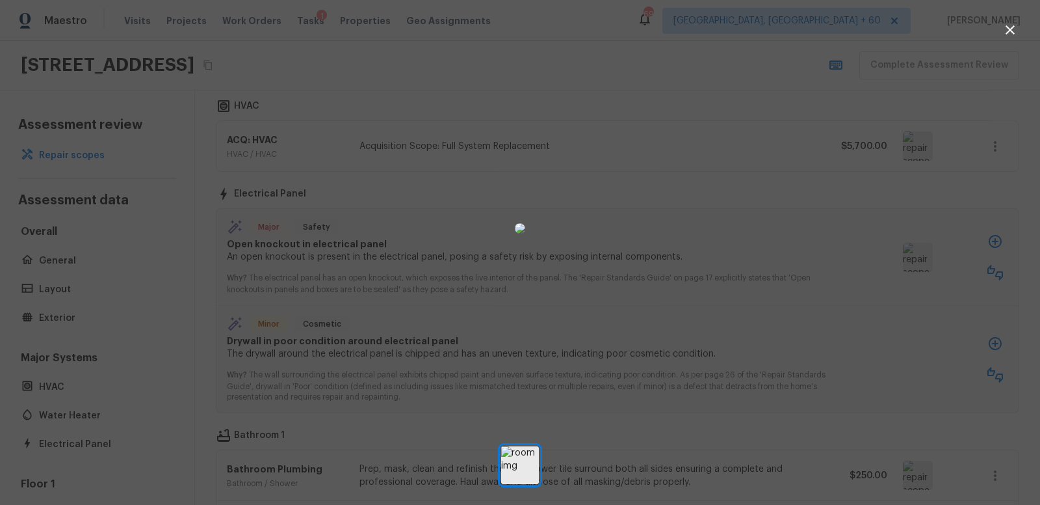
click at [1008, 29] on icon "button" at bounding box center [1011, 30] width 16 height 16
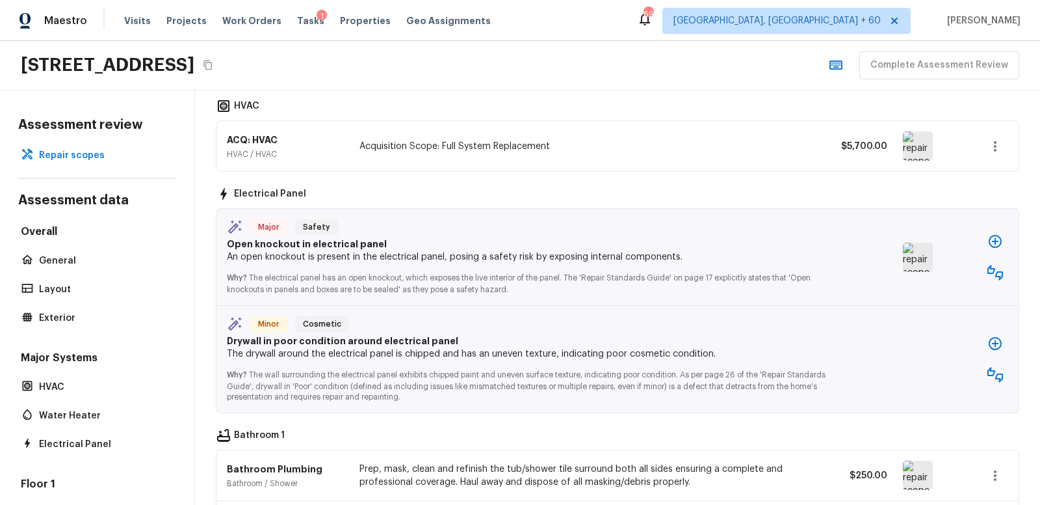
click at [997, 276] on icon "button" at bounding box center [996, 273] width 16 height 16
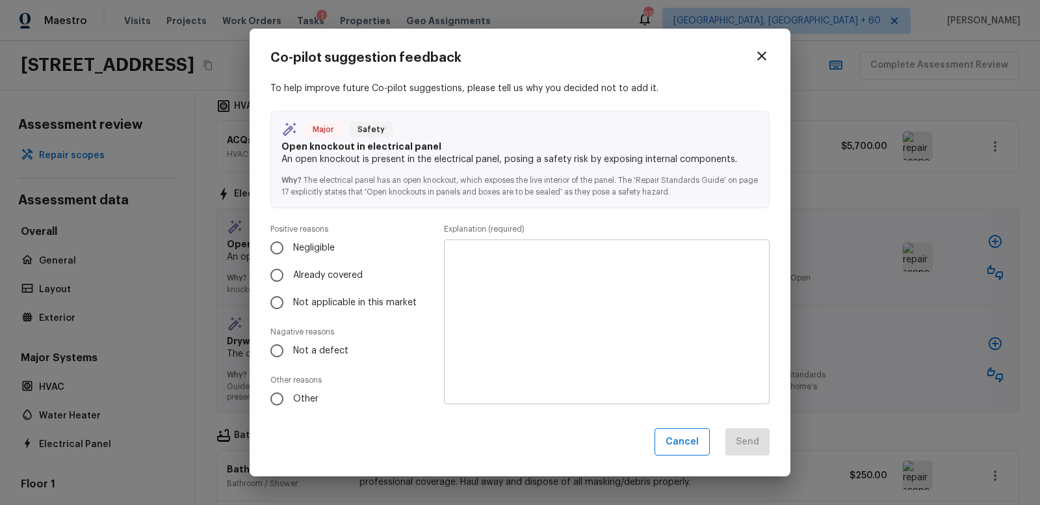
drag, startPoint x: 278, startPoint y: 397, endPoint x: 340, endPoint y: 380, distance: 64.0
click at [278, 396] on input "Other" at bounding box center [276, 398] width 27 height 27
radio input "true"
click at [508, 251] on textarea at bounding box center [607, 321] width 308 height 143
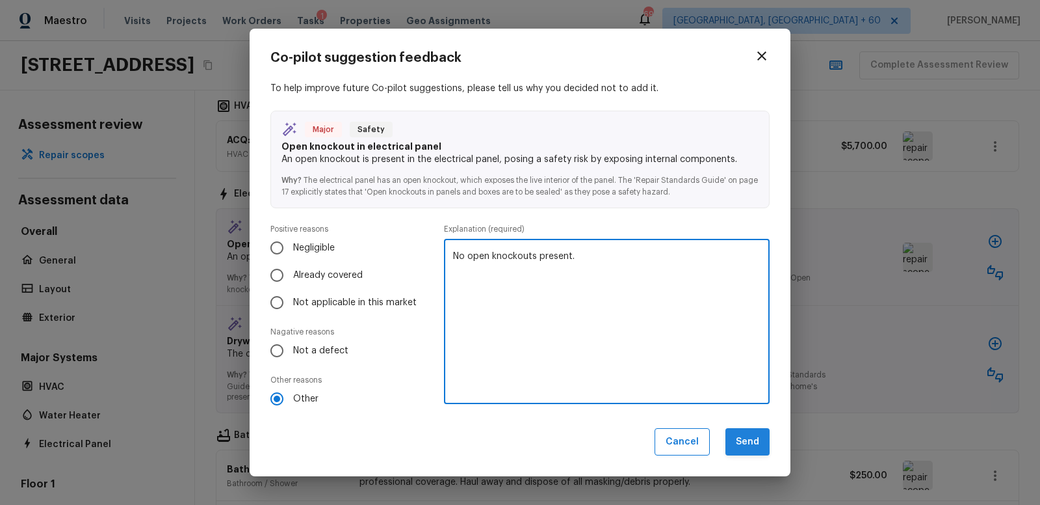
type textarea "No open knockouts present."
click at [747, 444] on button "Send" at bounding box center [748, 442] width 44 height 28
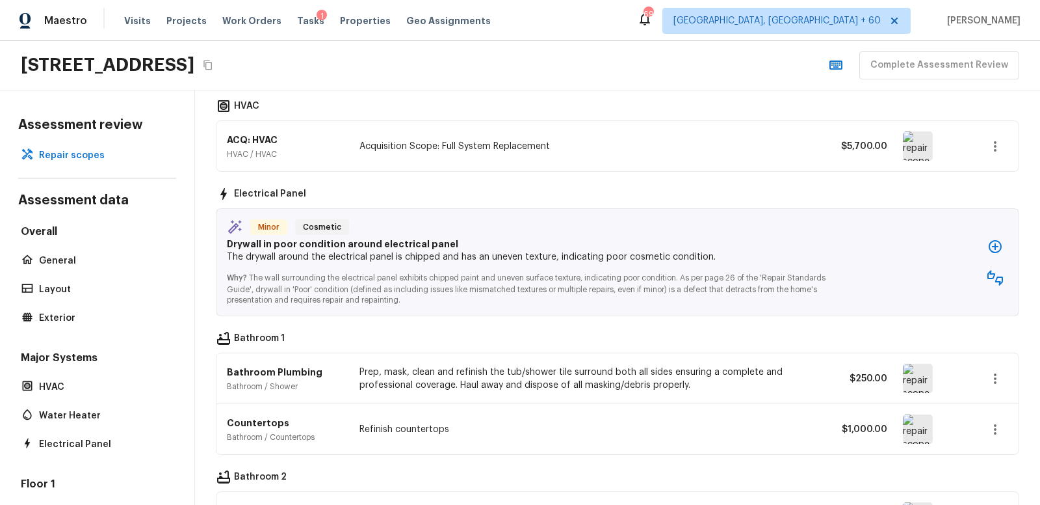
click at [998, 276] on icon "button" at bounding box center [996, 278] width 16 height 16
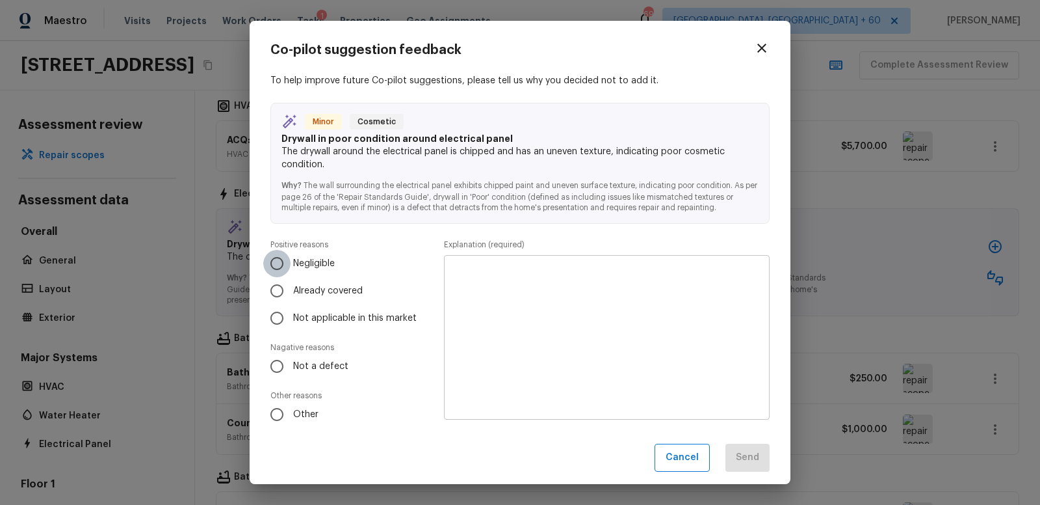
click at [276, 261] on input "Negligible" at bounding box center [276, 263] width 27 height 27
radio input "true"
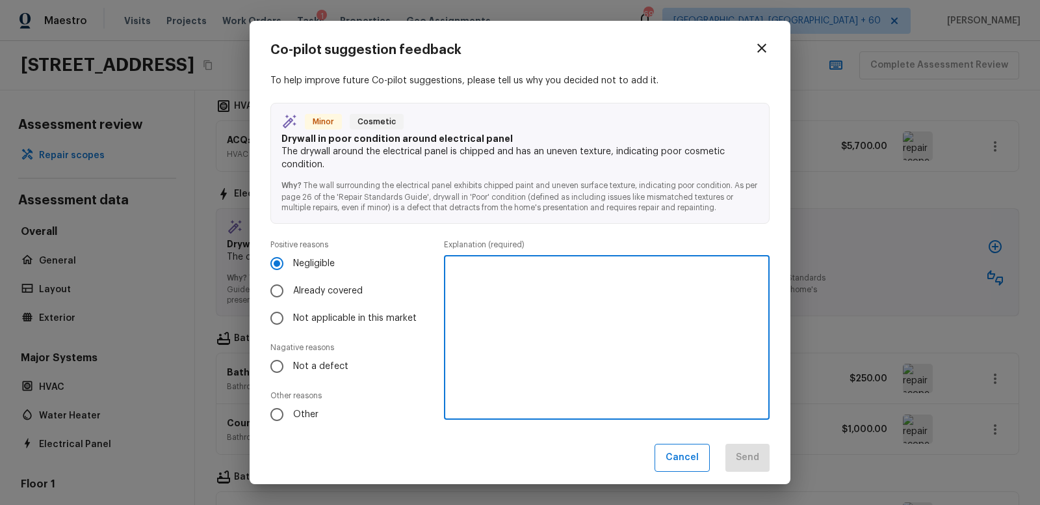
click at [500, 280] on textarea at bounding box center [607, 337] width 308 height 143
type textarea "Minimal damage to require repair."
click at [758, 456] on button "Send" at bounding box center [748, 457] width 44 height 28
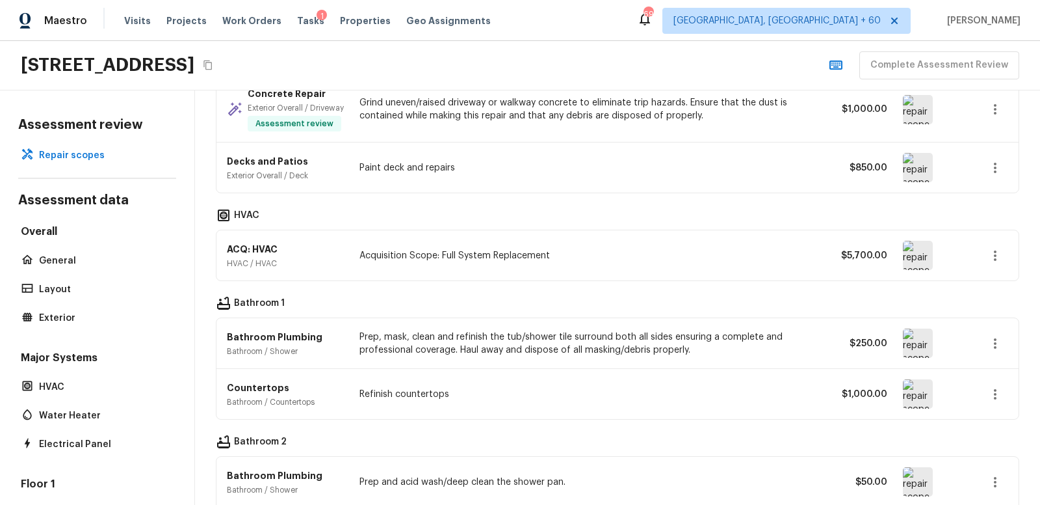
scroll to position [839, 0]
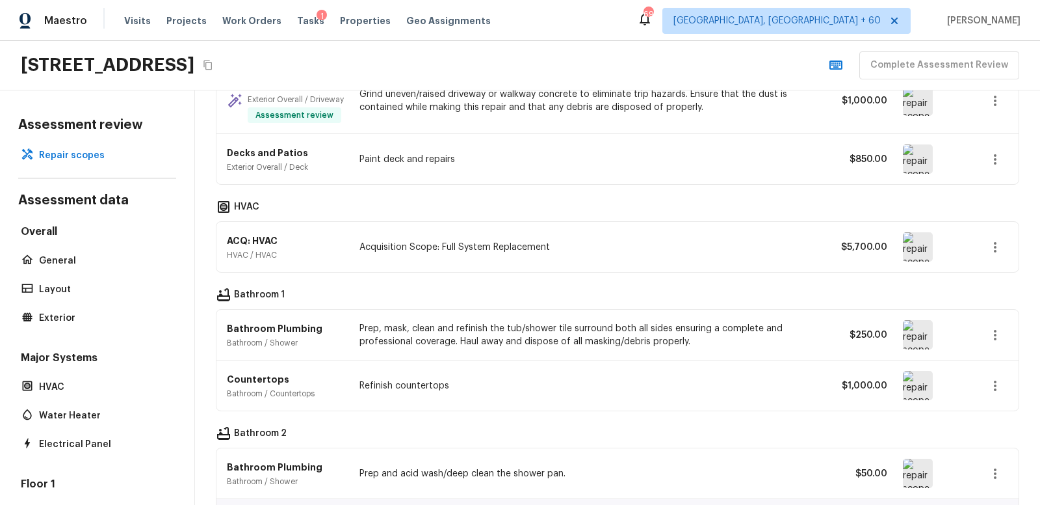
click at [927, 338] on img at bounding box center [918, 334] width 30 height 29
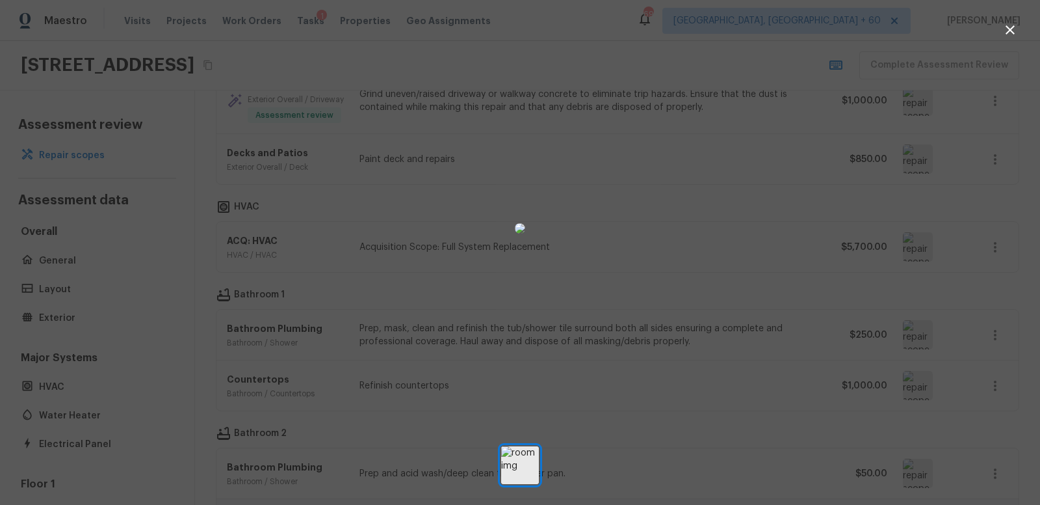
click at [961, 338] on div at bounding box center [520, 228] width 1040 height 415
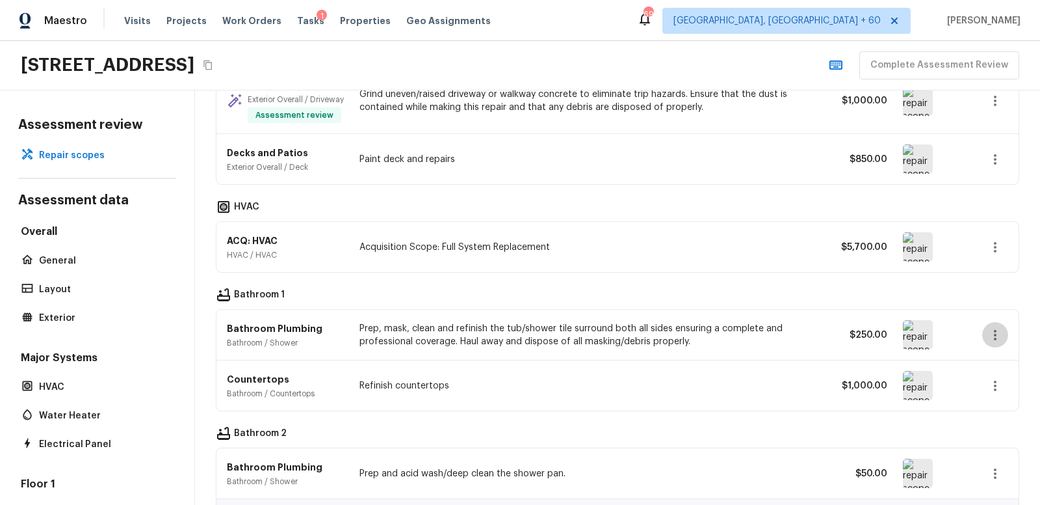
click at [996, 336] on icon "button" at bounding box center [996, 335] width 16 height 16
click at [968, 376] on li "Edit" at bounding box center [990, 375] width 85 height 39
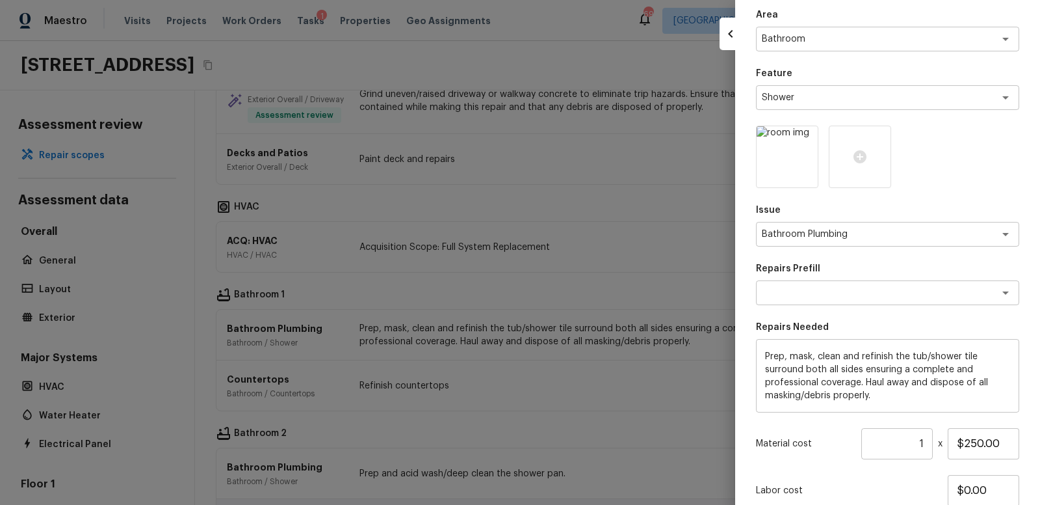
scroll to position [72, 0]
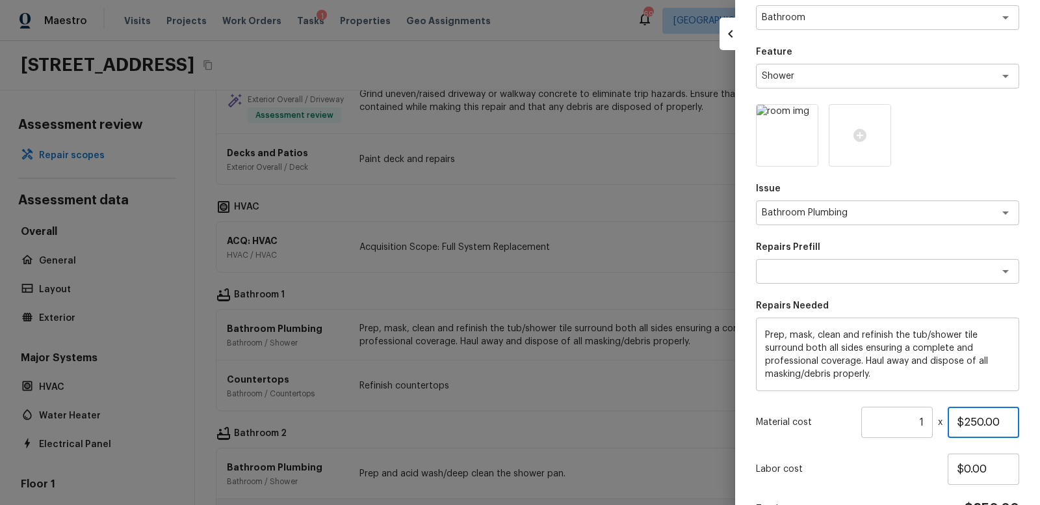
drag, startPoint x: 948, startPoint y: 422, endPoint x: 1005, endPoint y: 421, distance: 57.2
click at [1005, 421] on input "$250.00" at bounding box center [984, 421] width 72 height 31
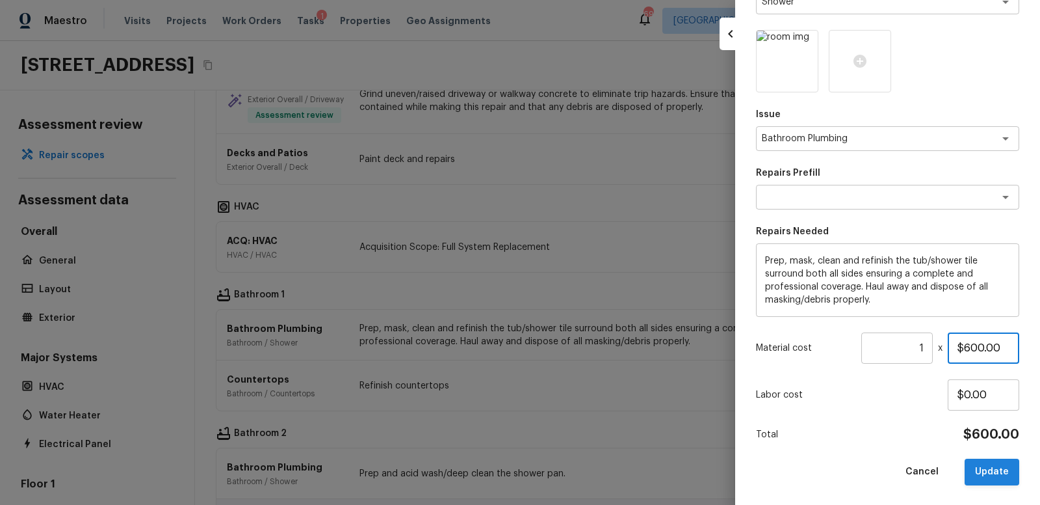
type input "$600.00"
click at [994, 468] on button "Update" at bounding box center [992, 471] width 55 height 27
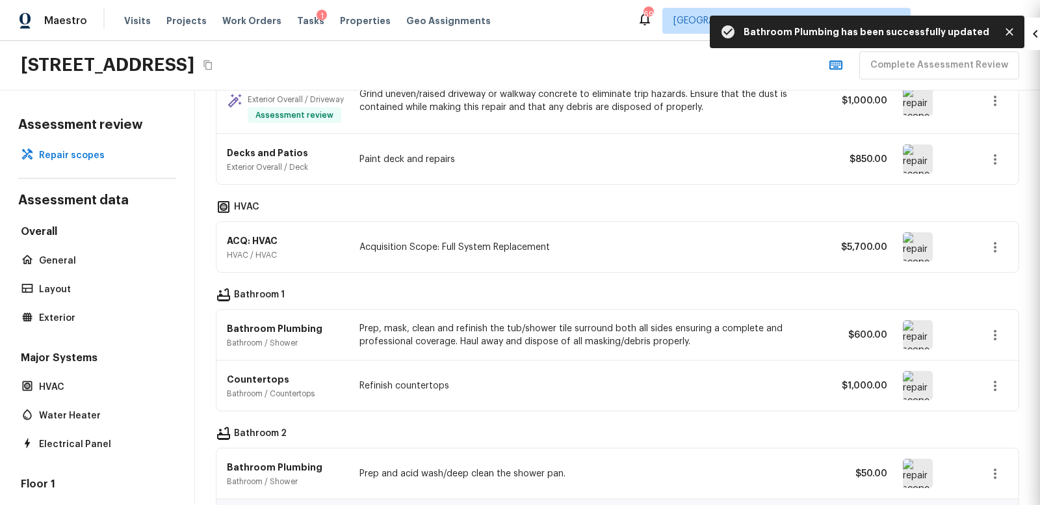
type input "$0.00"
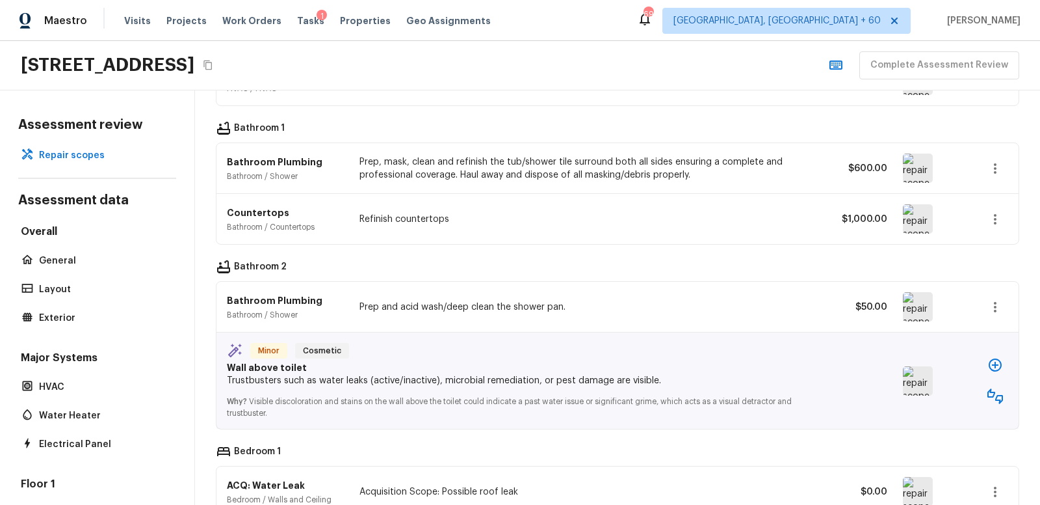
scroll to position [1006, 0]
click at [916, 308] on img at bounding box center [918, 305] width 30 height 29
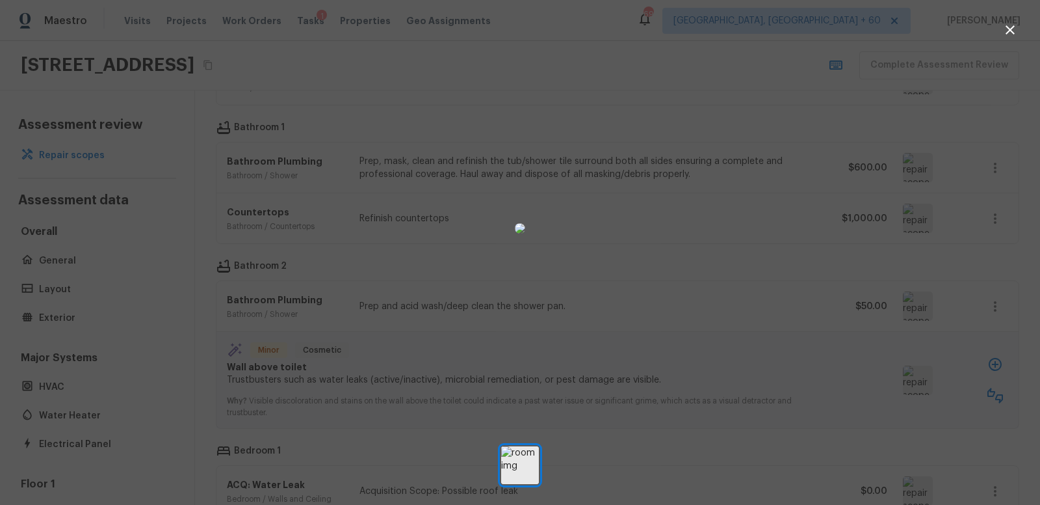
click at [783, 296] on div at bounding box center [520, 228] width 1040 height 415
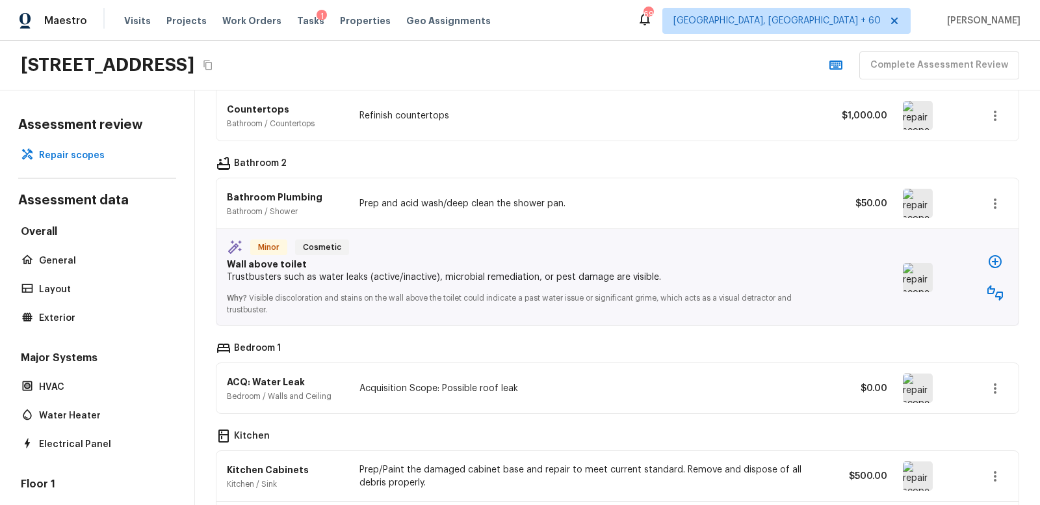
scroll to position [1111, 0]
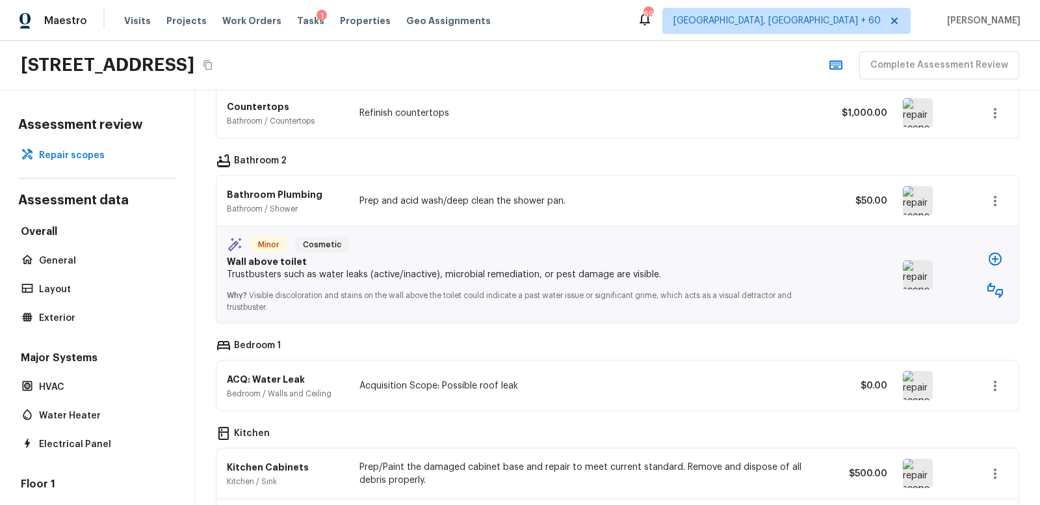
click at [919, 280] on img at bounding box center [918, 274] width 30 height 29
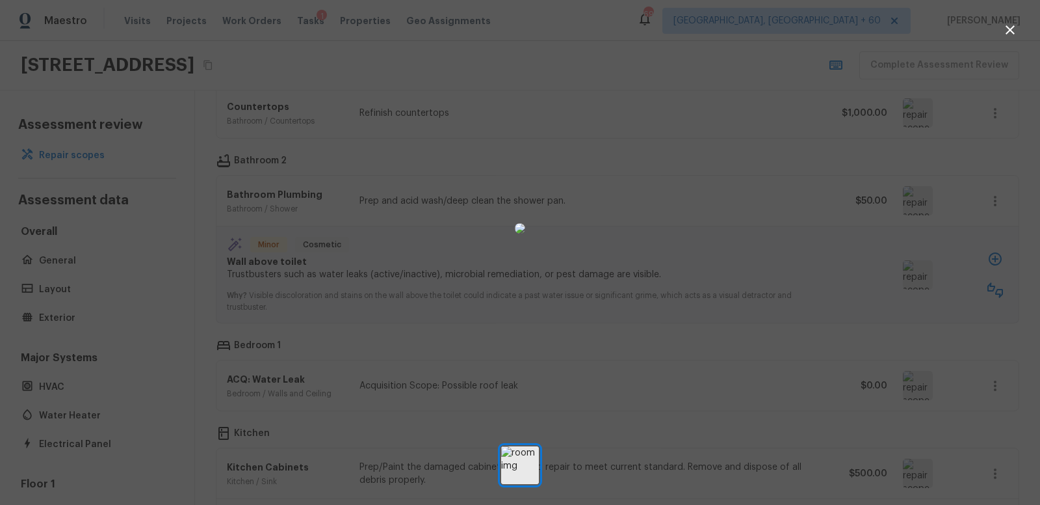
click at [747, 274] on div at bounding box center [520, 228] width 1040 height 415
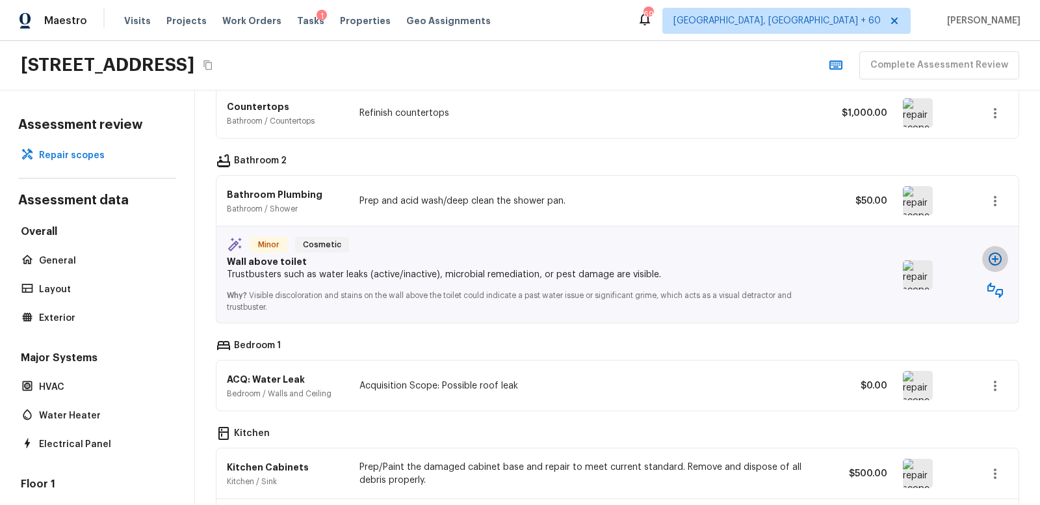
click at [994, 261] on icon "button" at bounding box center [995, 258] width 13 height 13
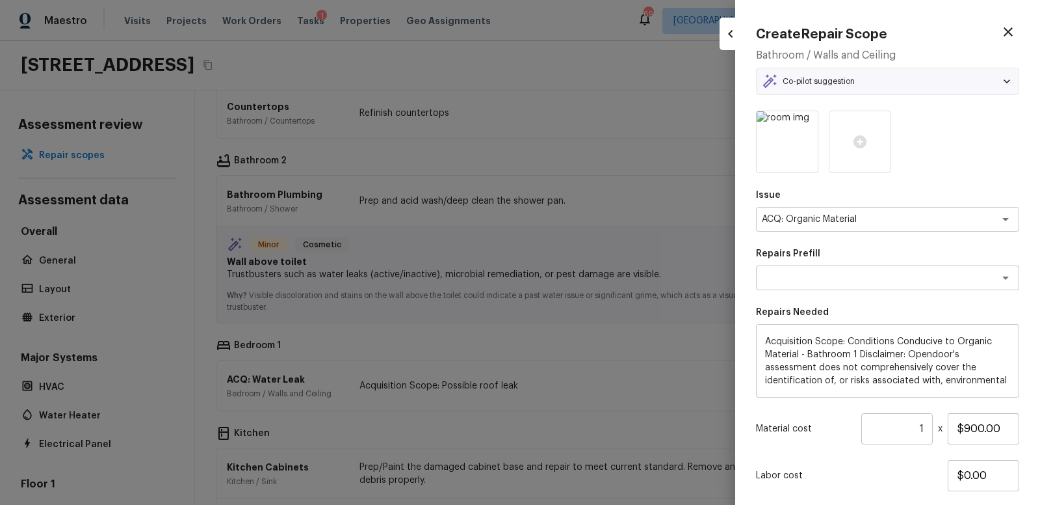
type textarea "Organic Material - Bathroom 1"
click at [1008, 33] on icon "button" at bounding box center [1009, 32] width 16 height 16
type input "$0.00"
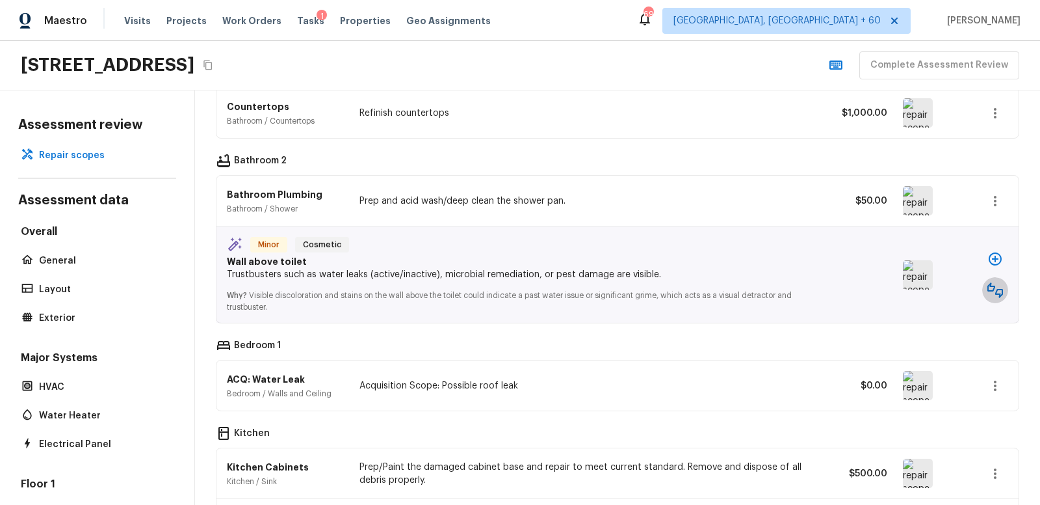
click at [995, 293] on icon "button" at bounding box center [996, 290] width 16 height 16
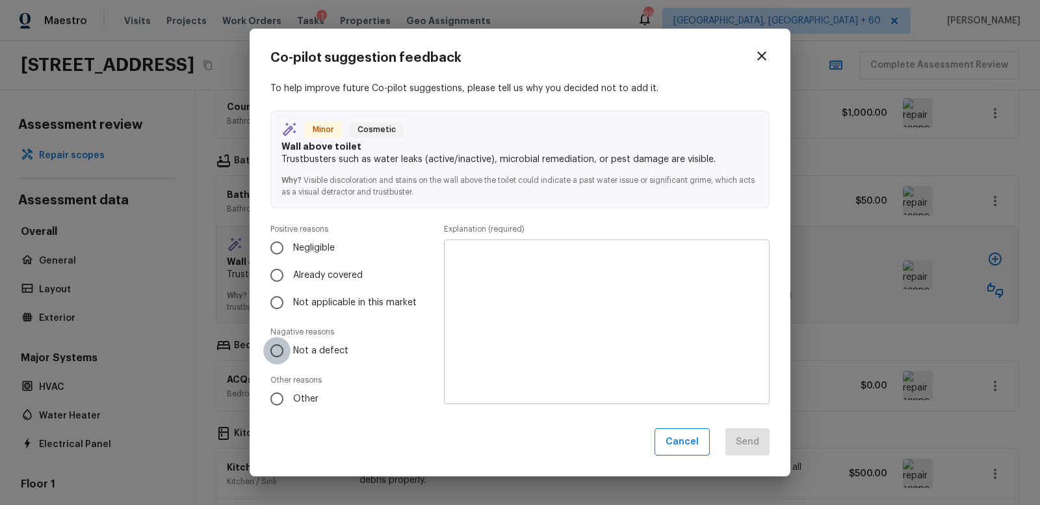
click at [280, 348] on input "Not a defect" at bounding box center [276, 350] width 27 height 27
radio input "true"
click at [490, 268] on textarea at bounding box center [607, 321] width 308 height 143
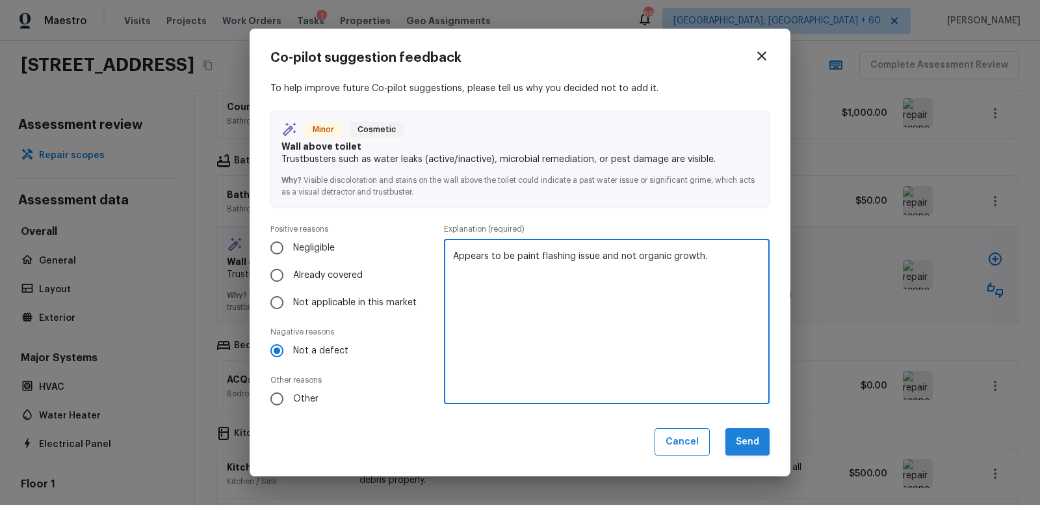
type textarea "Appears to be paint flashing issue and not organic growth."
click at [748, 436] on button "Send" at bounding box center [748, 442] width 44 height 28
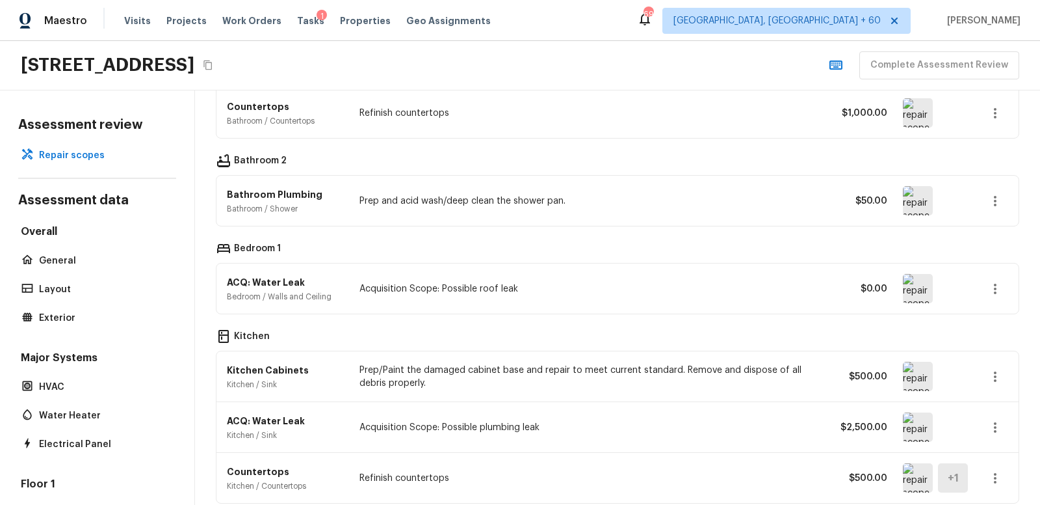
click at [918, 290] on img at bounding box center [918, 288] width 30 height 29
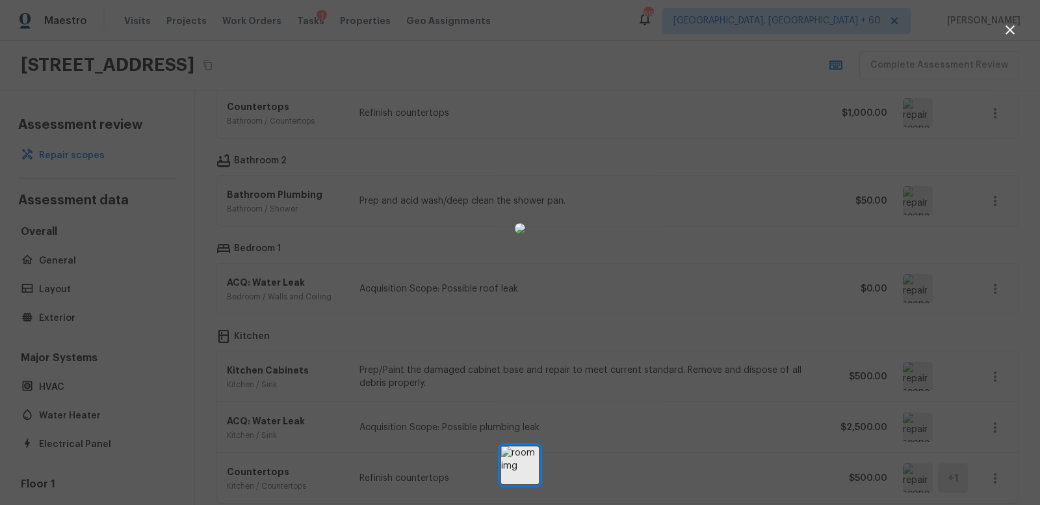
click at [1014, 28] on icon "button" at bounding box center [1011, 30] width 16 height 16
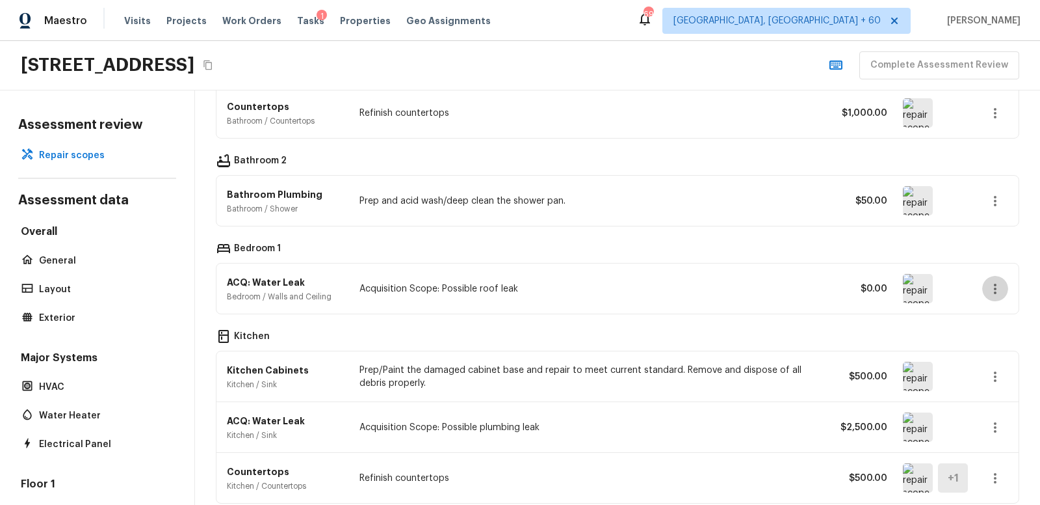
click at [998, 289] on icon "button" at bounding box center [996, 289] width 16 height 16
click at [974, 371] on li "Remove" at bounding box center [990, 367] width 85 height 39
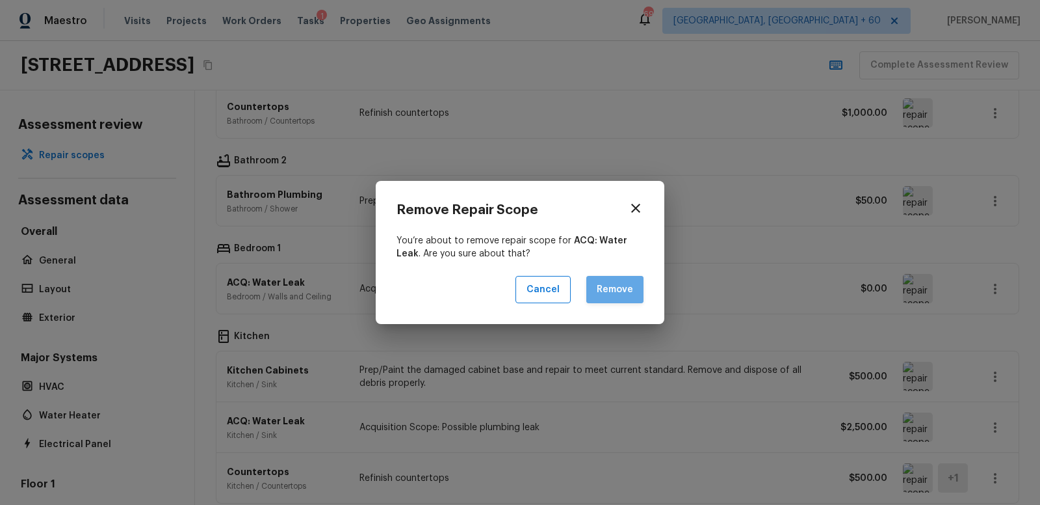
click at [609, 290] on button "Remove" at bounding box center [615, 290] width 57 height 28
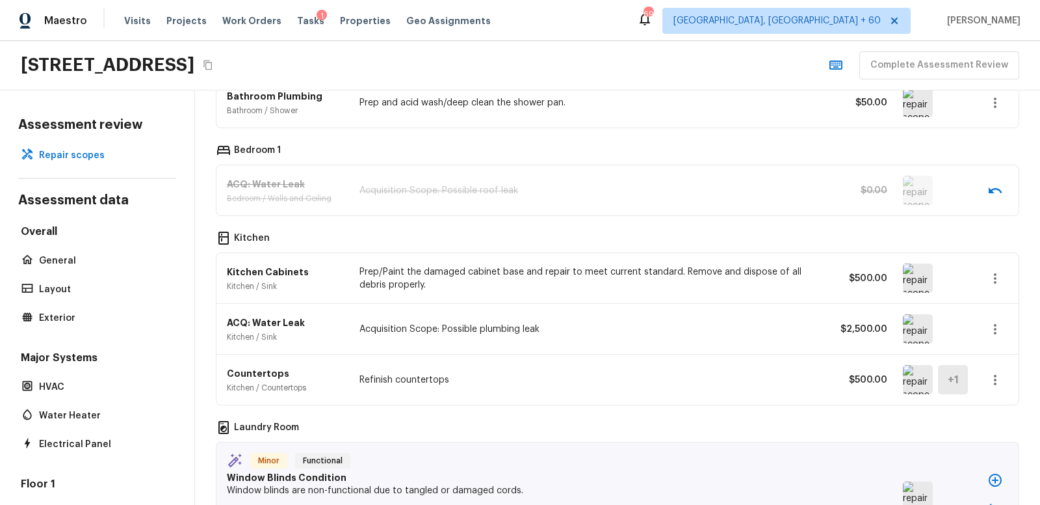
scroll to position [1248, 0]
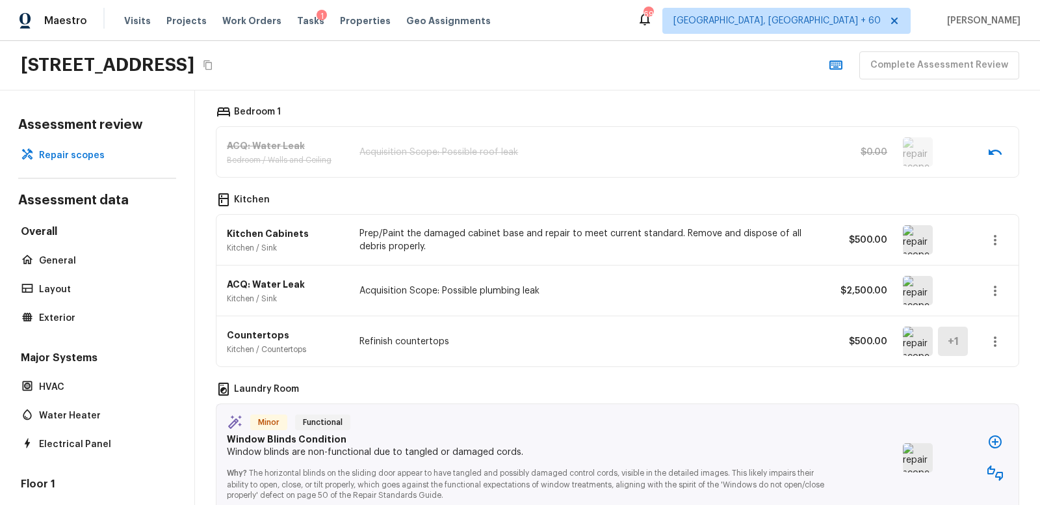
click at [917, 291] on img at bounding box center [918, 290] width 30 height 29
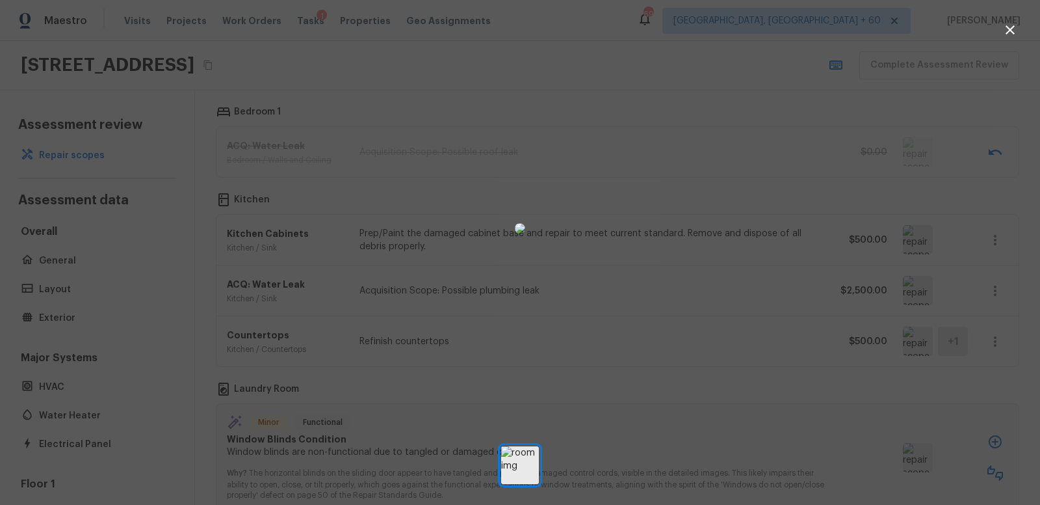
click at [996, 293] on div at bounding box center [520, 228] width 1040 height 415
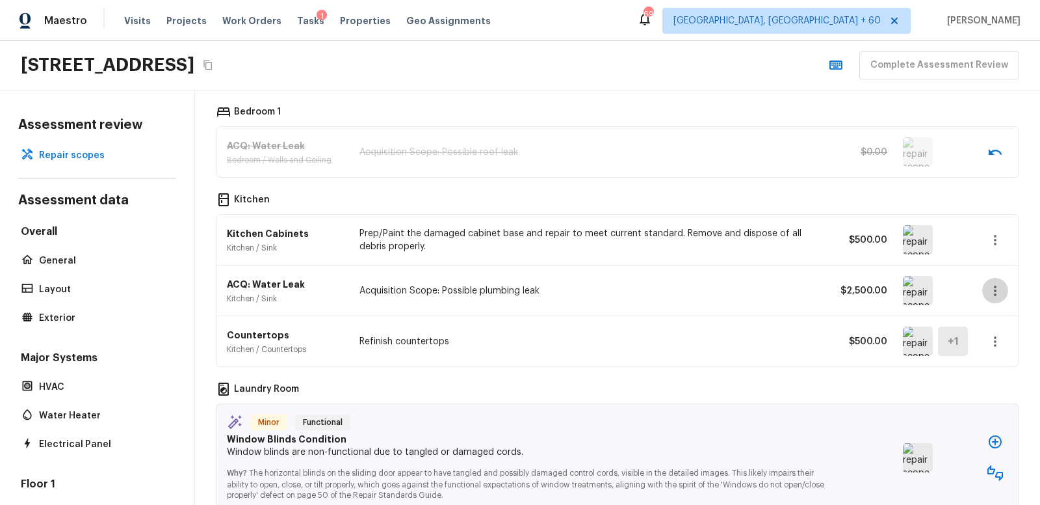
click at [999, 287] on icon "button" at bounding box center [996, 291] width 16 height 16
click at [969, 328] on li "Edit" at bounding box center [990, 329] width 85 height 39
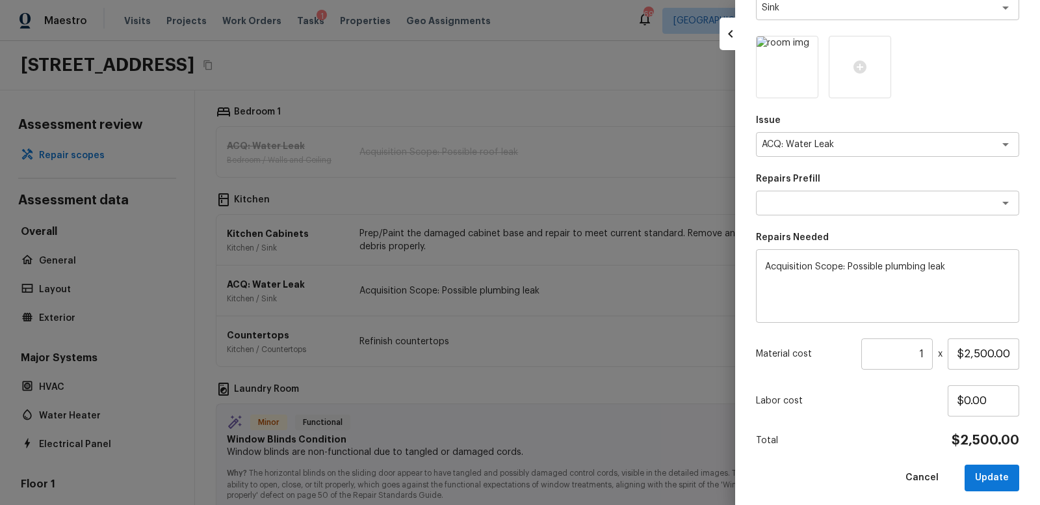
scroll to position [140, 0]
drag, startPoint x: 953, startPoint y: 352, endPoint x: 1040, endPoint y: 354, distance: 86.5
click at [1040, 354] on div "Update Repair Scope Area Kitchen x ​ Feature Sink x ​ Issue ACQ: Water Leak x ​…" at bounding box center [887, 252] width 305 height 505
click at [997, 478] on button "Update" at bounding box center [992, 477] width 55 height 27
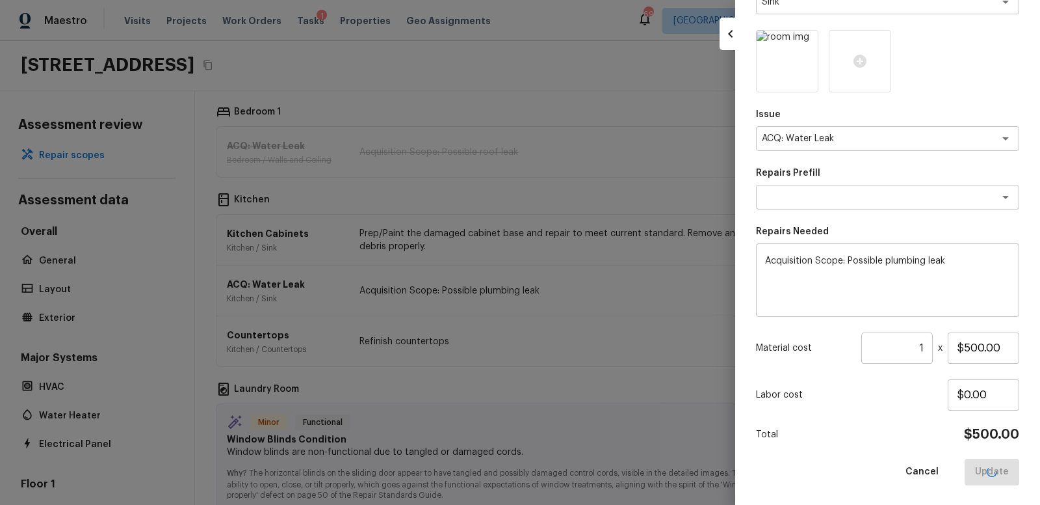
type input "$2,500.00"
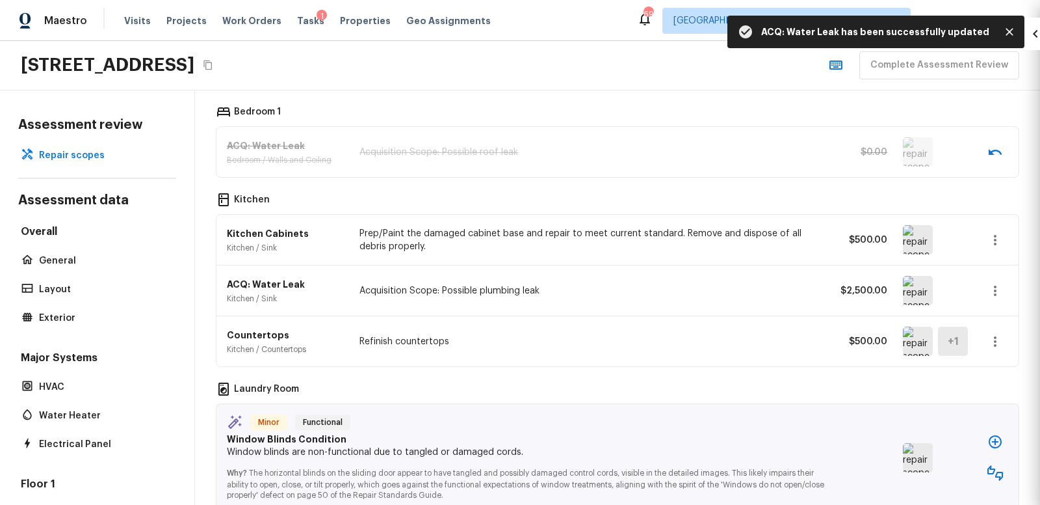
type input "$0.00"
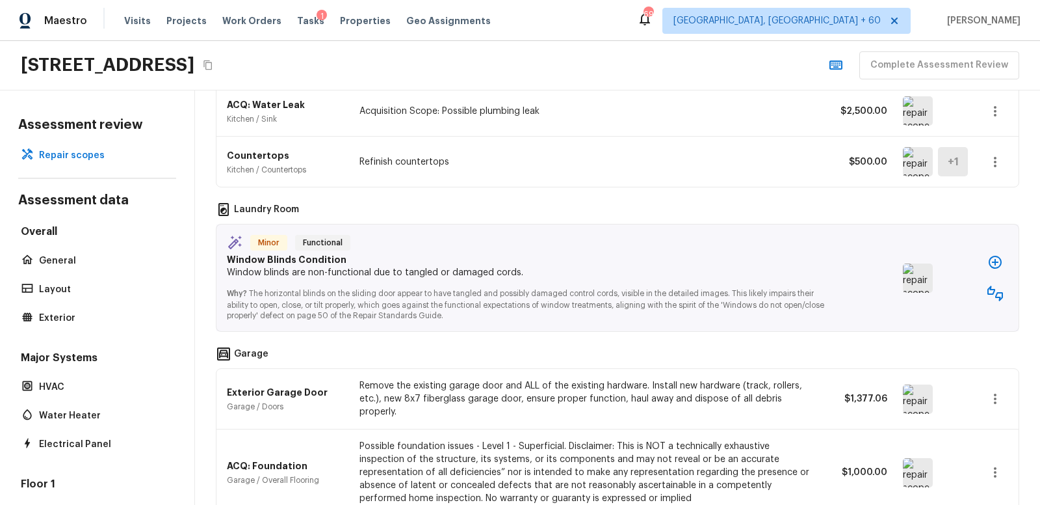
scroll to position [1431, 0]
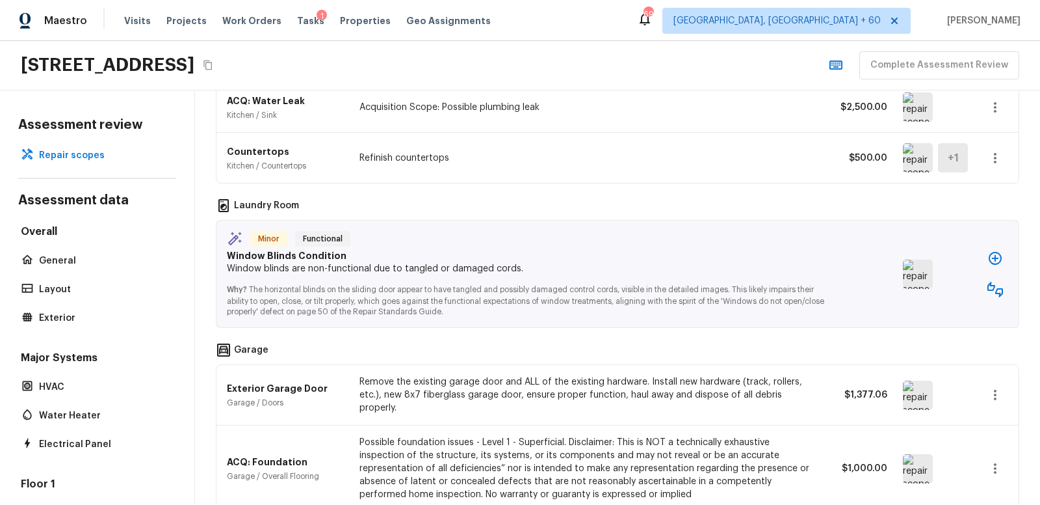
click at [915, 274] on img at bounding box center [918, 273] width 30 height 29
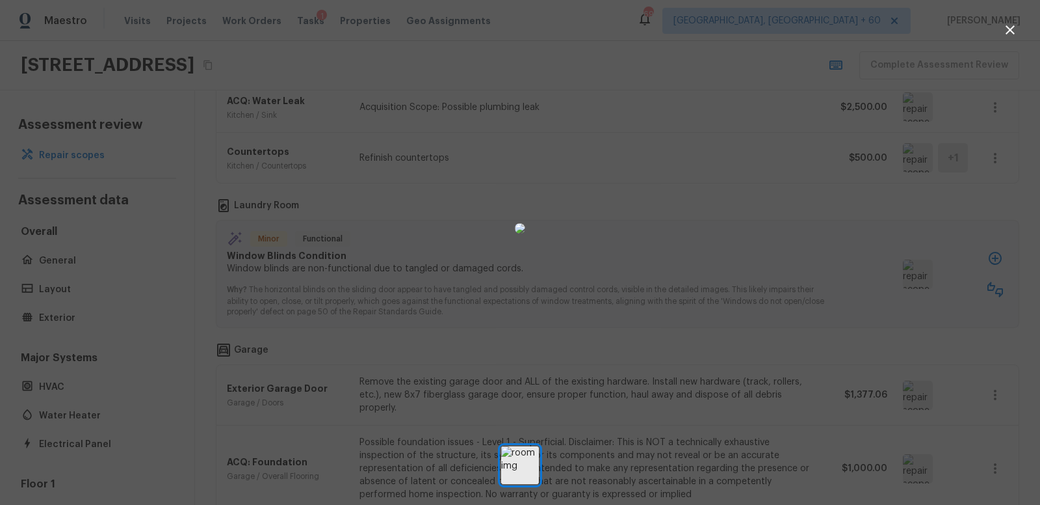
click at [853, 274] on div at bounding box center [520, 228] width 1040 height 415
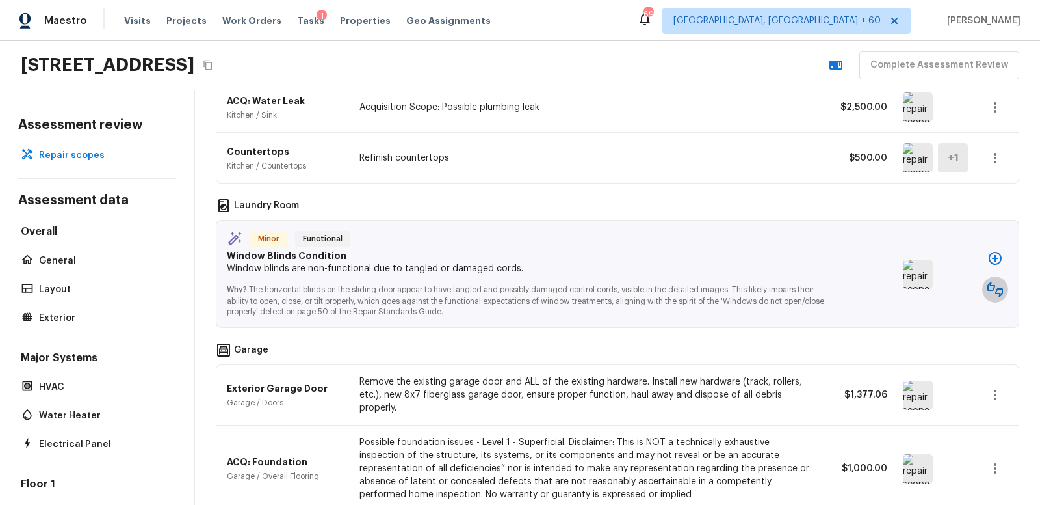
click at [999, 285] on icon "button" at bounding box center [996, 290] width 16 height 16
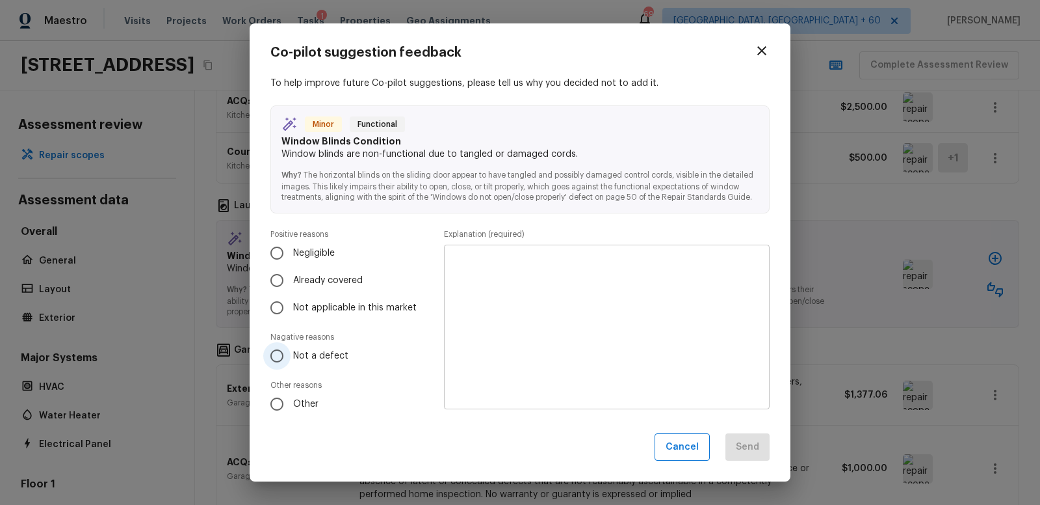
click at [278, 357] on input "Not a defect" at bounding box center [276, 355] width 27 height 27
radio input "true"
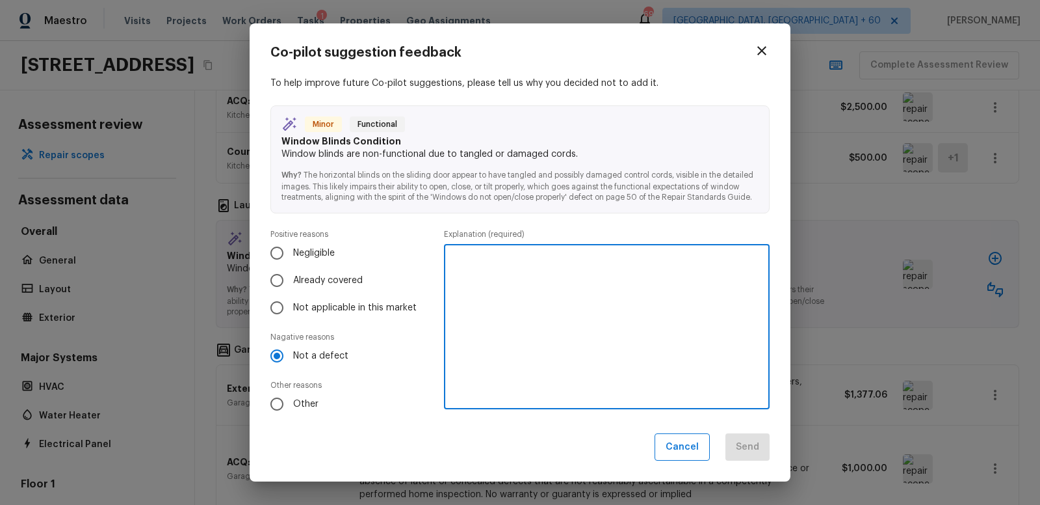
click at [486, 265] on textarea at bounding box center [607, 326] width 308 height 143
type textarea "l"
type textarea "B"
type textarea "1" mini blinds will be removed as debris at reno."
click at [751, 449] on button "Send" at bounding box center [748, 447] width 44 height 28
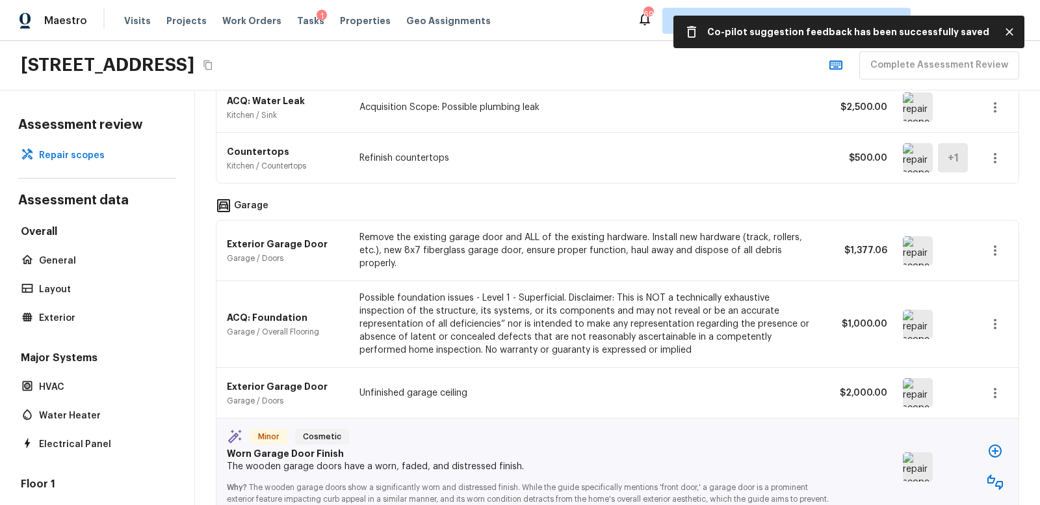
click at [917, 246] on img at bounding box center [918, 250] width 30 height 29
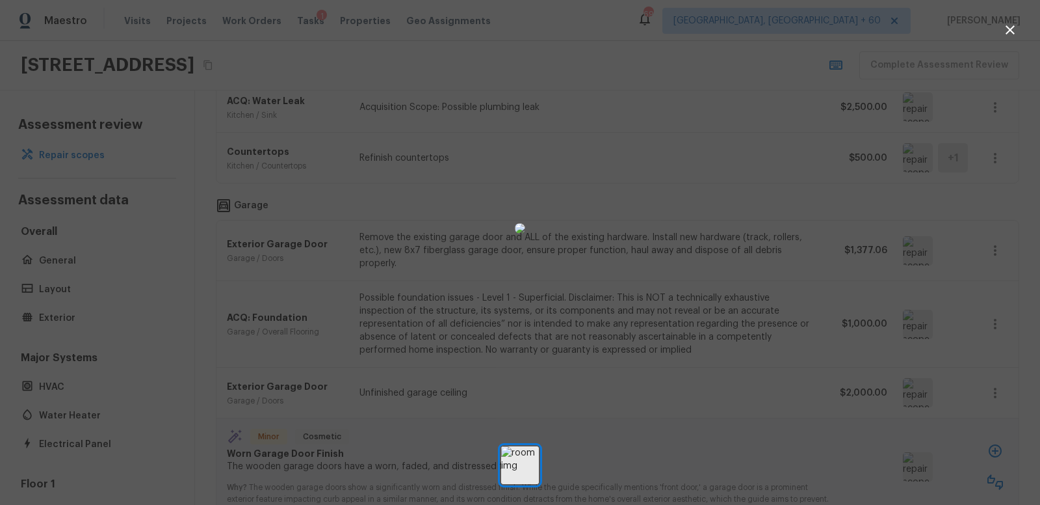
click at [819, 265] on div at bounding box center [520, 228] width 1040 height 415
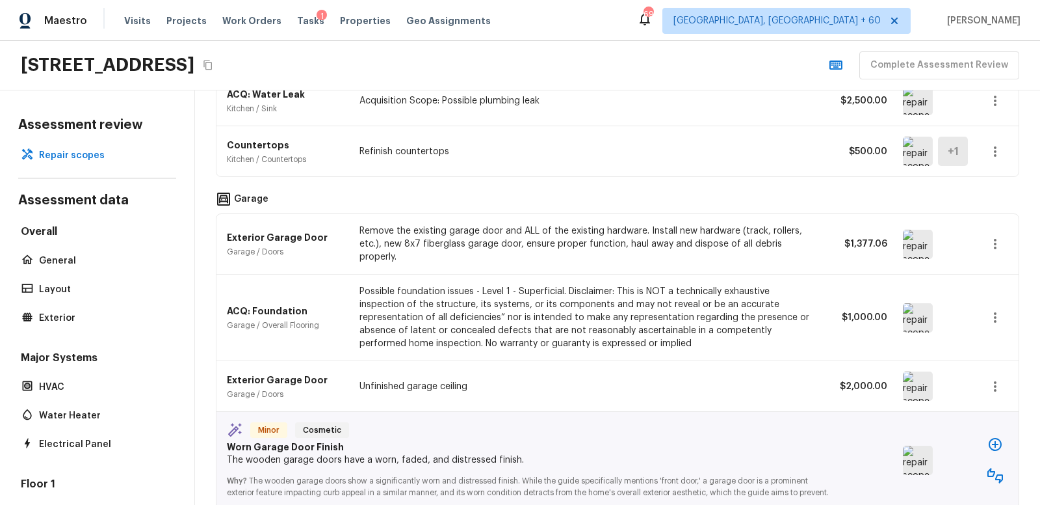
scroll to position [1439, 0]
click at [994, 237] on icon "button" at bounding box center [996, 243] width 16 height 16
click at [969, 272] on li "Edit" at bounding box center [990, 275] width 85 height 39
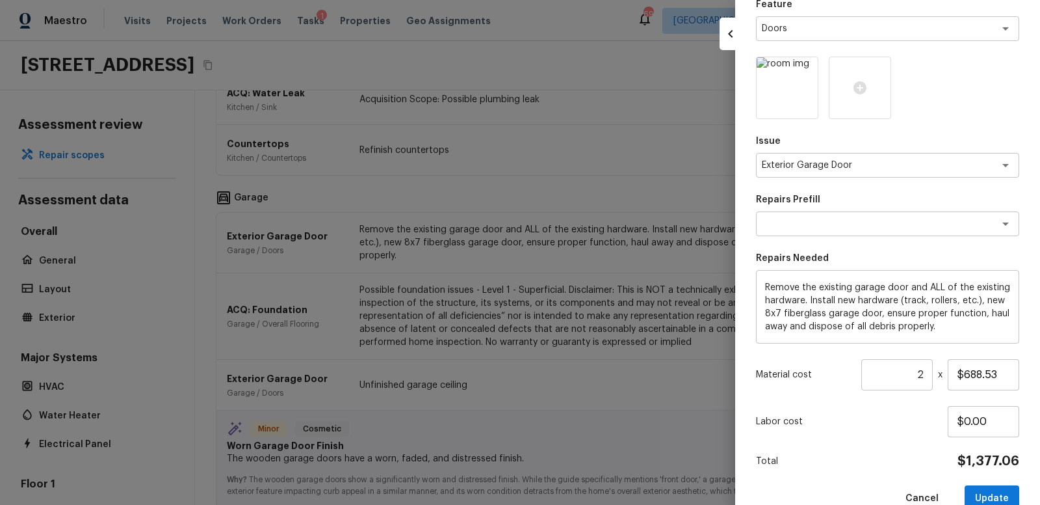
scroll to position [125, 0]
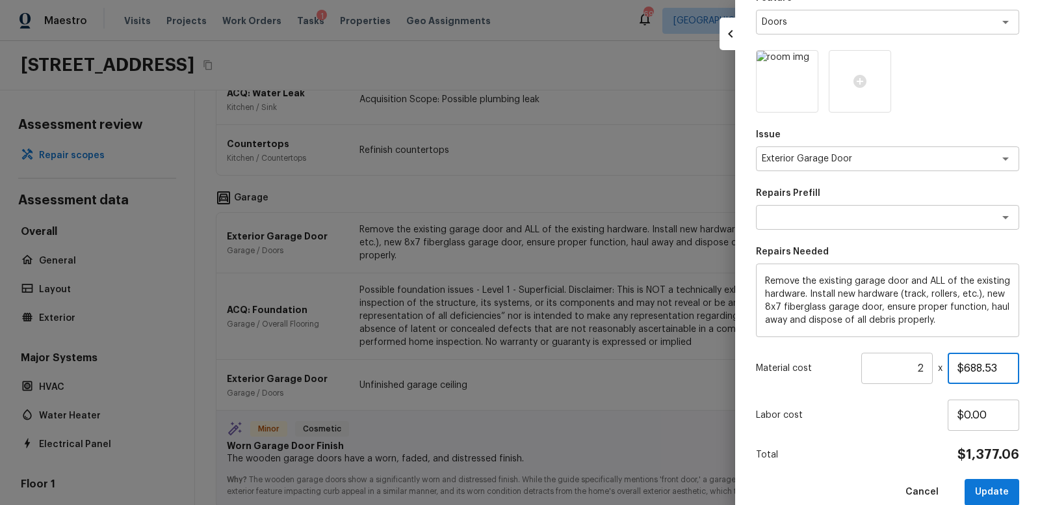
drag, startPoint x: 954, startPoint y: 367, endPoint x: 1021, endPoint y: 368, distance: 67.0
click at [1021, 368] on div "Update Repair Scope Area Garage x ​ Feature Doors x ​ Issue Exterior Garage Doo…" at bounding box center [887, 252] width 305 height 505
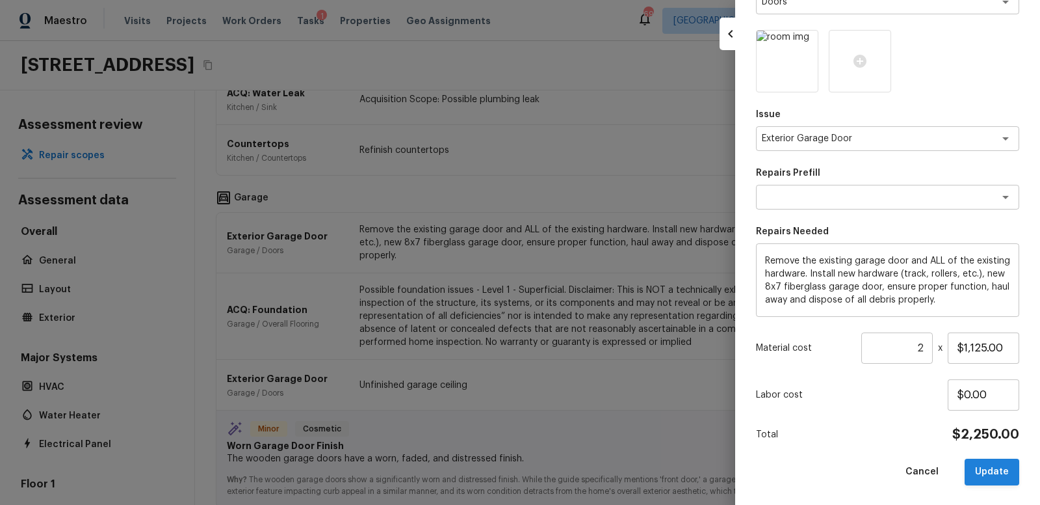
click at [997, 471] on button "Update" at bounding box center [992, 471] width 55 height 27
type input "$688.53"
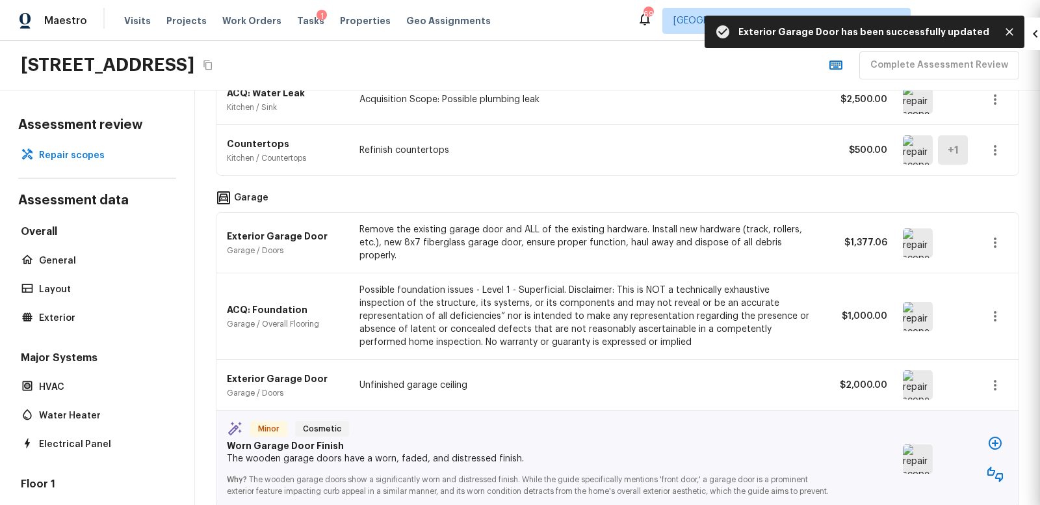
type input "1"
type input "$0.00"
click at [916, 305] on img at bounding box center [918, 316] width 30 height 29
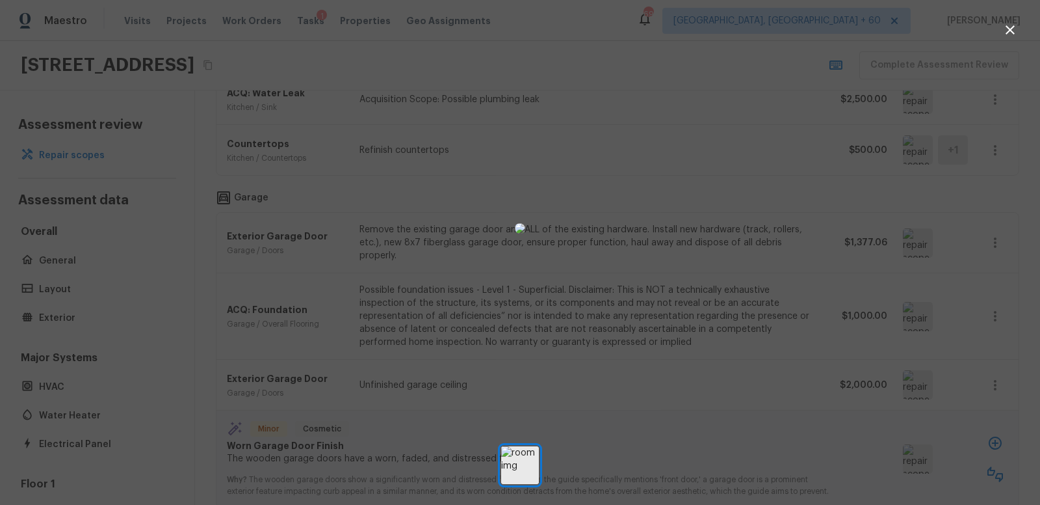
click at [821, 283] on div at bounding box center [520, 228] width 1040 height 415
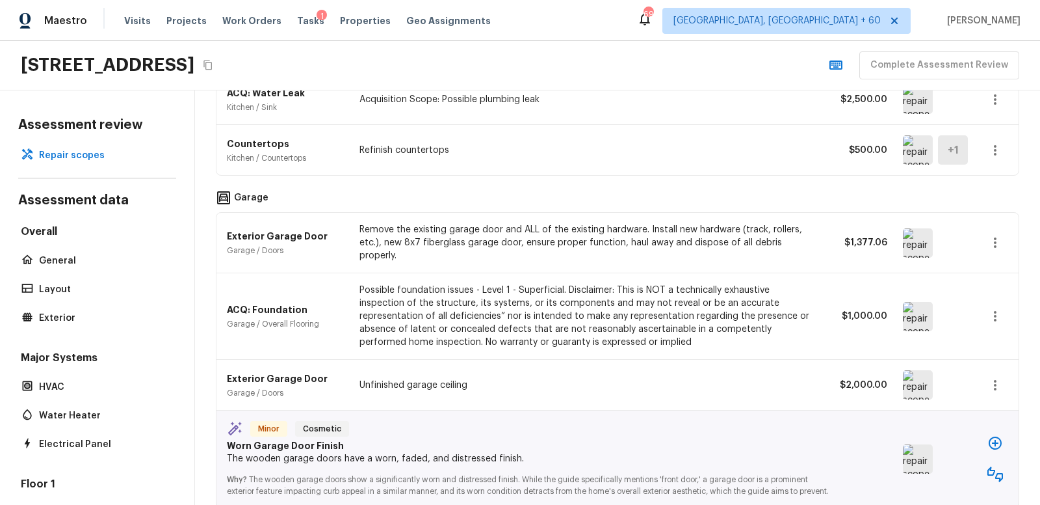
click at [999, 308] on icon "button" at bounding box center [996, 316] width 16 height 16
click at [978, 378] on li "Remove" at bounding box center [990, 382] width 85 height 39
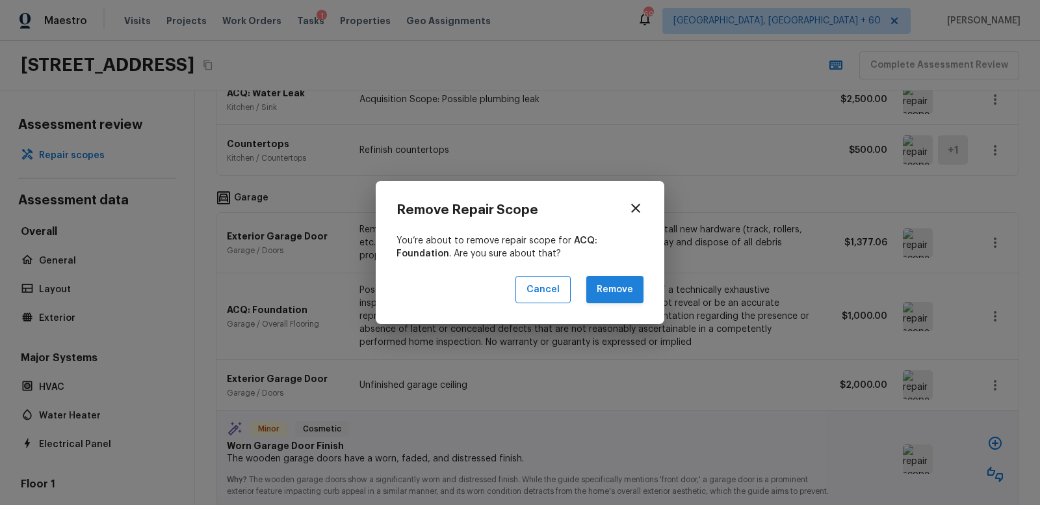
click at [608, 288] on button "Remove" at bounding box center [615, 290] width 57 height 28
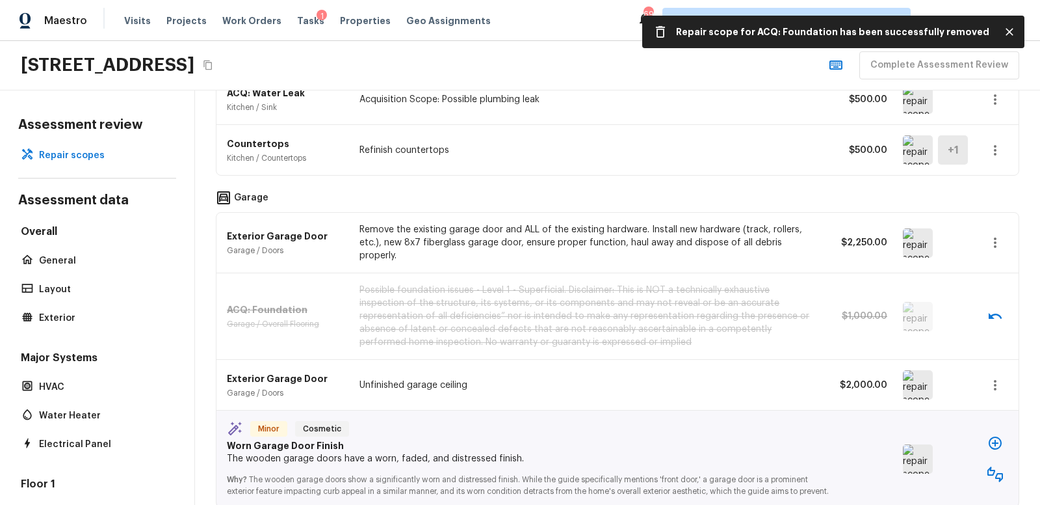
click at [994, 377] on icon "button" at bounding box center [996, 385] width 16 height 16
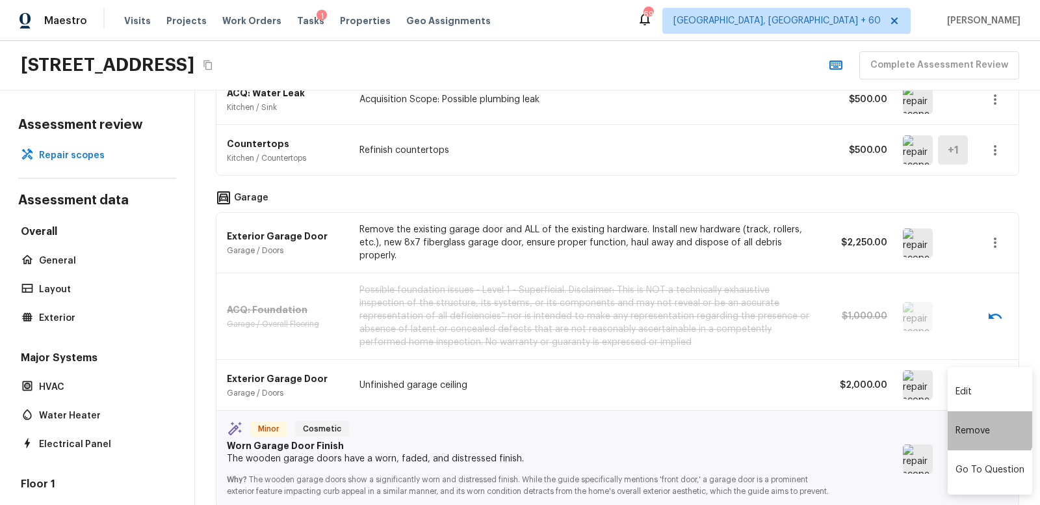
click at [977, 427] on li "Remove" at bounding box center [990, 430] width 85 height 39
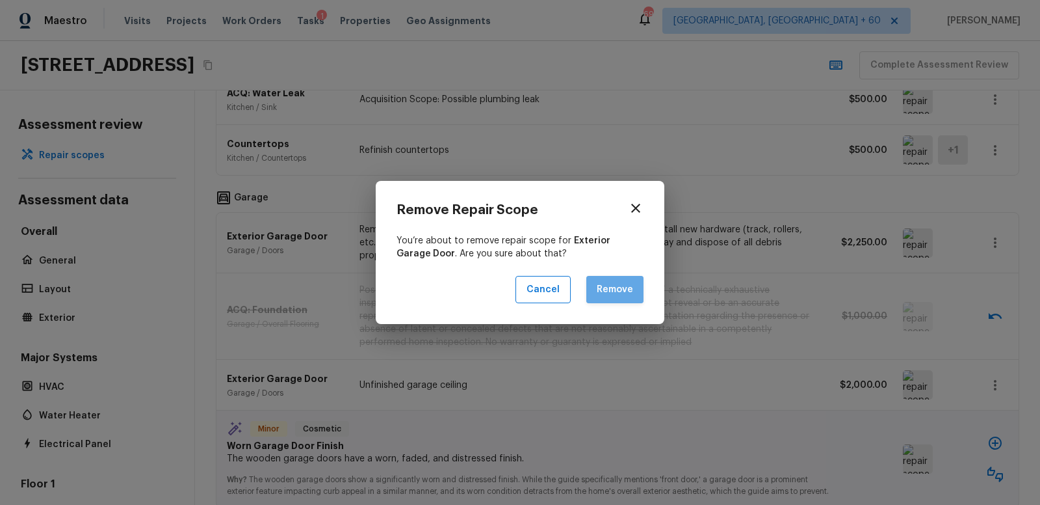
click at [612, 289] on button "Remove" at bounding box center [615, 290] width 57 height 28
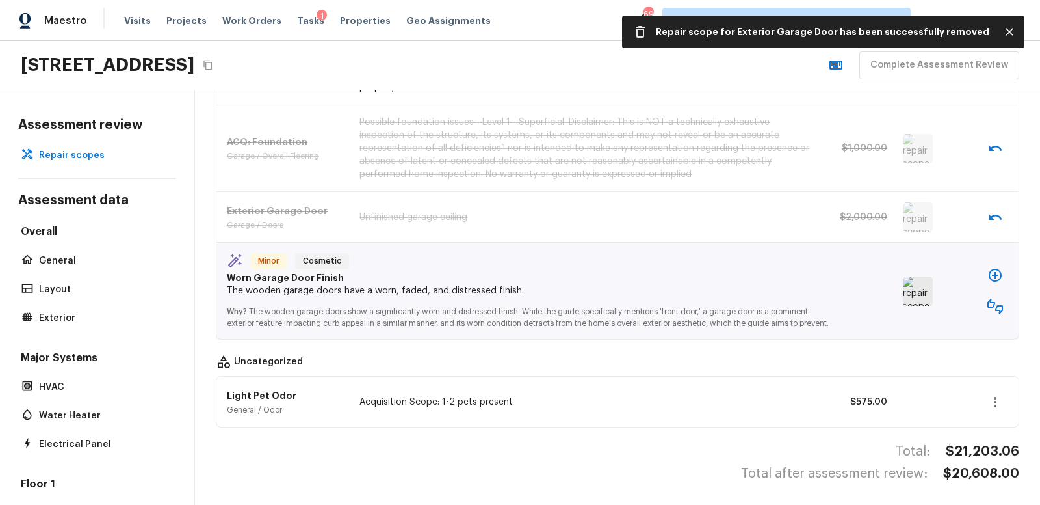
scroll to position [1610, 0]
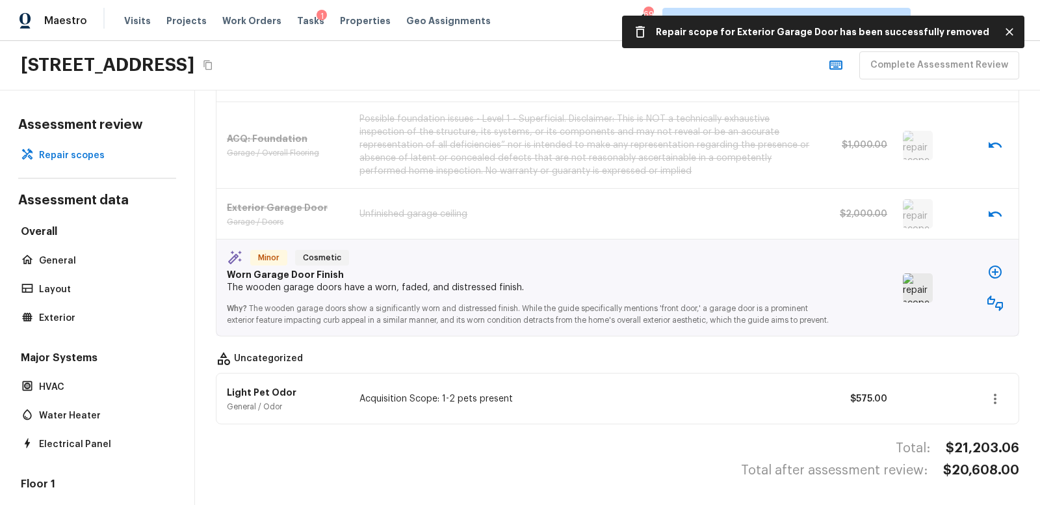
click at [916, 284] on img at bounding box center [918, 287] width 30 height 29
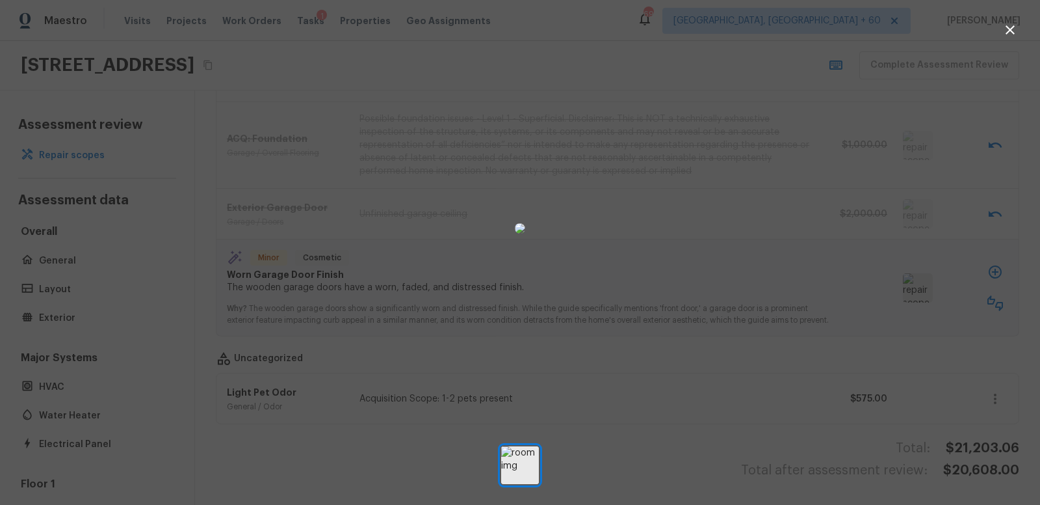
click at [828, 257] on div at bounding box center [520, 228] width 1040 height 415
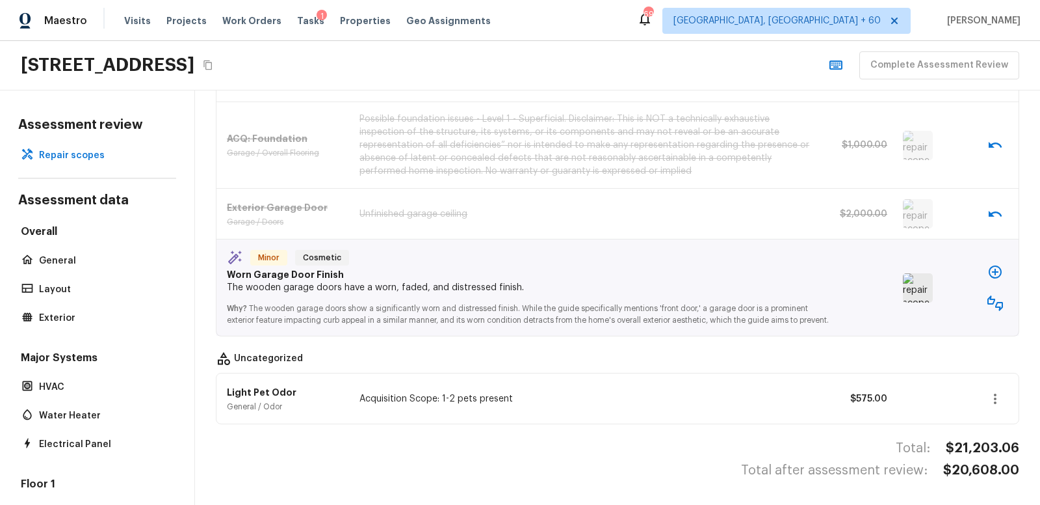
click at [992, 297] on icon "button" at bounding box center [996, 303] width 16 height 16
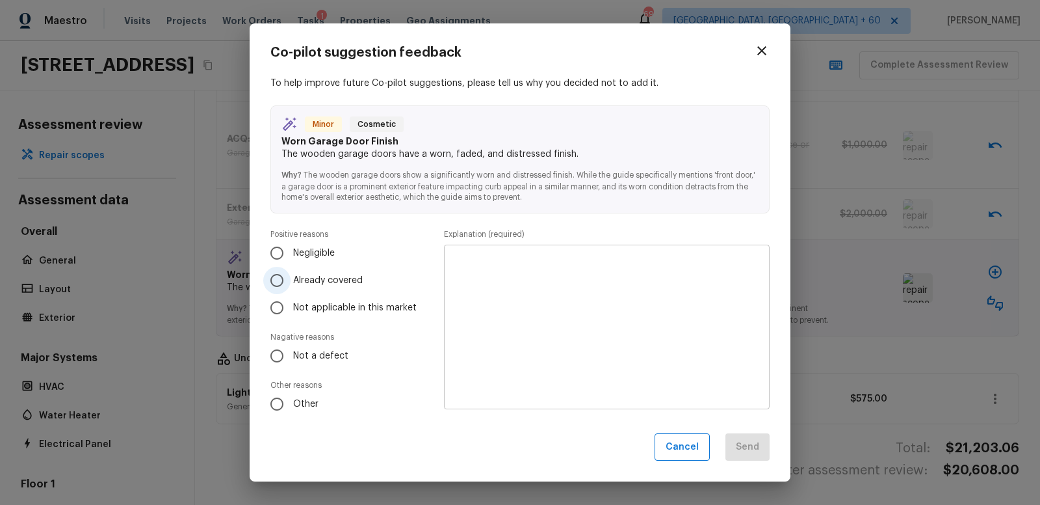
drag, startPoint x: 278, startPoint y: 281, endPoint x: 313, endPoint y: 285, distance: 35.4
click at [278, 281] on input "Already covered" at bounding box center [276, 280] width 27 height 27
radio input "true"
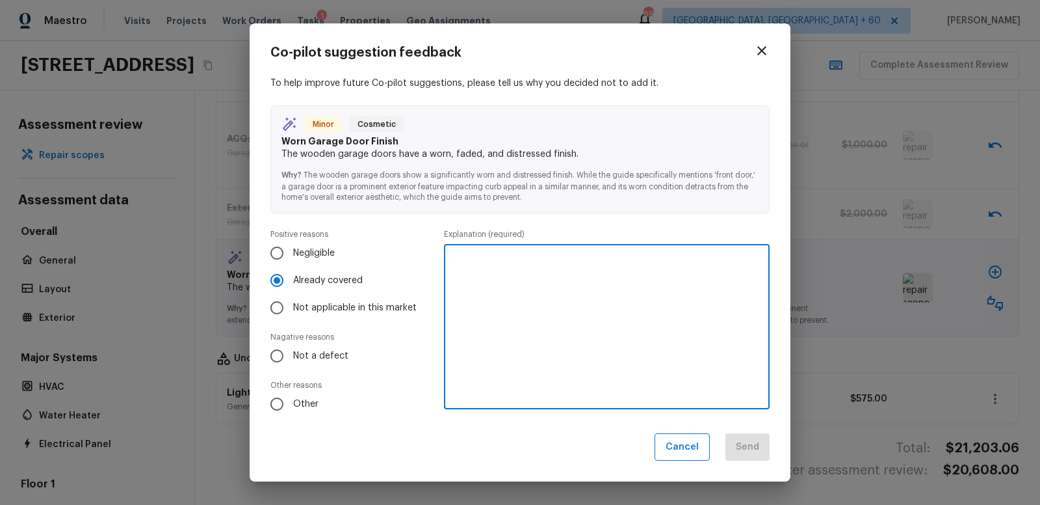
click at [514, 293] on textarea at bounding box center [607, 326] width 308 height 143
type textarea "Scoped to replace both doors already."
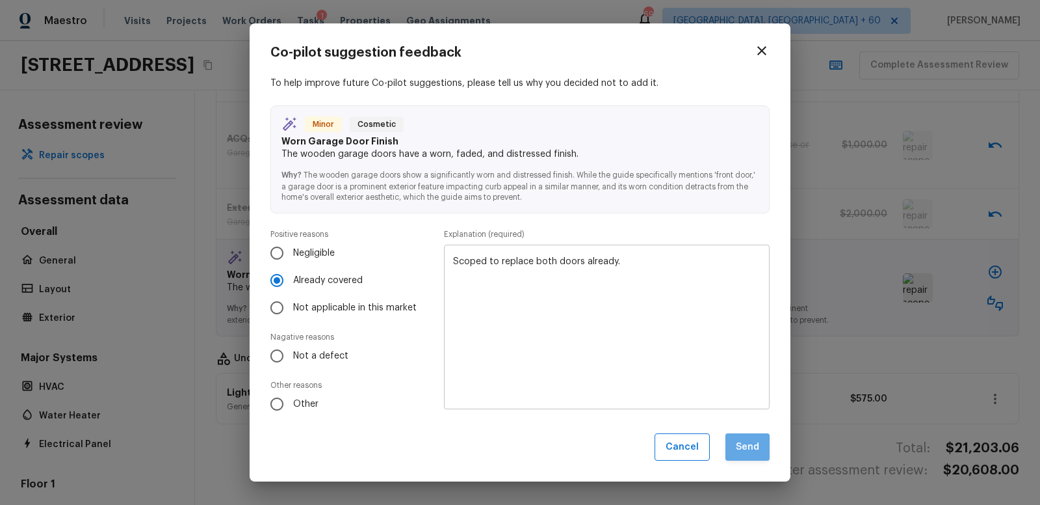
click at [743, 441] on button "Send" at bounding box center [748, 447] width 44 height 28
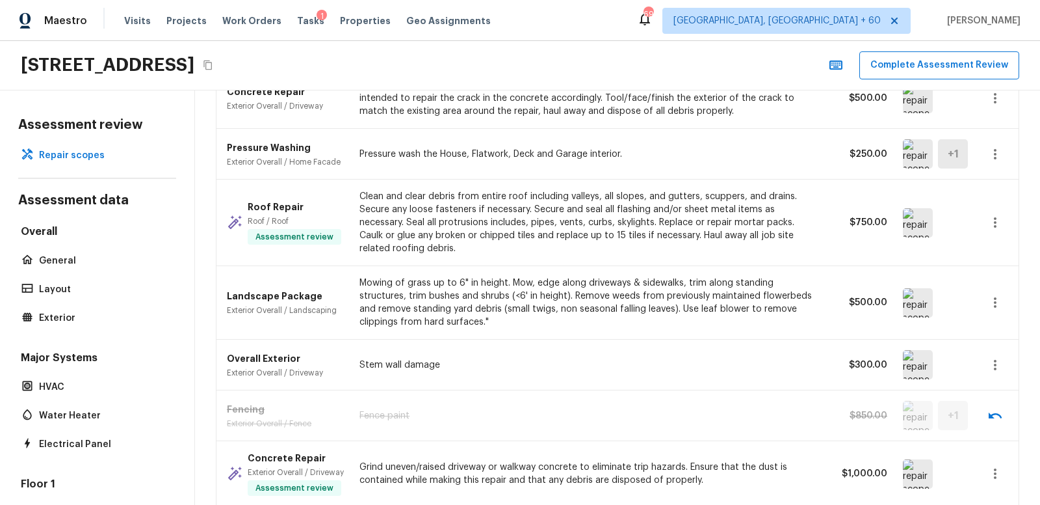
scroll to position [0, 0]
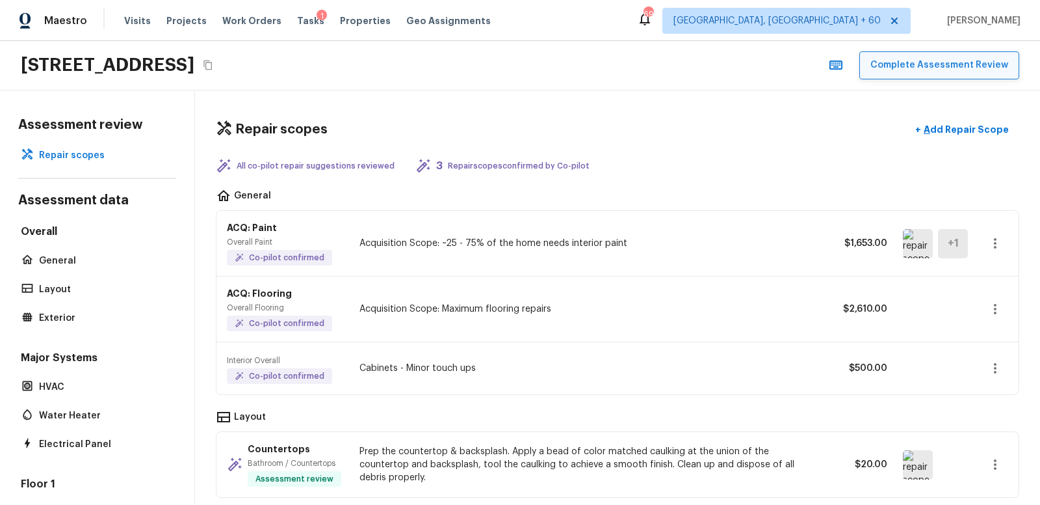
click at [949, 66] on button "Complete Assessment Review" at bounding box center [940, 65] width 160 height 28
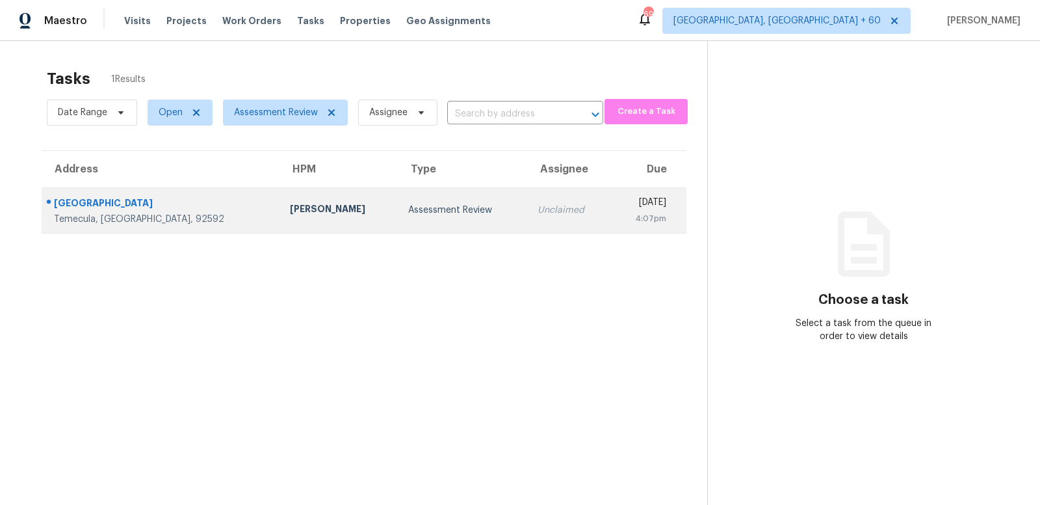
click at [408, 205] on div "Assessment Review" at bounding box center [462, 210] width 108 height 13
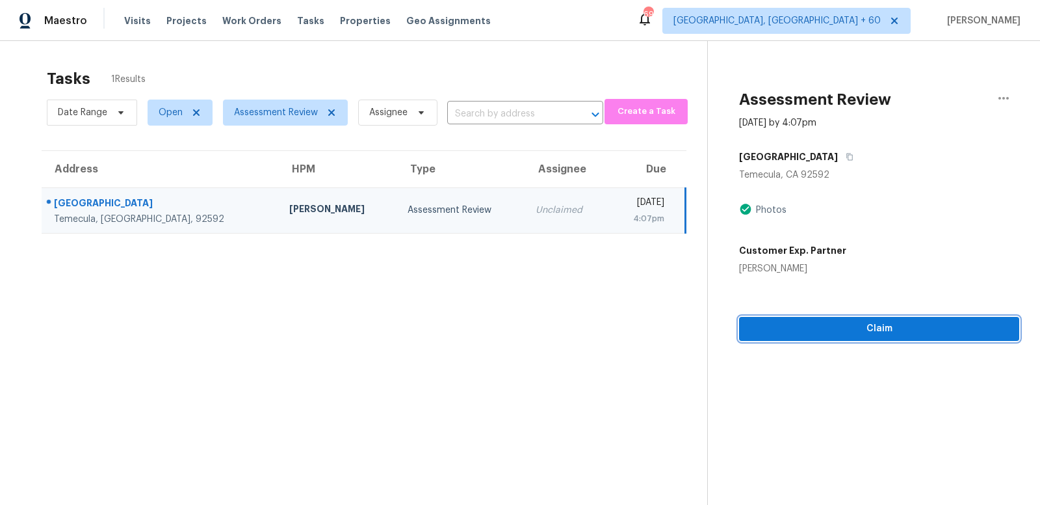
click at [872, 330] on span "Claim" at bounding box center [879, 329] width 259 height 16
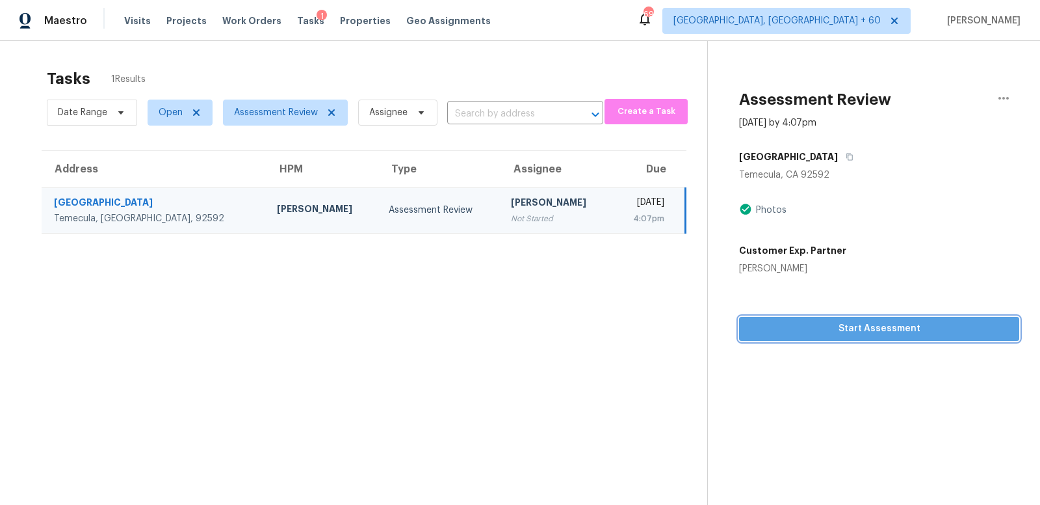
click at [876, 327] on span "Start Assessment" at bounding box center [879, 329] width 259 height 16
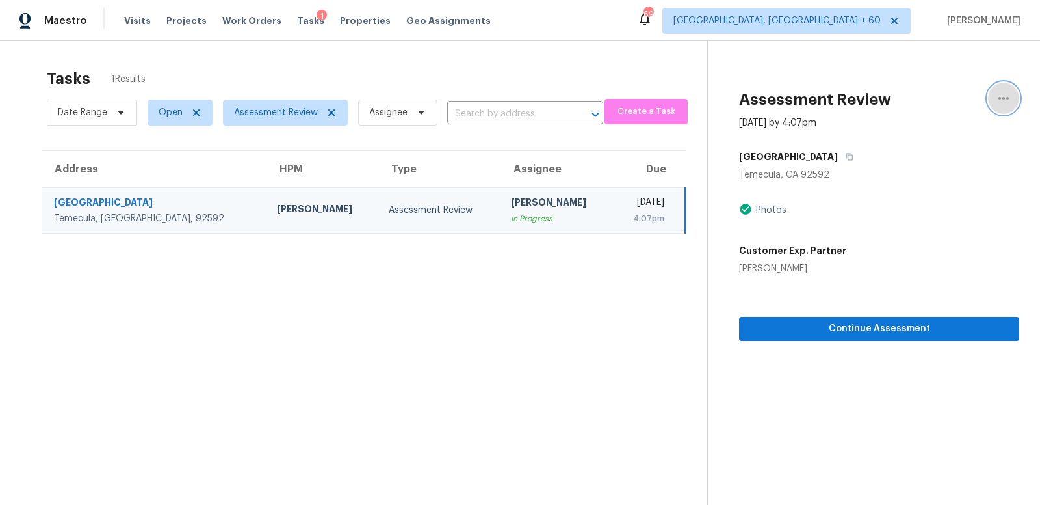
click at [1005, 95] on icon "button" at bounding box center [1004, 98] width 16 height 16
click at [907, 101] on div "Unclaim this task" at bounding box center [929, 100] width 101 height 13
